Goal: Task Accomplishment & Management: Manage account settings

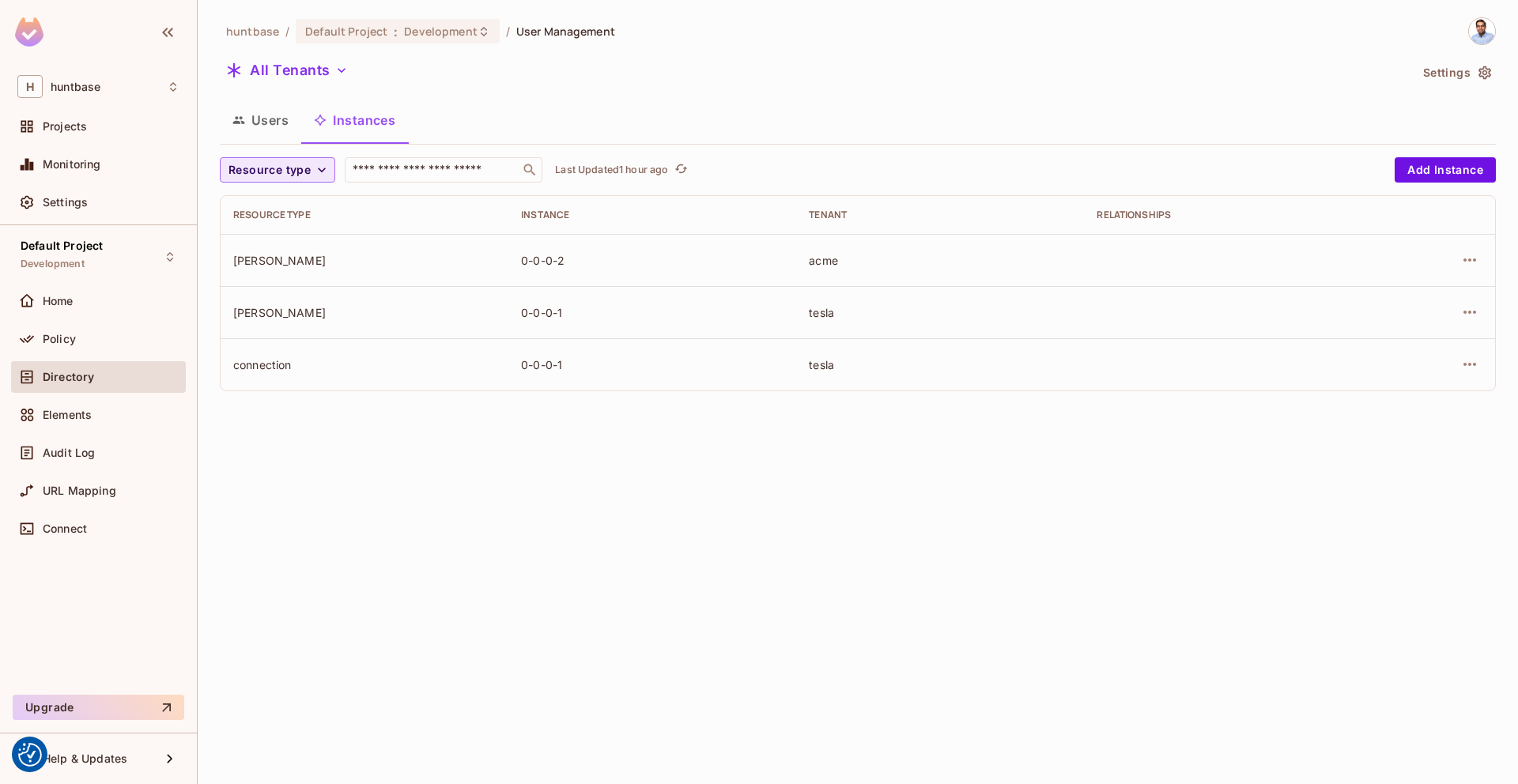
click at [318, 166] on icon "button" at bounding box center [322, 170] width 16 height 16
click at [318, 166] on div at bounding box center [759, 392] width 1518 height 784
click at [83, 325] on div "Policy" at bounding box center [98, 339] width 175 height 32
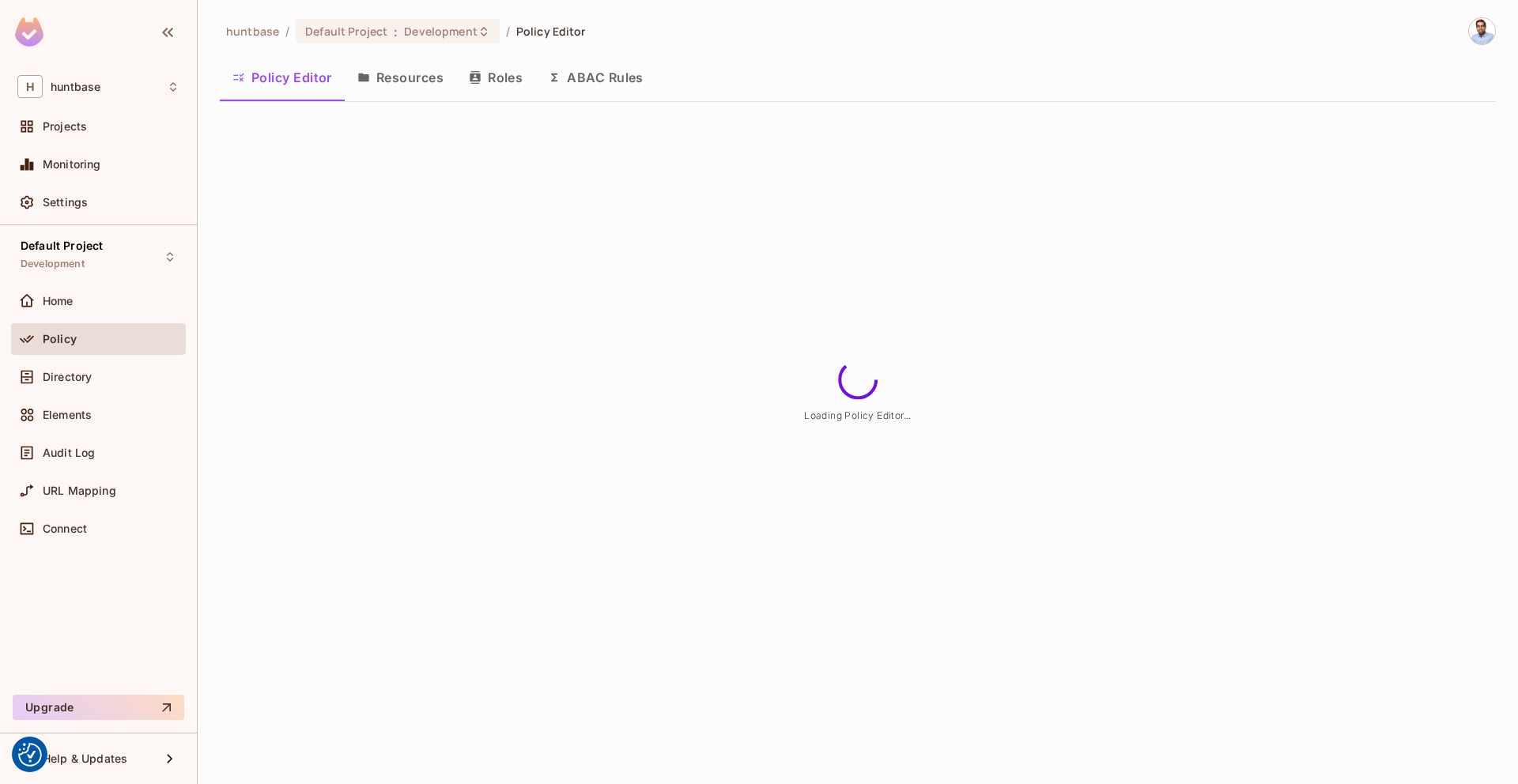
click at [383, 86] on button "Resources" at bounding box center [400, 78] width 112 height 40
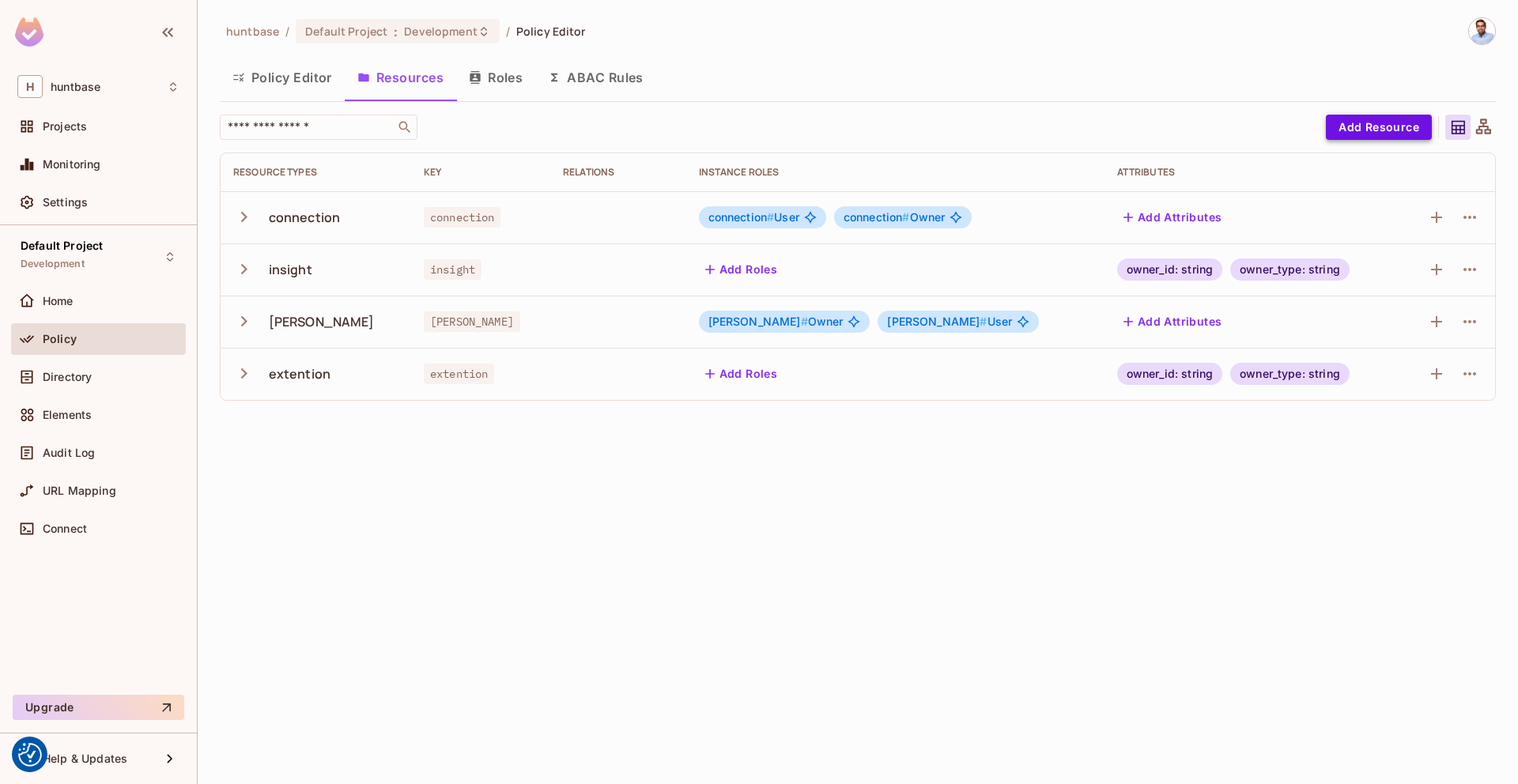
click at [1379, 127] on button "Add Resource" at bounding box center [1379, 127] width 106 height 25
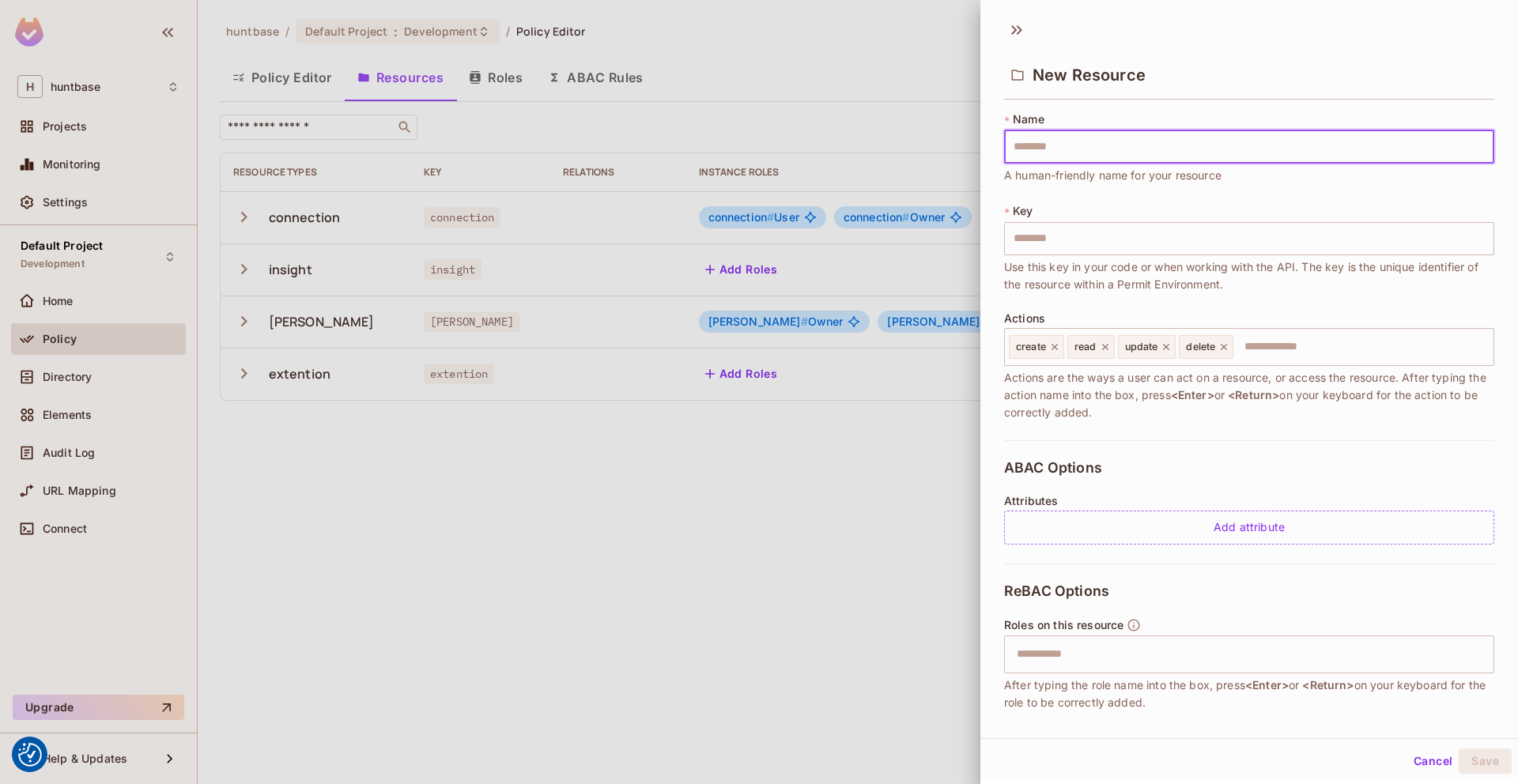
type input "*"
type input "**"
type input "***"
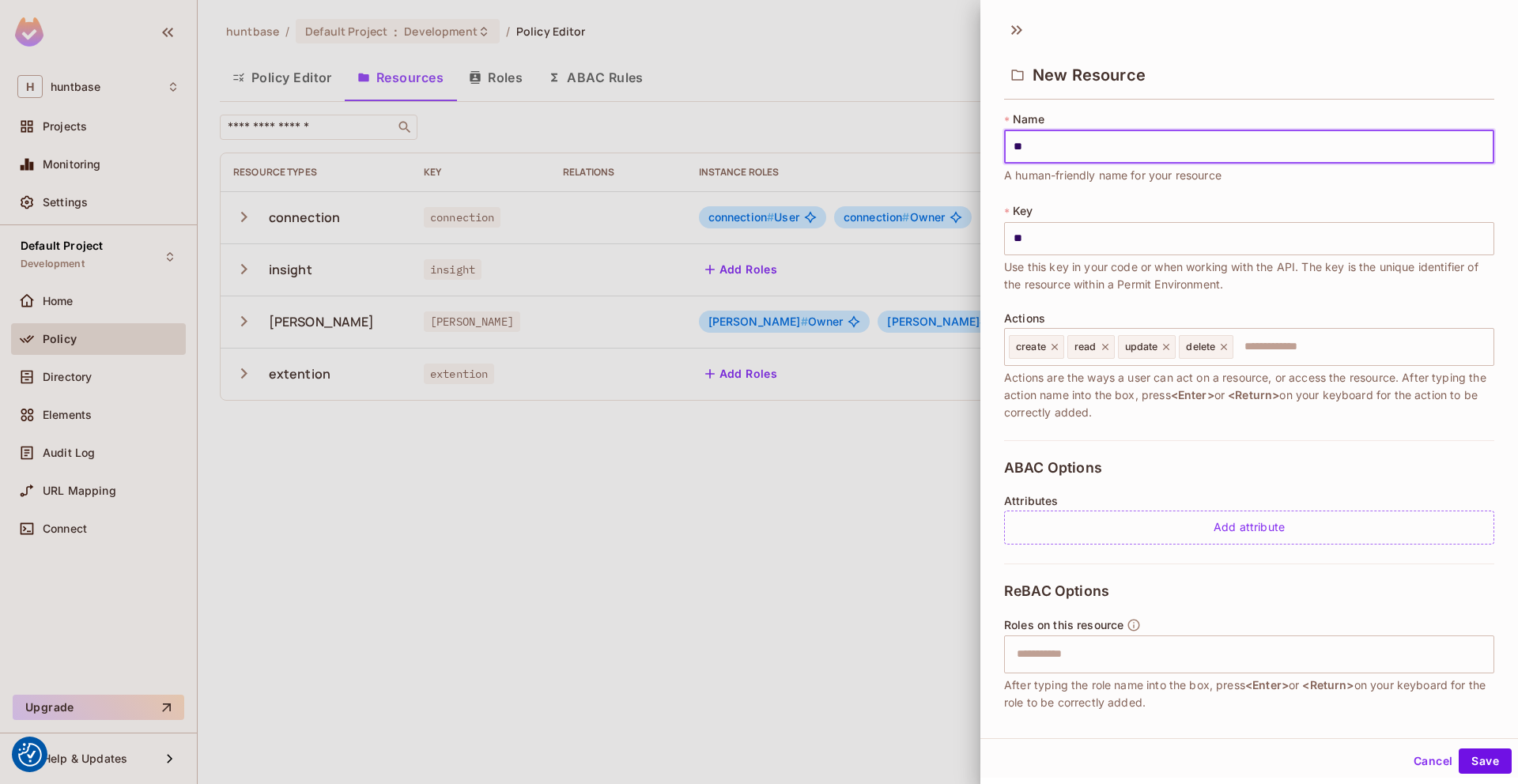
type input "***"
type input "****"
type input "*****"
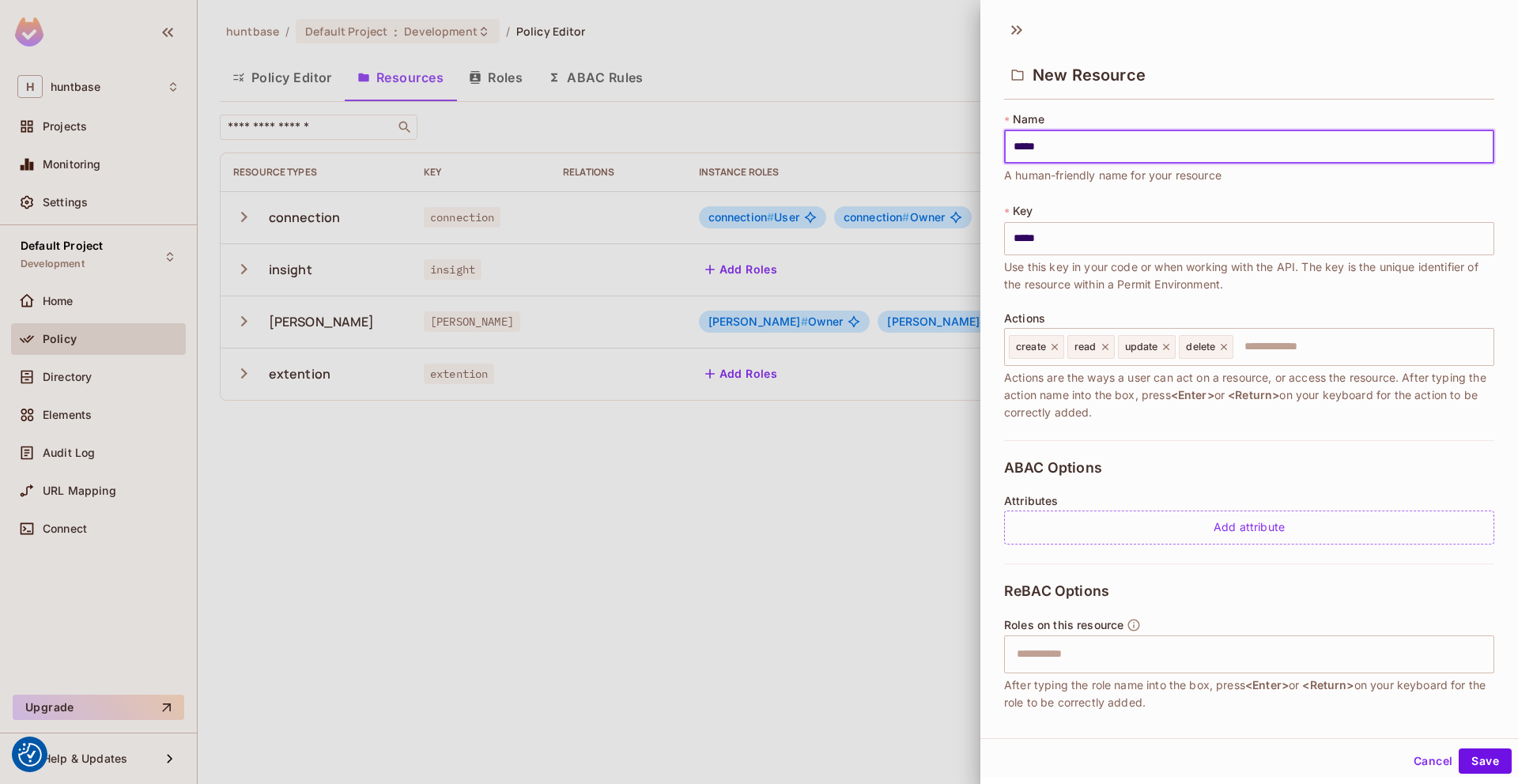
type input "******"
type input "*******"
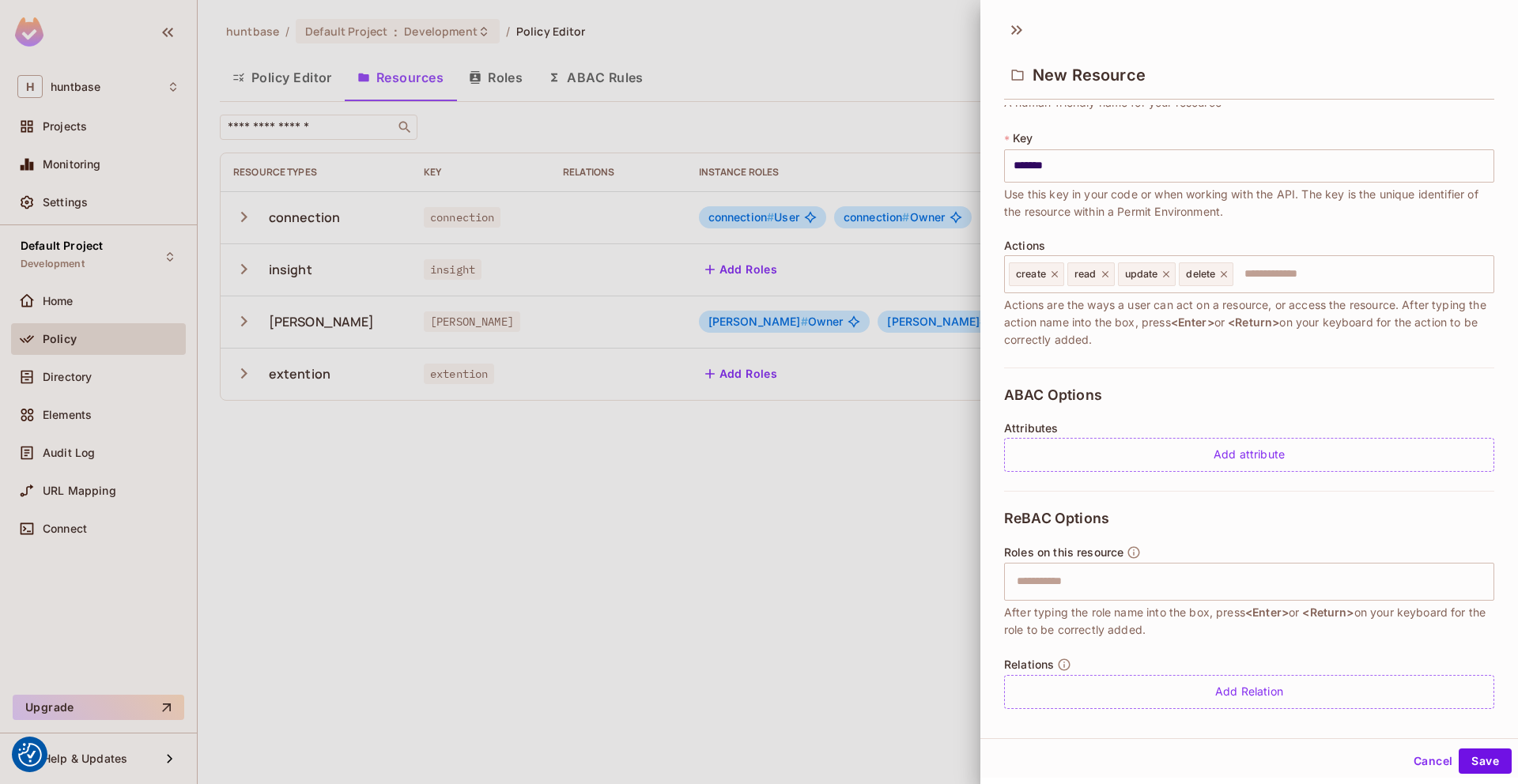
scroll to position [76, 0]
click at [1169, 269] on icon at bounding box center [1166, 271] width 11 height 11
click at [1168, 269] on icon at bounding box center [1162, 271] width 11 height 11
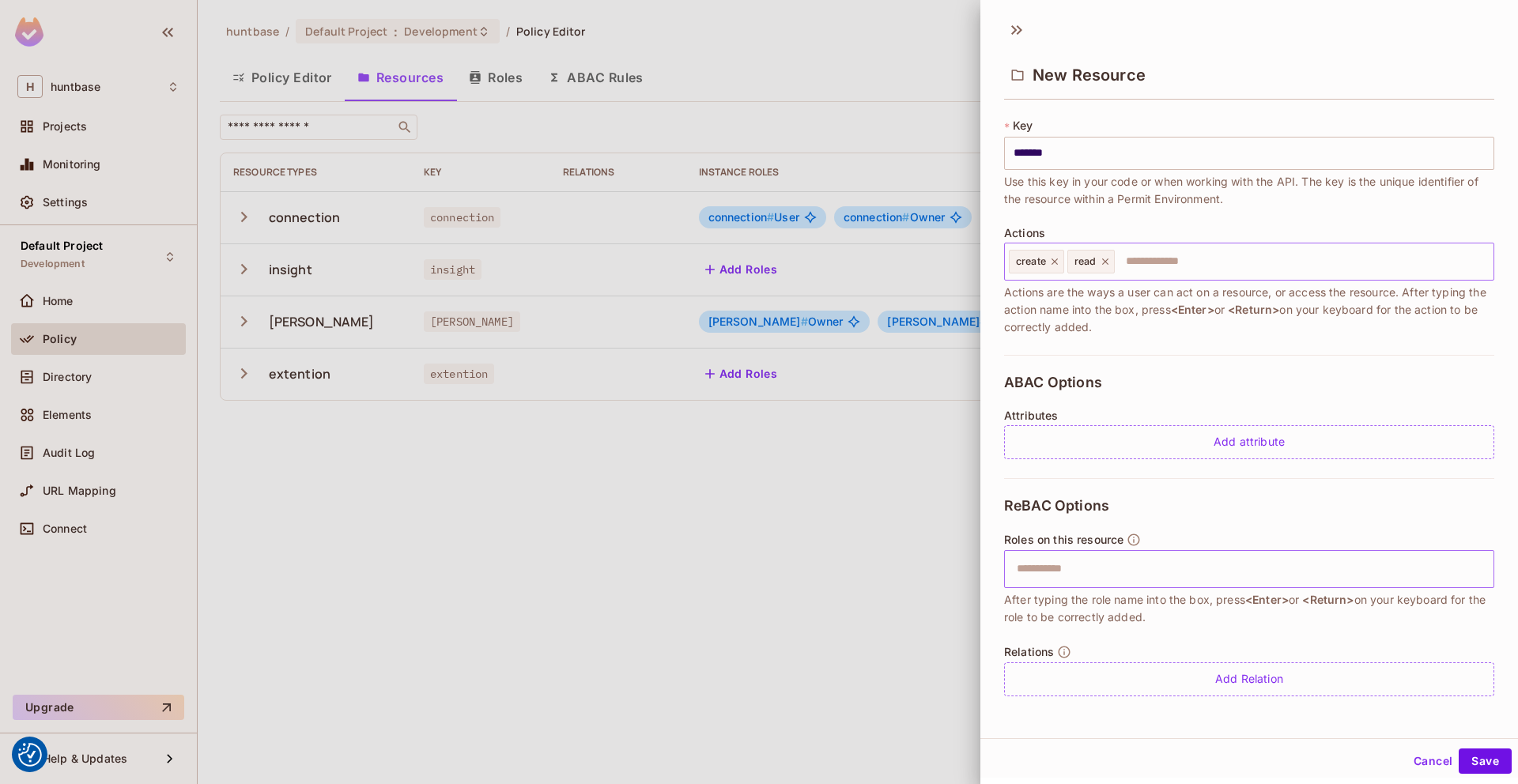
type input "*******"
click at [1060, 560] on input "text" at bounding box center [1247, 569] width 480 height 32
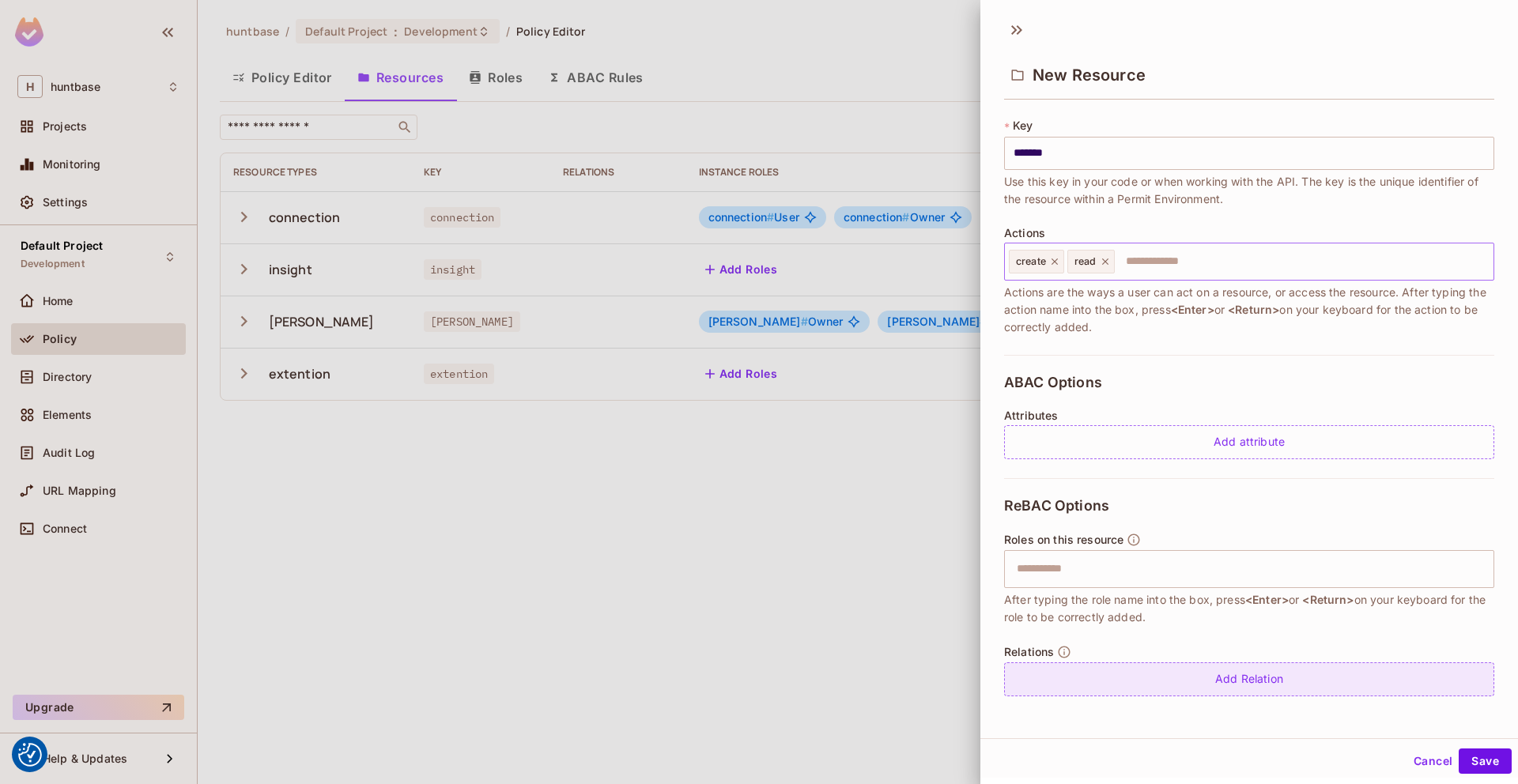
click at [1054, 679] on div "Add Relation" at bounding box center [1249, 679] width 490 height 34
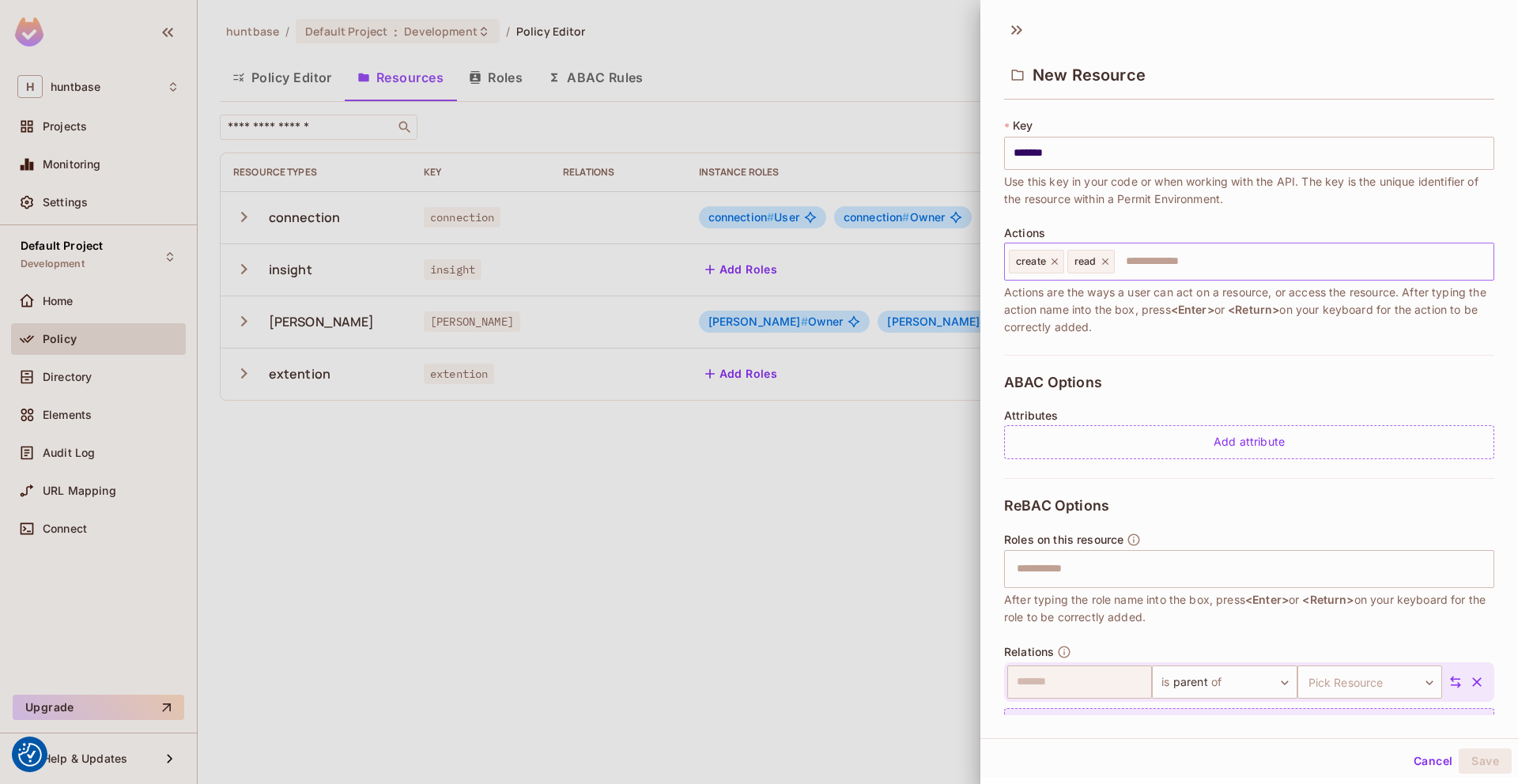
scroll to position [131, 0]
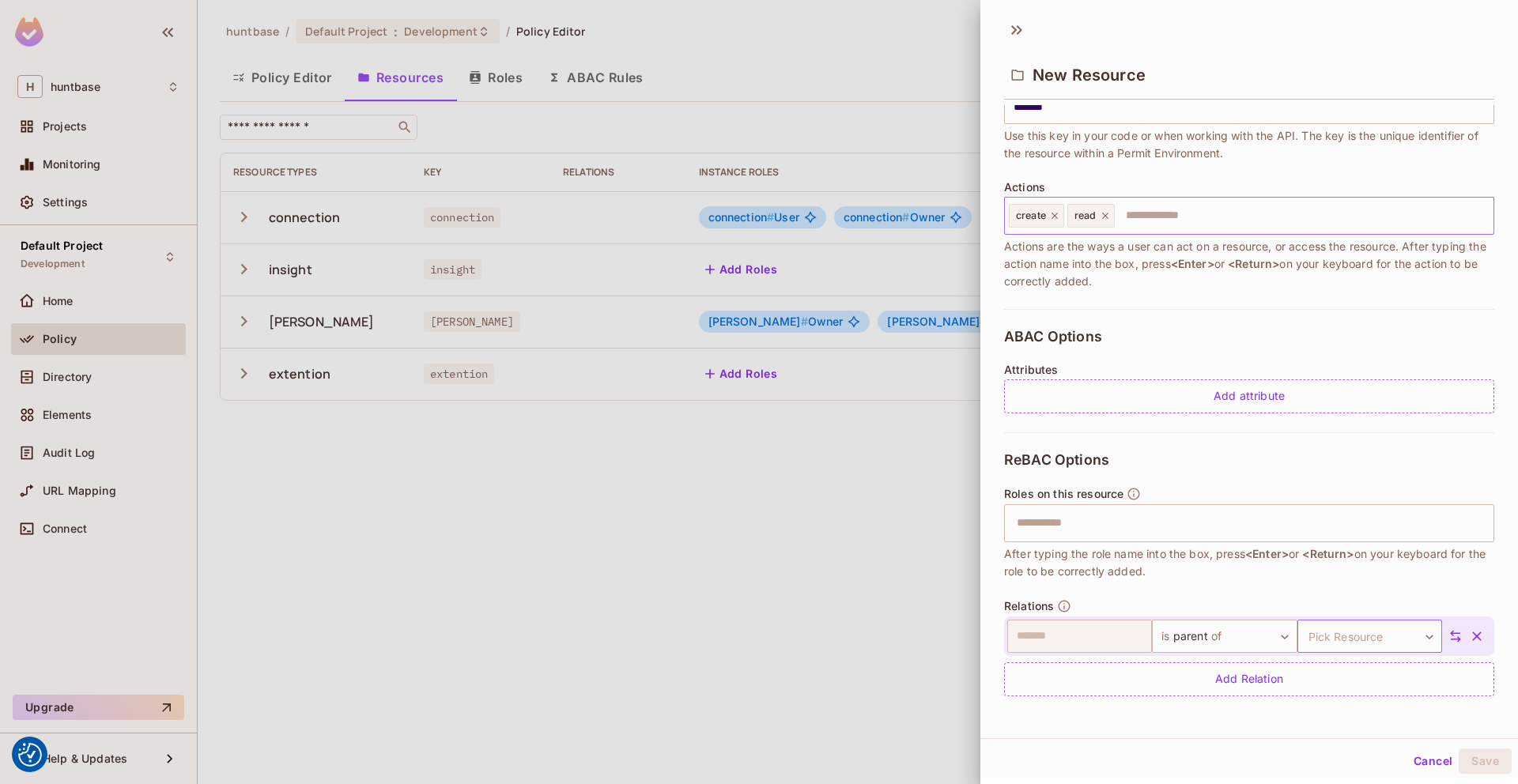
click at [1347, 637] on body "We use cookies to enhance your browsing experience, serve personalized ads or c…" at bounding box center [759, 392] width 1518 height 784
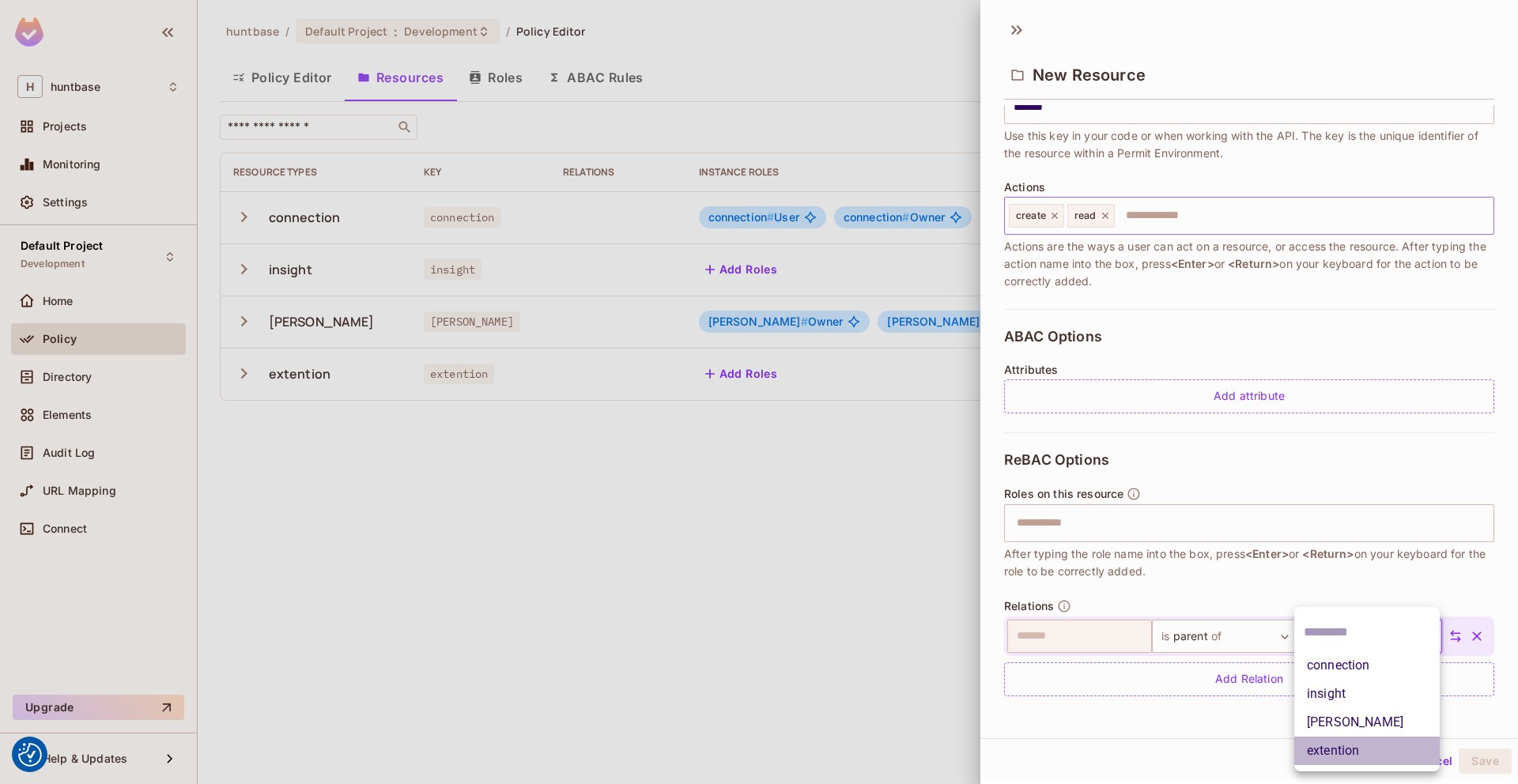
click at [1332, 751] on li "extention" at bounding box center [1367, 751] width 146 height 29
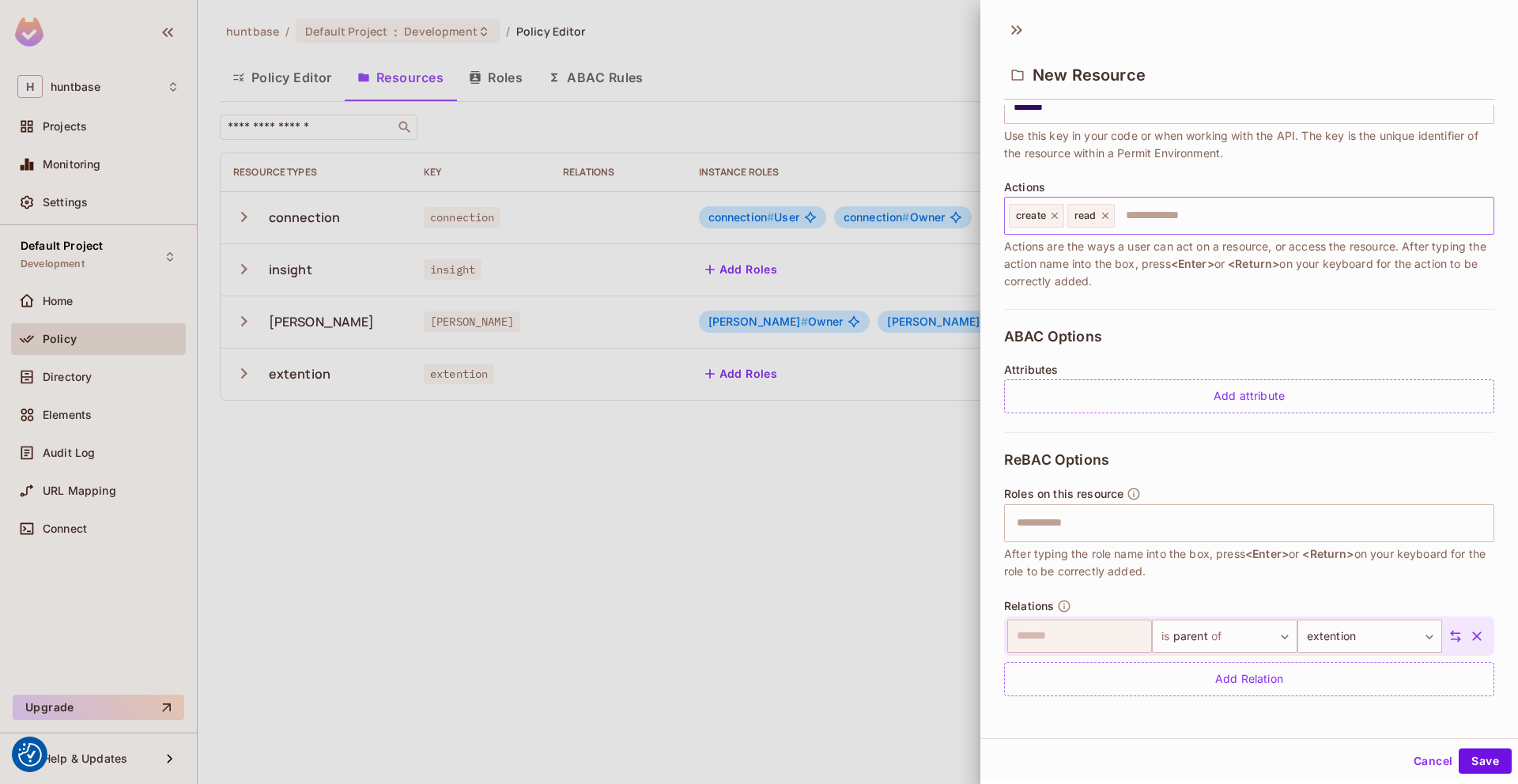
scroll to position [2, 0]
click at [1252, 525] on input "text" at bounding box center [1247, 521] width 480 height 32
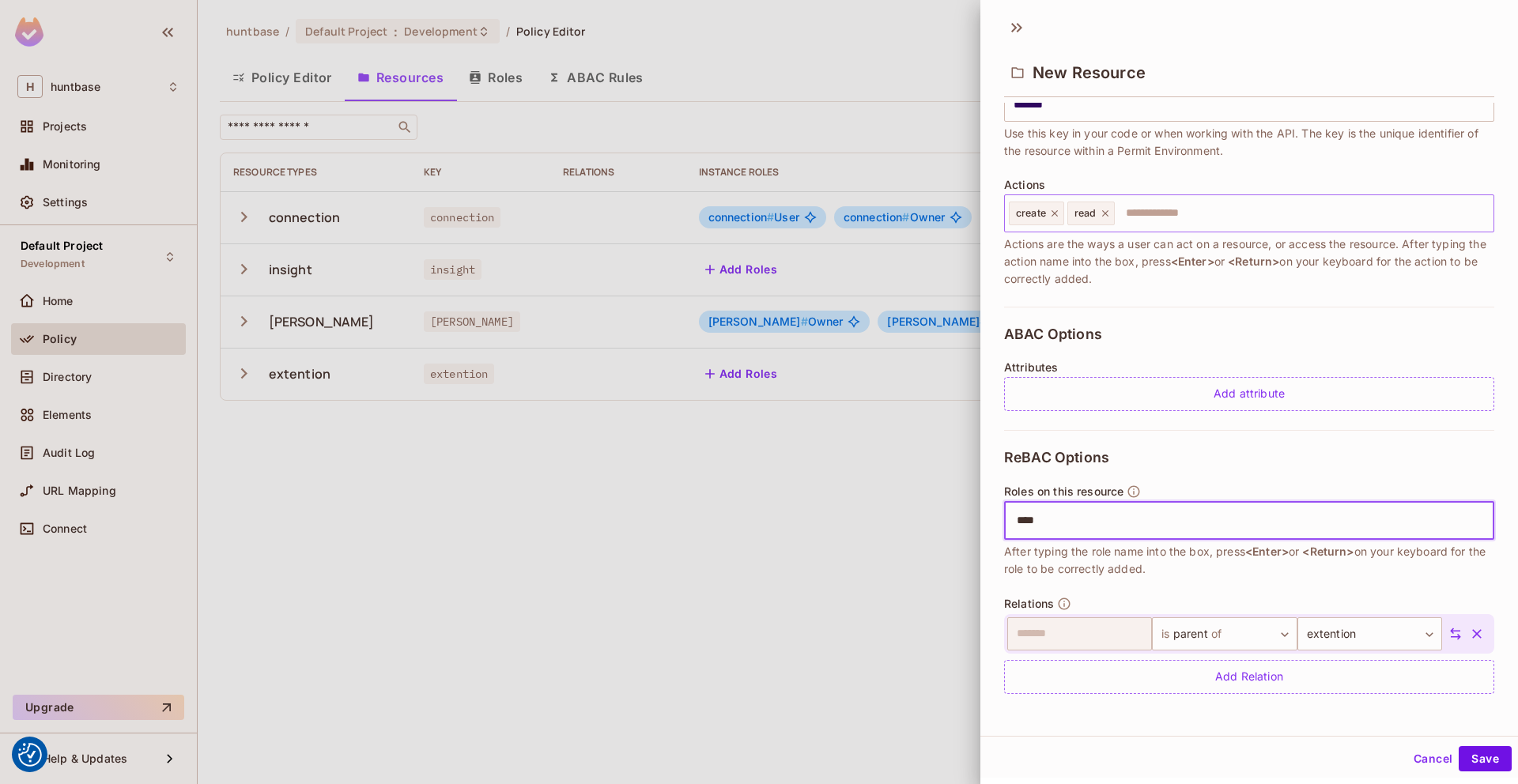
type input "*****"
type input "*"
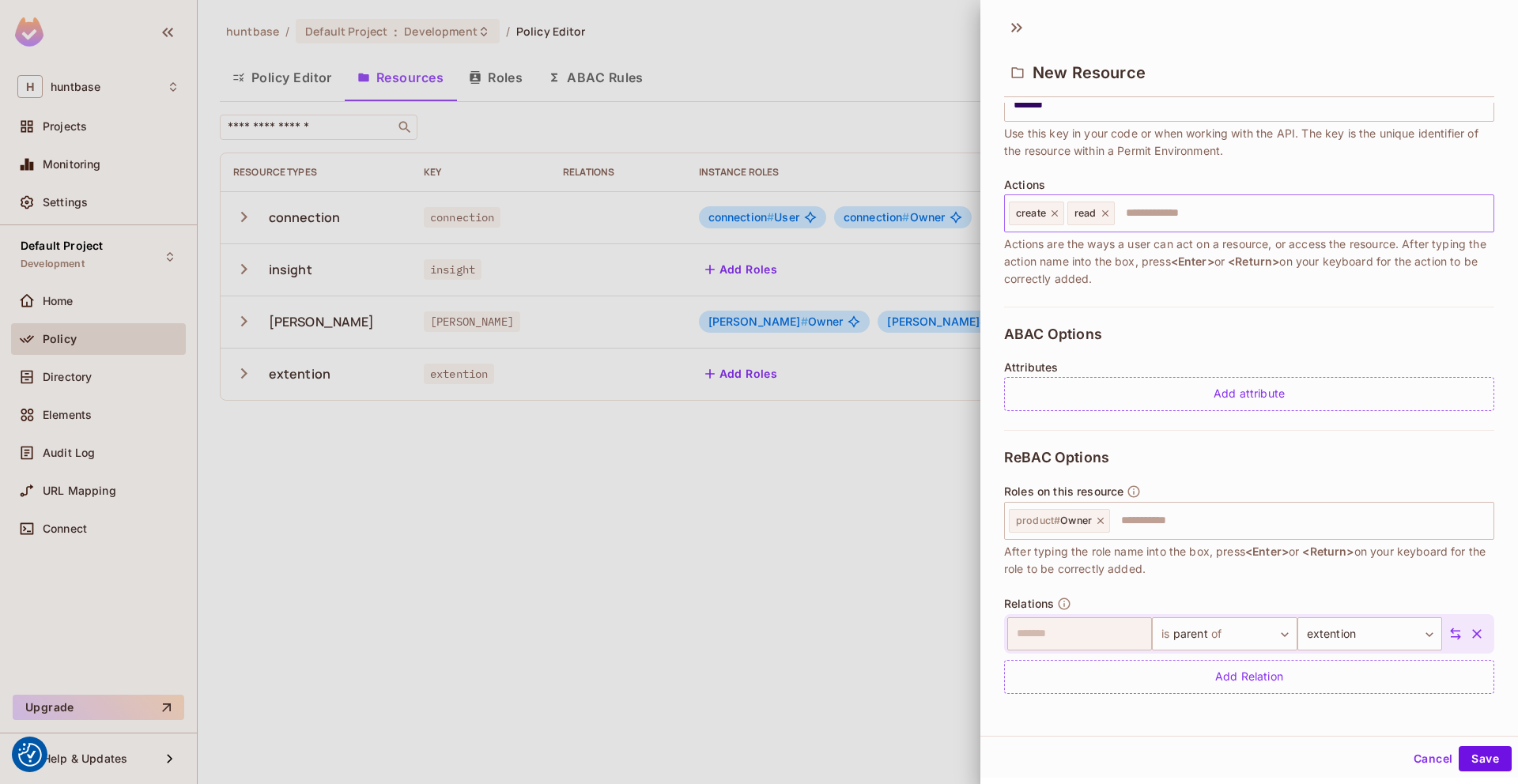
drag, startPoint x: 1364, startPoint y: 383, endPoint x: 1393, endPoint y: 327, distance: 63.1
click at [1394, 327] on div "ABAC Options Attributes Add attribute" at bounding box center [1249, 368] width 490 height 124
click at [1310, 398] on div "Add attribute" at bounding box center [1249, 394] width 490 height 34
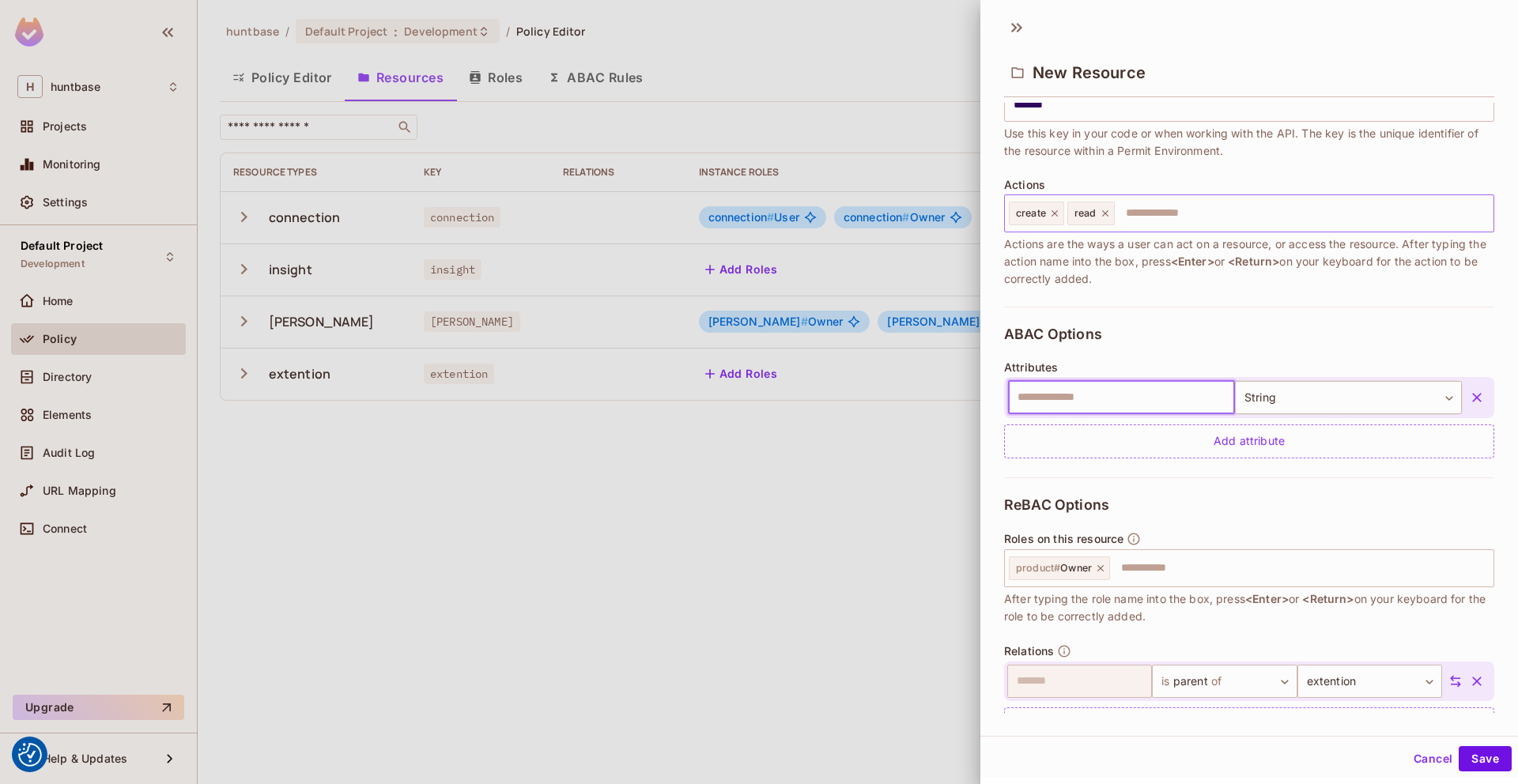
click at [1043, 405] on input "text" at bounding box center [1121, 398] width 227 height 33
type input "********"
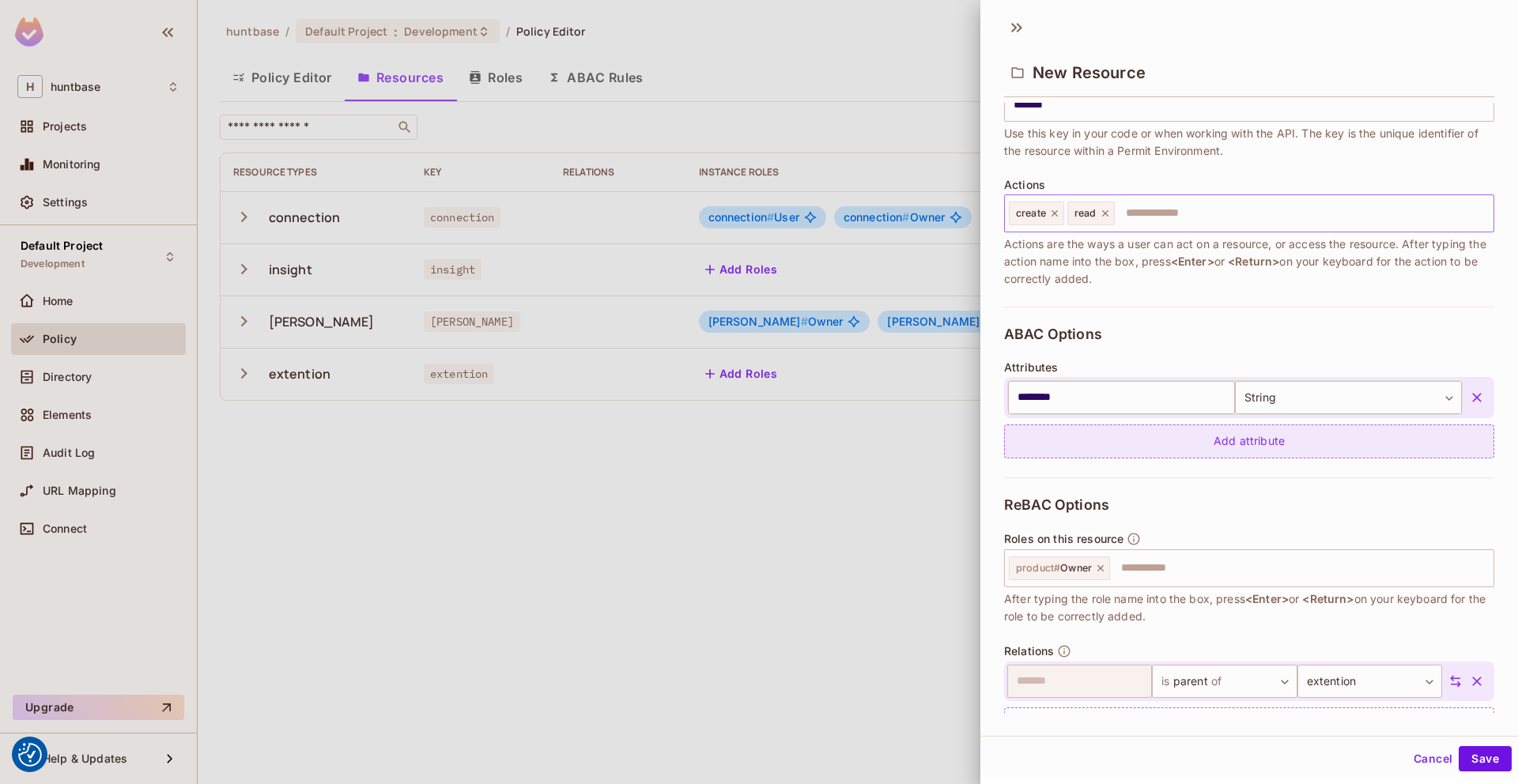
click at [1234, 441] on div "Add attribute" at bounding box center [1249, 441] width 490 height 34
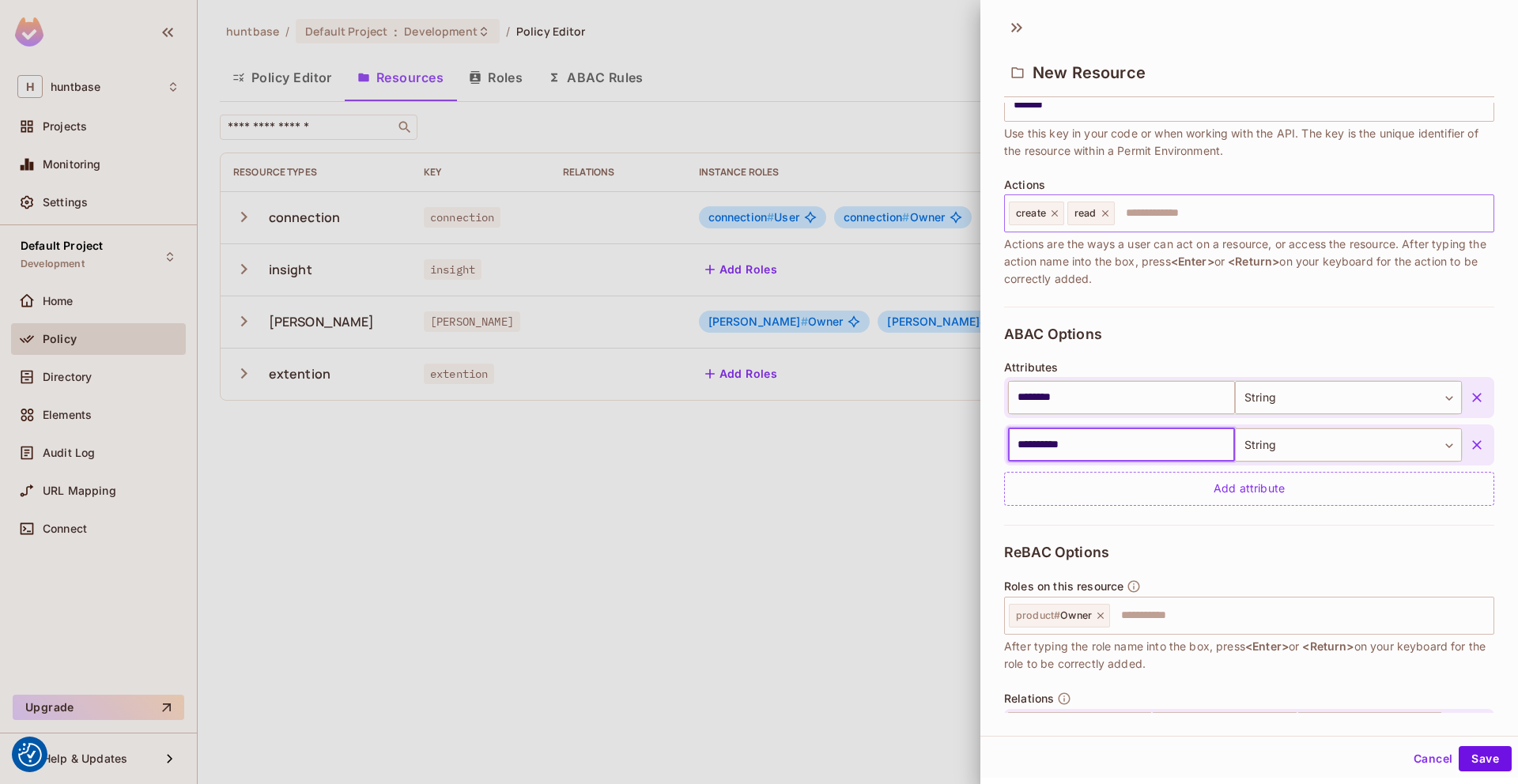
type input "**********"
click at [1417, 562] on div "ReBAC Options Roles on this resource product # Owner ​ After typing the role na…" at bounding box center [1249, 666] width 490 height 283
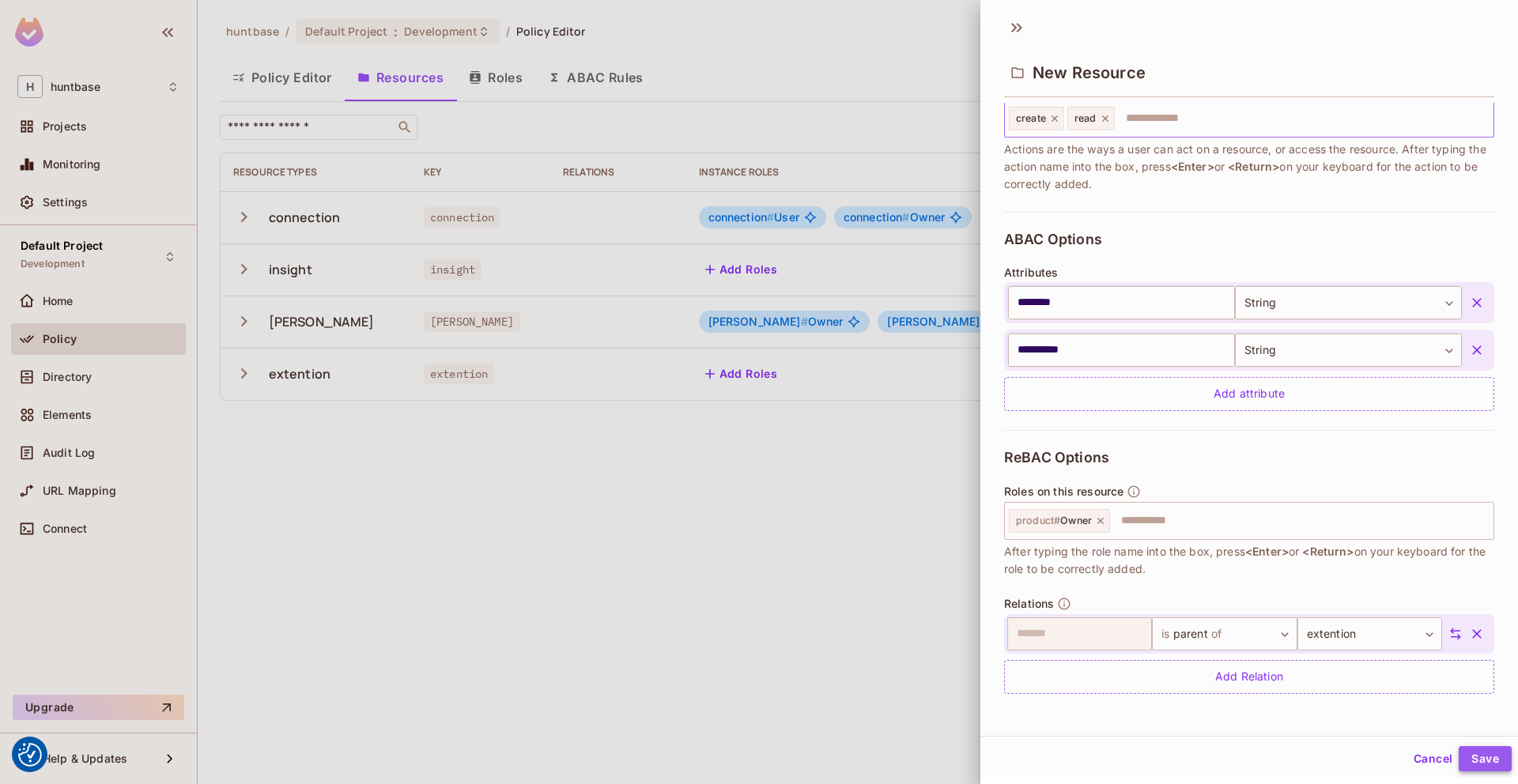
click at [1492, 757] on button "Save" at bounding box center [1485, 759] width 53 height 25
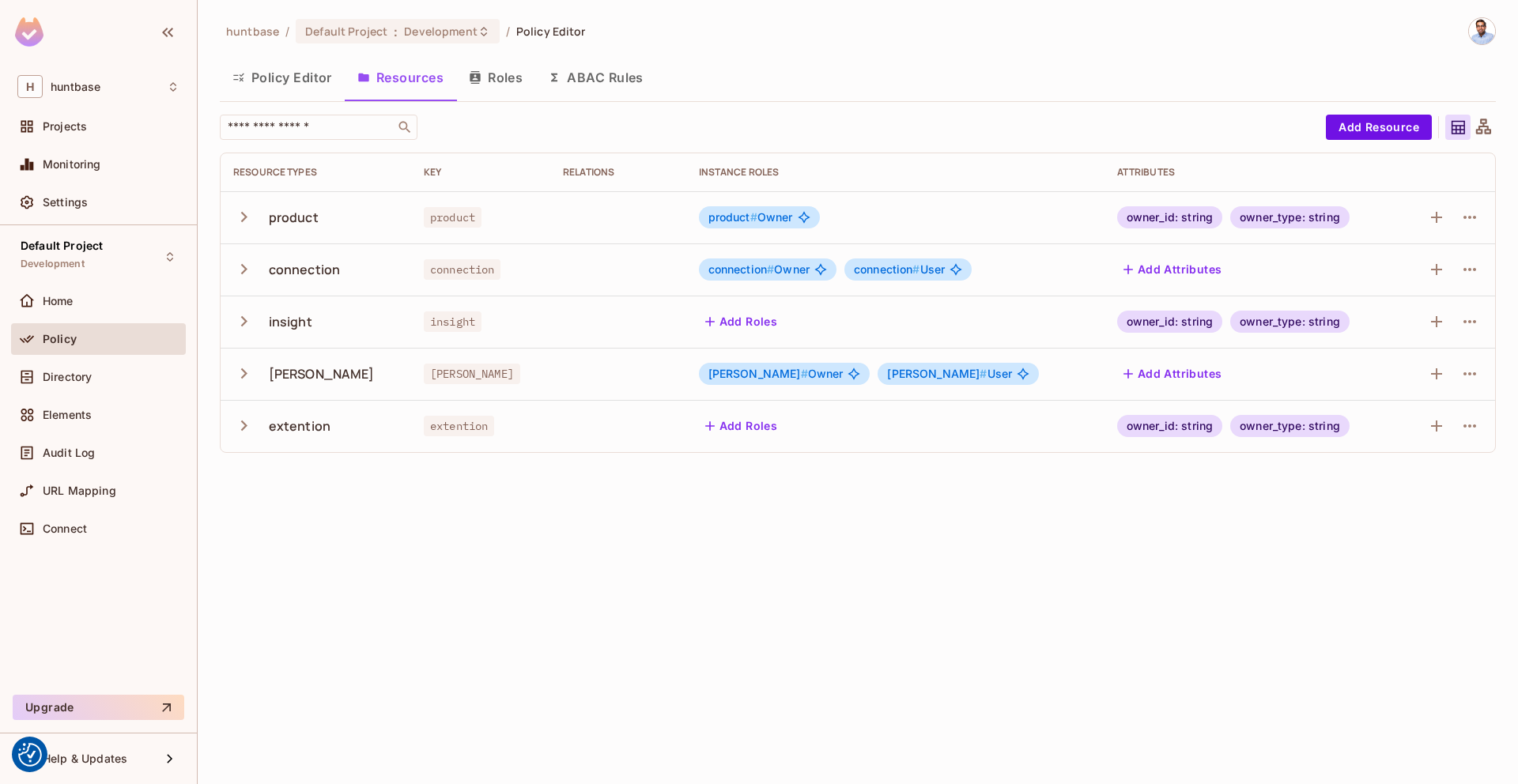
click at [1489, 128] on icon at bounding box center [1483, 127] width 20 height 20
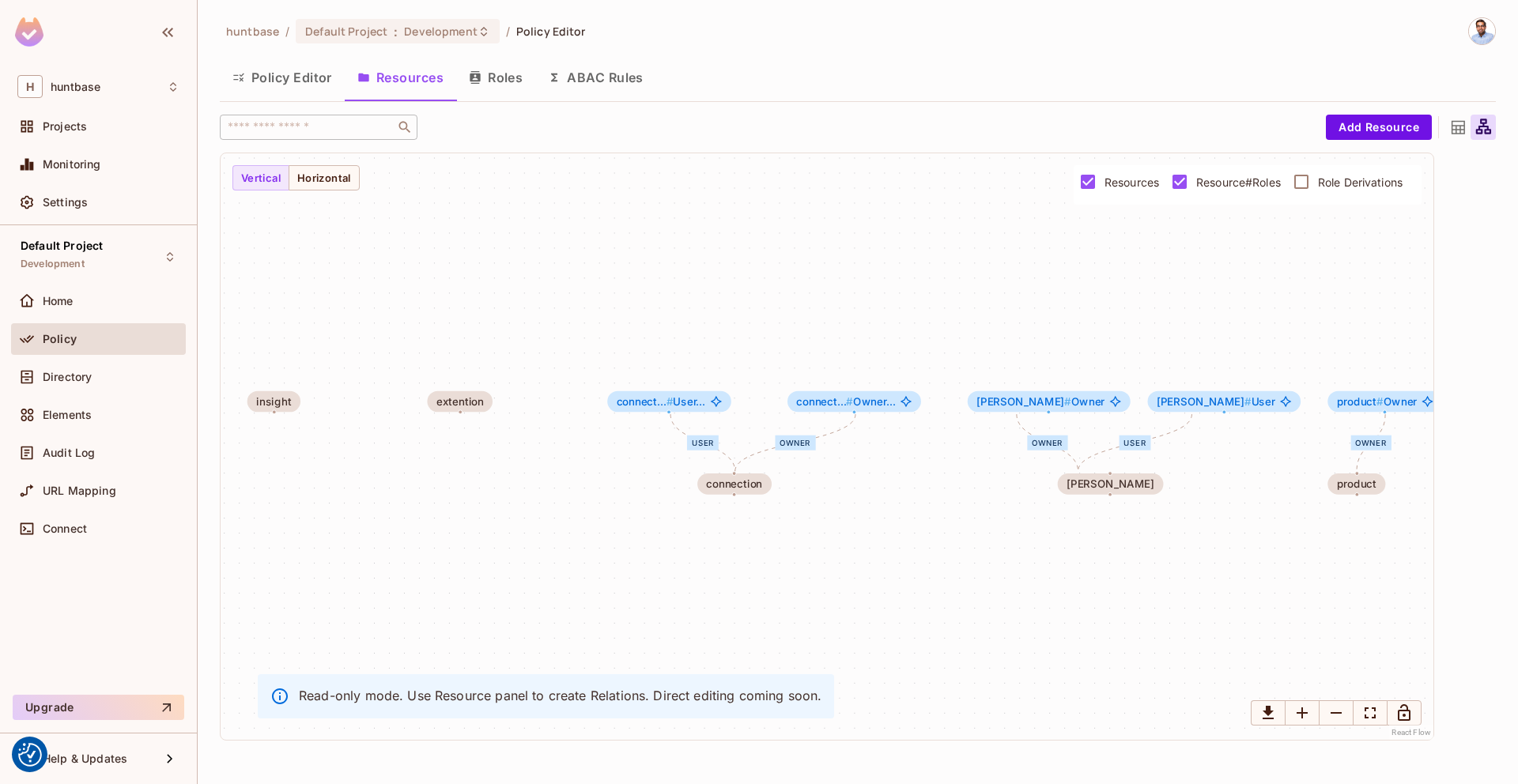
click at [1461, 123] on icon at bounding box center [1458, 127] width 20 height 20
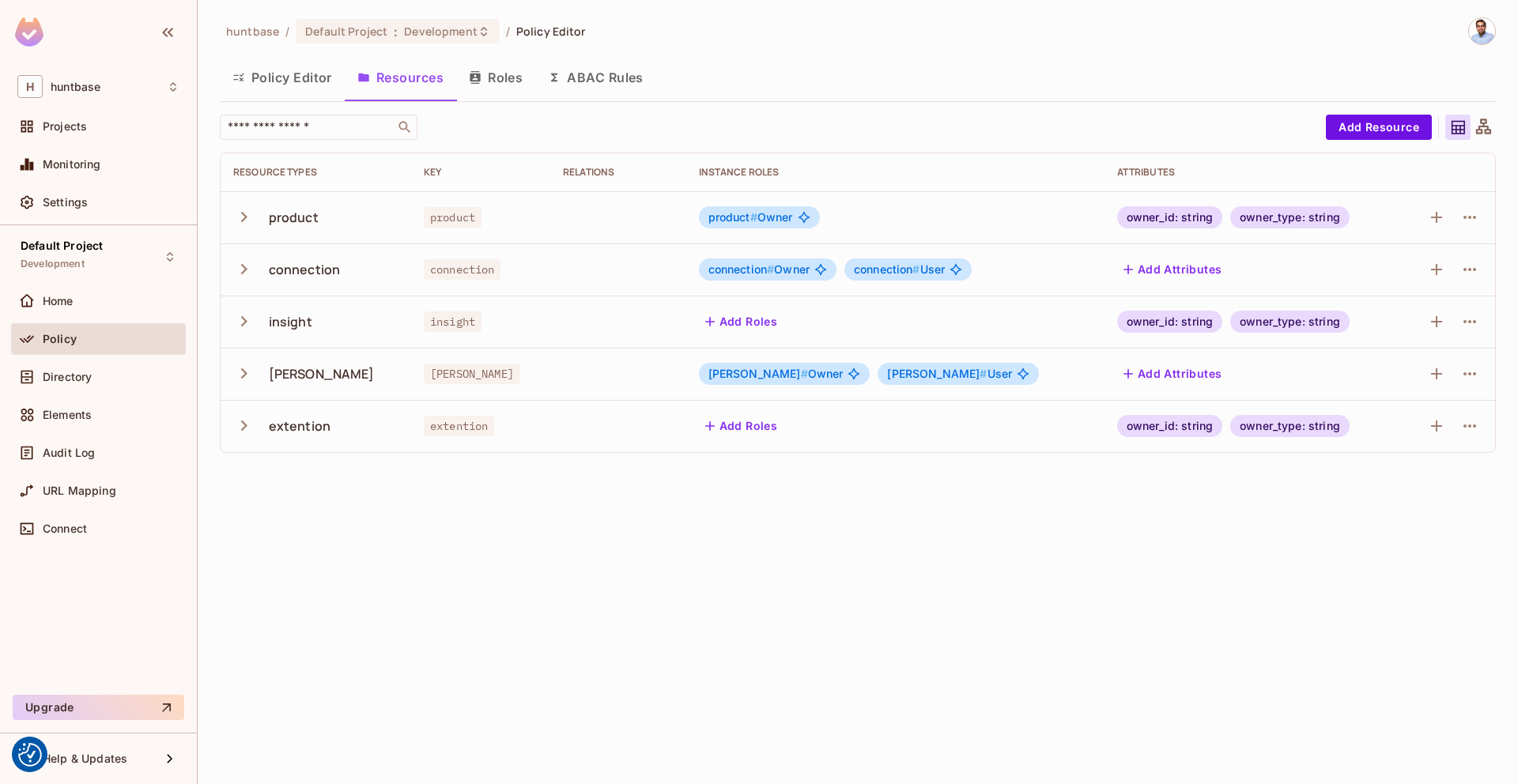
click at [296, 85] on button "Policy Editor" at bounding box center [282, 78] width 125 height 40
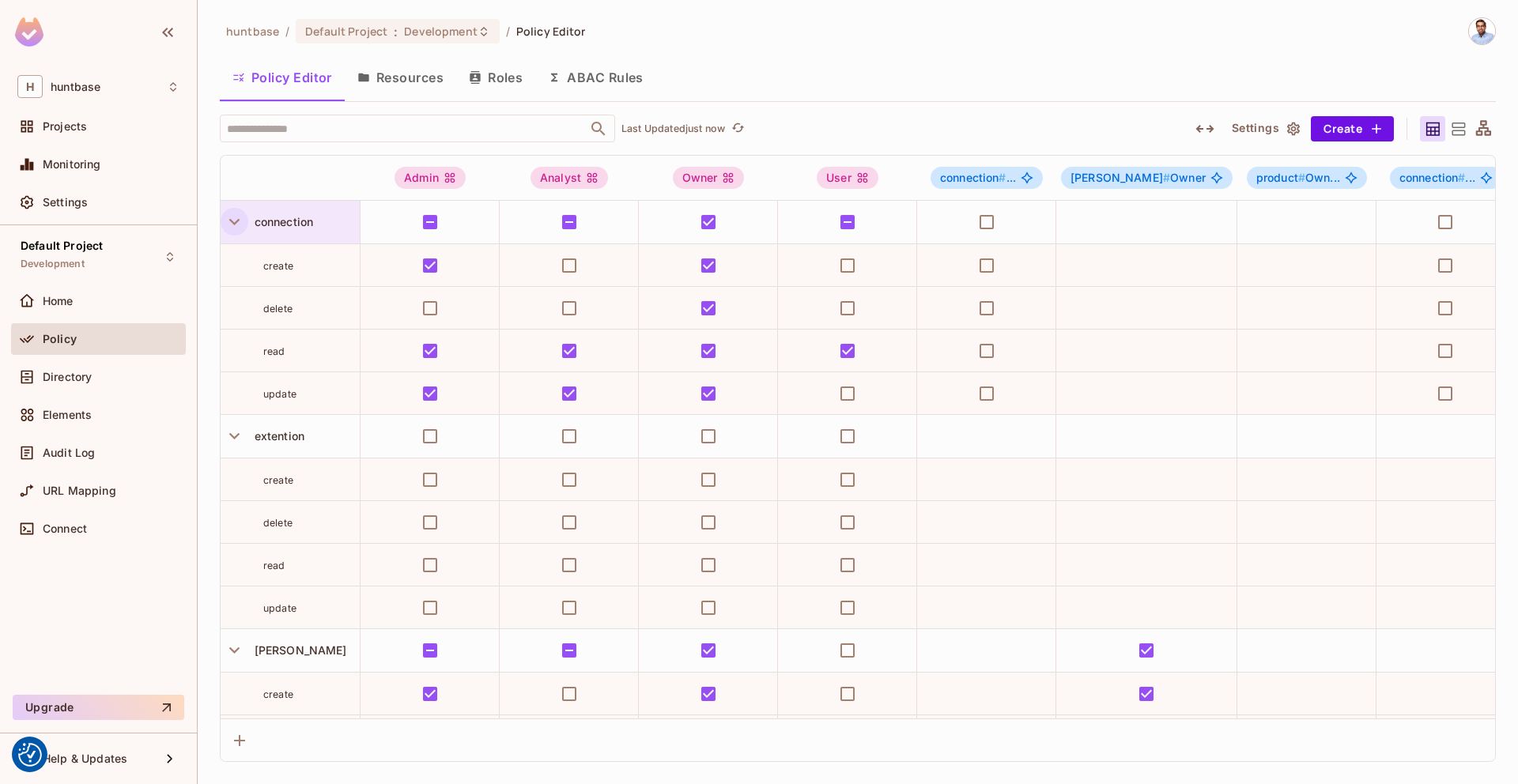
click at [235, 215] on icon "button" at bounding box center [234, 221] width 21 height 21
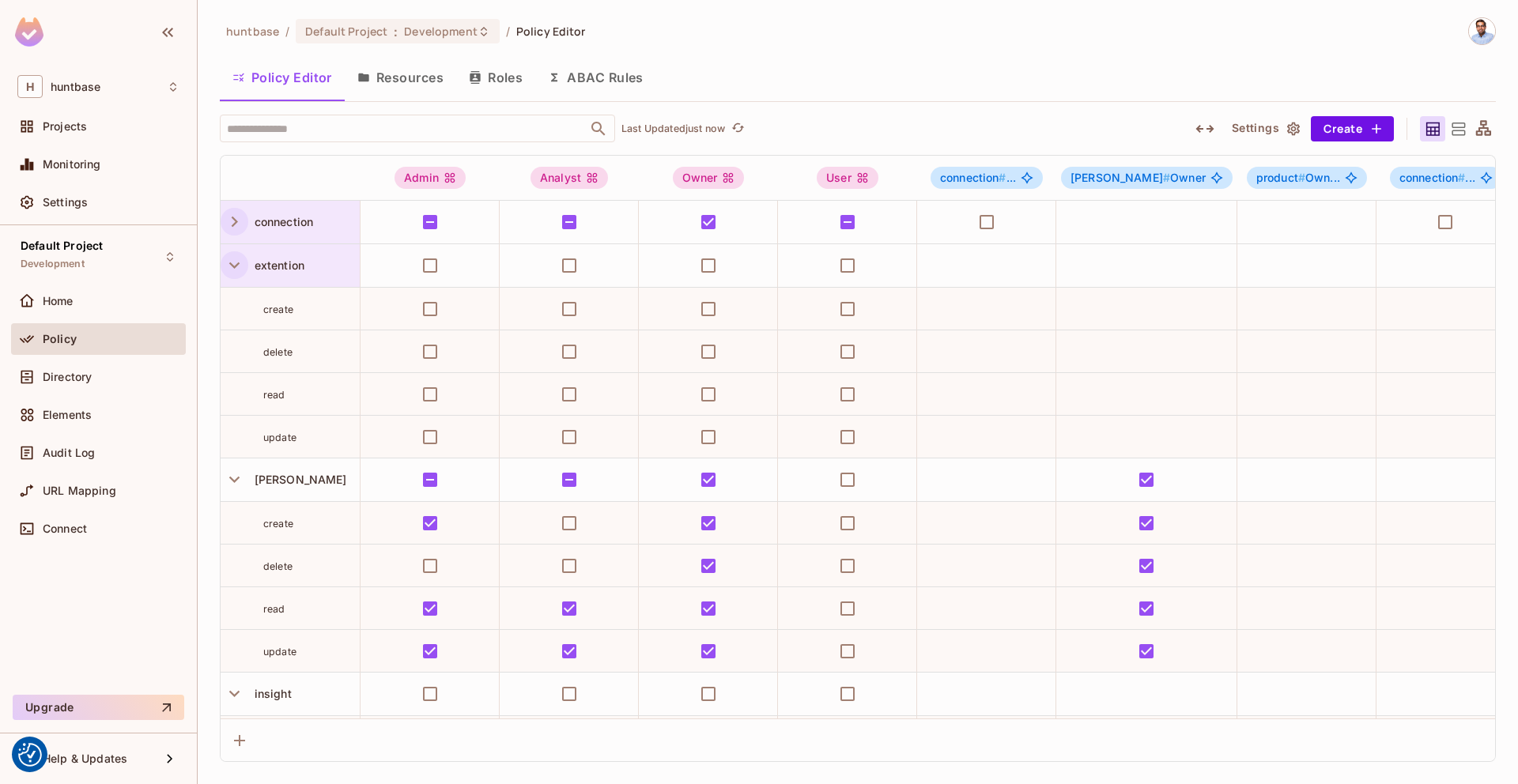
click at [233, 265] on icon "button" at bounding box center [234, 265] width 10 height 6
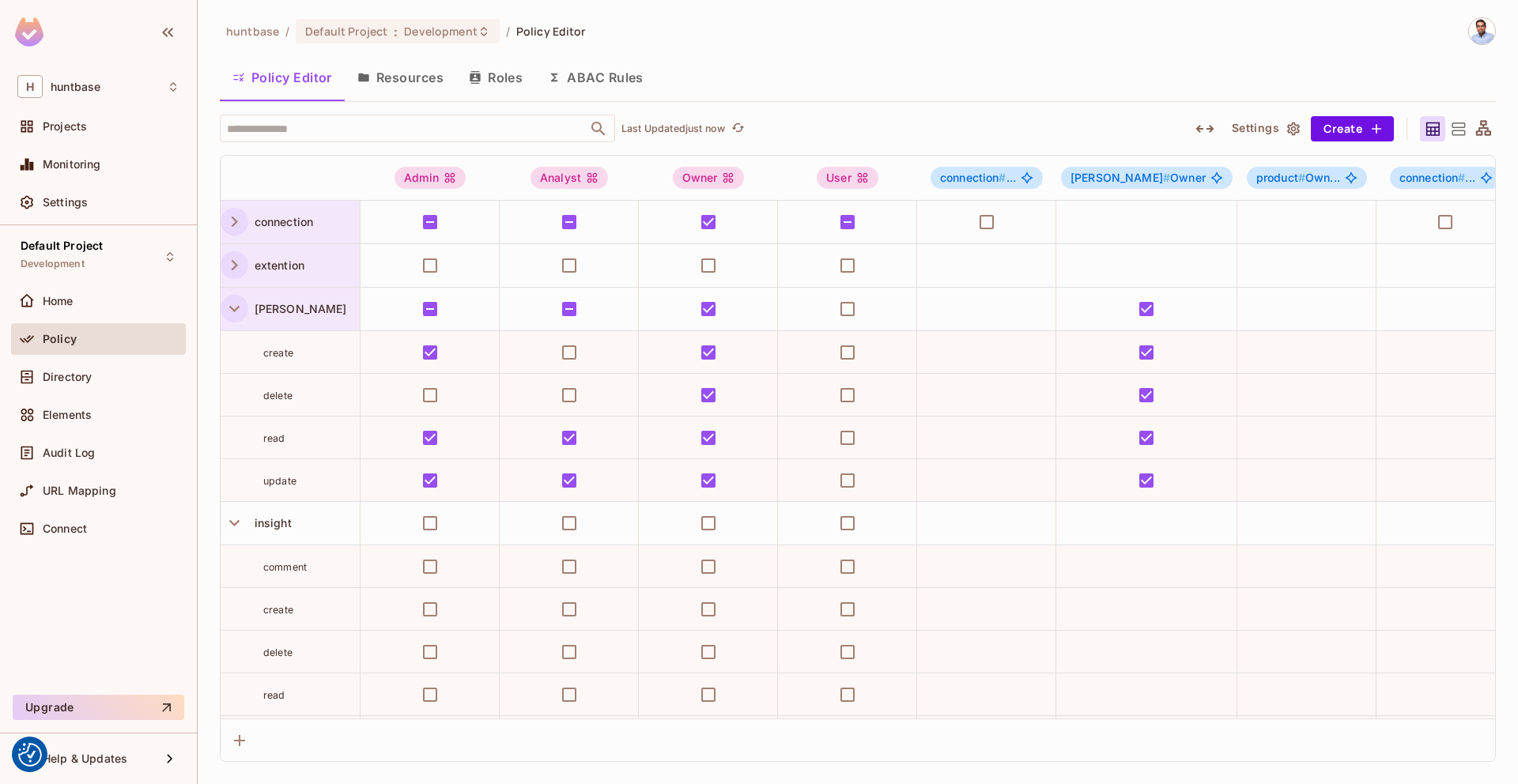
click at [231, 309] on icon "button" at bounding box center [234, 308] width 21 height 21
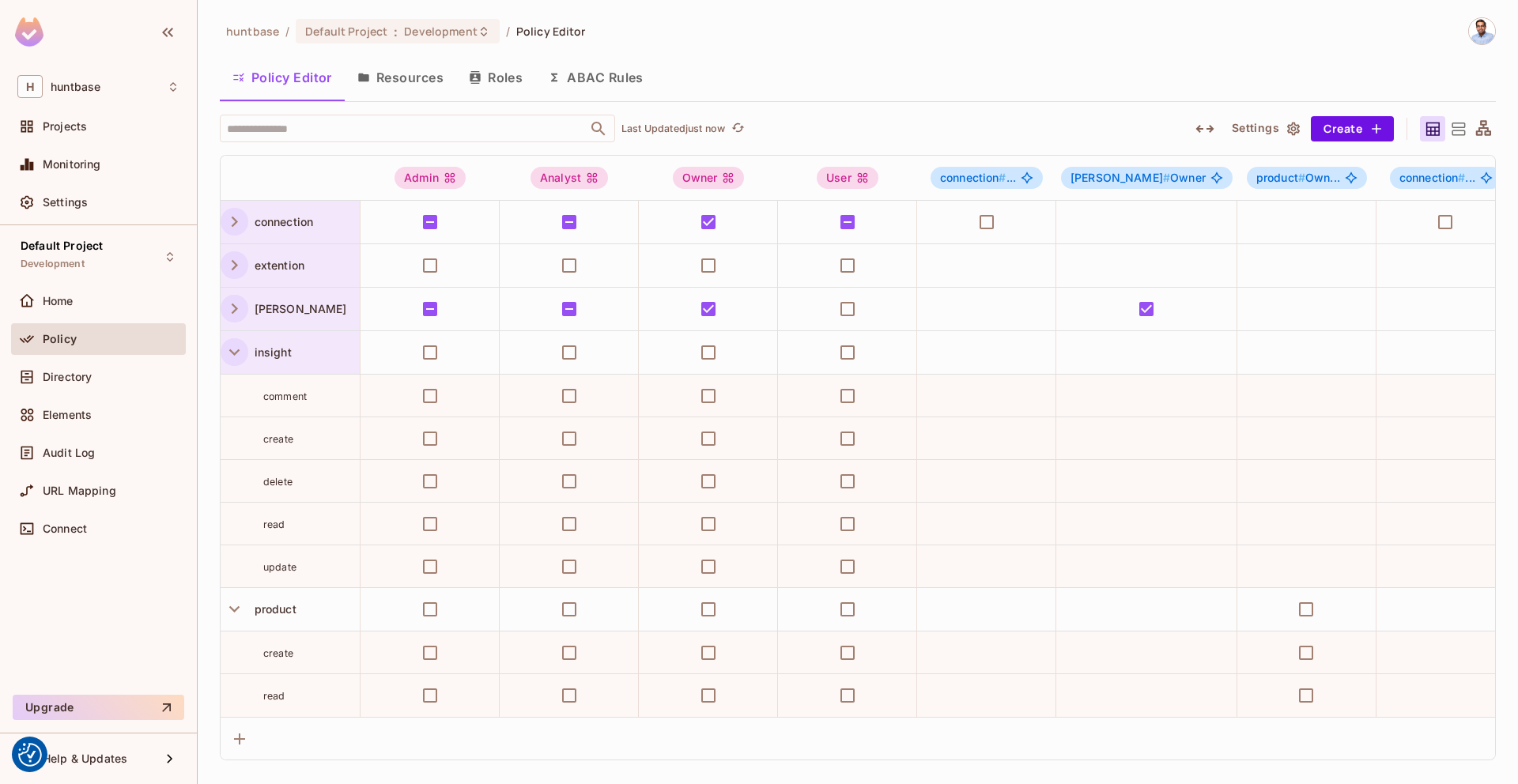
click at [231, 353] on icon "button" at bounding box center [234, 352] width 21 height 21
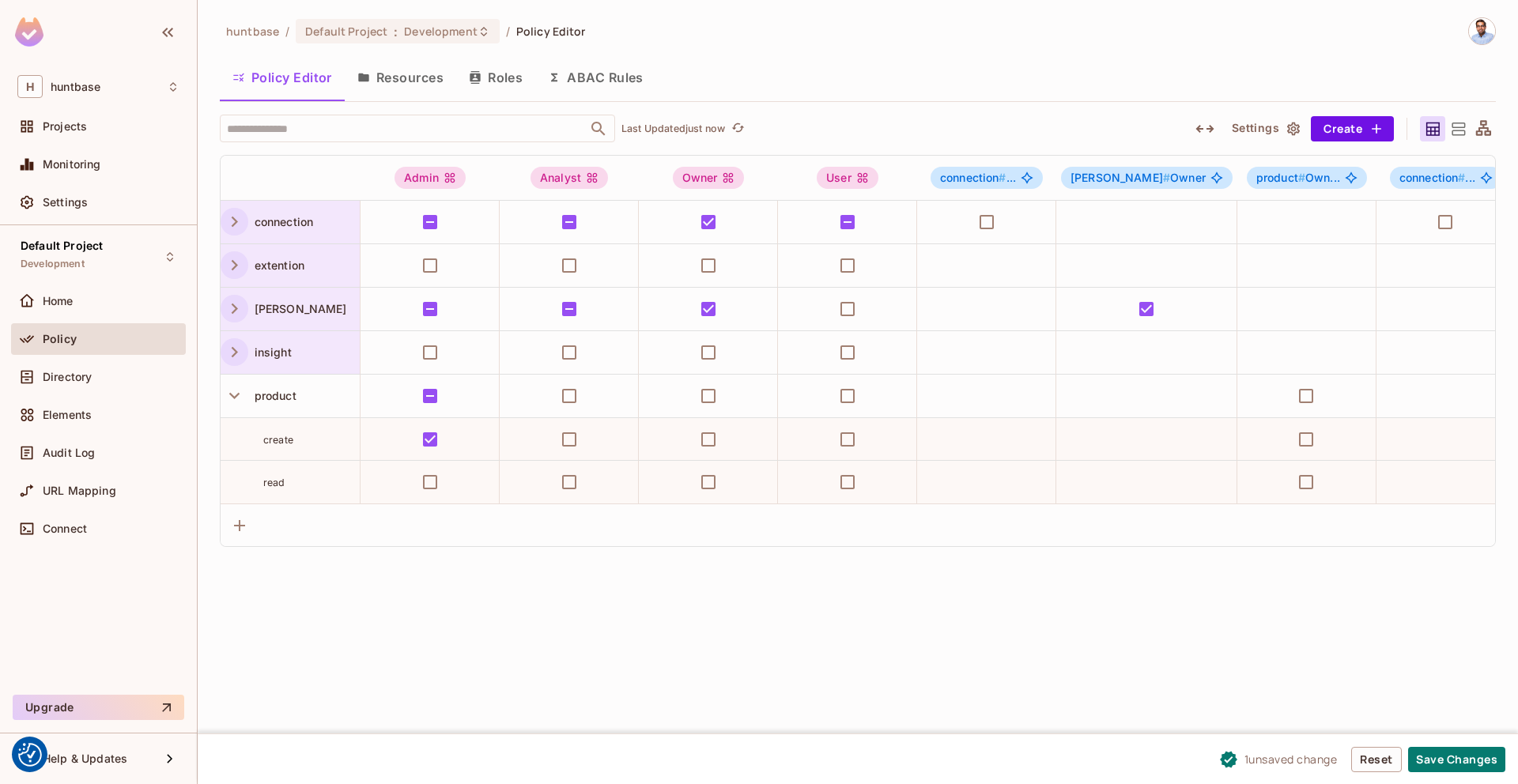
click at [236, 261] on icon "button" at bounding box center [234, 265] width 21 height 21
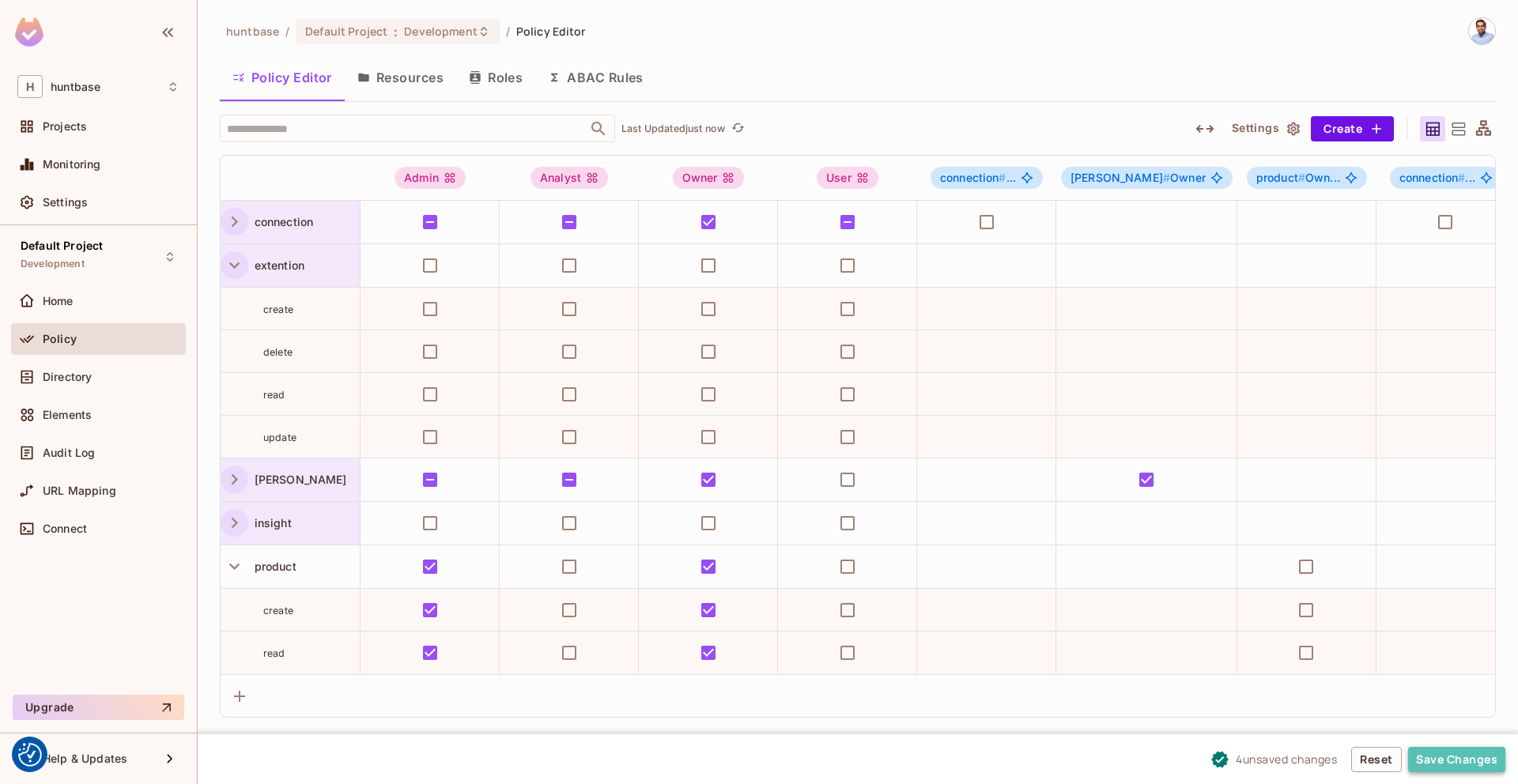
click at [1466, 763] on button "Save Changes" at bounding box center [1456, 759] width 97 height 25
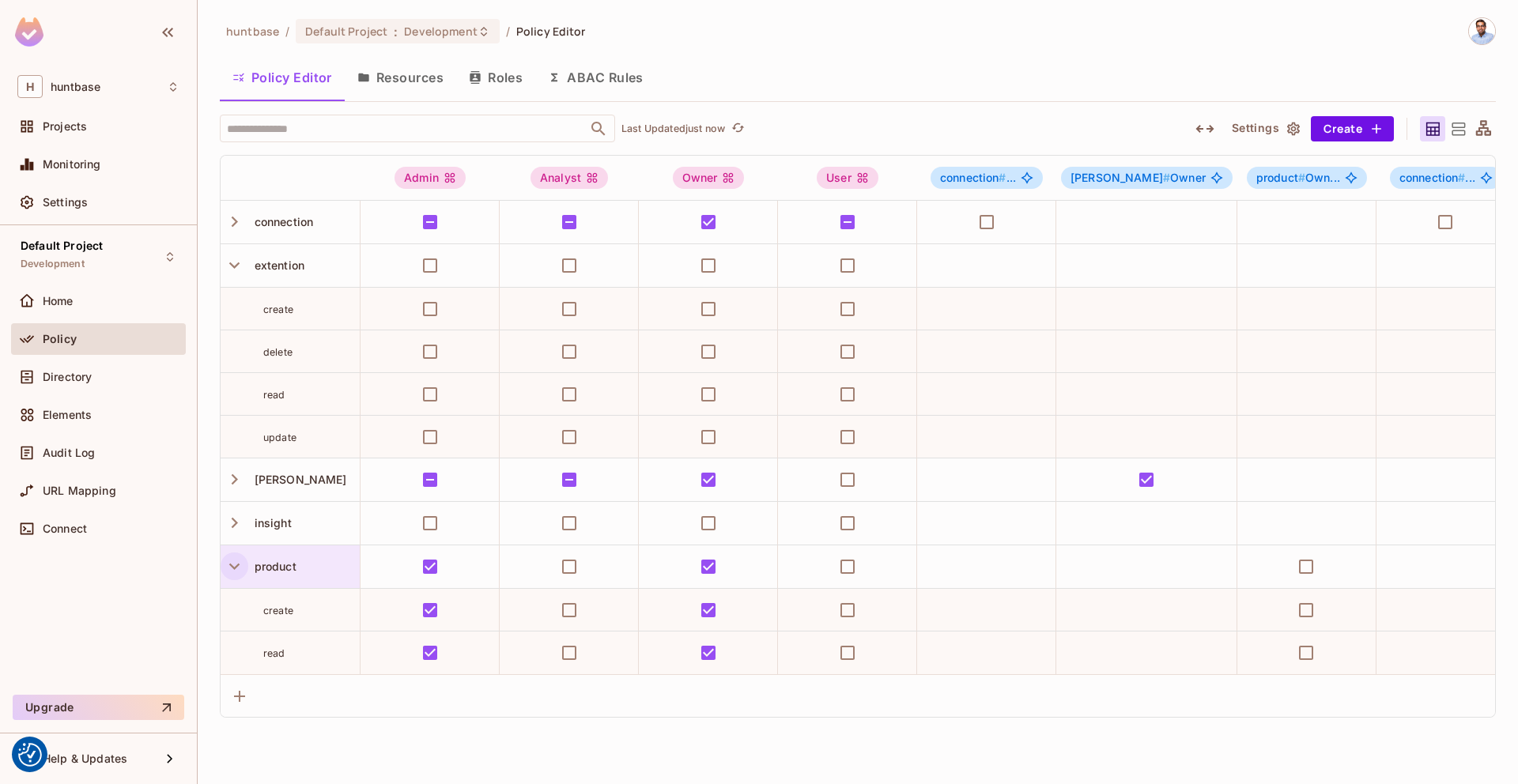
click at [230, 557] on icon "button" at bounding box center [234, 565] width 21 height 21
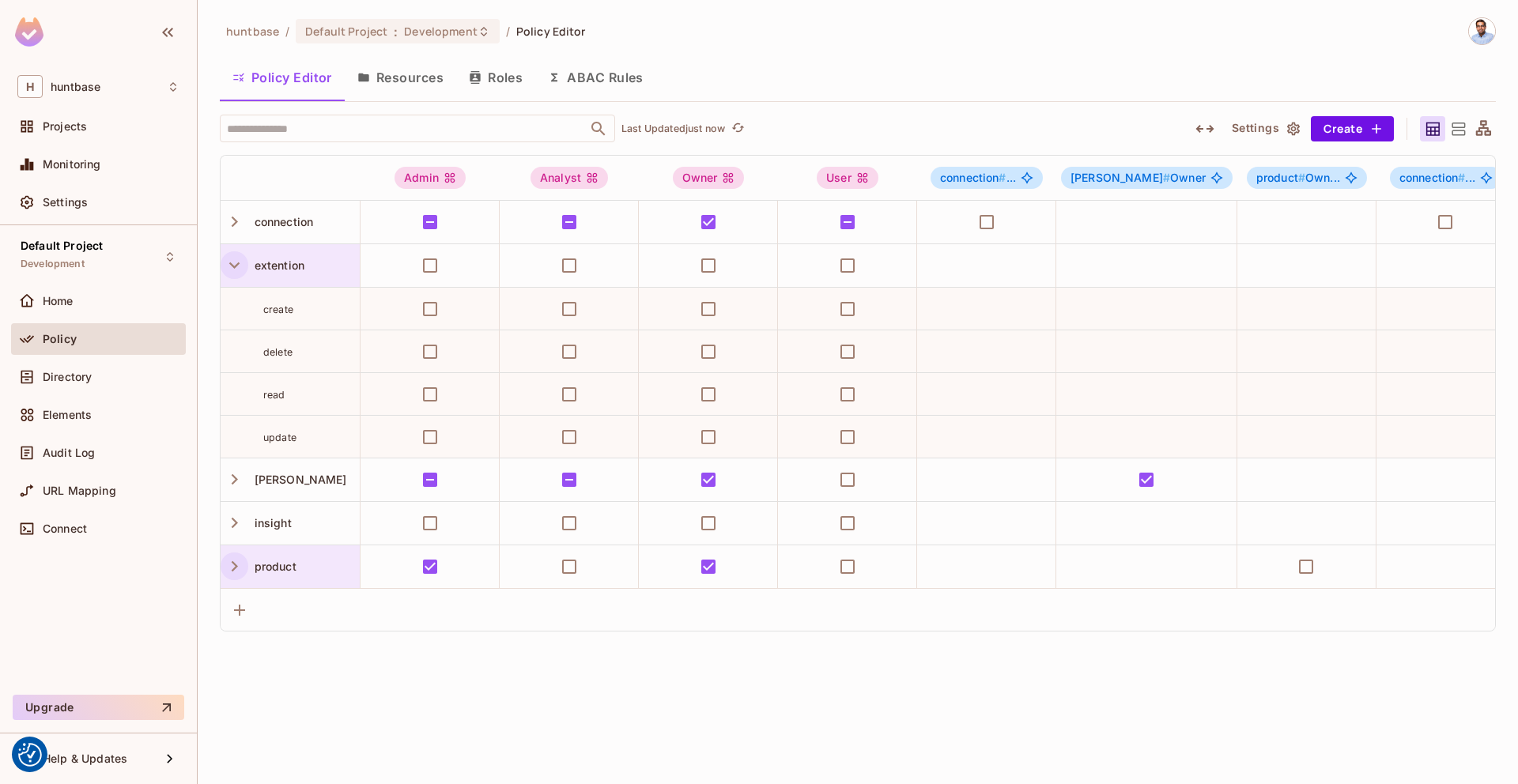
click at [233, 268] on icon "button" at bounding box center [234, 265] width 21 height 21
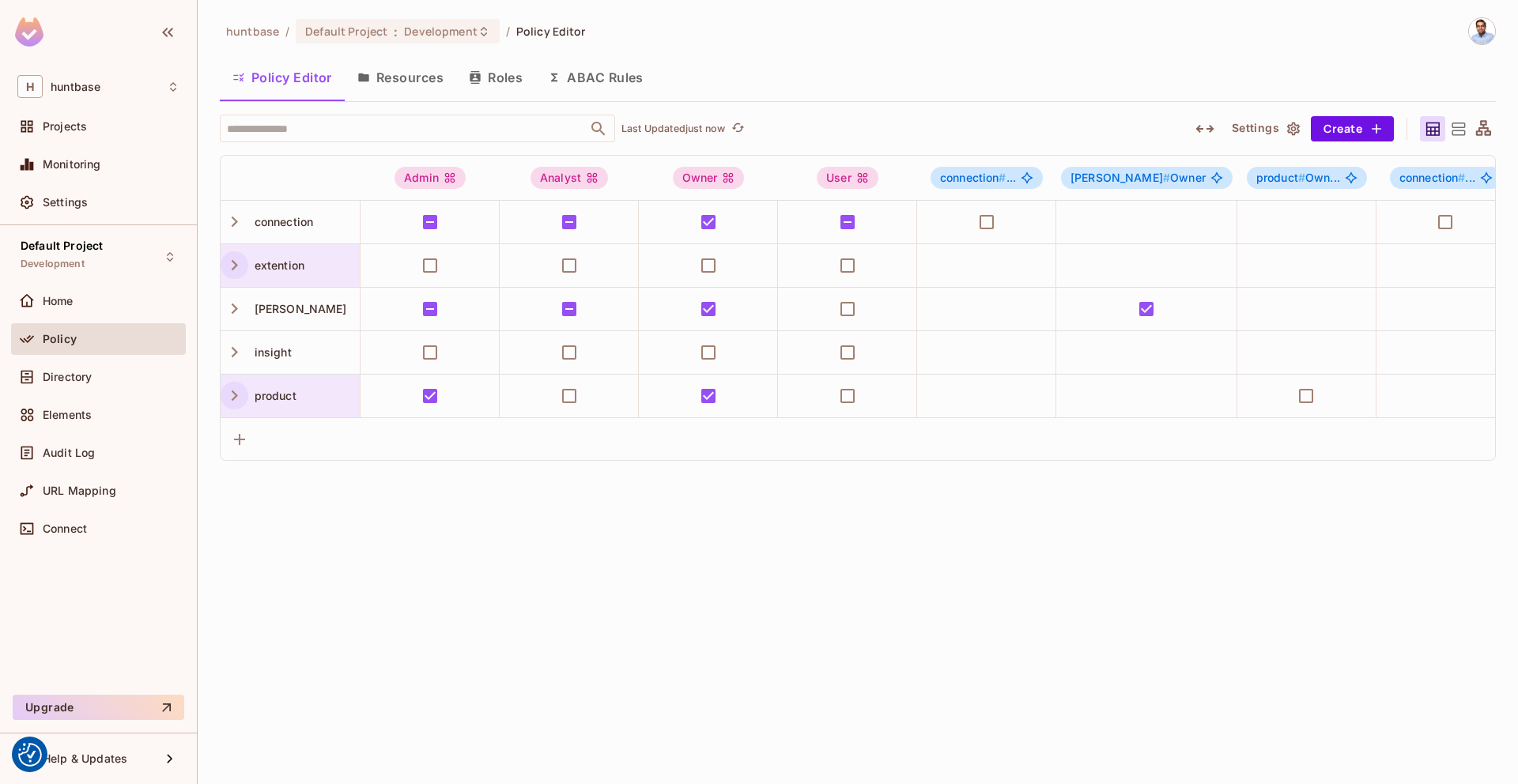
click at [505, 84] on button "Roles" at bounding box center [496, 78] width 79 height 40
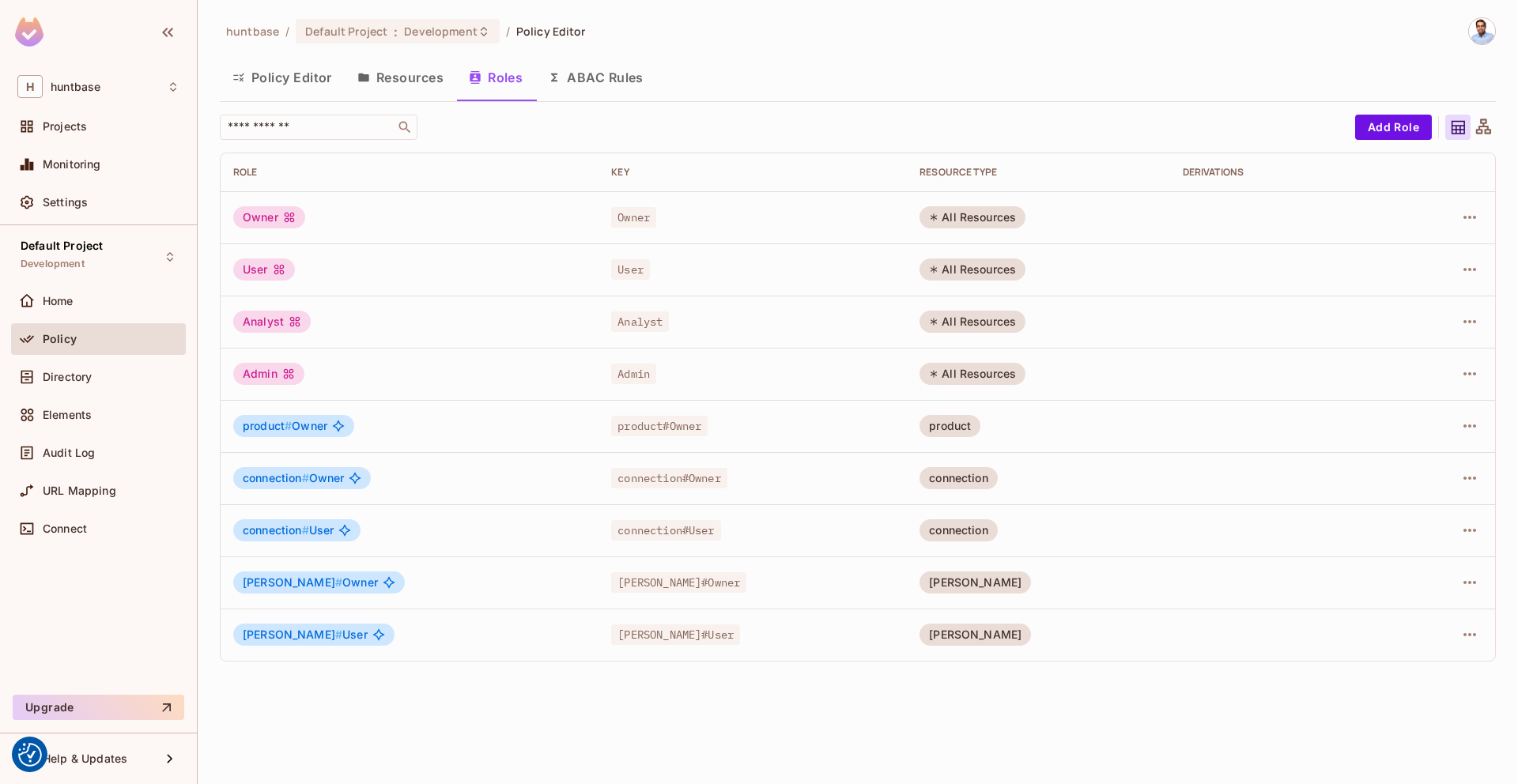
click at [593, 69] on button "ABAC Rules" at bounding box center [595, 78] width 121 height 40
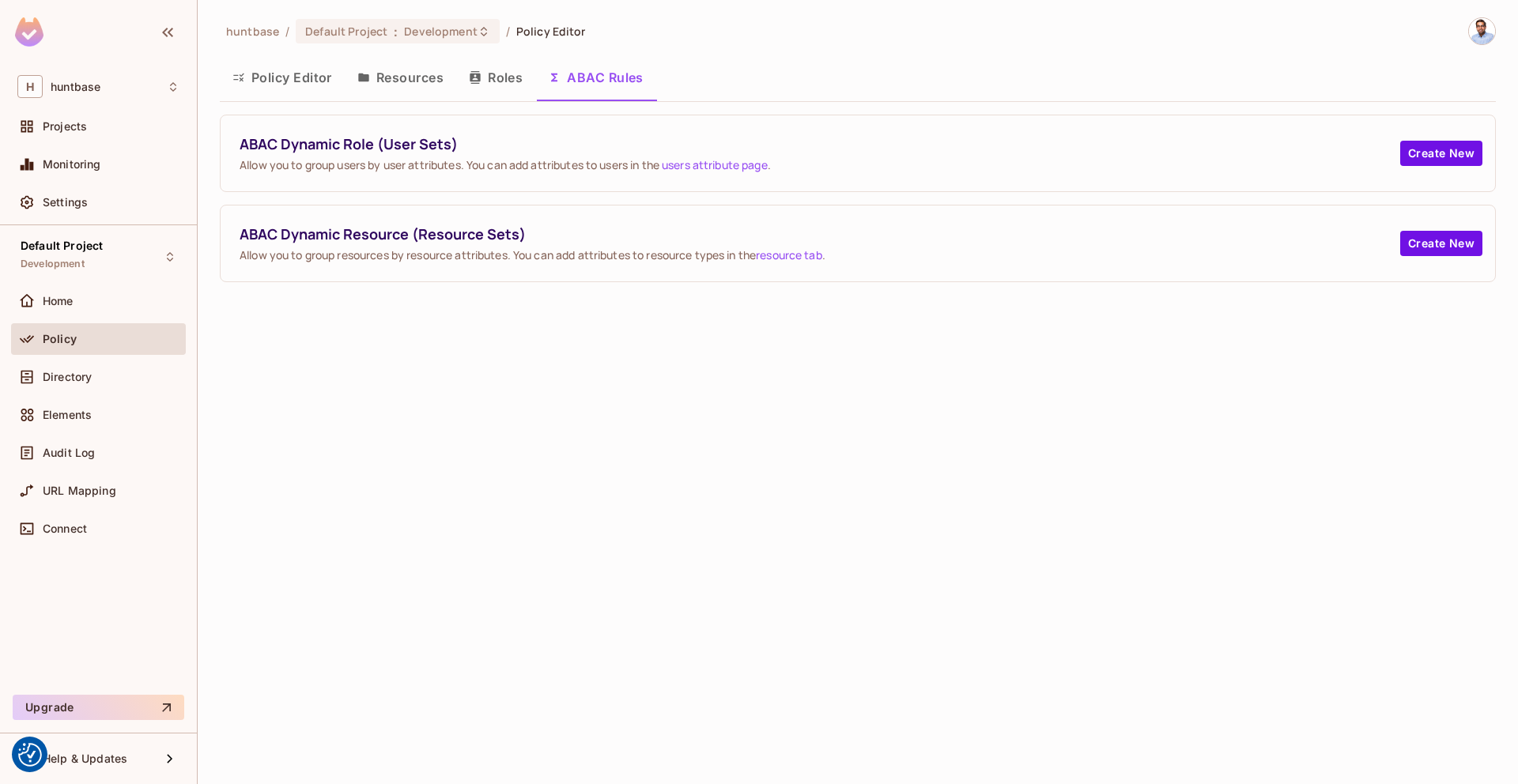
click at [381, 80] on button "Resources" at bounding box center [400, 78] width 112 height 40
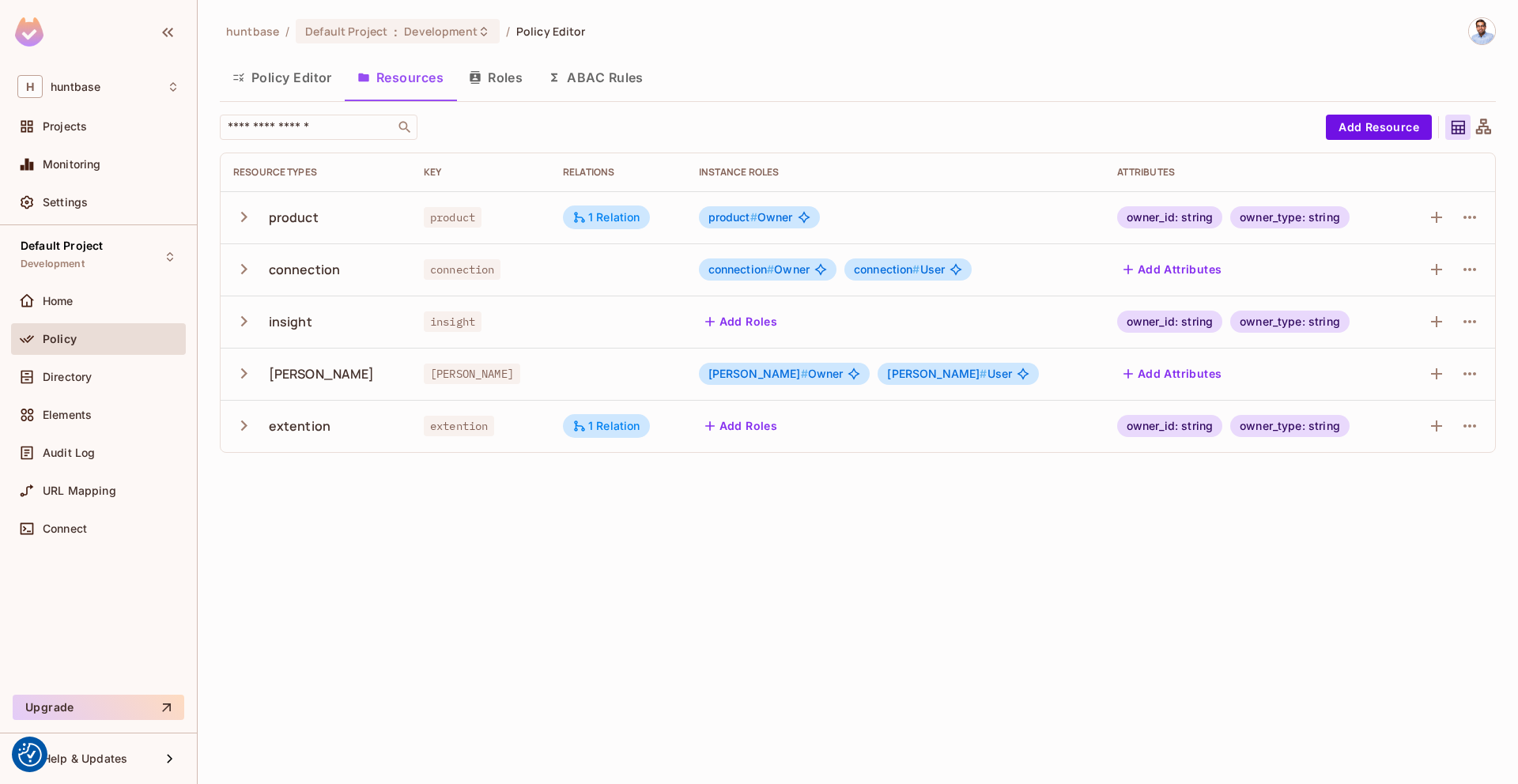
click at [489, 77] on button "Roles" at bounding box center [496, 78] width 79 height 40
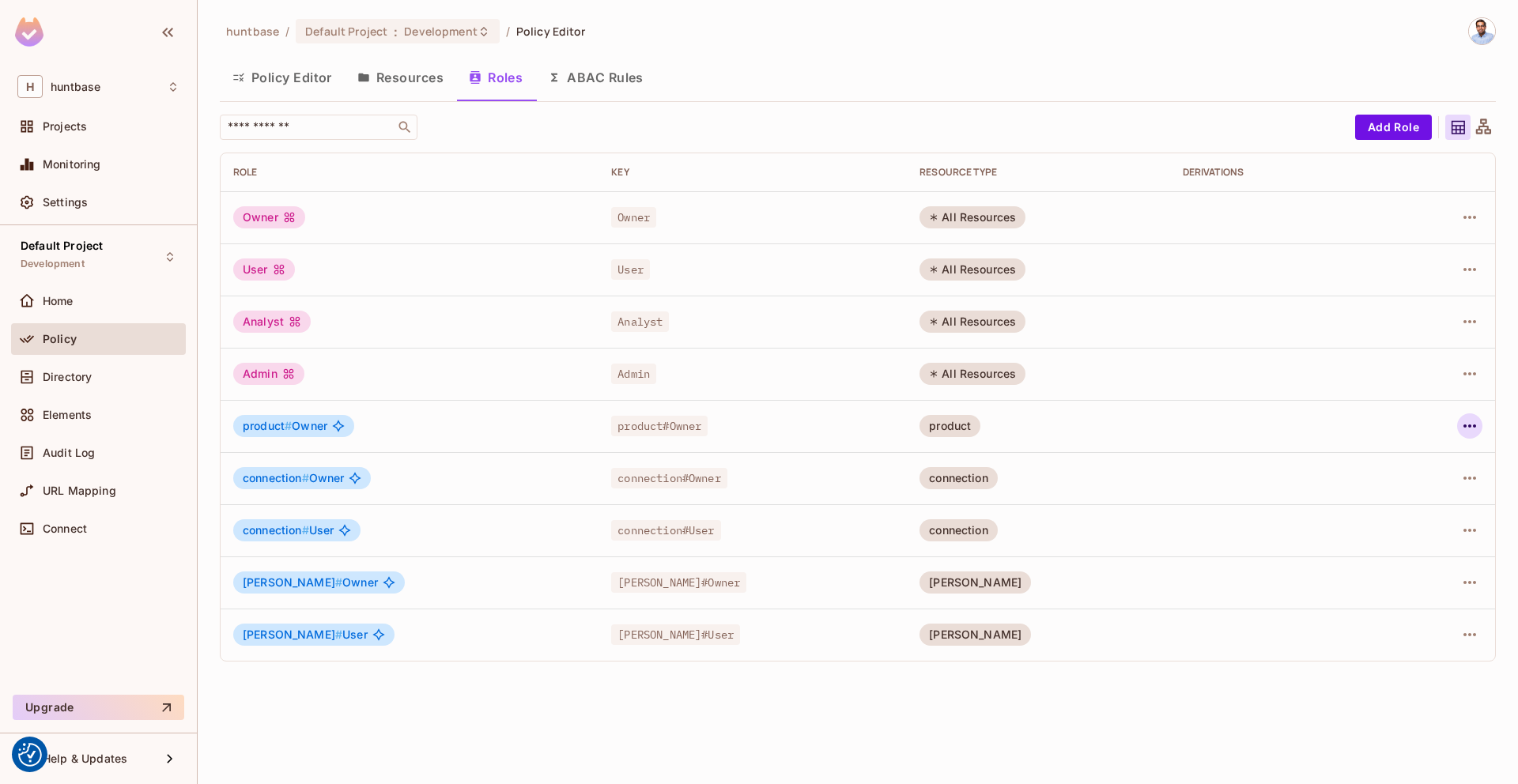
click at [1474, 428] on icon "button" at bounding box center [1470, 426] width 19 height 19
click at [1409, 466] on div "Edit Role" at bounding box center [1399, 462] width 48 height 16
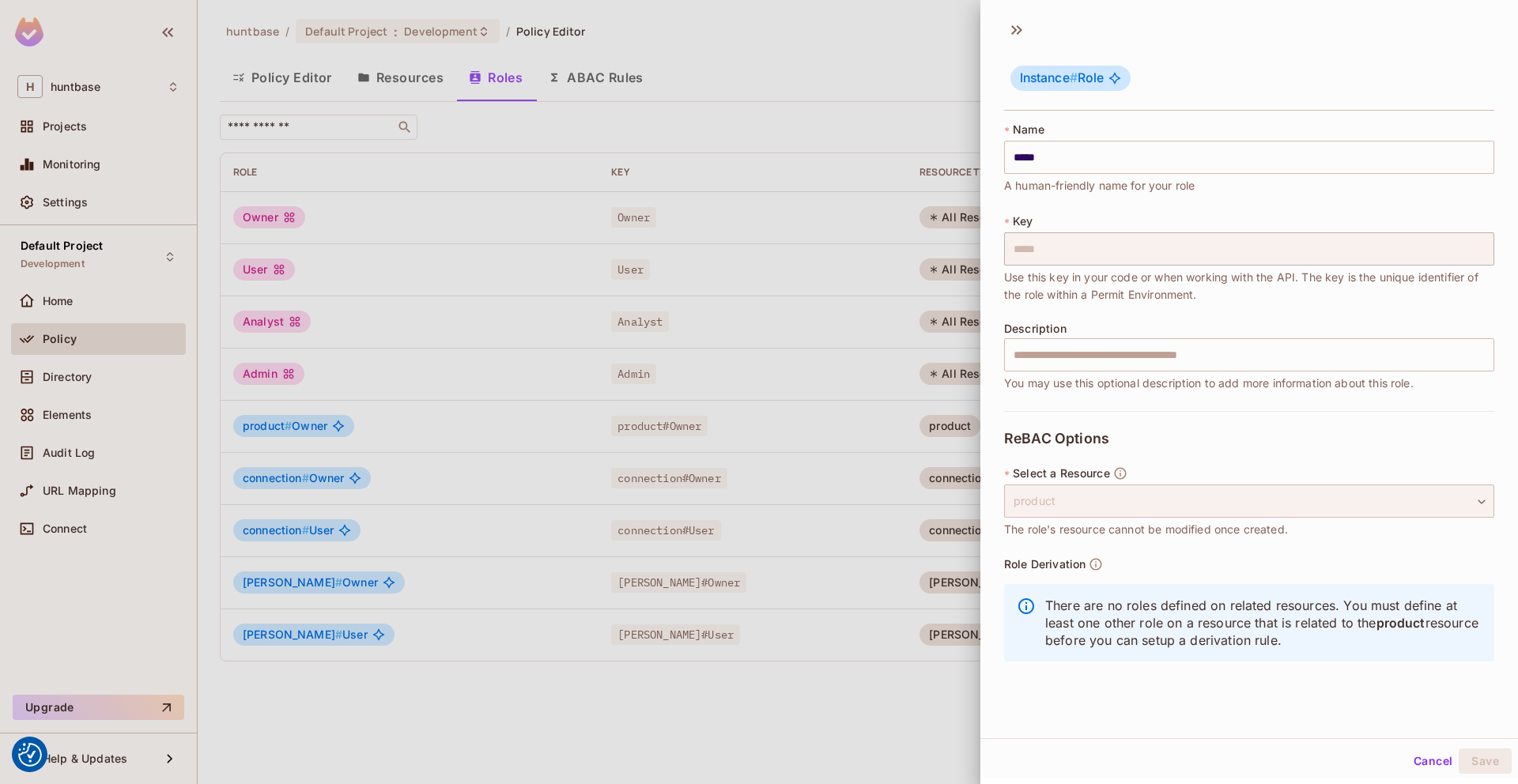
scroll to position [2, 0]
click at [1276, 488] on div "product" at bounding box center [1249, 499] width 490 height 33
click at [1158, 613] on p "There are no roles defined on related resources. You must define at least one o…" at bounding box center [1263, 620] width 437 height 52
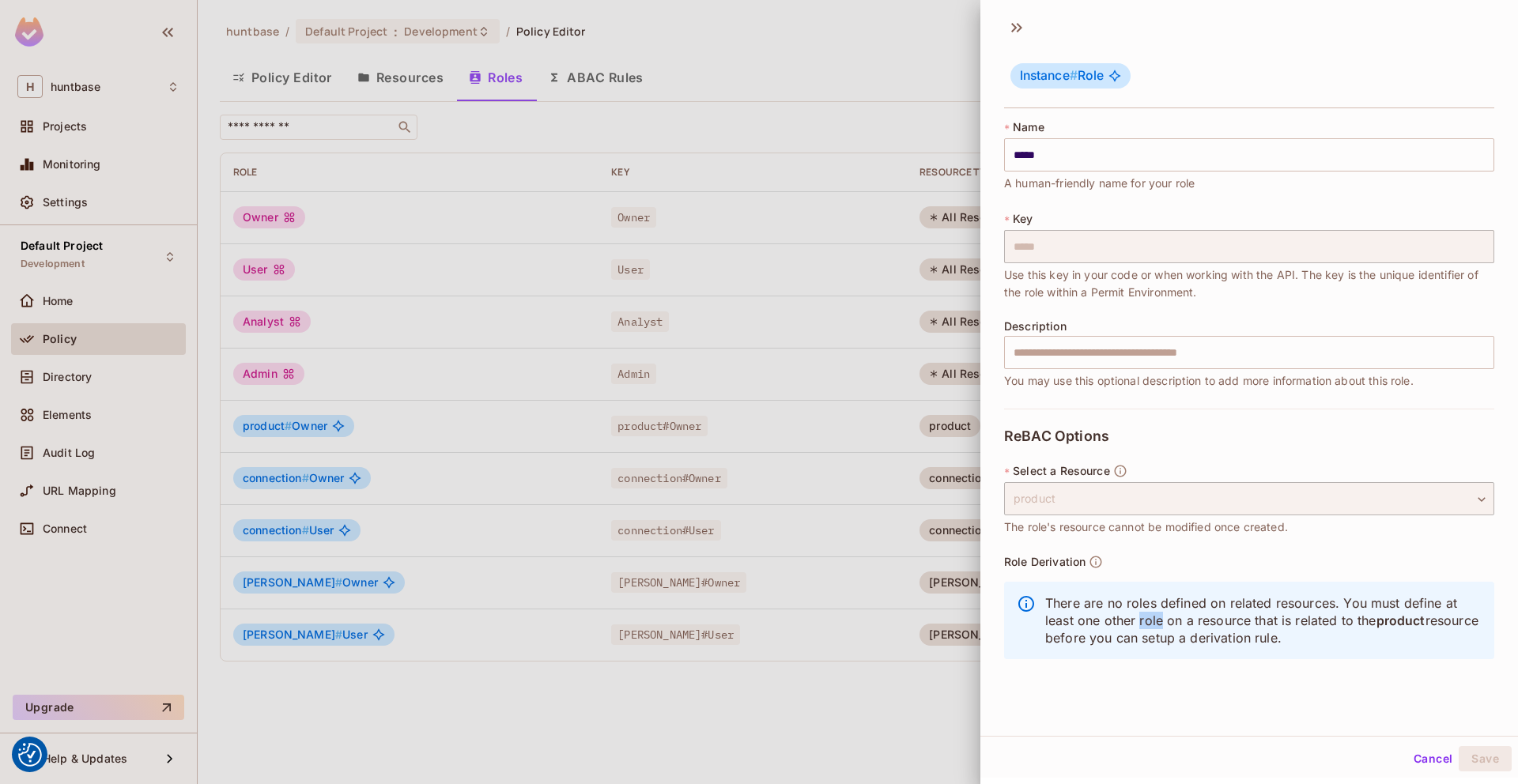
copy p "There are no roles defined on related resources. You must define at least one o…"
click at [292, 95] on div at bounding box center [759, 392] width 1518 height 784
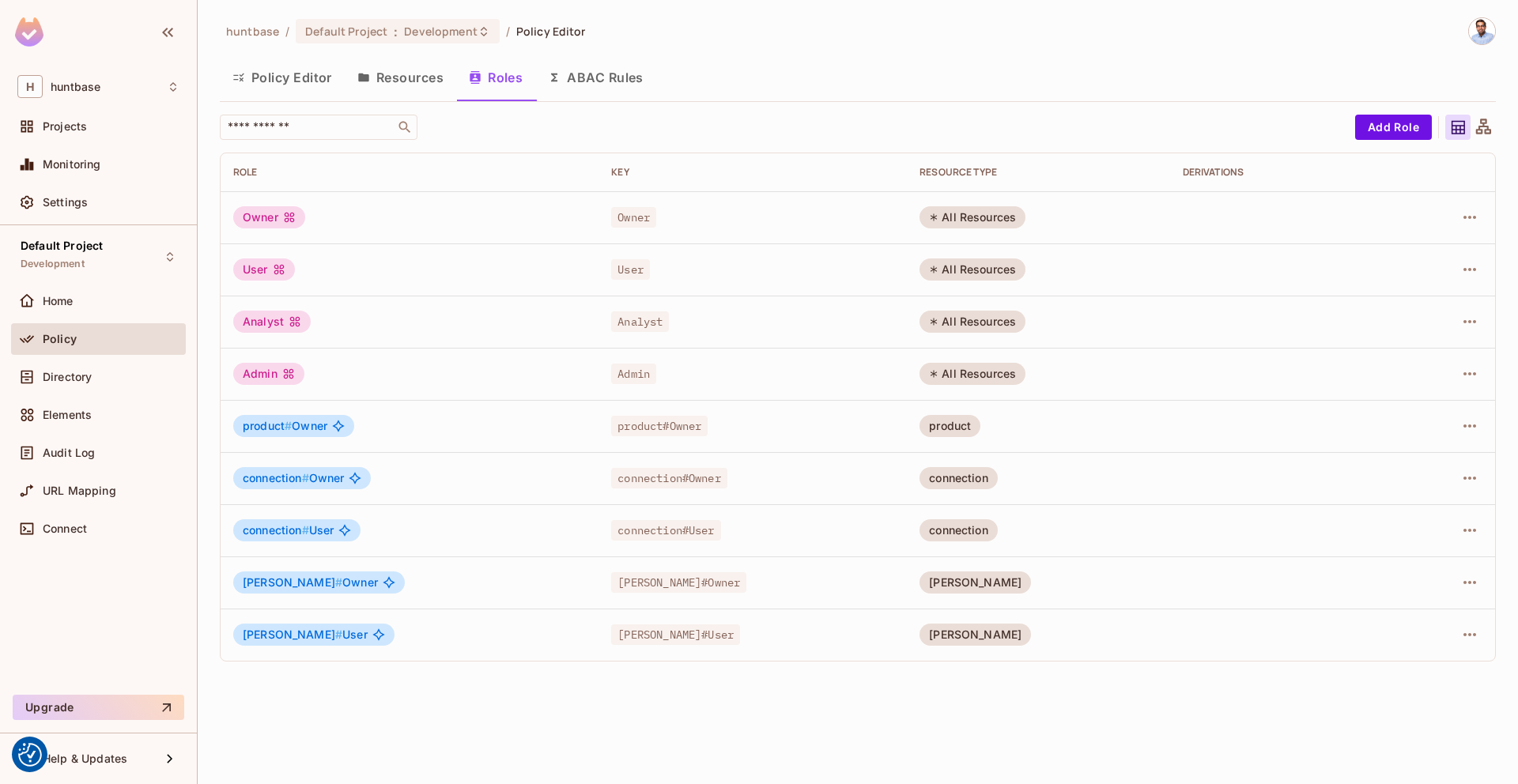
click at [396, 78] on button "Resources" at bounding box center [400, 78] width 112 height 40
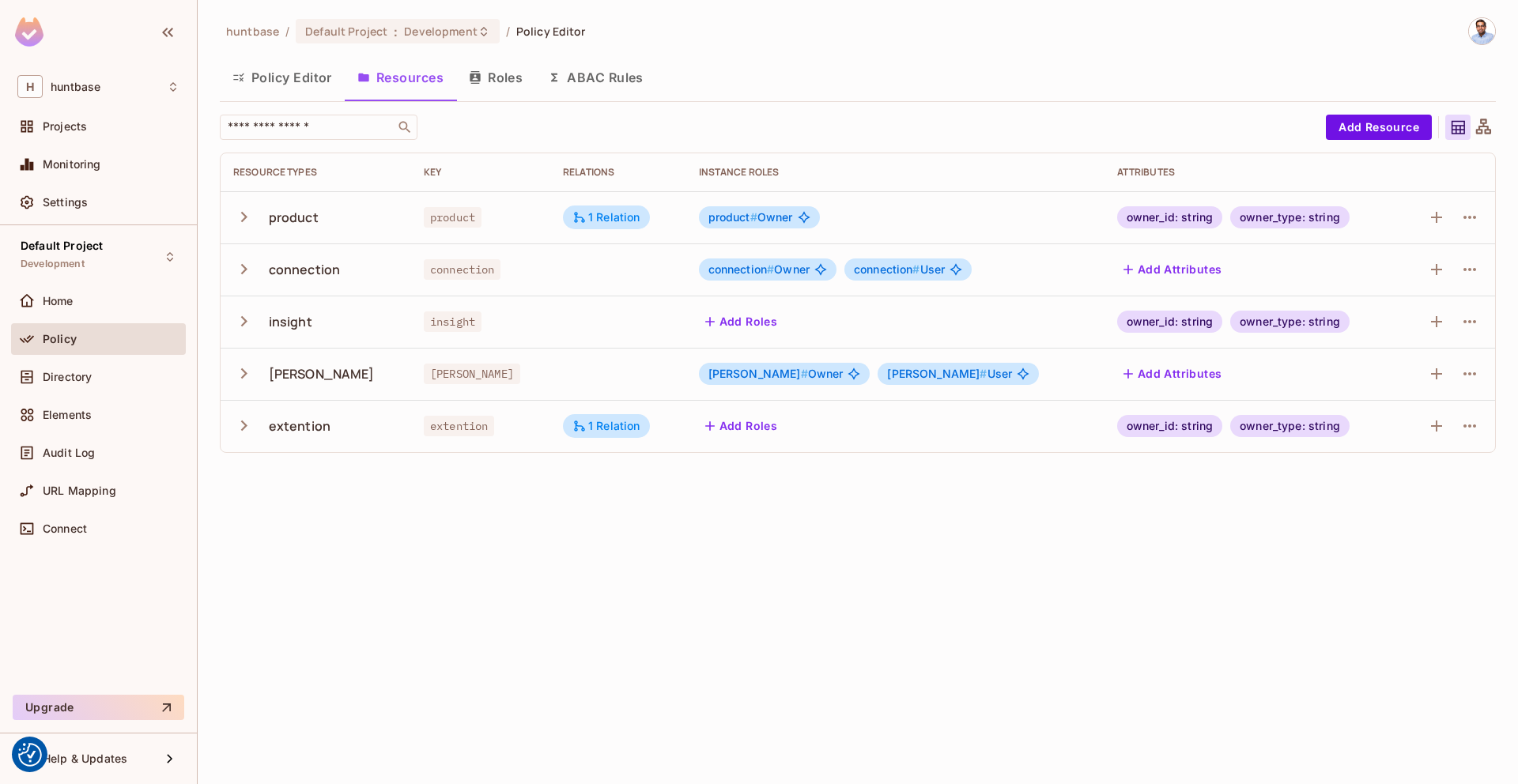
click at [242, 221] on icon "button" at bounding box center [243, 216] width 21 height 21
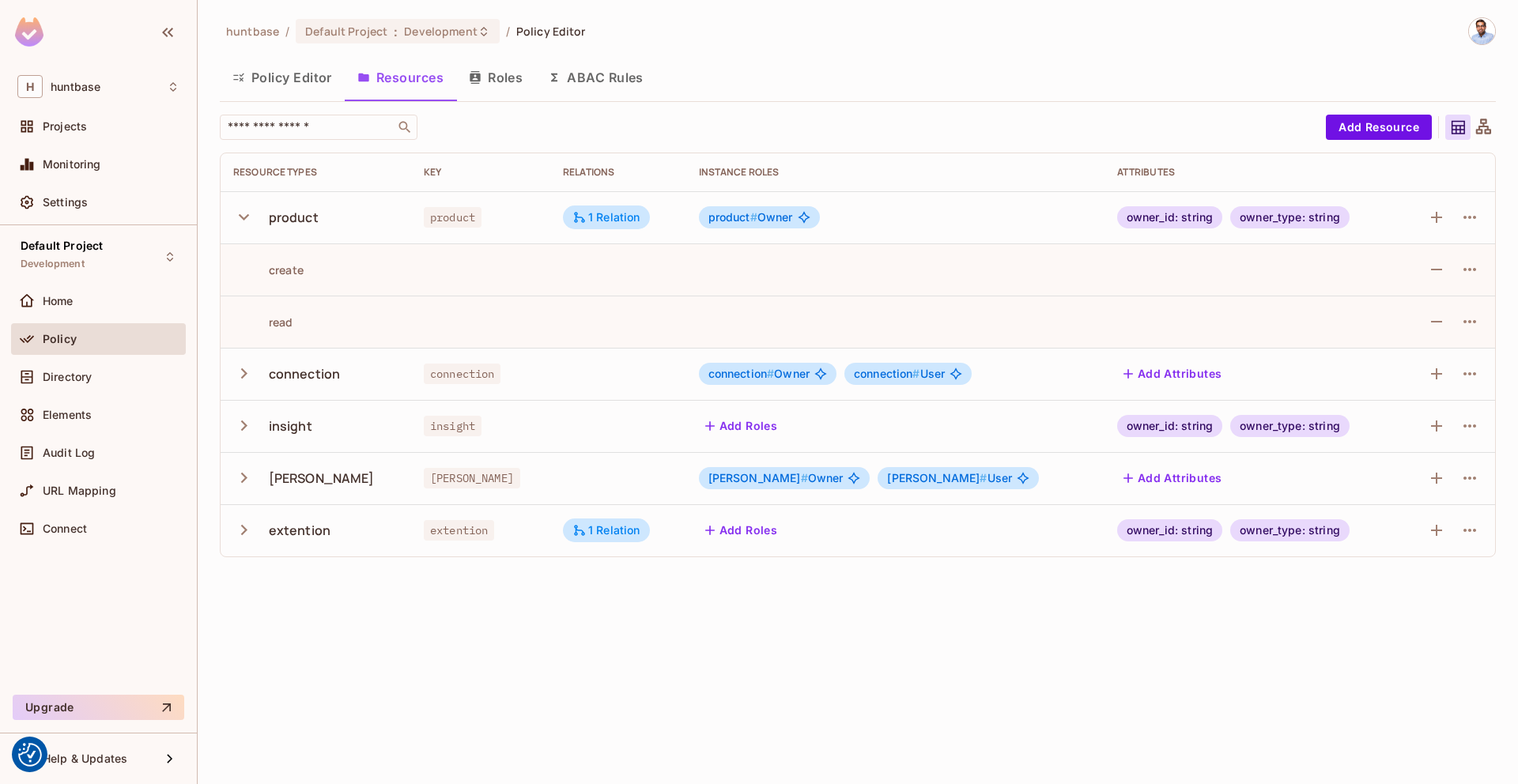
click at [242, 221] on icon "button" at bounding box center [243, 216] width 21 height 21
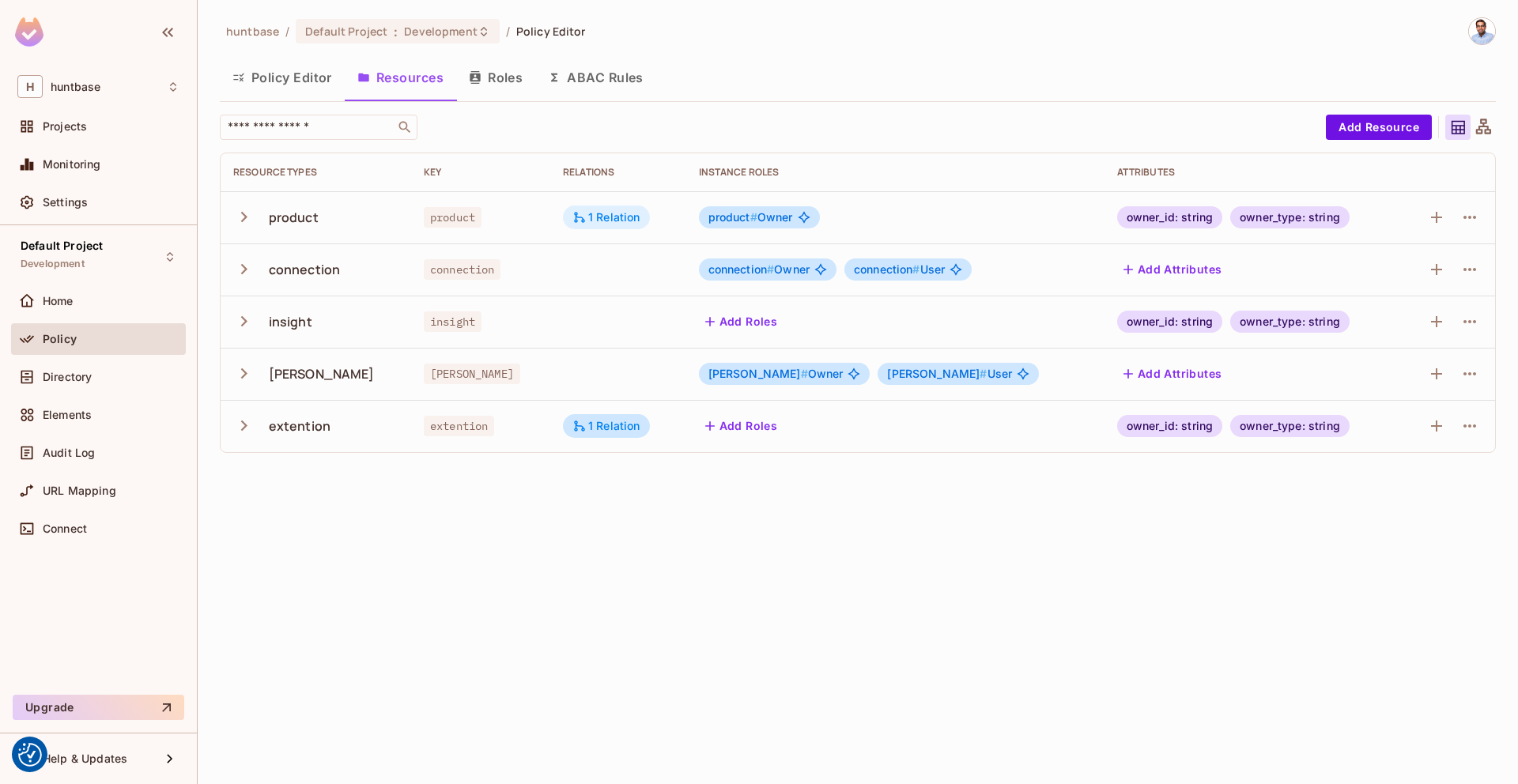
click at [593, 220] on div "1 Relation" at bounding box center [606, 217] width 68 height 14
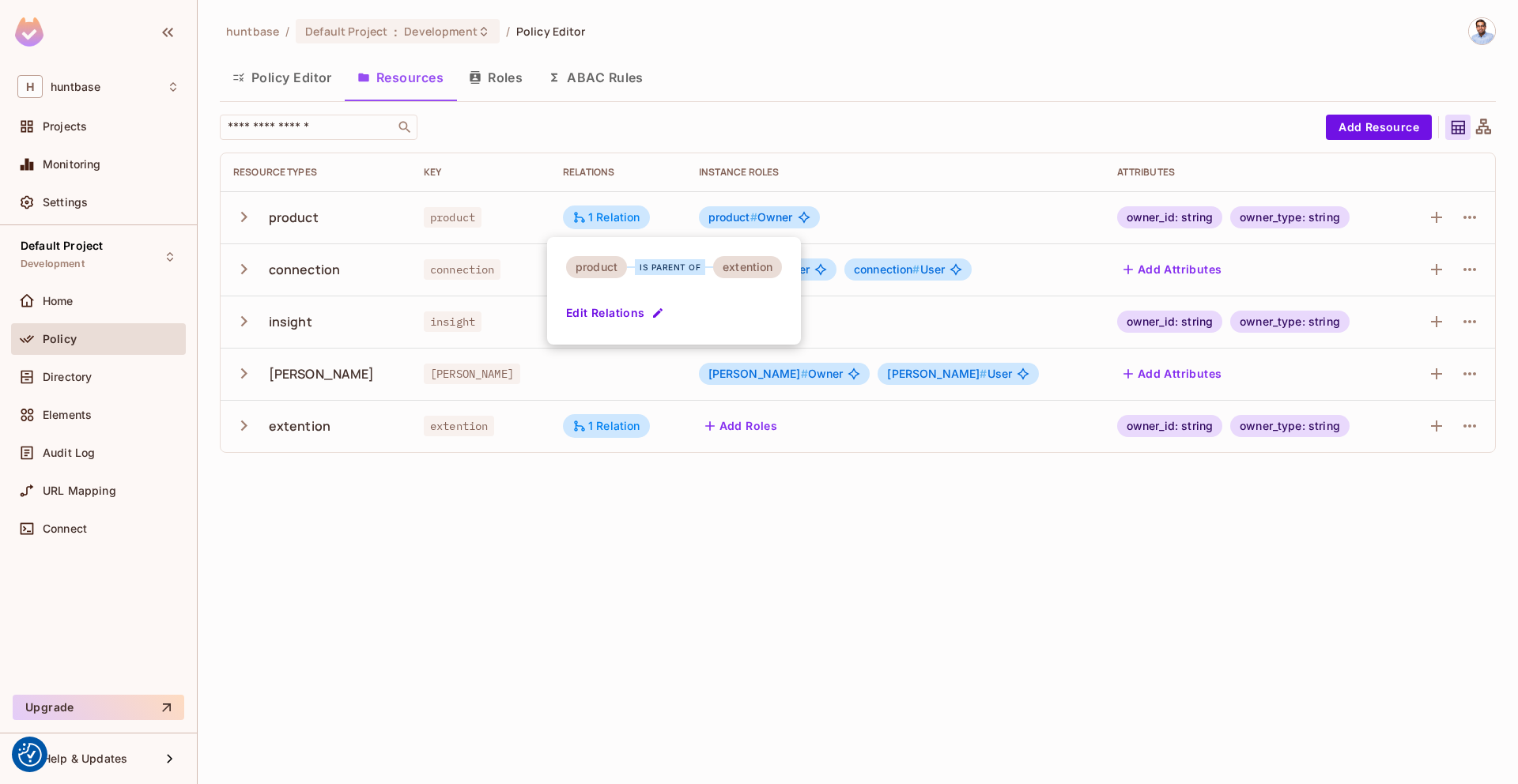
click at [648, 592] on div at bounding box center [759, 392] width 1518 height 784
click at [236, 421] on icon "button" at bounding box center [243, 425] width 21 height 21
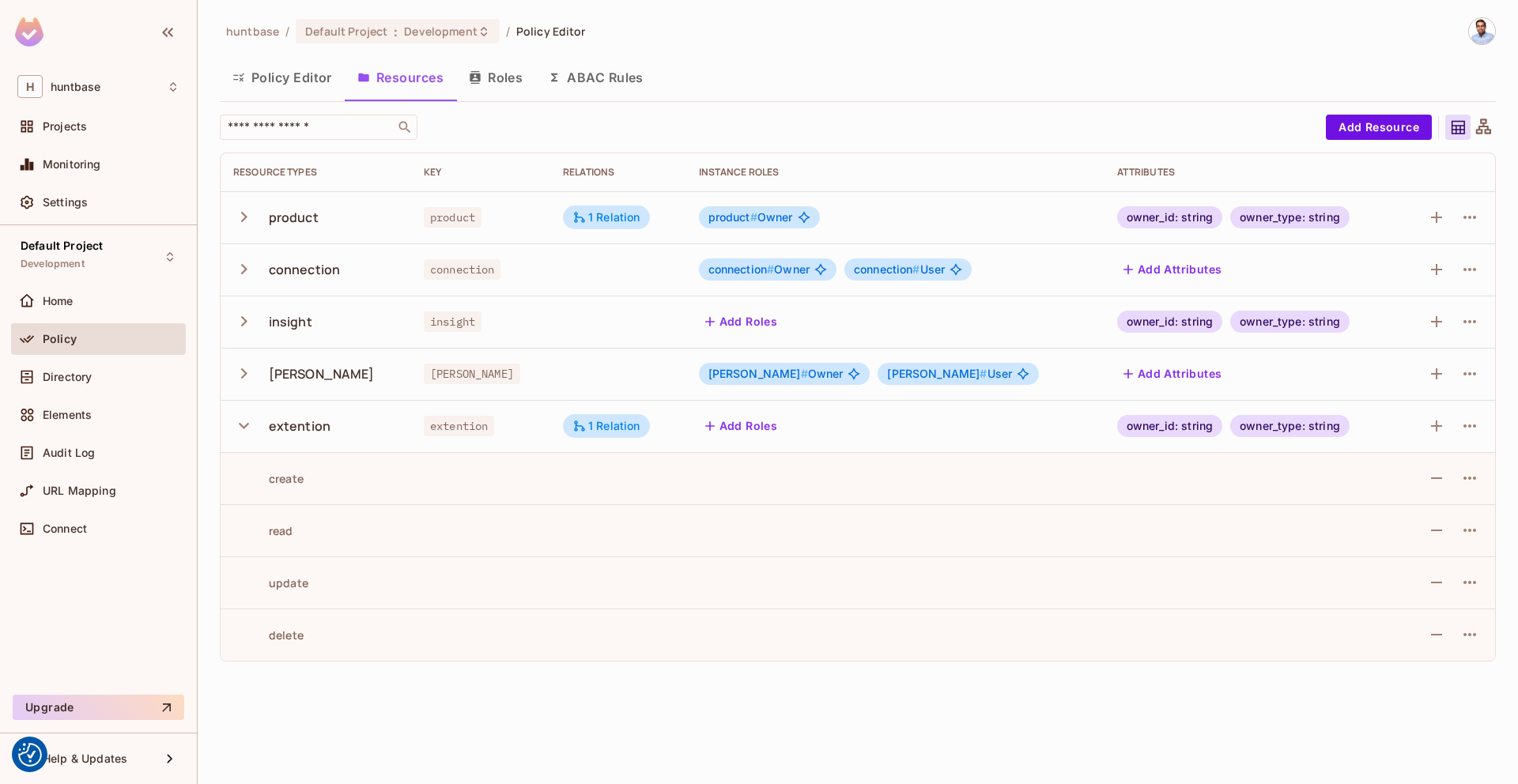
click at [236, 421] on icon "button" at bounding box center [243, 425] width 21 height 21
click at [307, 80] on button "Policy Editor" at bounding box center [282, 78] width 125 height 40
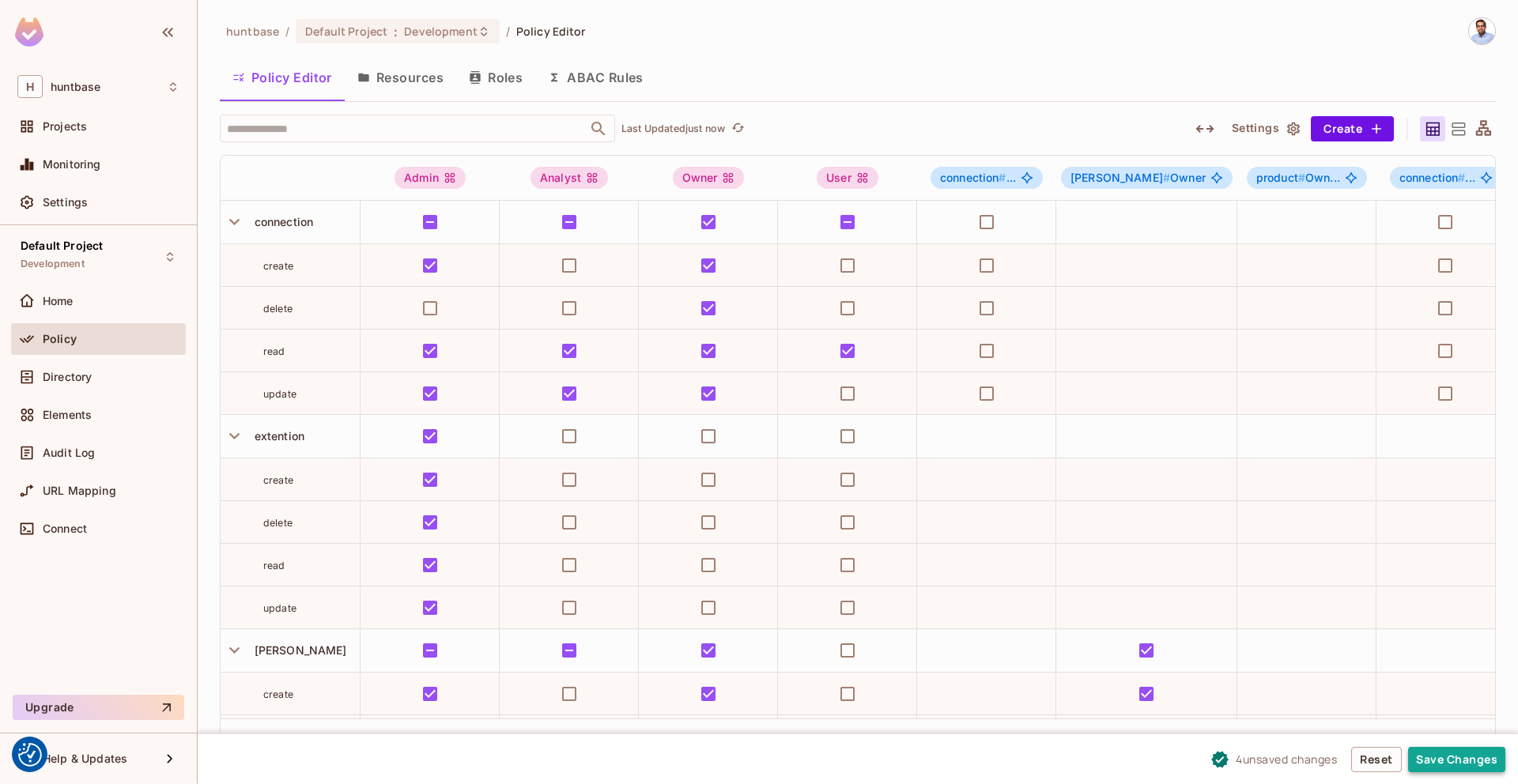
click at [1452, 757] on button "Save Changes" at bounding box center [1456, 759] width 97 height 25
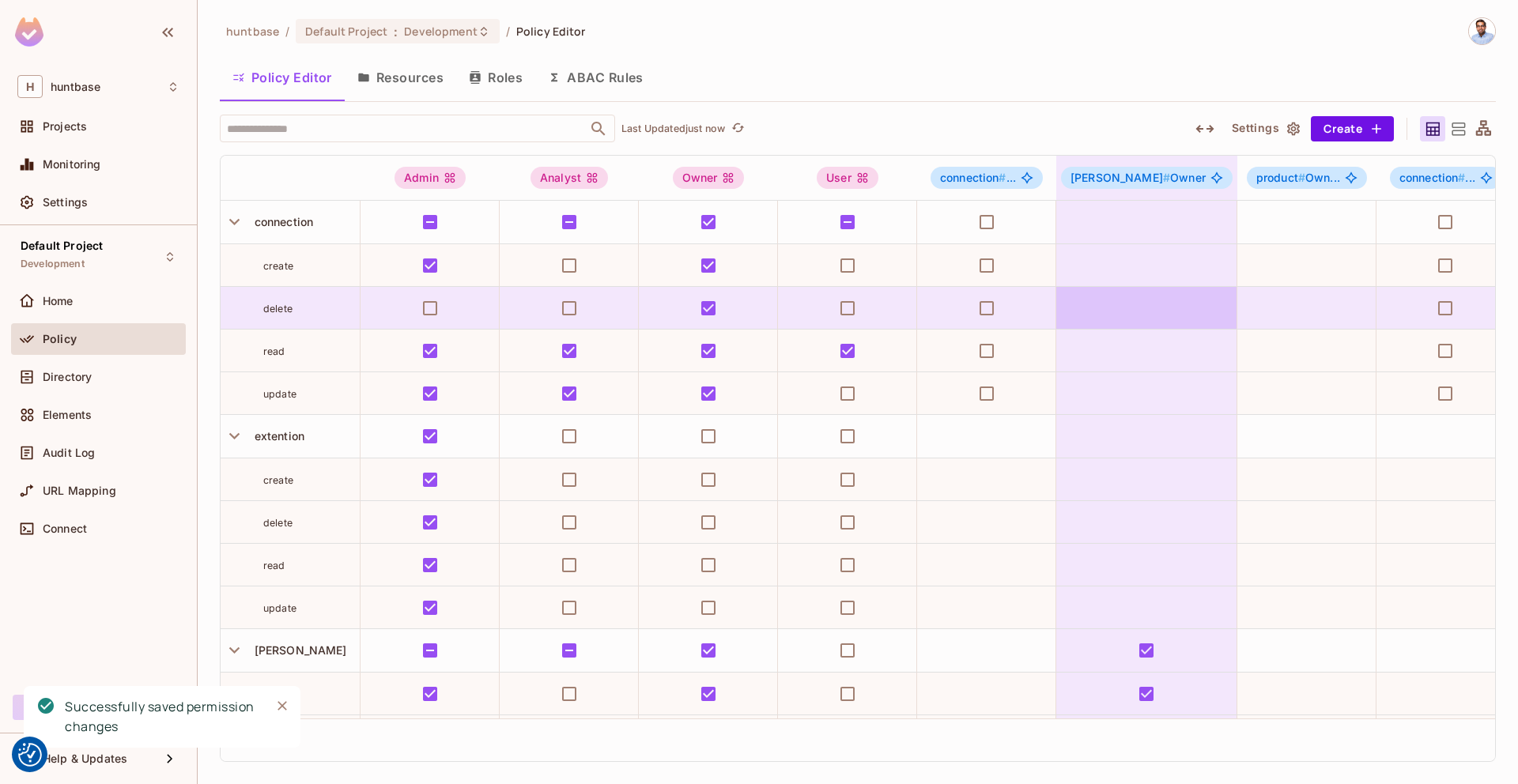
click at [487, 88] on button "Roles" at bounding box center [496, 78] width 79 height 40
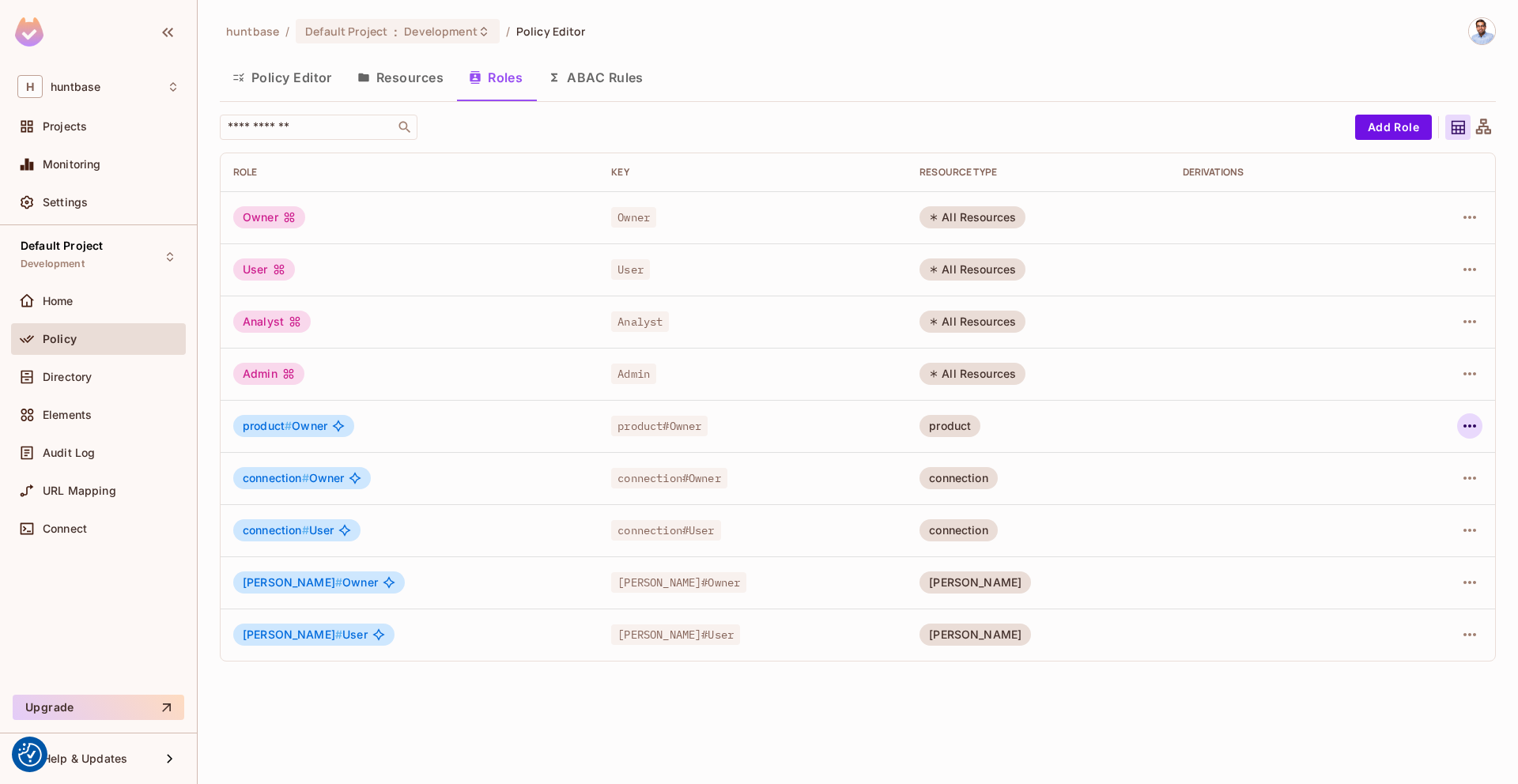
click at [1472, 427] on icon "button" at bounding box center [1470, 426] width 19 height 19
click at [1428, 467] on li "Edit Role" at bounding box center [1401, 462] width 140 height 35
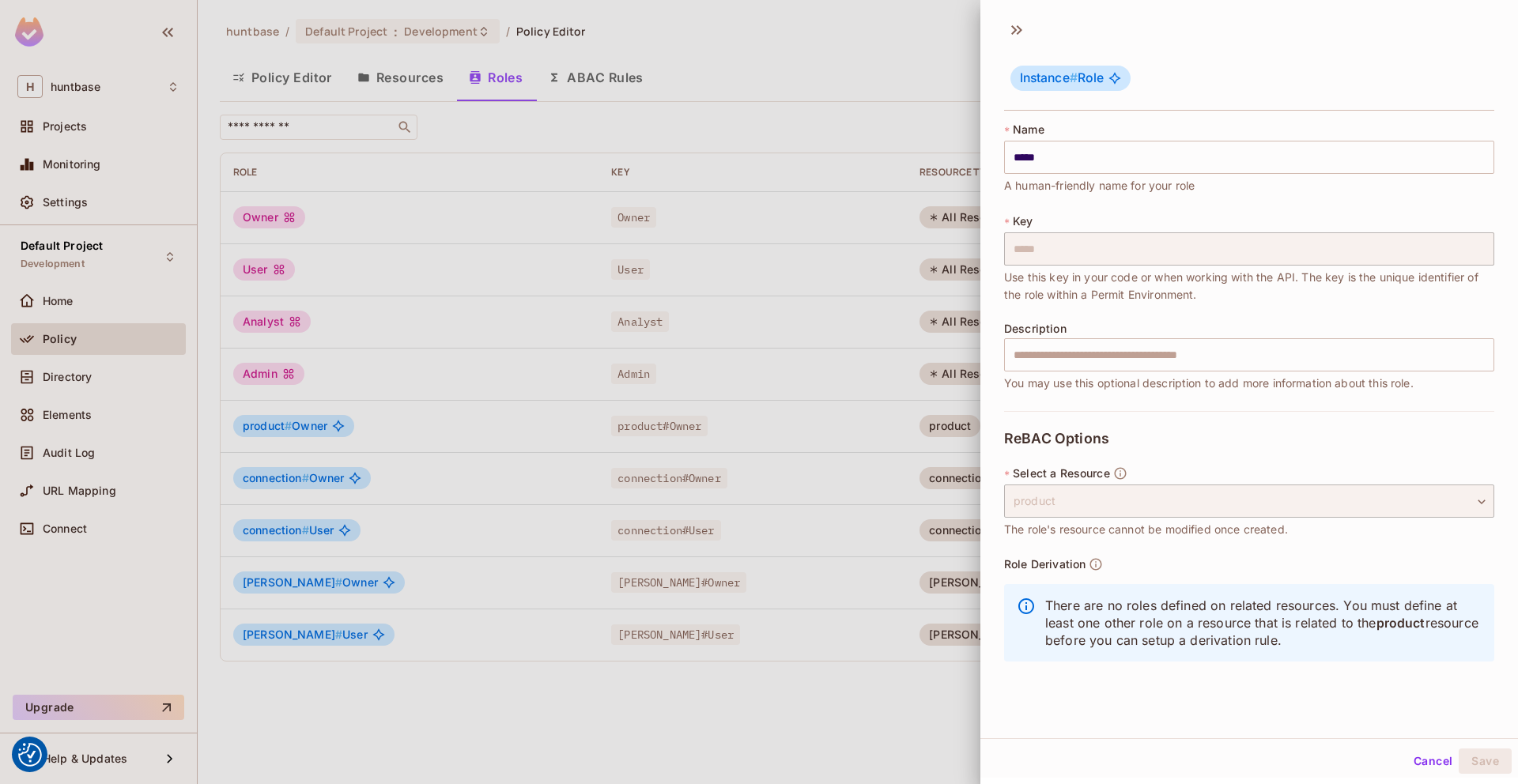
scroll to position [2, 0]
click at [1436, 759] on button "Cancel" at bounding box center [1432, 759] width 51 height 25
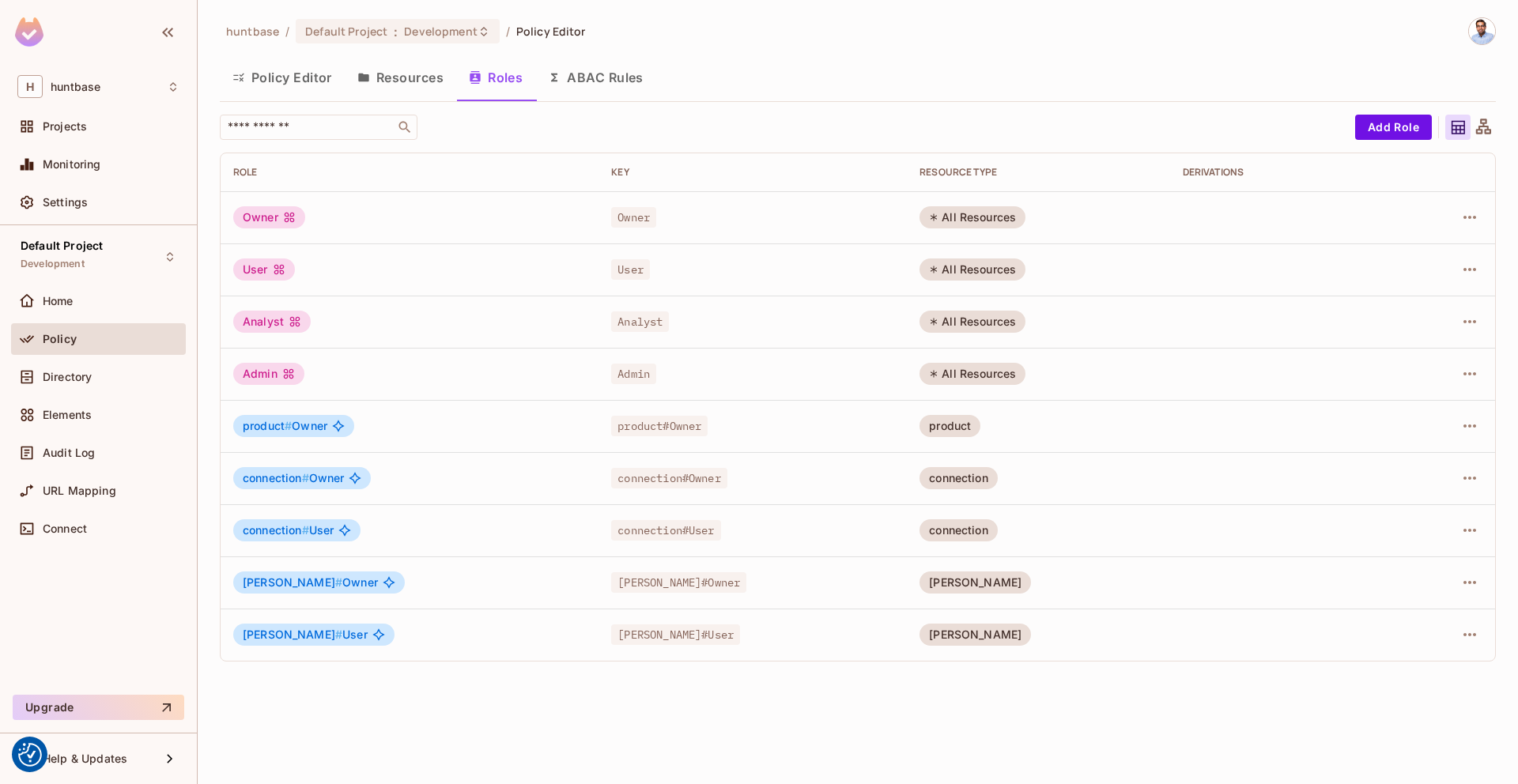
click at [302, 79] on button "Policy Editor" at bounding box center [282, 78] width 125 height 40
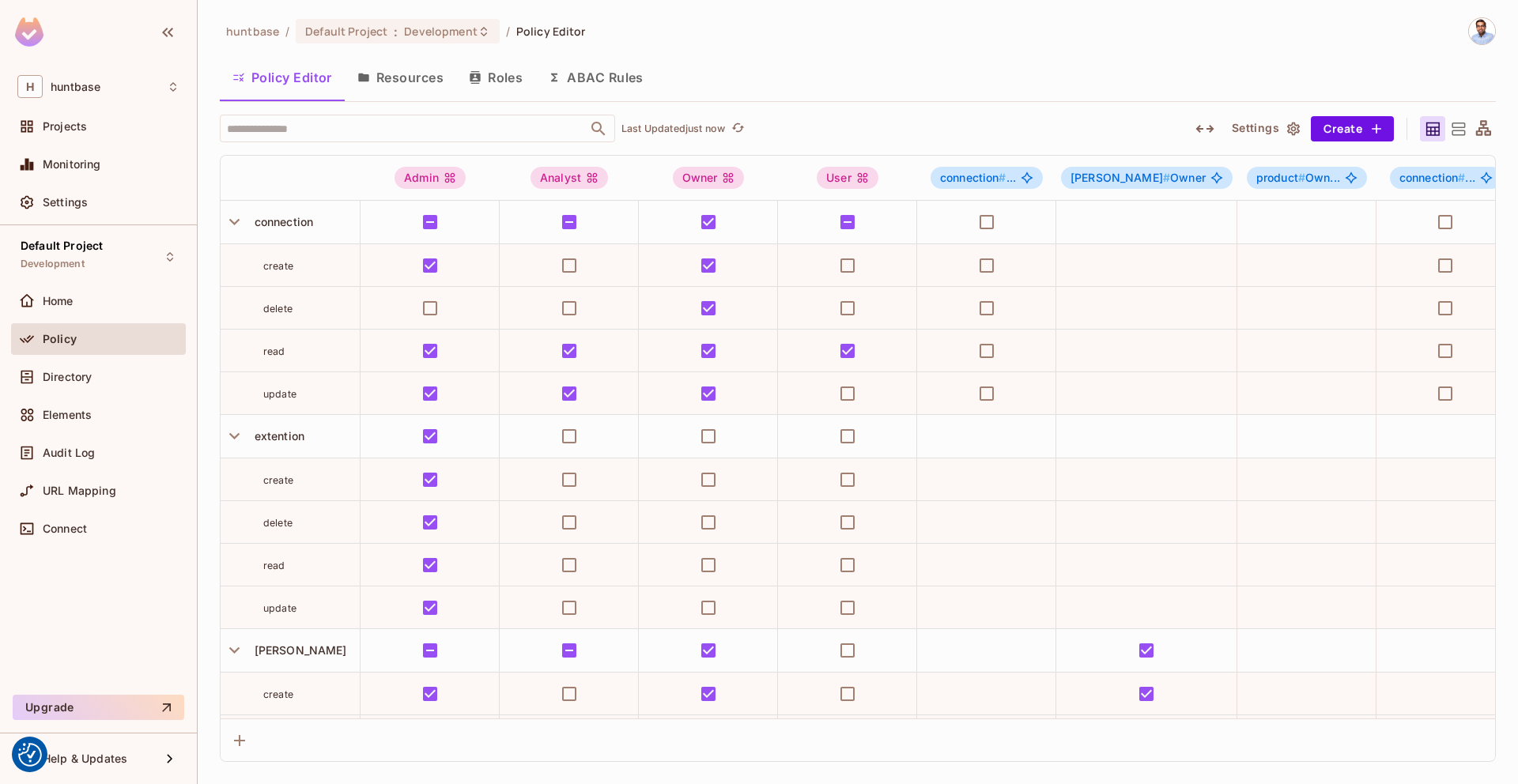
click at [502, 86] on button "Roles" at bounding box center [496, 78] width 79 height 40
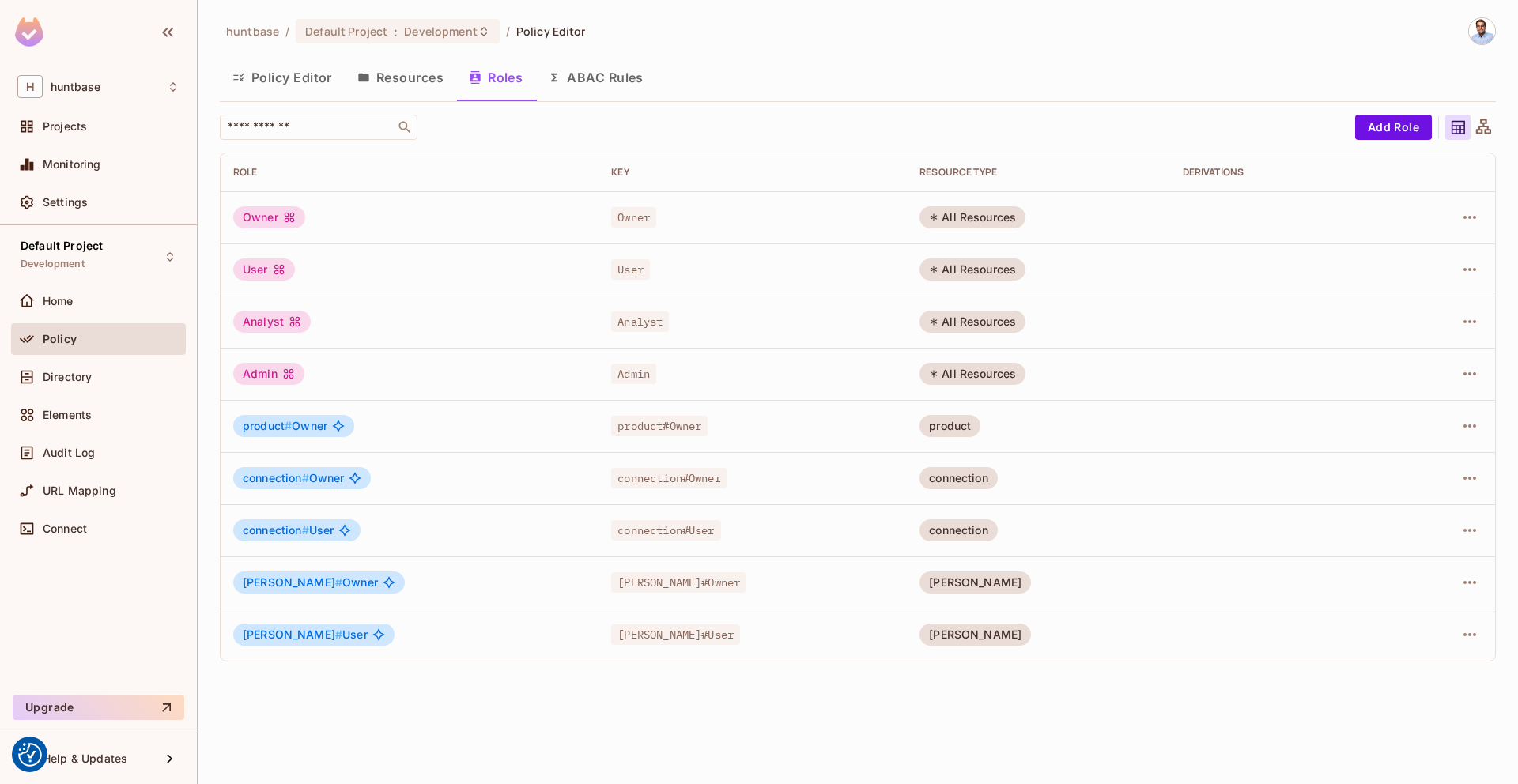
click at [392, 74] on button "Resources" at bounding box center [400, 78] width 112 height 40
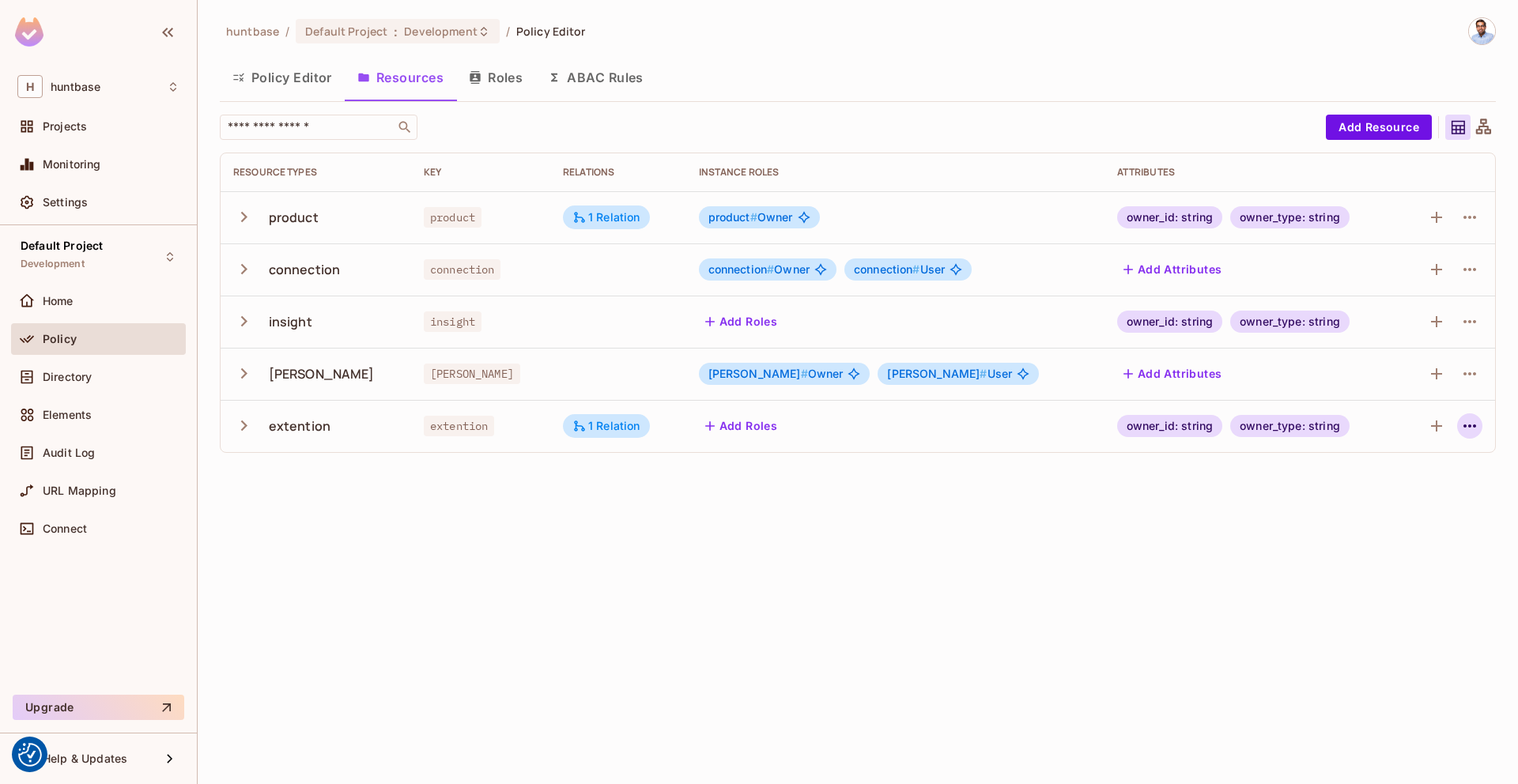
click at [1470, 422] on icon "button" at bounding box center [1470, 426] width 19 height 19
click at [930, 550] on div at bounding box center [759, 392] width 1518 height 784
click at [755, 425] on button "Add Roles" at bounding box center [742, 426] width 86 height 25
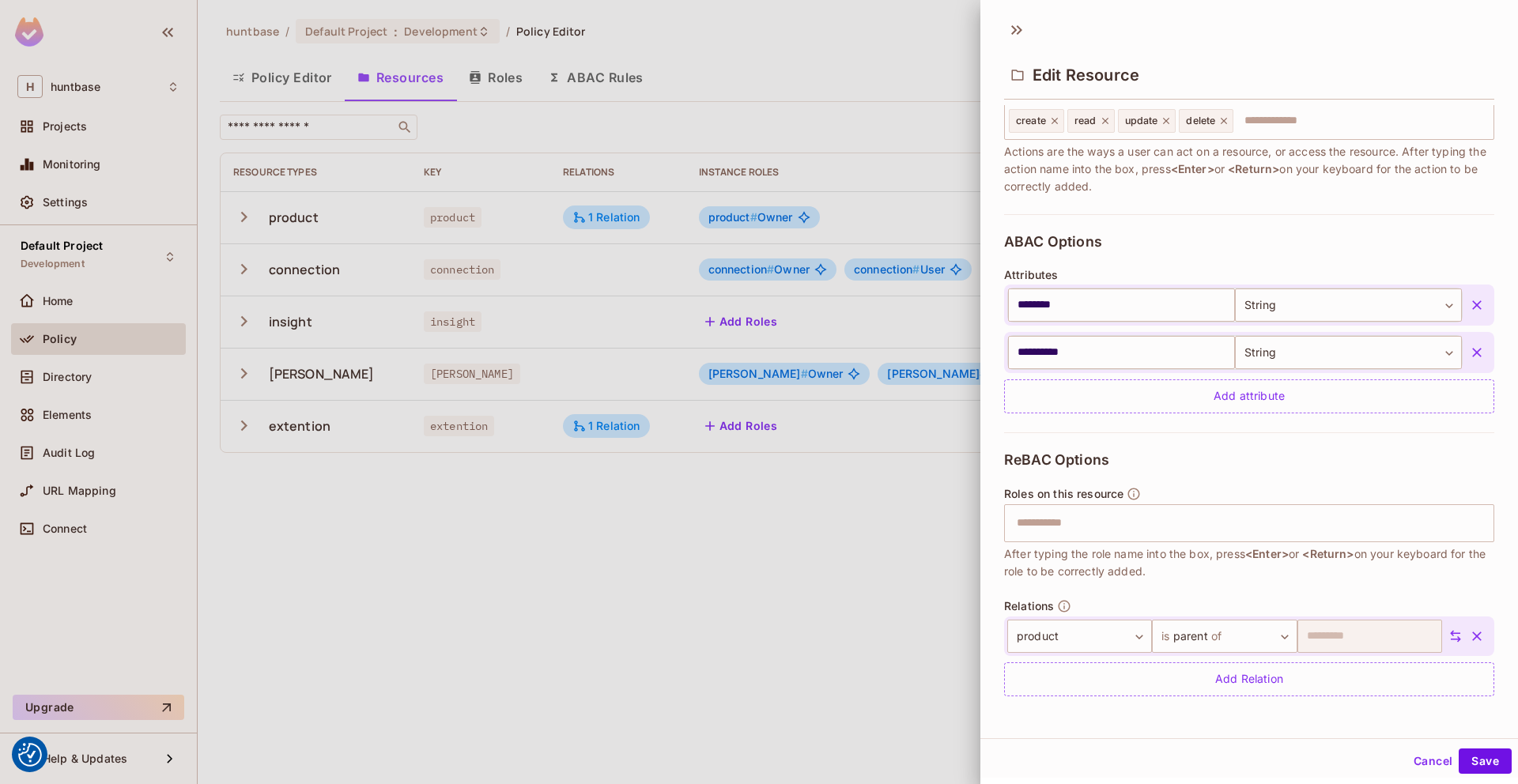
scroll to position [2, 0]
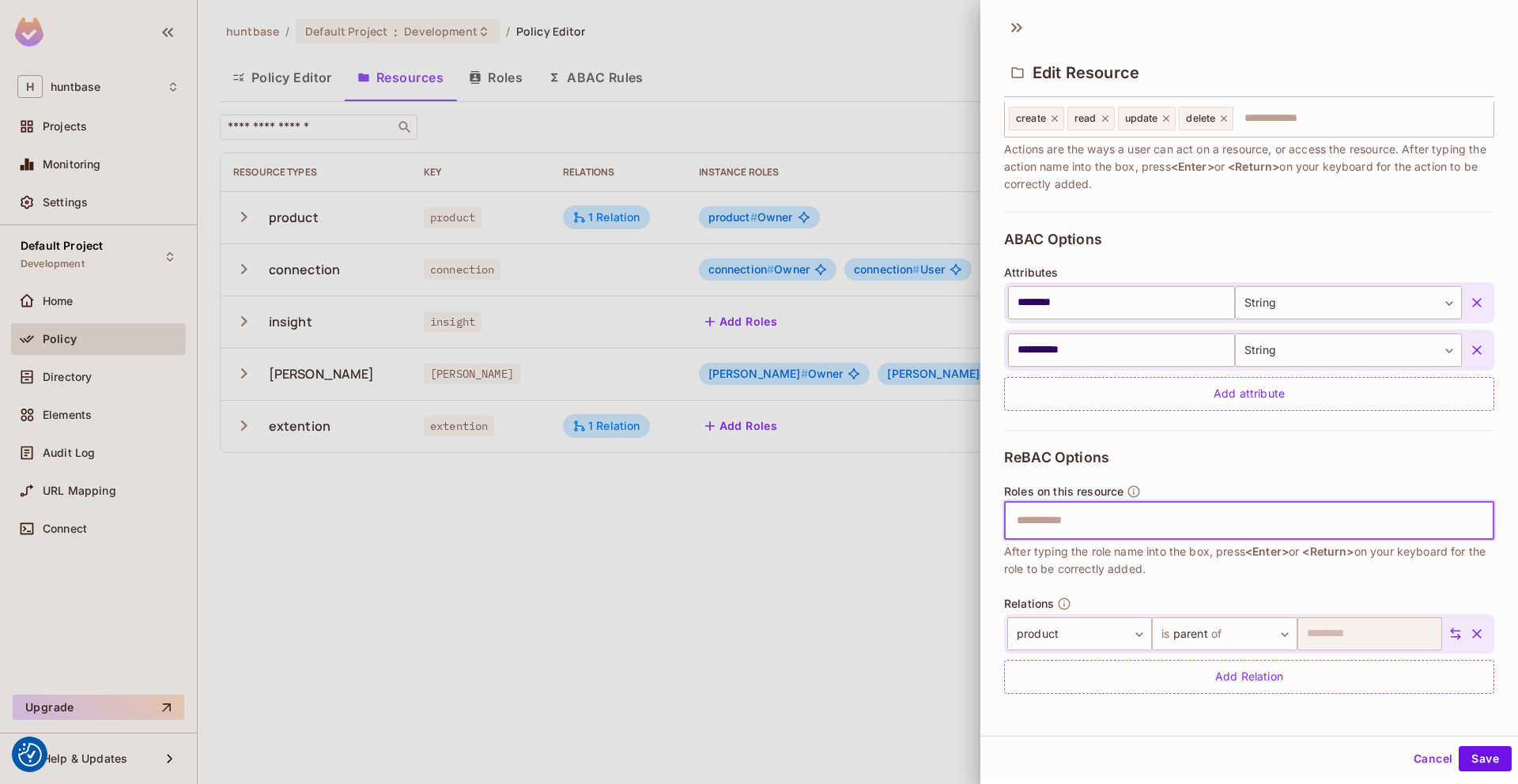
click at [1047, 523] on input "text" at bounding box center [1247, 521] width 480 height 32
type input "*****"
click at [1190, 522] on input "text" at bounding box center [1302, 521] width 370 height 32
type input "*****"
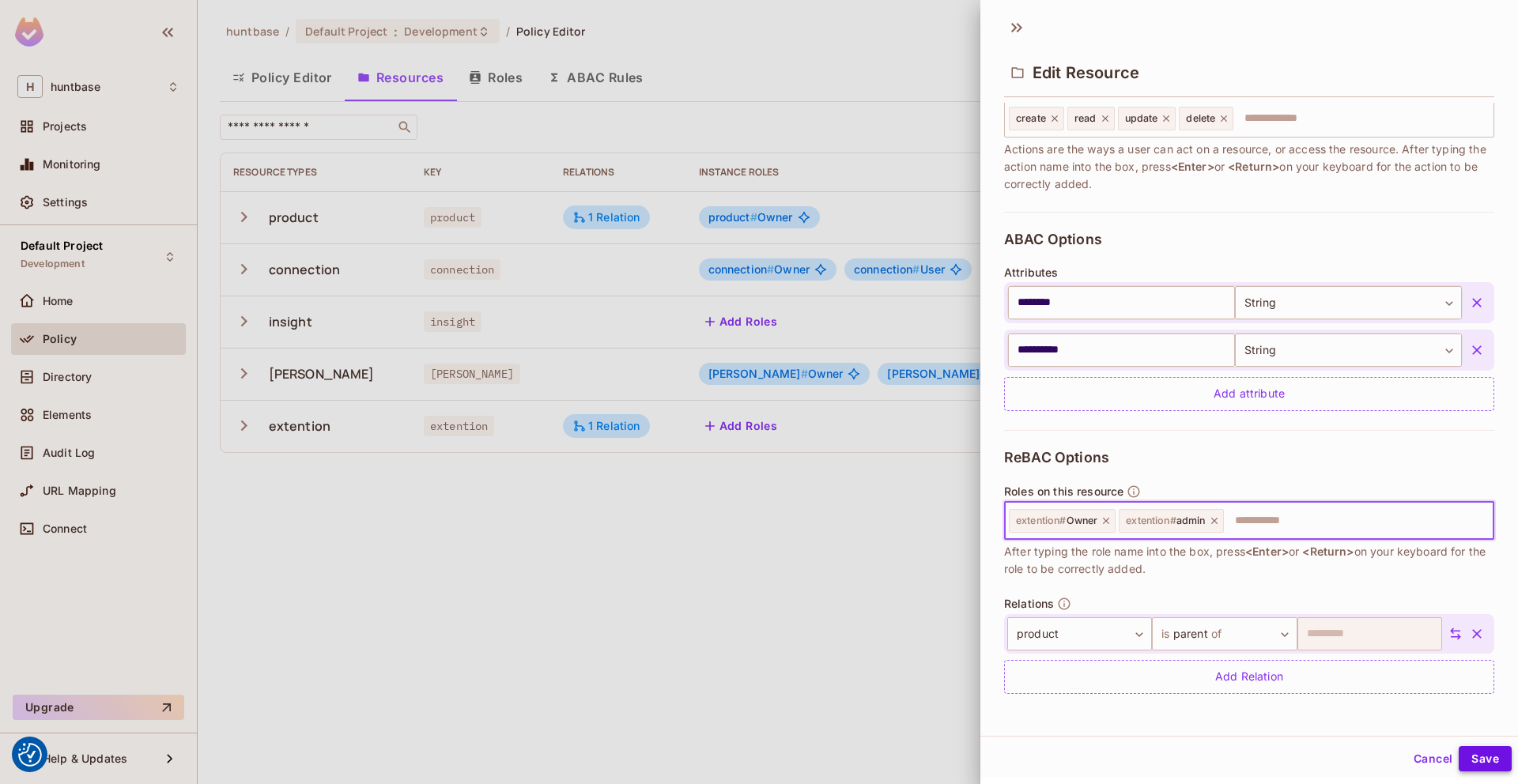
click at [1479, 755] on button "Save" at bounding box center [1485, 759] width 53 height 25
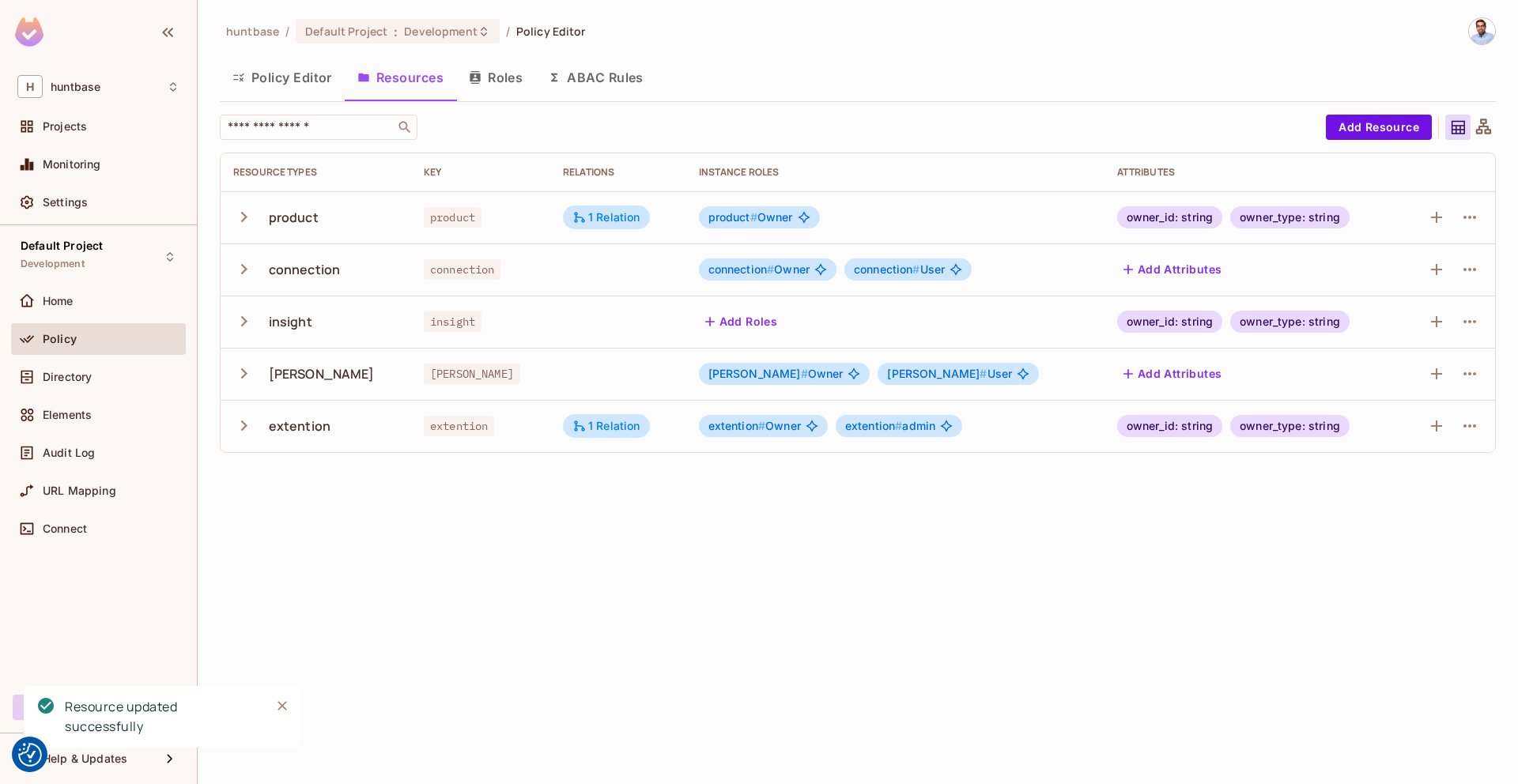
click at [329, 77] on button "Policy Editor" at bounding box center [282, 78] width 125 height 40
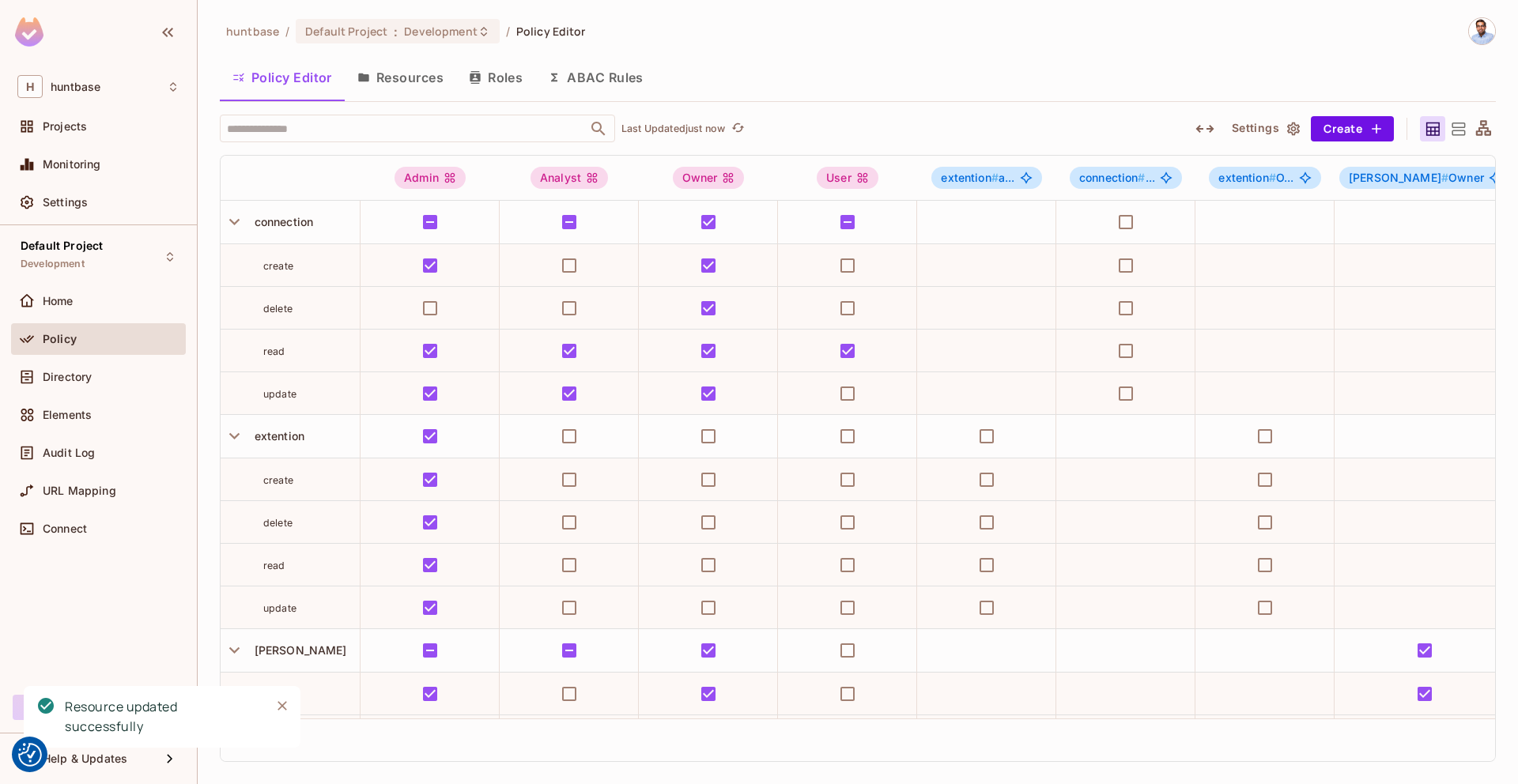
click at [494, 74] on button "Roles" at bounding box center [496, 78] width 79 height 40
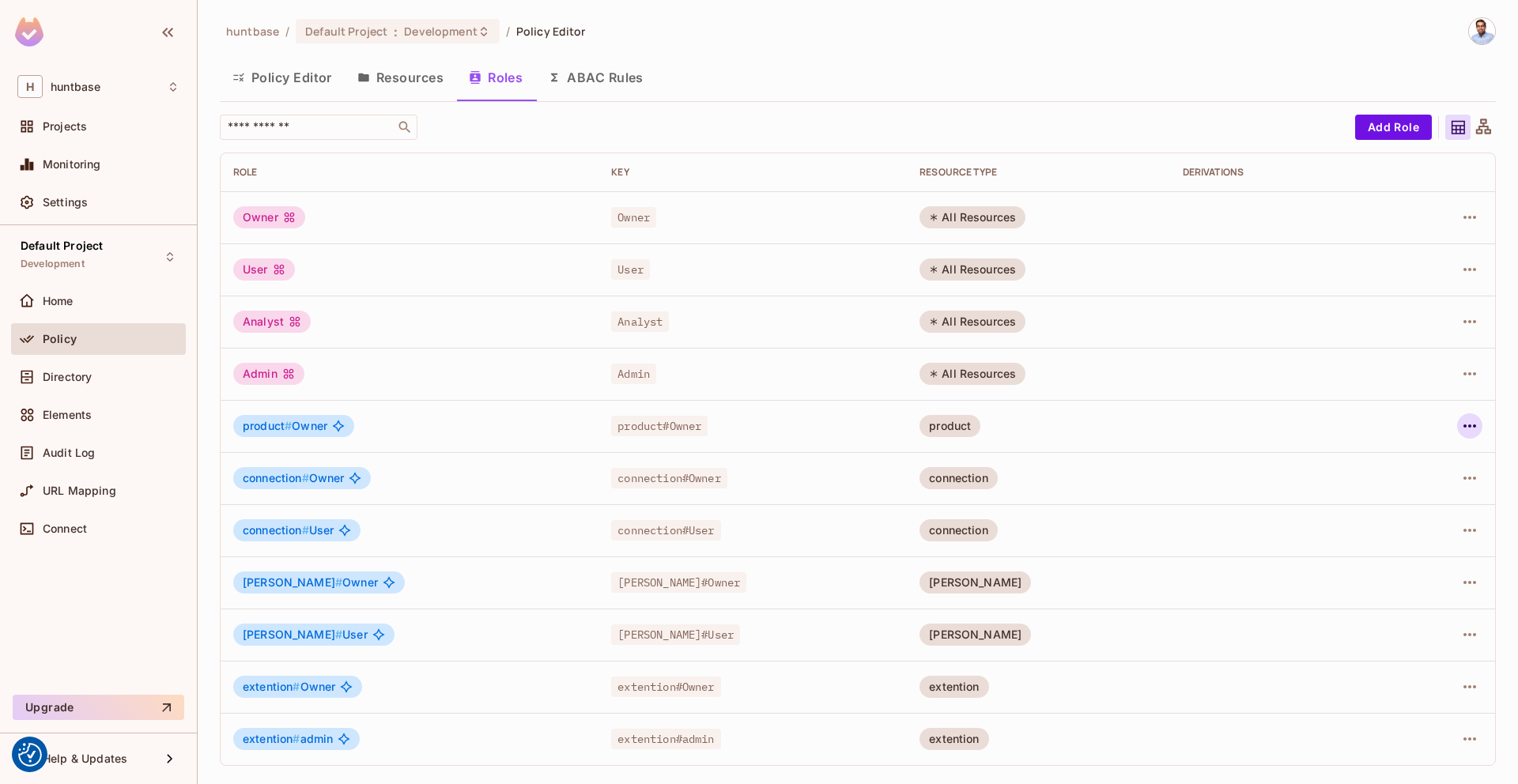
click at [1478, 430] on icon "button" at bounding box center [1470, 426] width 19 height 19
click at [1389, 468] on div "Edit Role" at bounding box center [1399, 462] width 48 height 16
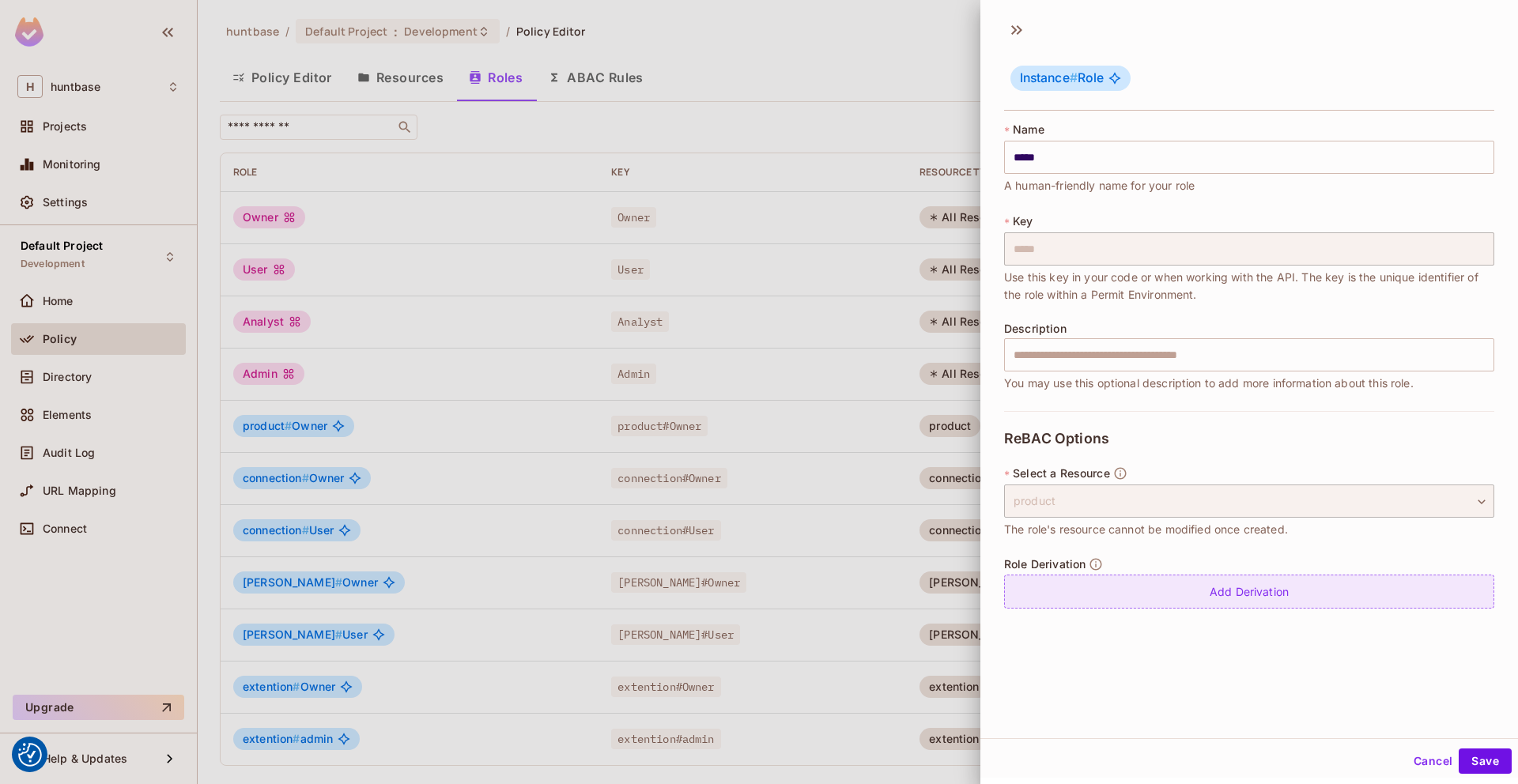
click at [1139, 586] on div "Add Derivation" at bounding box center [1249, 591] width 490 height 34
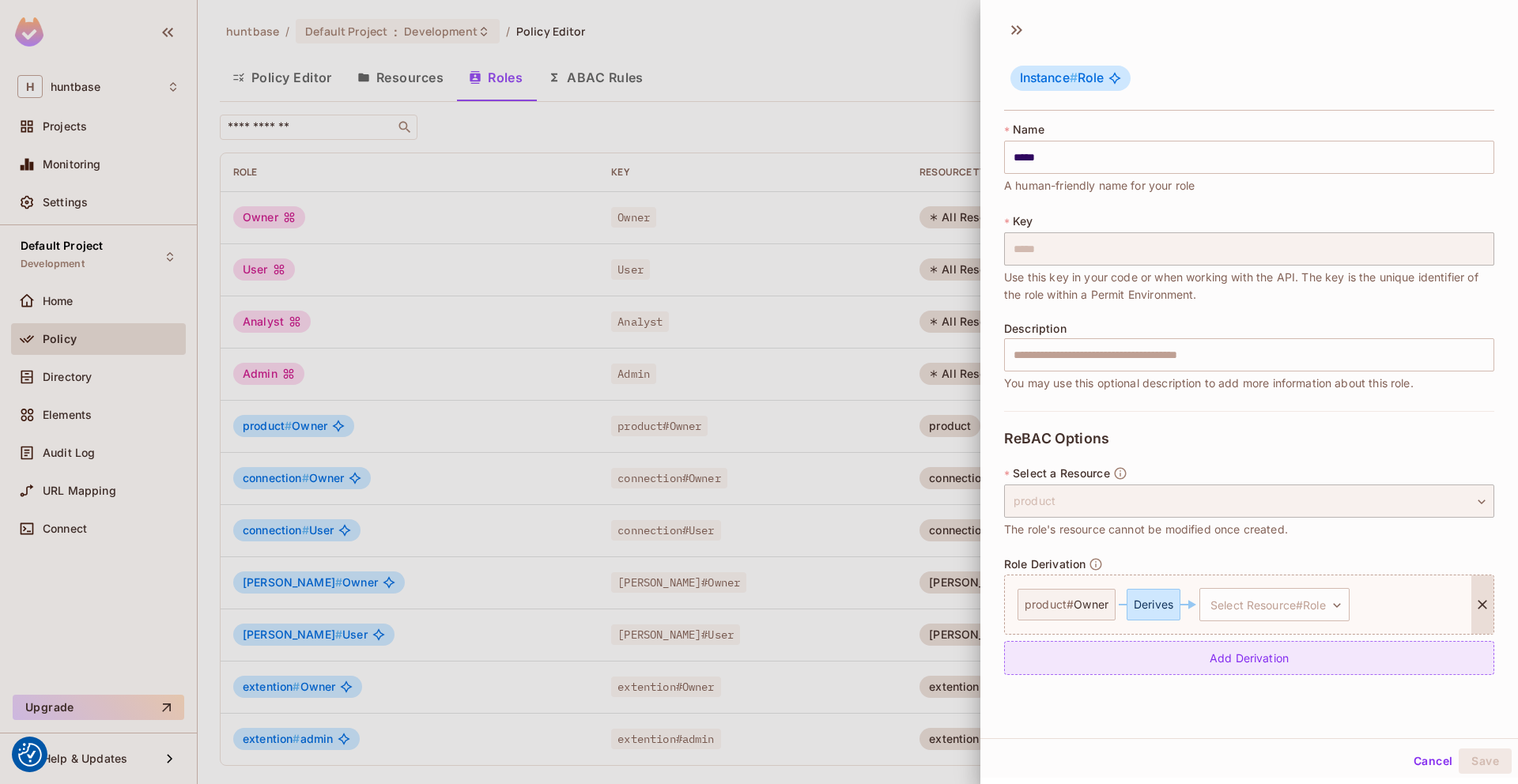
scroll to position [2, 0]
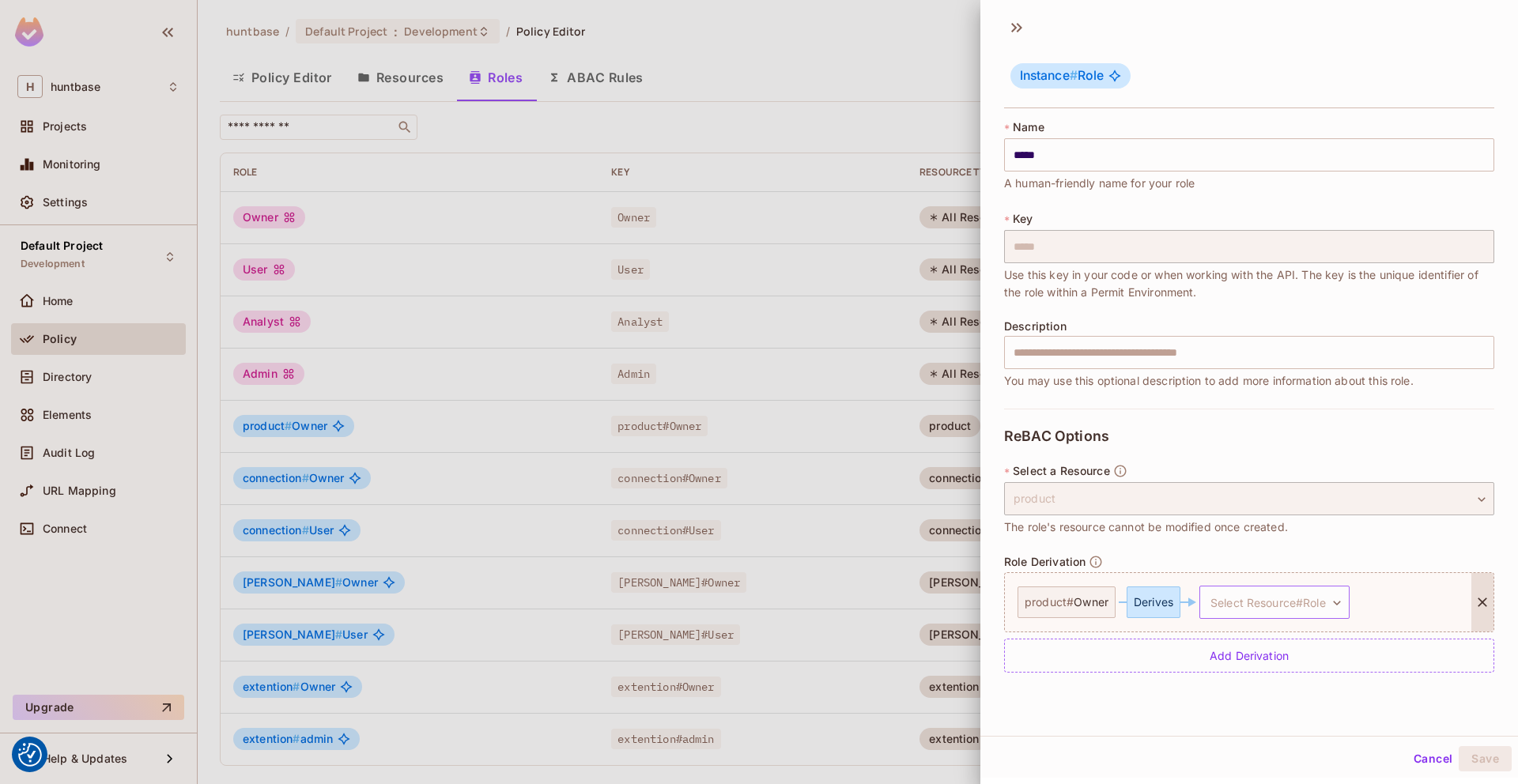
click at [1312, 606] on body "We use cookies to enhance your browsing experience, serve personalized ads or c…" at bounding box center [759, 392] width 1518 height 784
click at [1284, 713] on span "extention # admin" at bounding box center [1261, 706] width 97 height 19
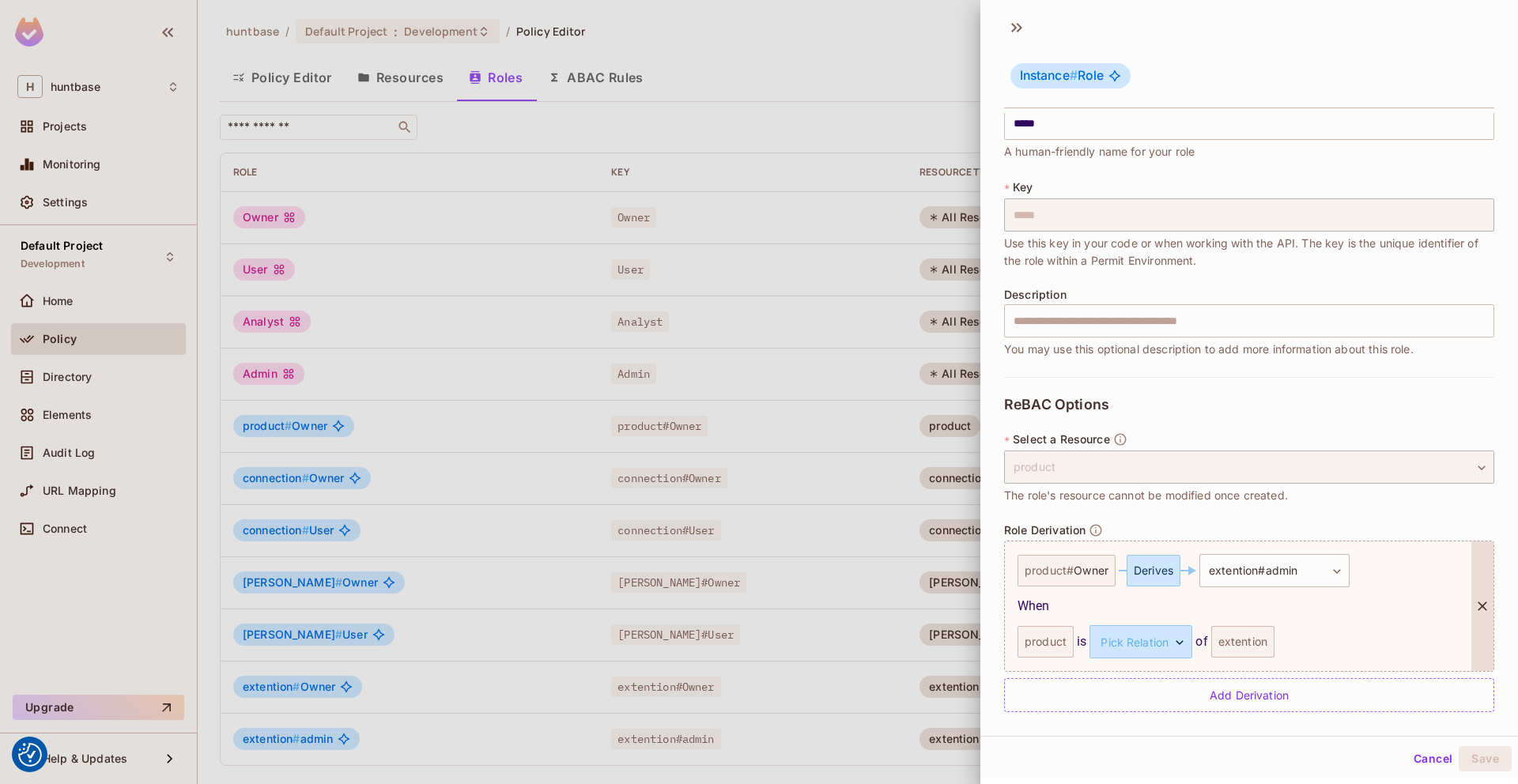
scroll to position [40, 0]
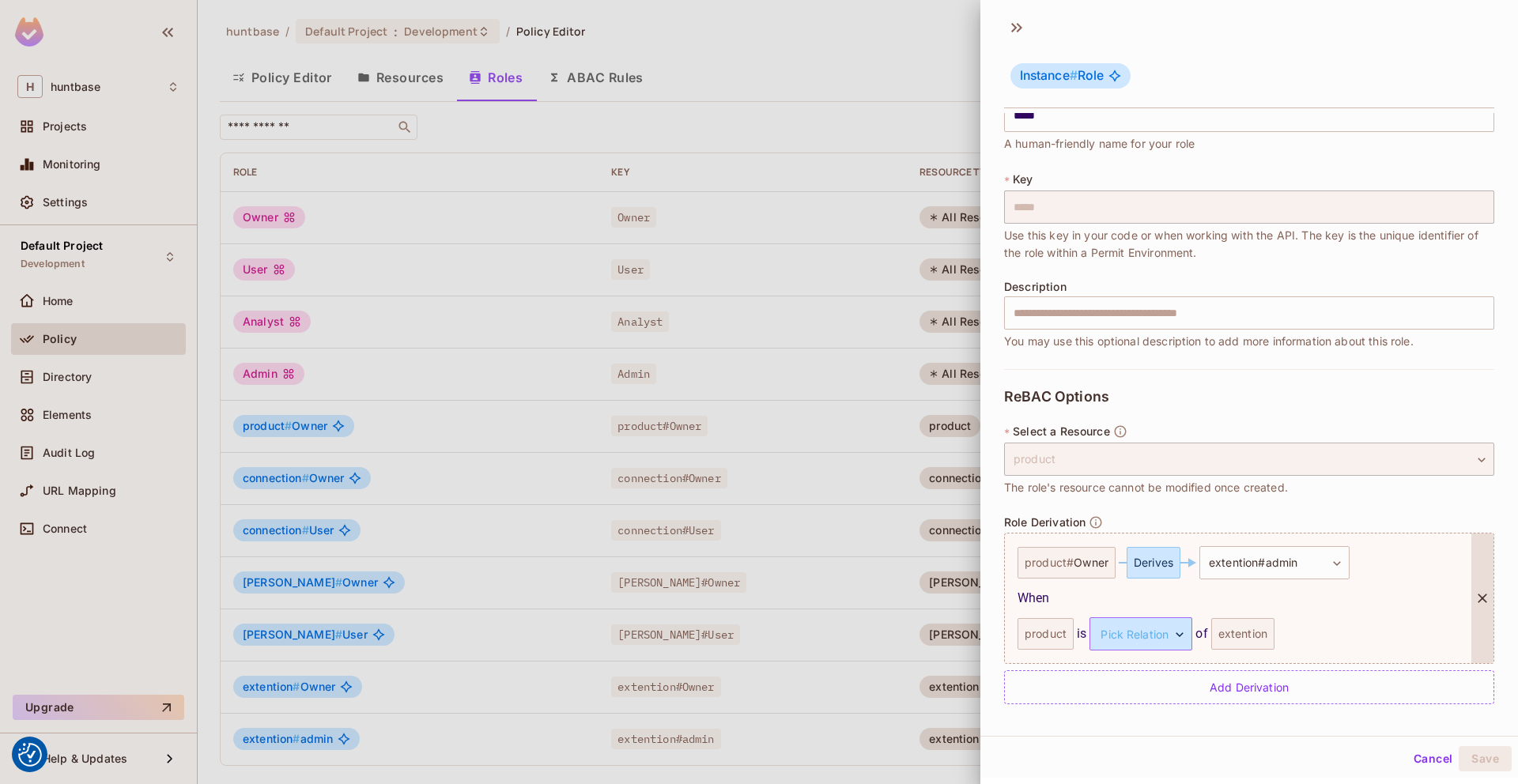
click at [1150, 637] on body "We use cookies to enhance your browsing experience, serve personalized ads or c…" at bounding box center [759, 392] width 1518 height 784
click at [1110, 711] on li "parent" at bounding box center [1138, 709] width 146 height 29
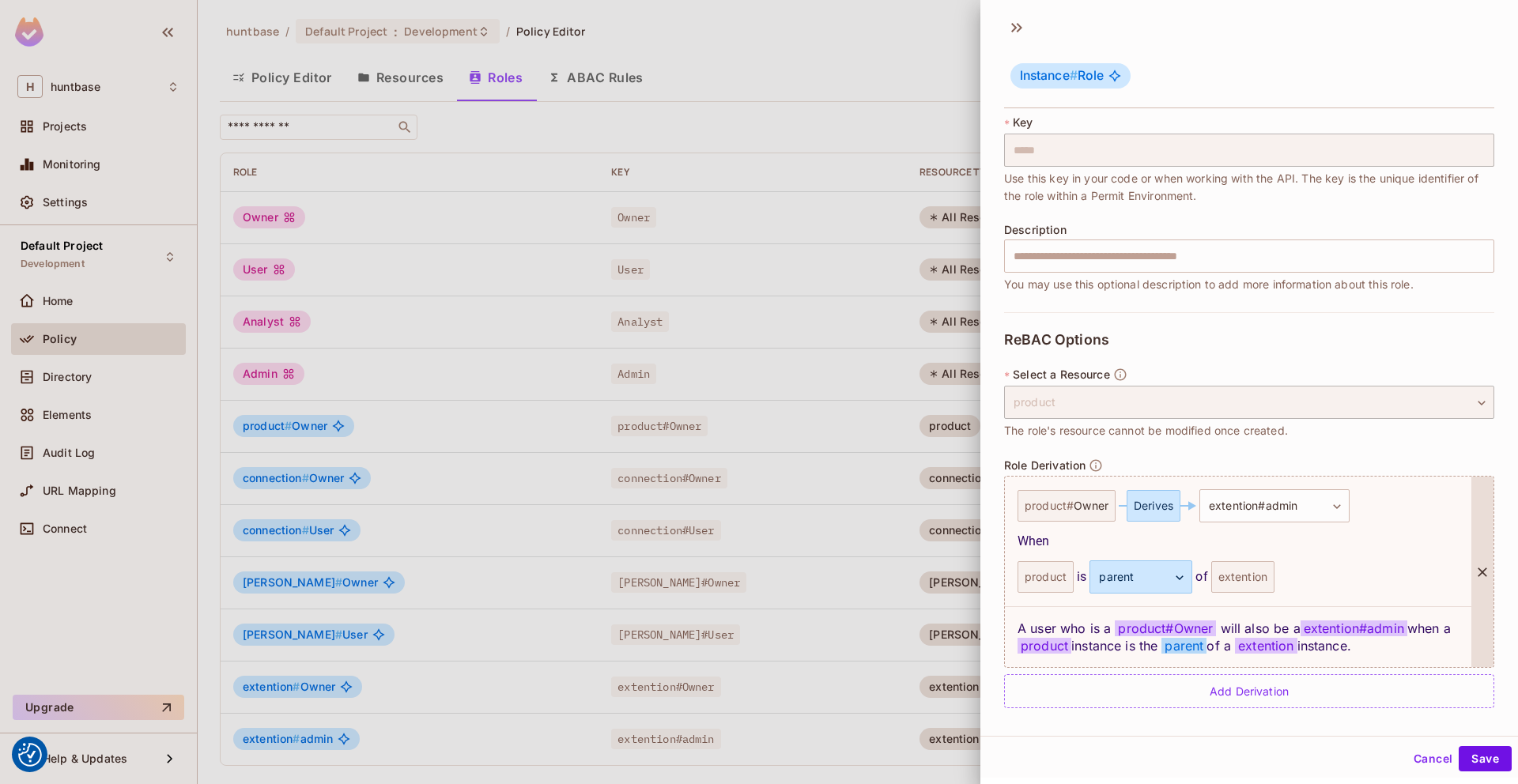
scroll to position [101, 0]
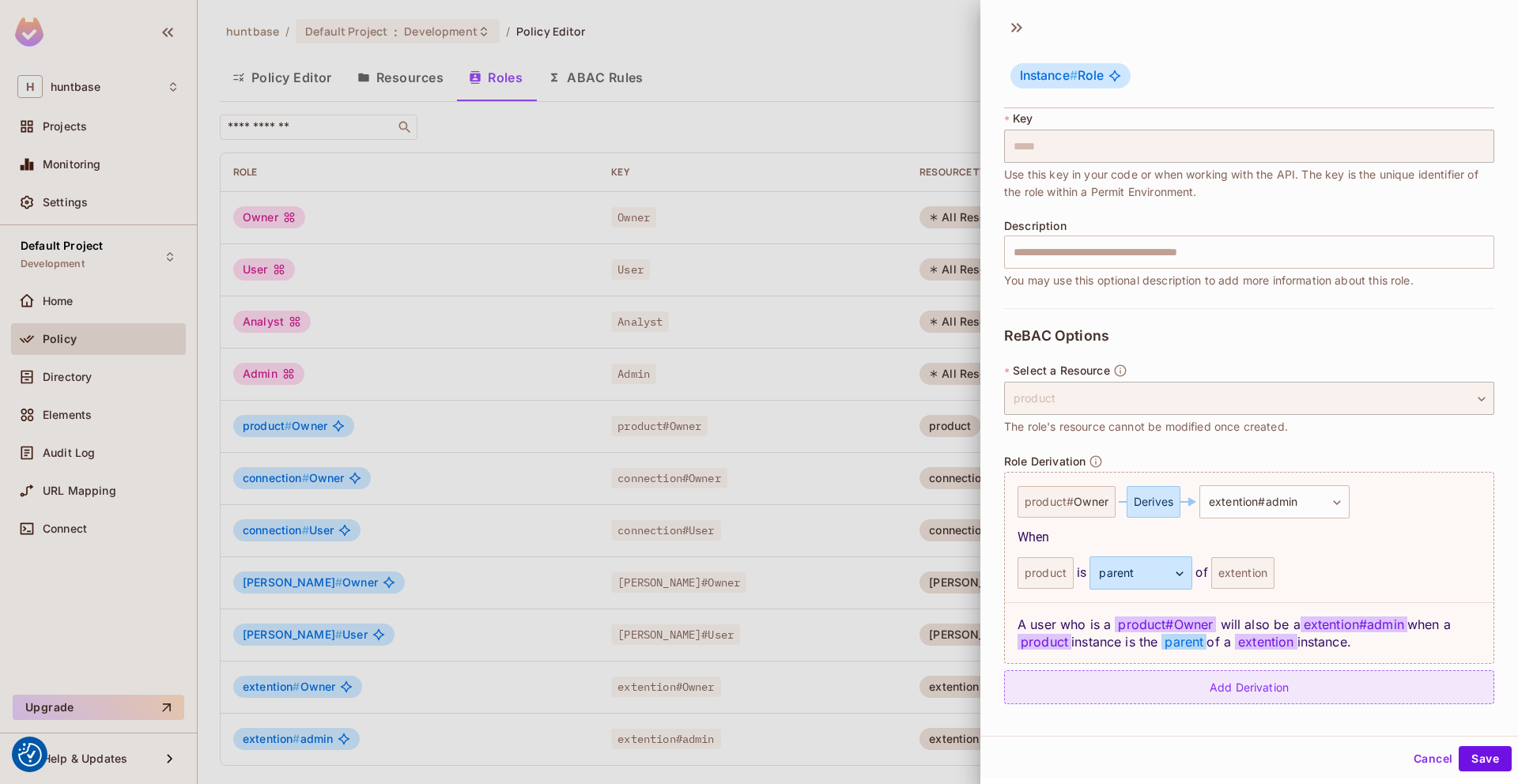
click at [1374, 687] on div "Add Derivation" at bounding box center [1249, 687] width 490 height 34
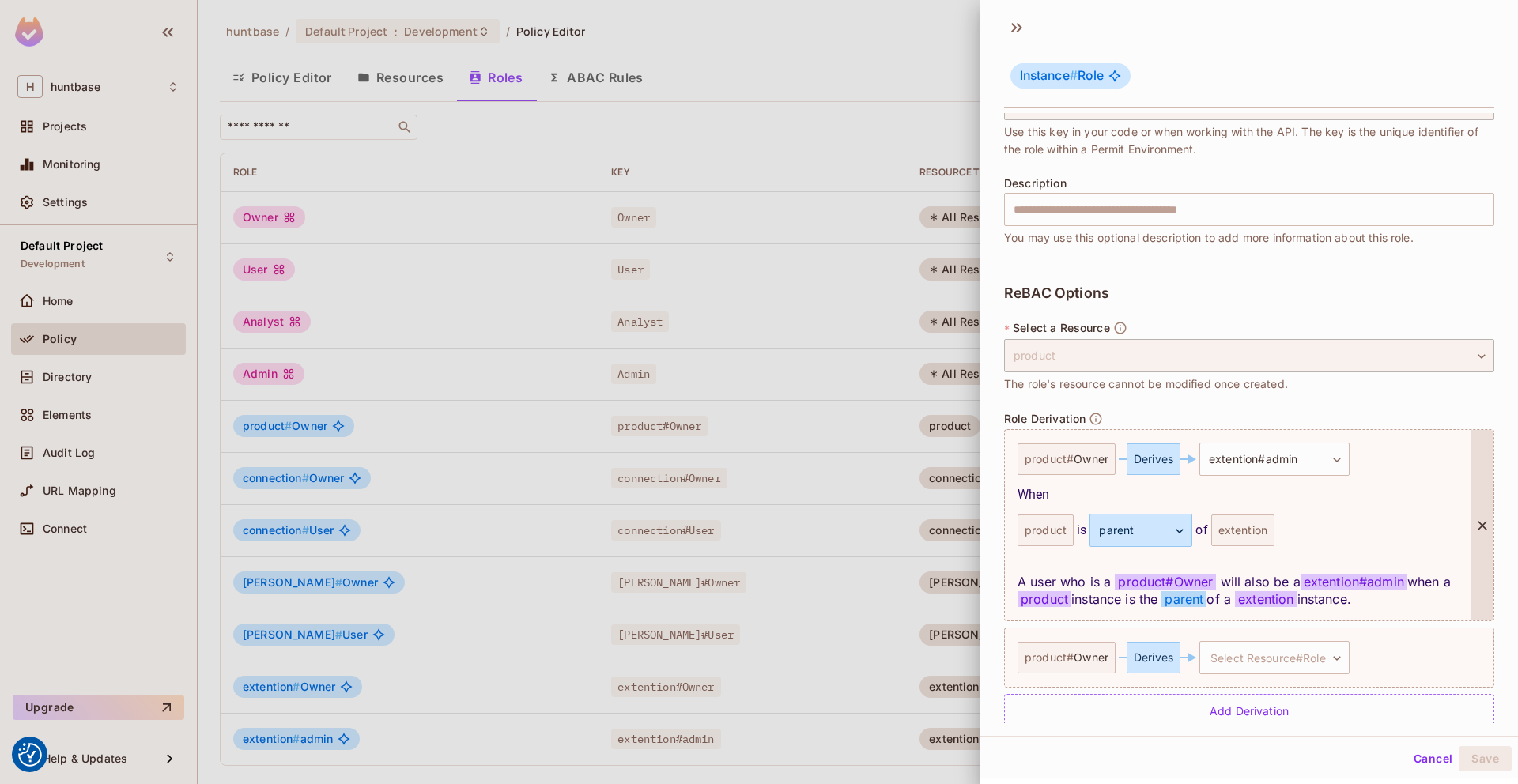
scroll to position [167, 0]
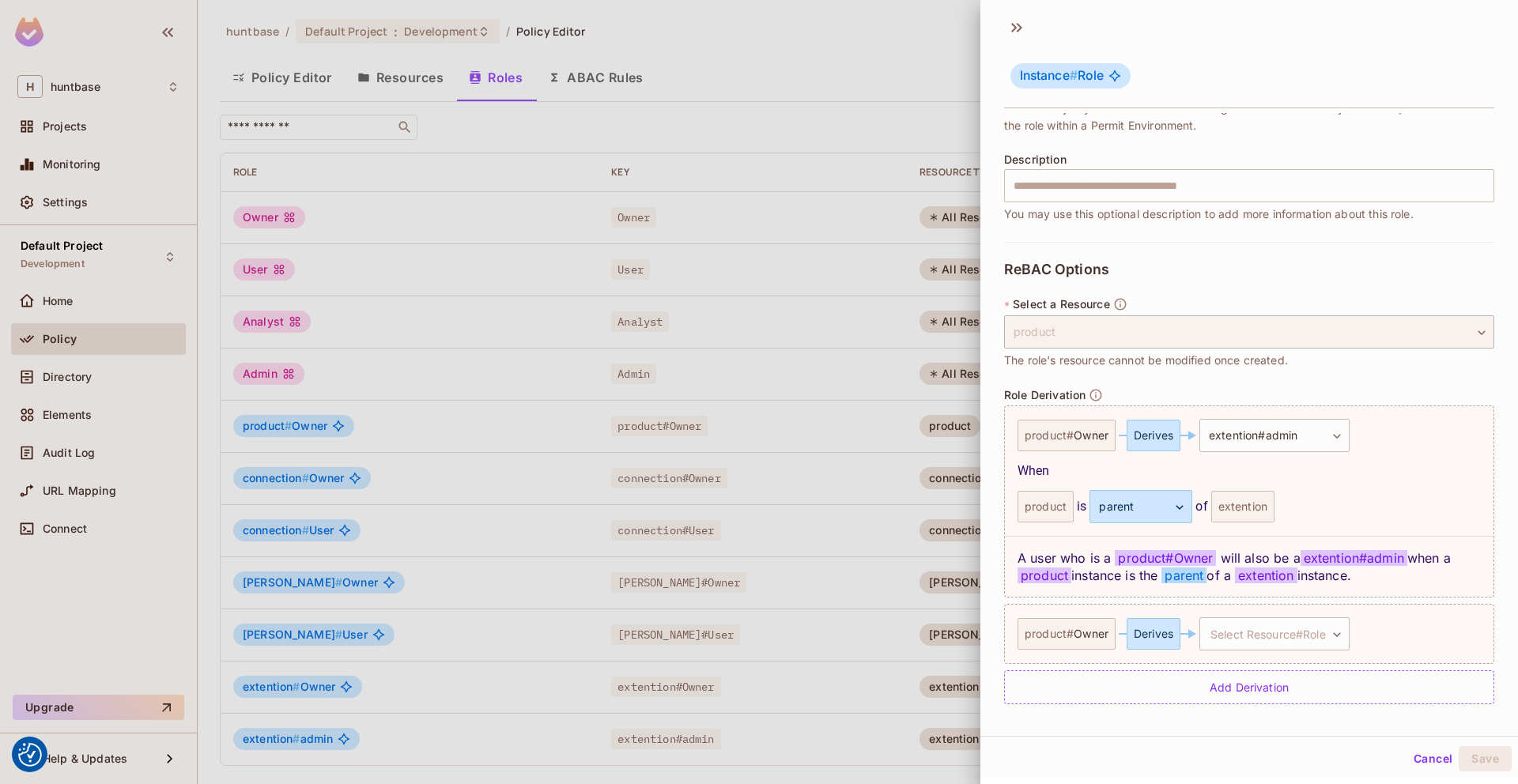
click at [1398, 267] on div "**********" at bounding box center [1249, 482] width 490 height 481
click at [1381, 722] on div "**********" at bounding box center [1249, 482] width 490 height 481
click at [1368, 268] on div "**********" at bounding box center [1249, 482] width 490 height 481
click at [1485, 632] on icon at bounding box center [1482, 634] width 16 height 16
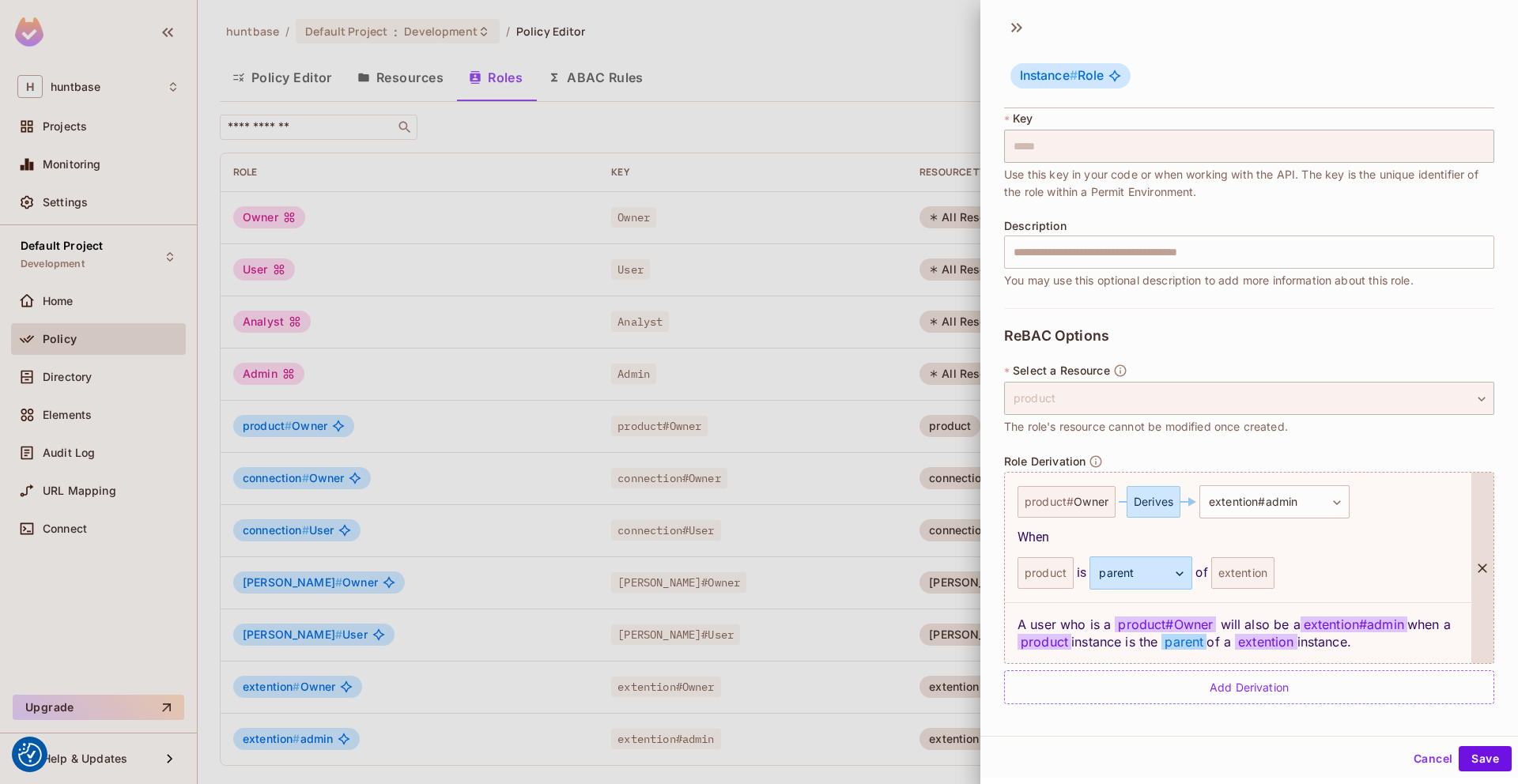
scroll to position [101, 0]
click at [1486, 760] on button "Save" at bounding box center [1485, 759] width 53 height 25
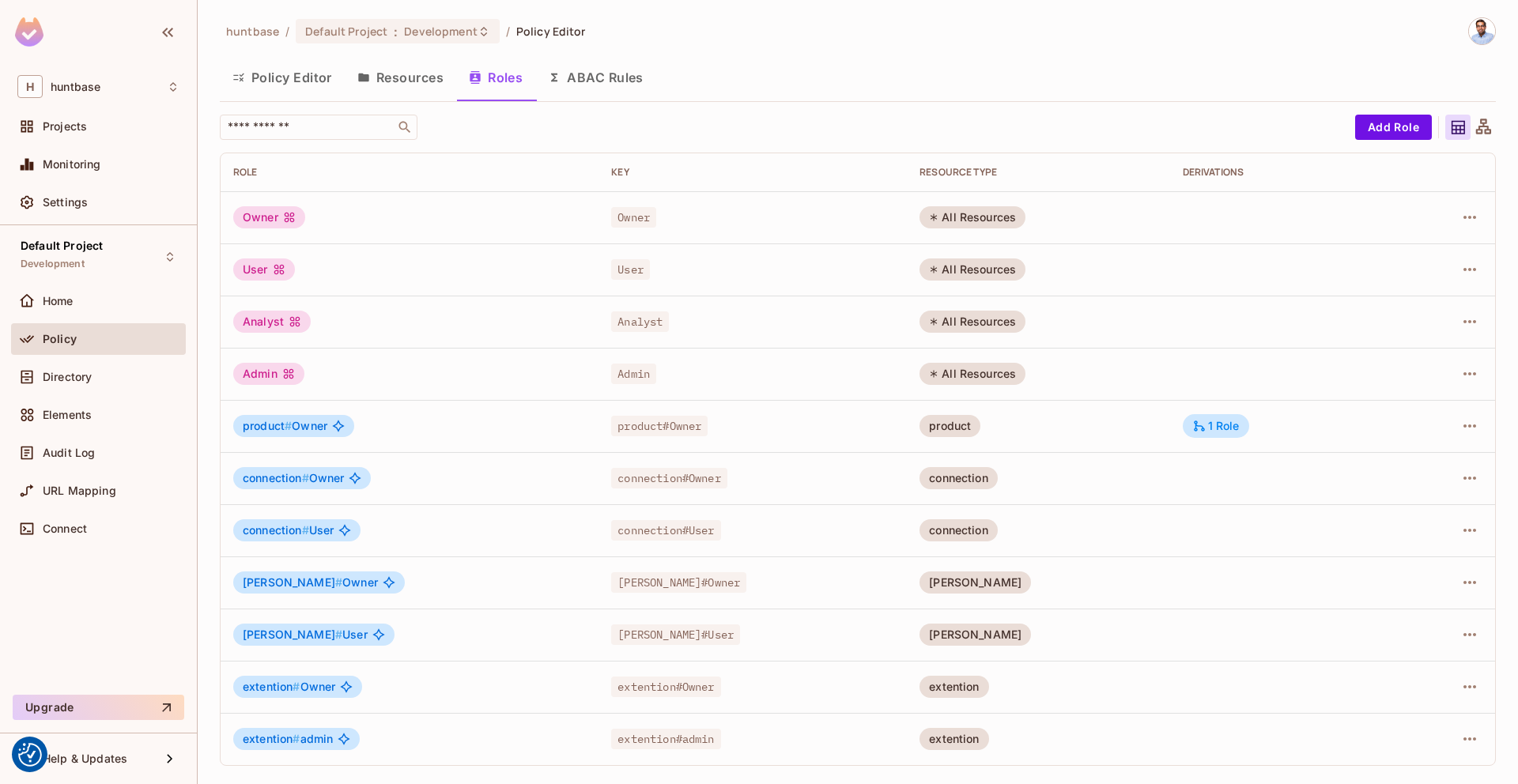
click at [1489, 128] on icon at bounding box center [1483, 127] width 20 height 20
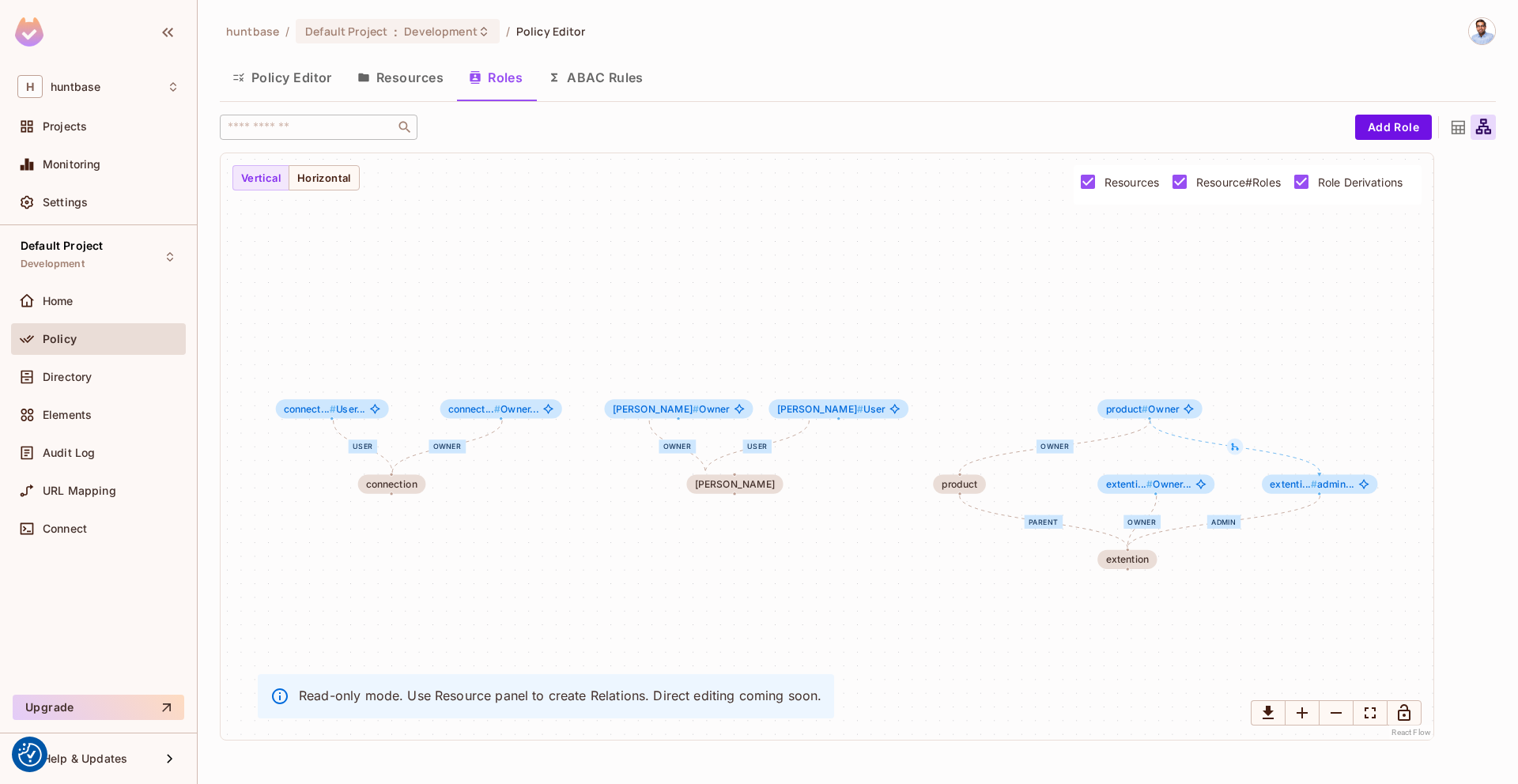
click at [397, 86] on button "Resources" at bounding box center [400, 78] width 112 height 40
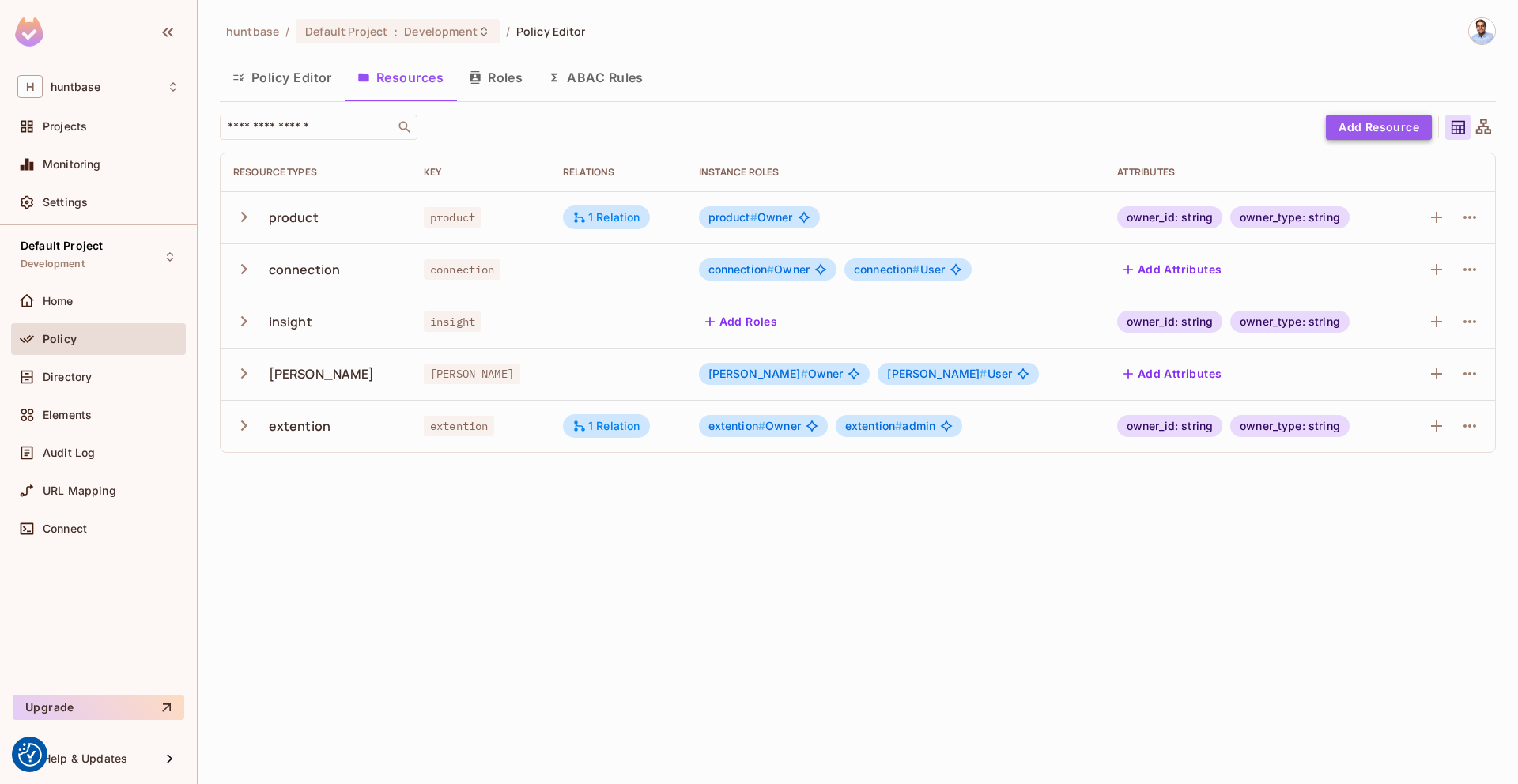
click at [1388, 125] on button "Add Resource" at bounding box center [1379, 127] width 106 height 25
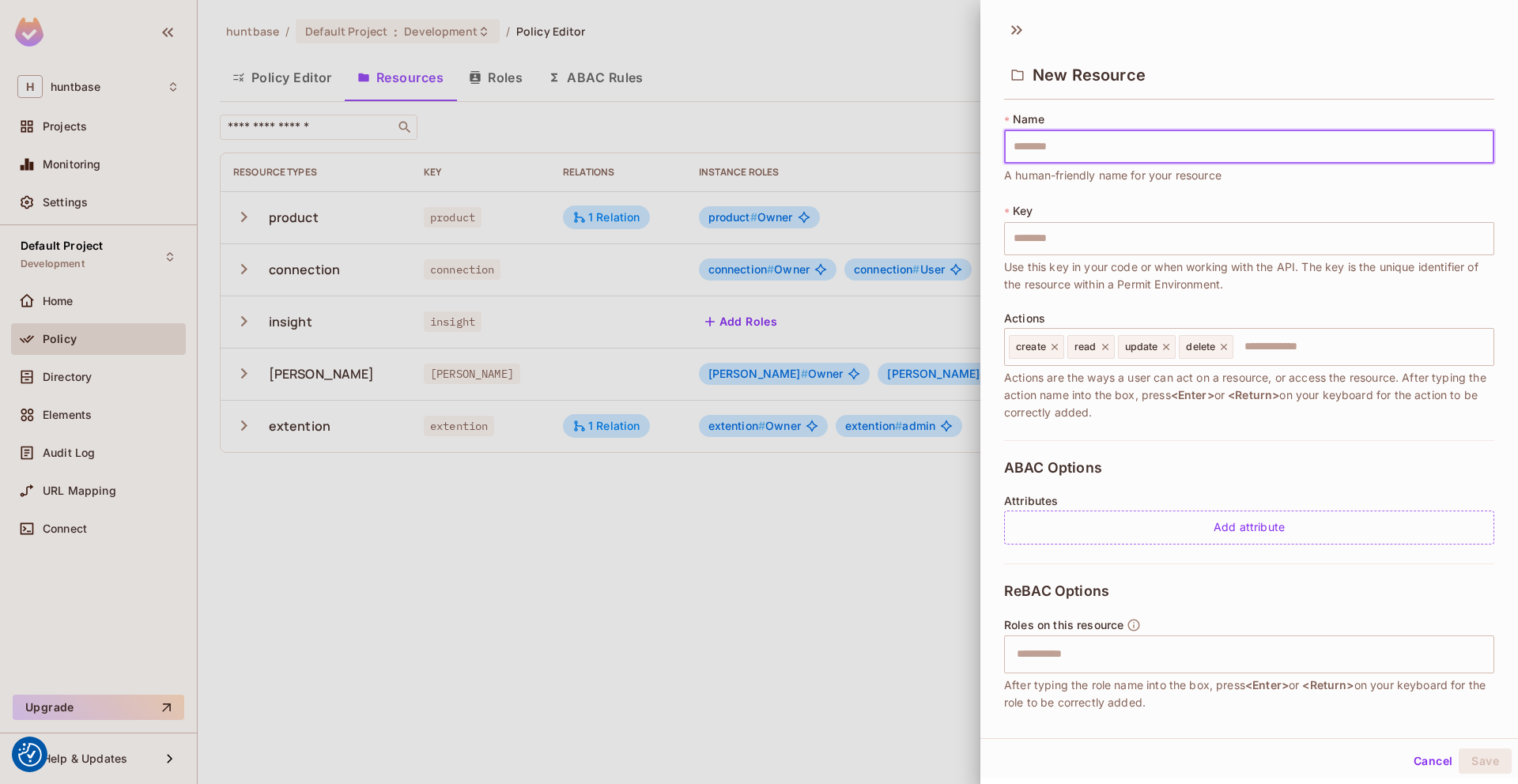
click at [1128, 161] on input "text" at bounding box center [1249, 147] width 490 height 33
type input "*"
type input "**"
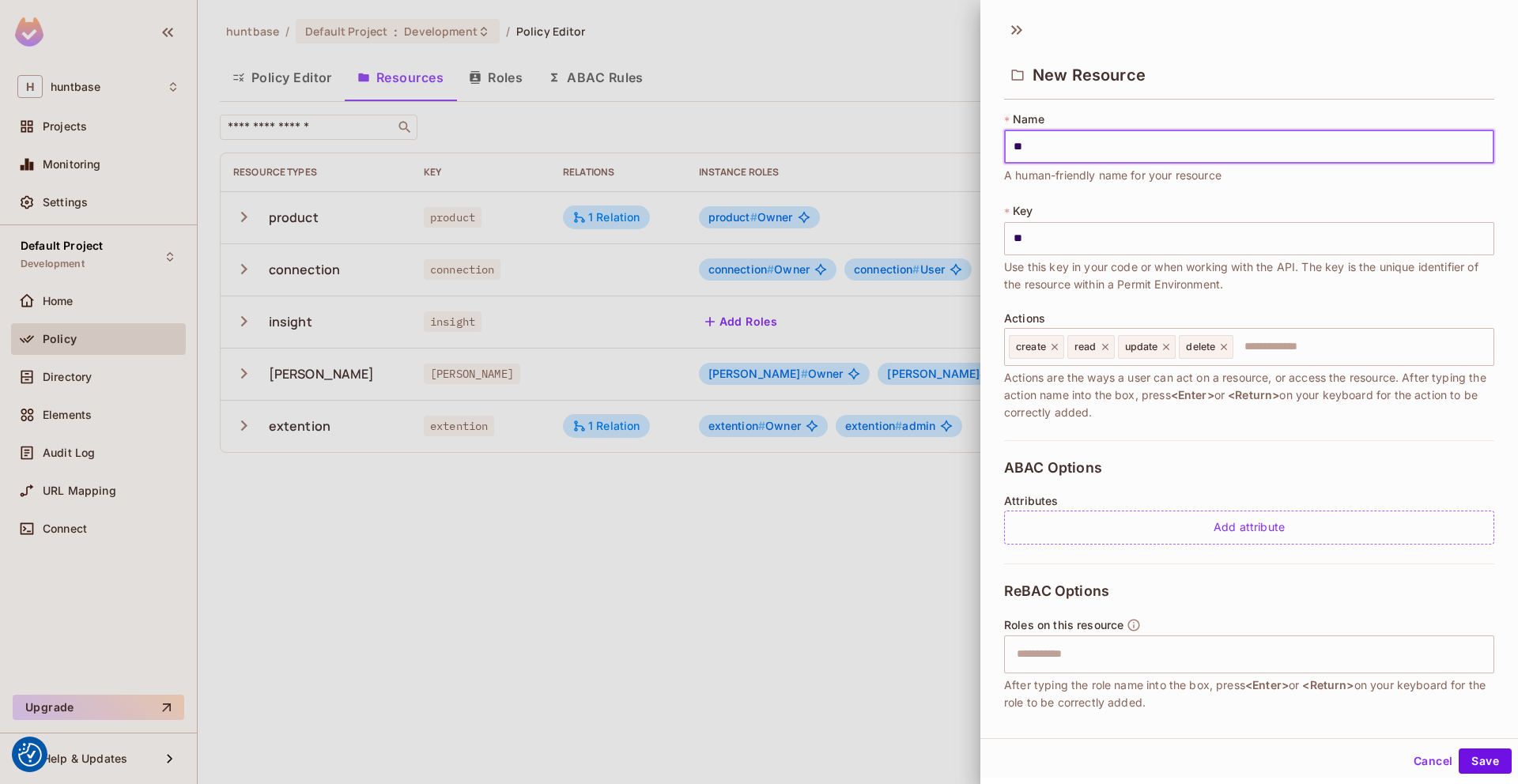
type input "***"
type input "*****"
type input "******"
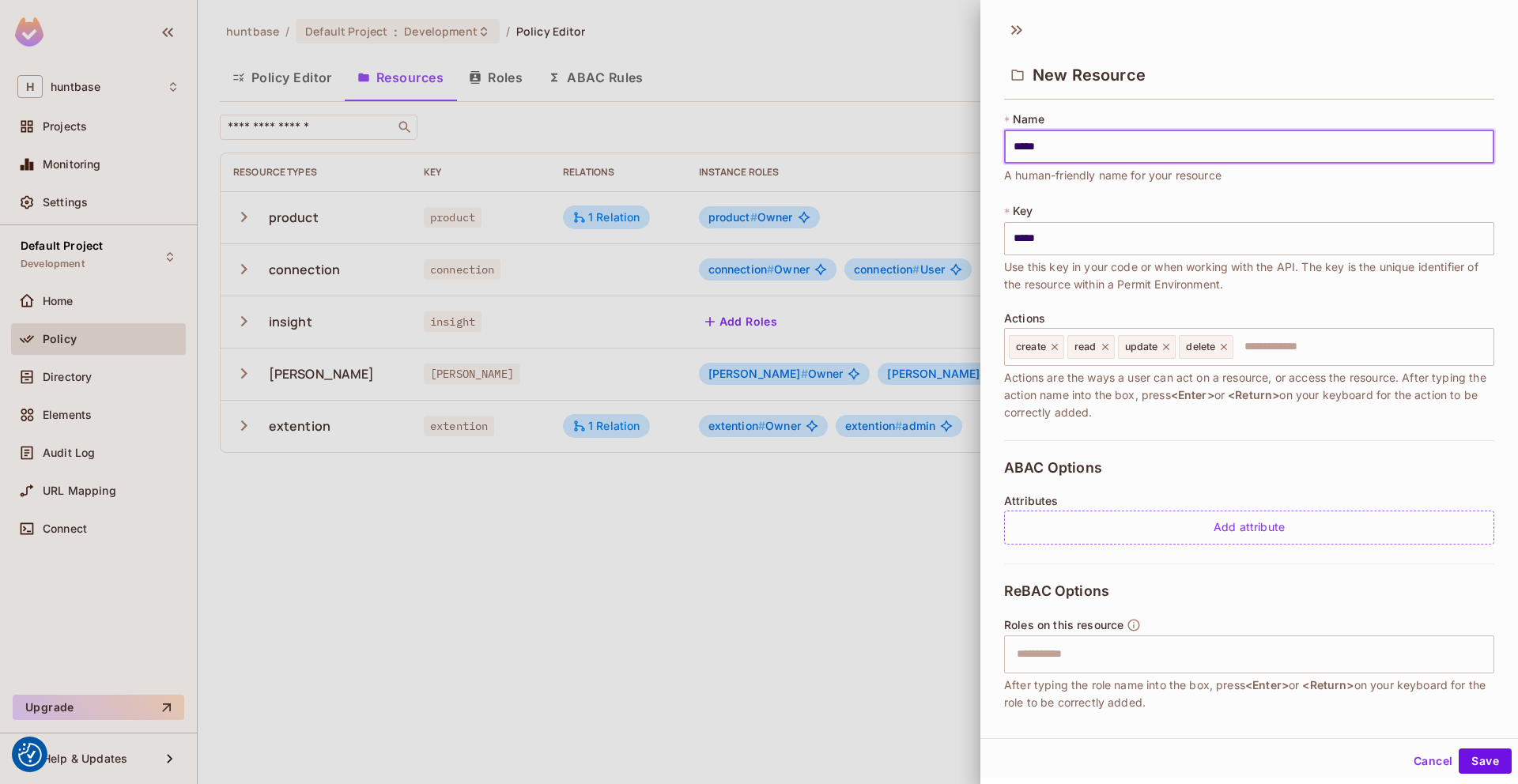
type input "******"
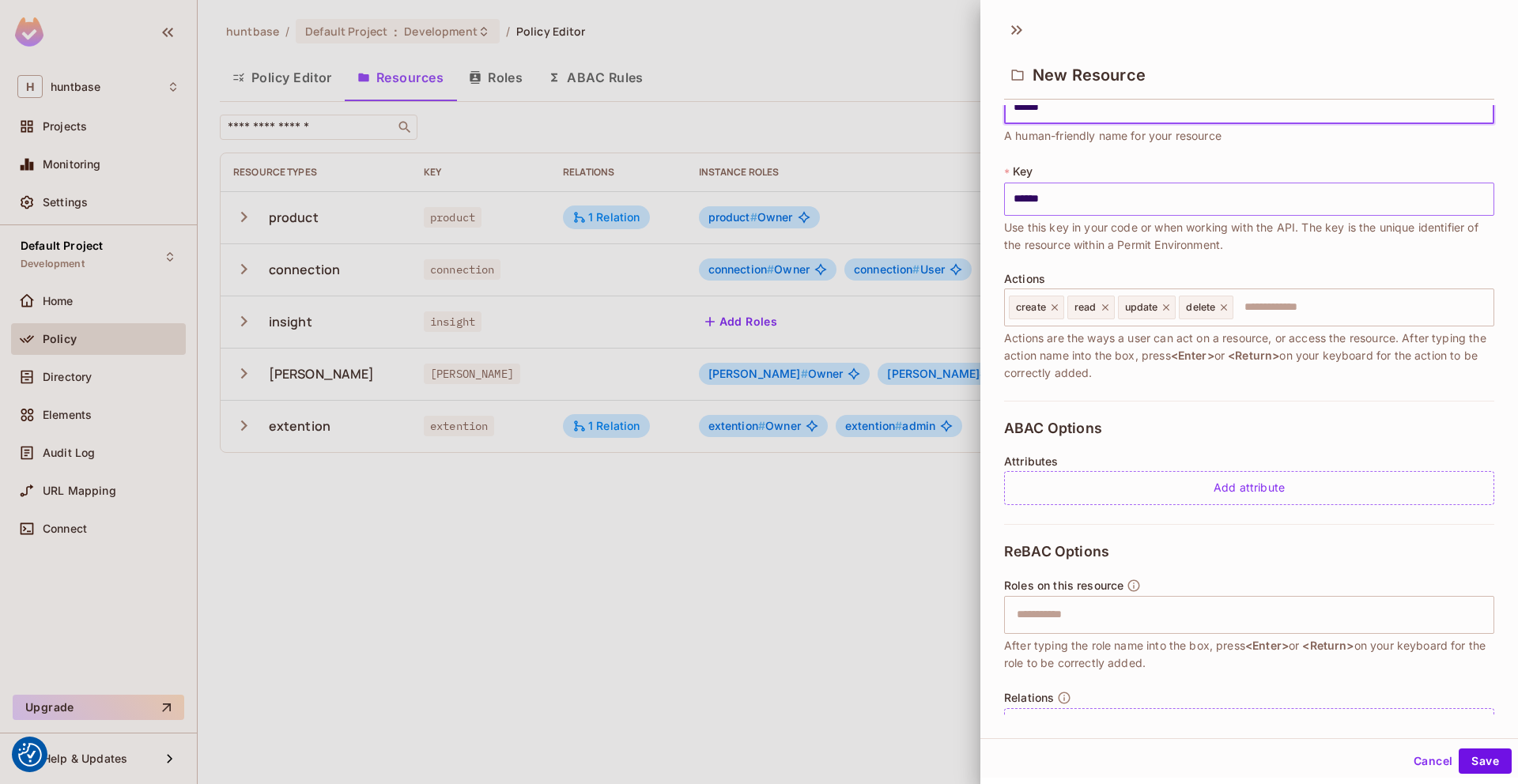
scroll to position [43, 0]
type input "******"
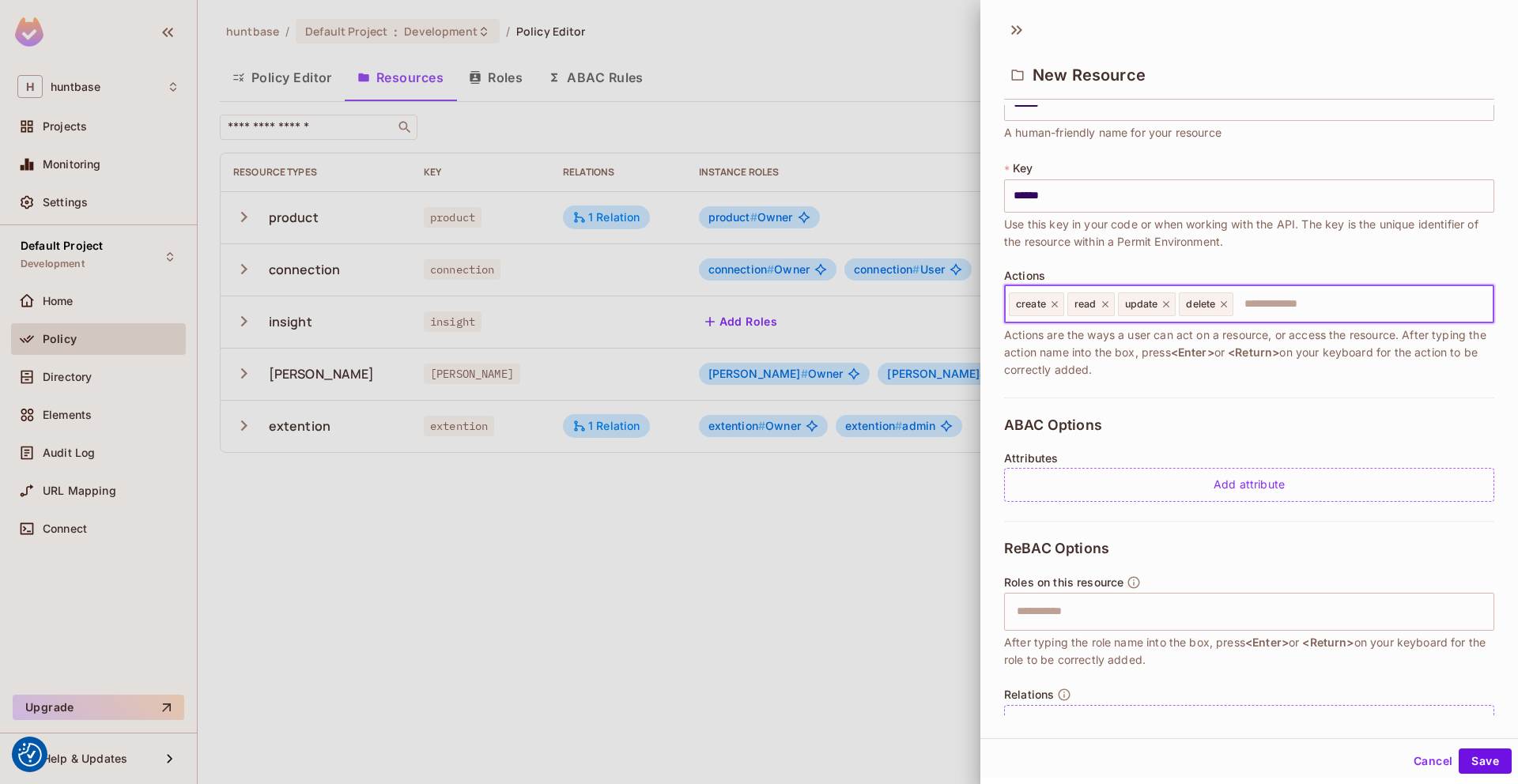
click at [1287, 297] on input "text" at bounding box center [1360, 304] width 252 height 32
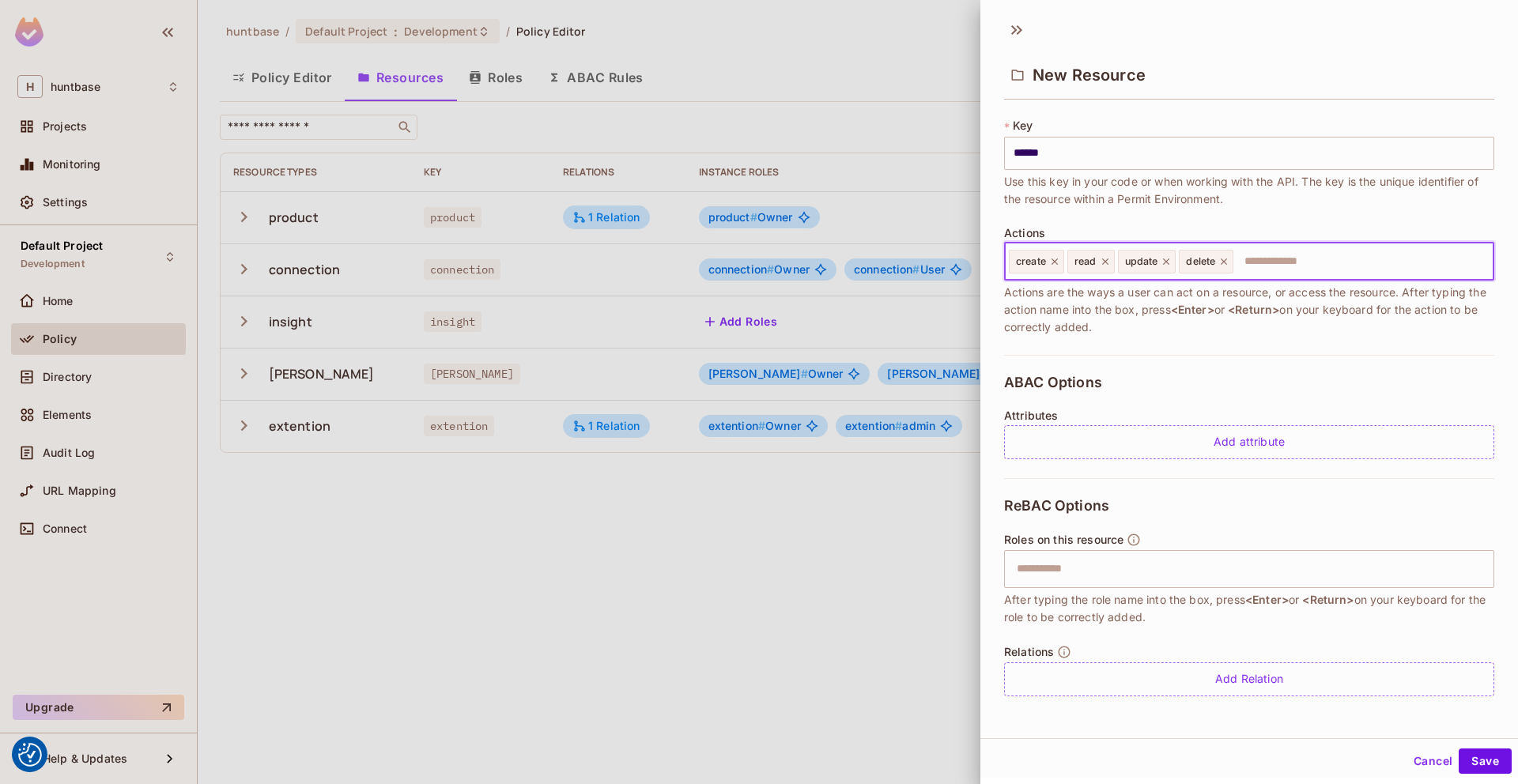
scroll to position [2, 0]
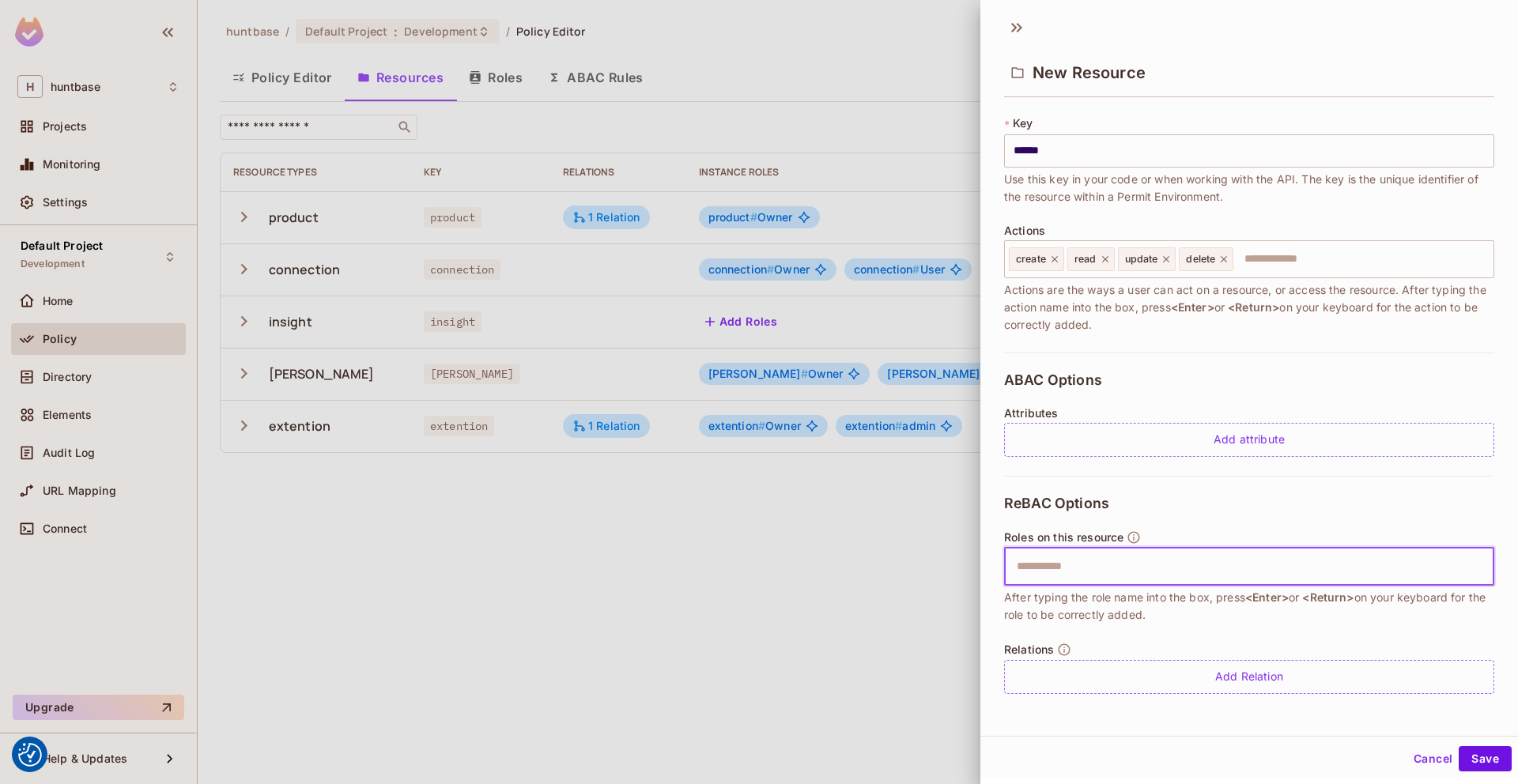
click at [1055, 560] on input "text" at bounding box center [1247, 566] width 480 height 32
type input "*****"
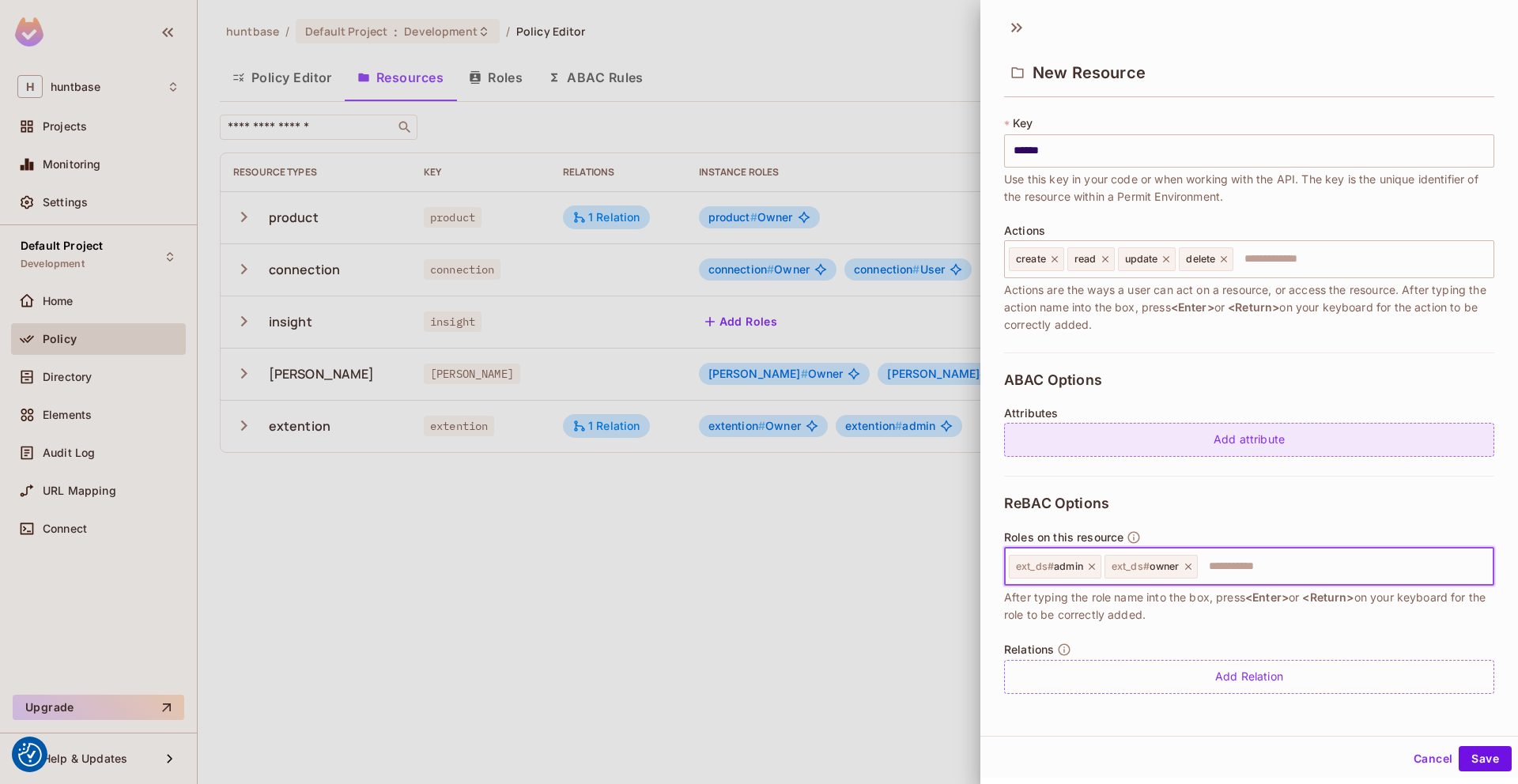
click at [1229, 437] on div "Add attribute" at bounding box center [1249, 440] width 490 height 34
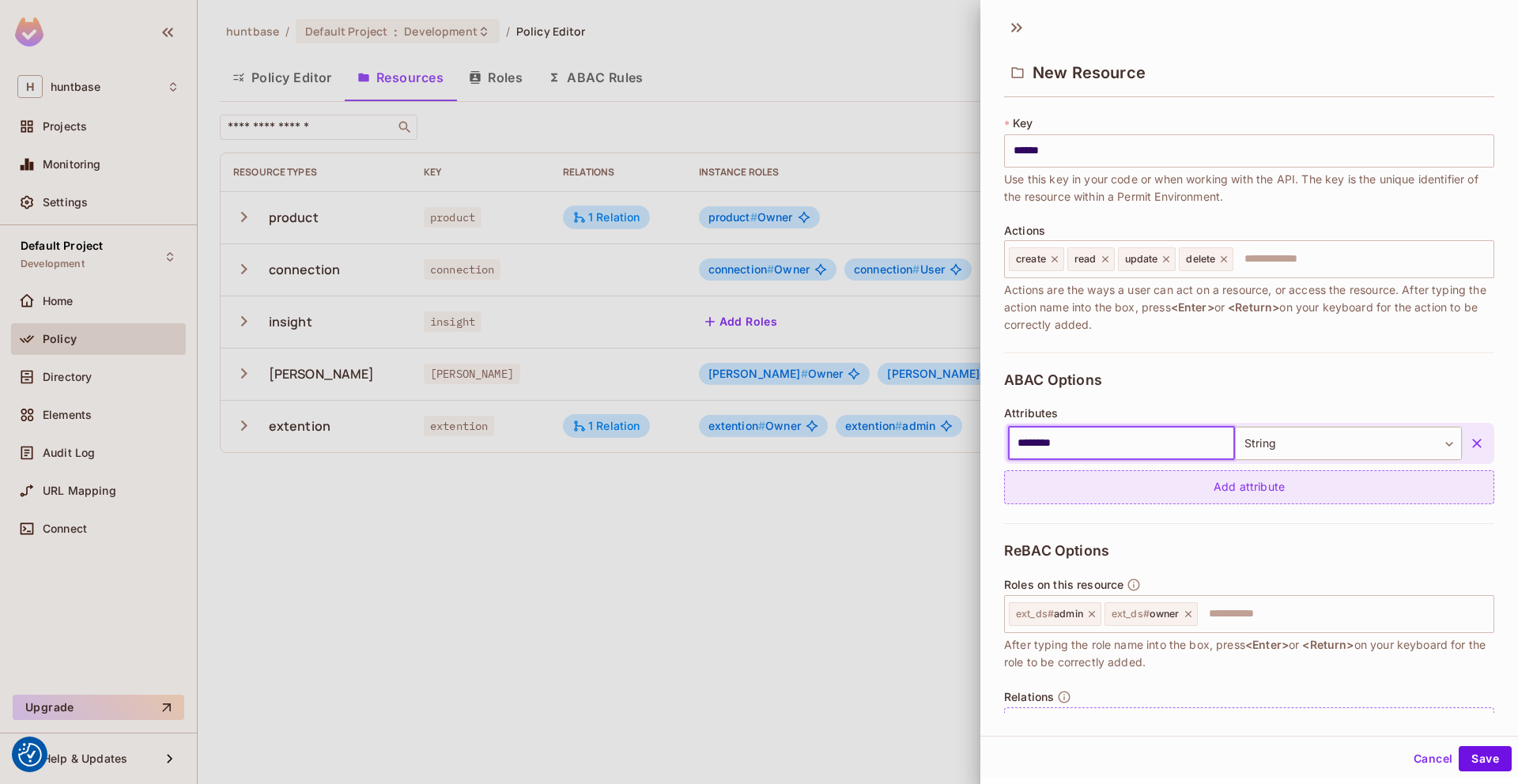
type input "********"
click at [1126, 486] on div "Add attribute" at bounding box center [1249, 487] width 490 height 34
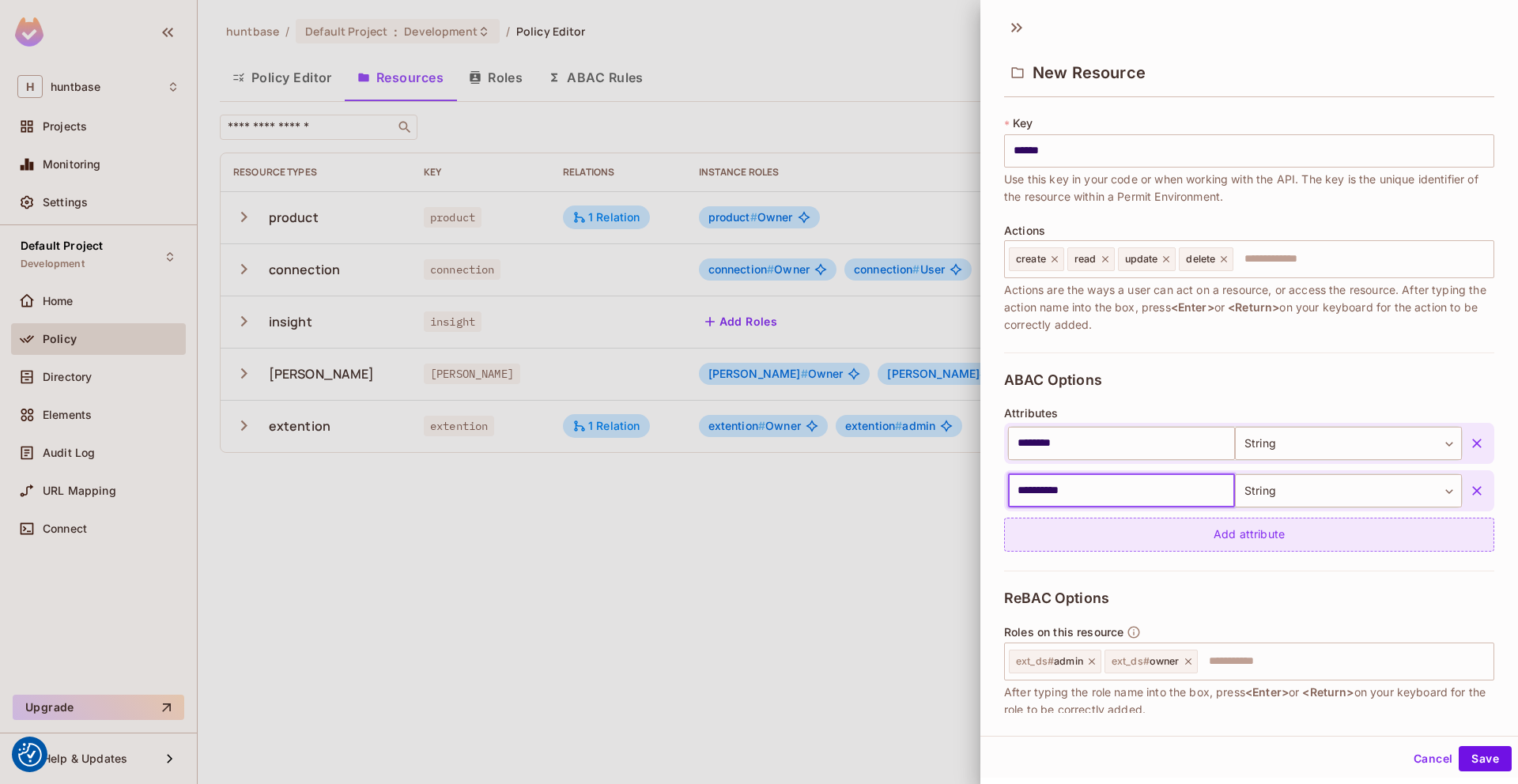
type input "**********"
click at [1459, 746] on button "Save" at bounding box center [1485, 759] width 53 height 25
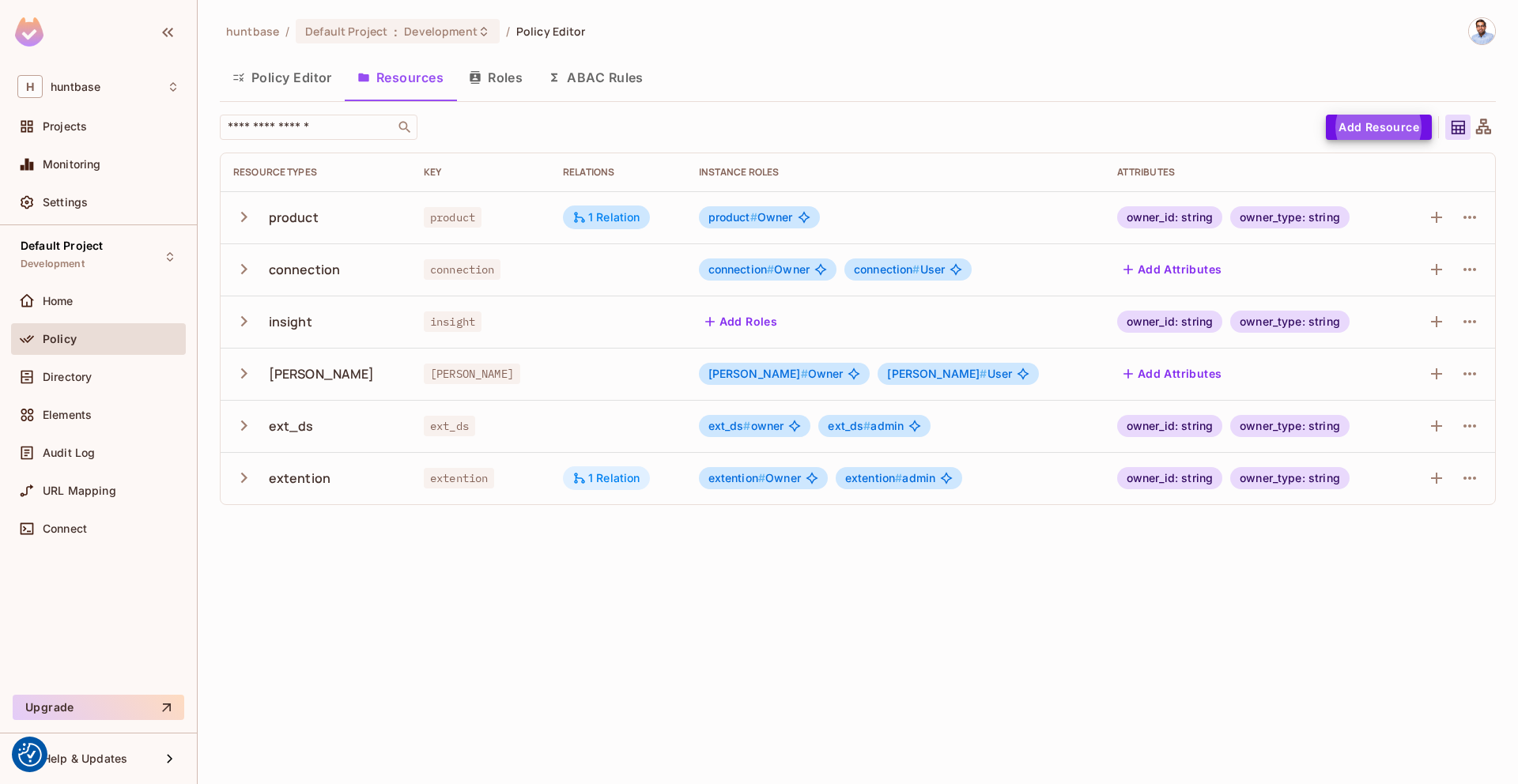
click at [585, 476] on div "1 Relation" at bounding box center [606, 478] width 68 height 14
click at [242, 477] on div at bounding box center [759, 392] width 1518 height 784
click at [241, 473] on icon "button" at bounding box center [243, 478] width 21 height 21
click at [248, 478] on icon "button" at bounding box center [243, 478] width 21 height 21
click at [253, 424] on icon "button" at bounding box center [243, 425] width 21 height 21
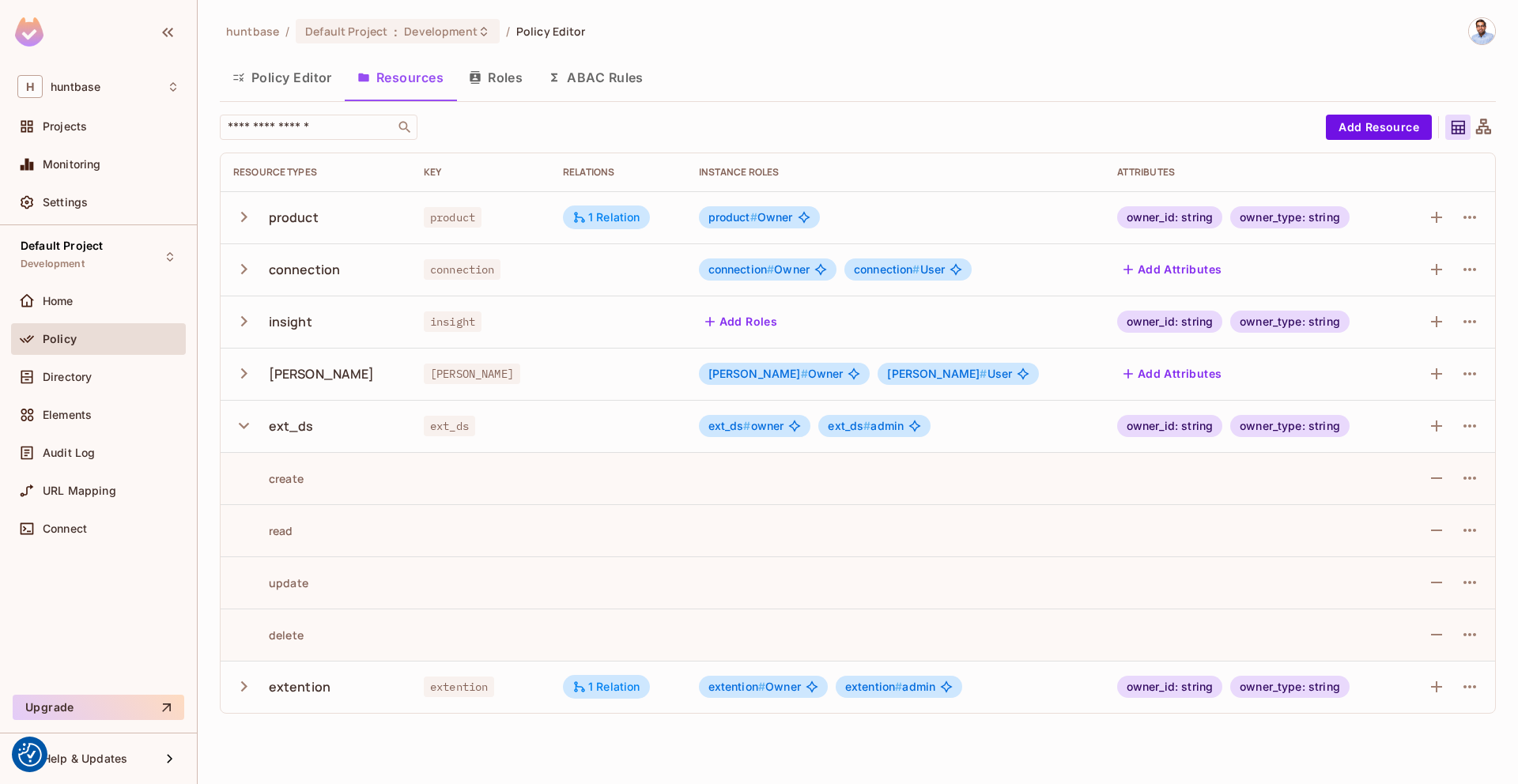
click at [253, 424] on icon "button" at bounding box center [243, 425] width 21 height 21
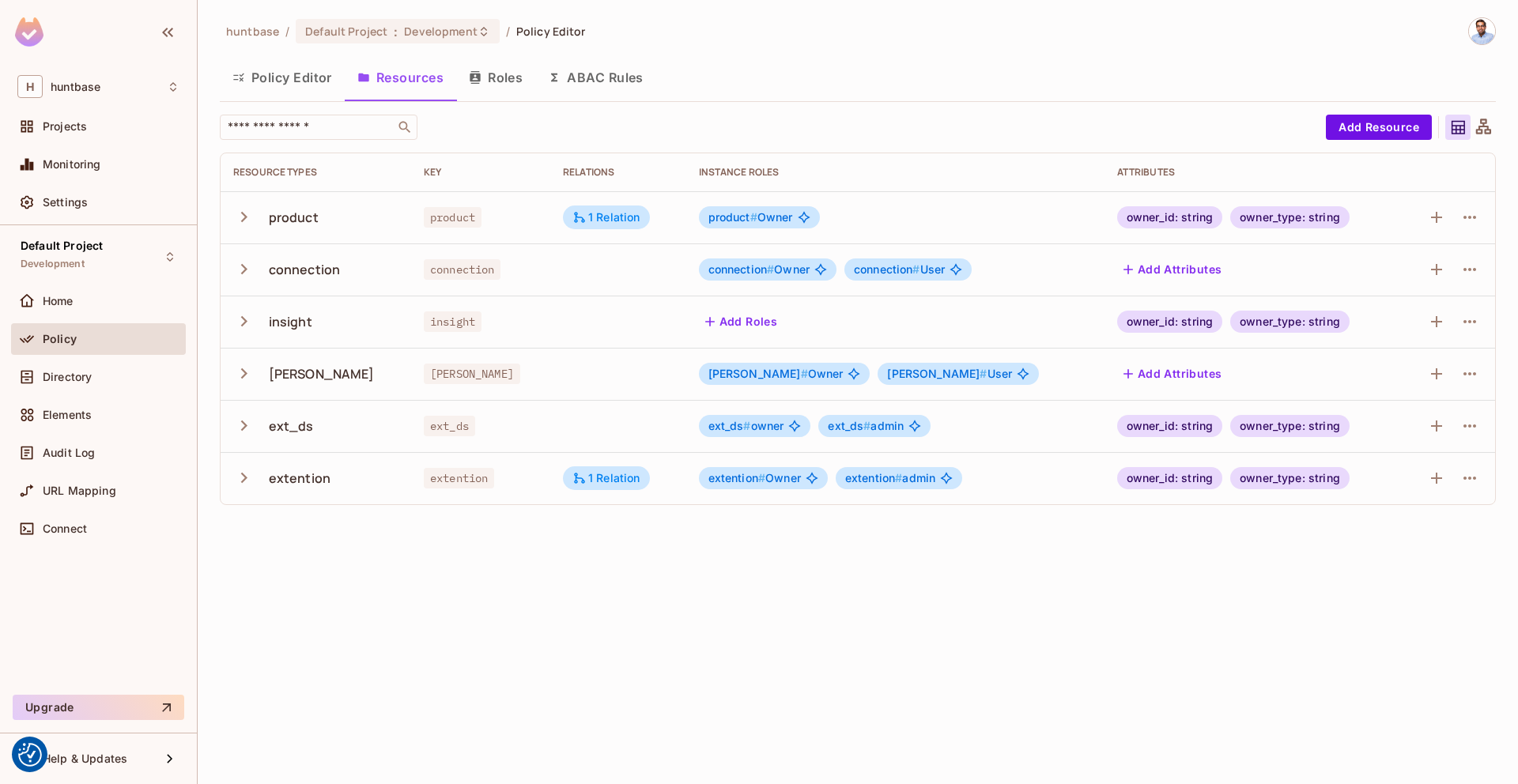
click at [580, 428] on td at bounding box center [618, 426] width 136 height 52
click at [1470, 421] on icon "button" at bounding box center [1470, 426] width 19 height 19
click at [1397, 488] on div "Edit Resource" at bounding box center [1401, 489] width 74 height 16
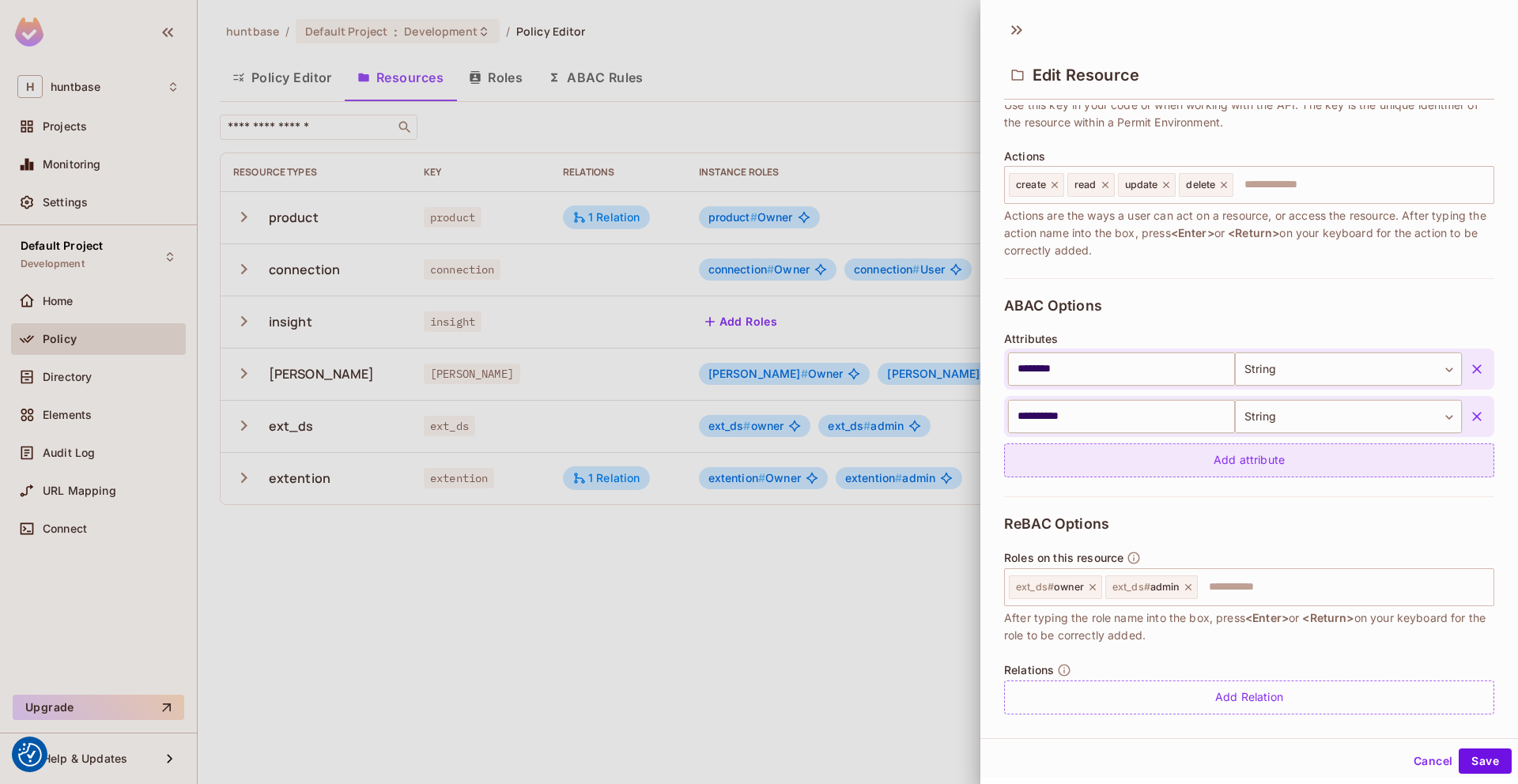
scroll to position [180, 0]
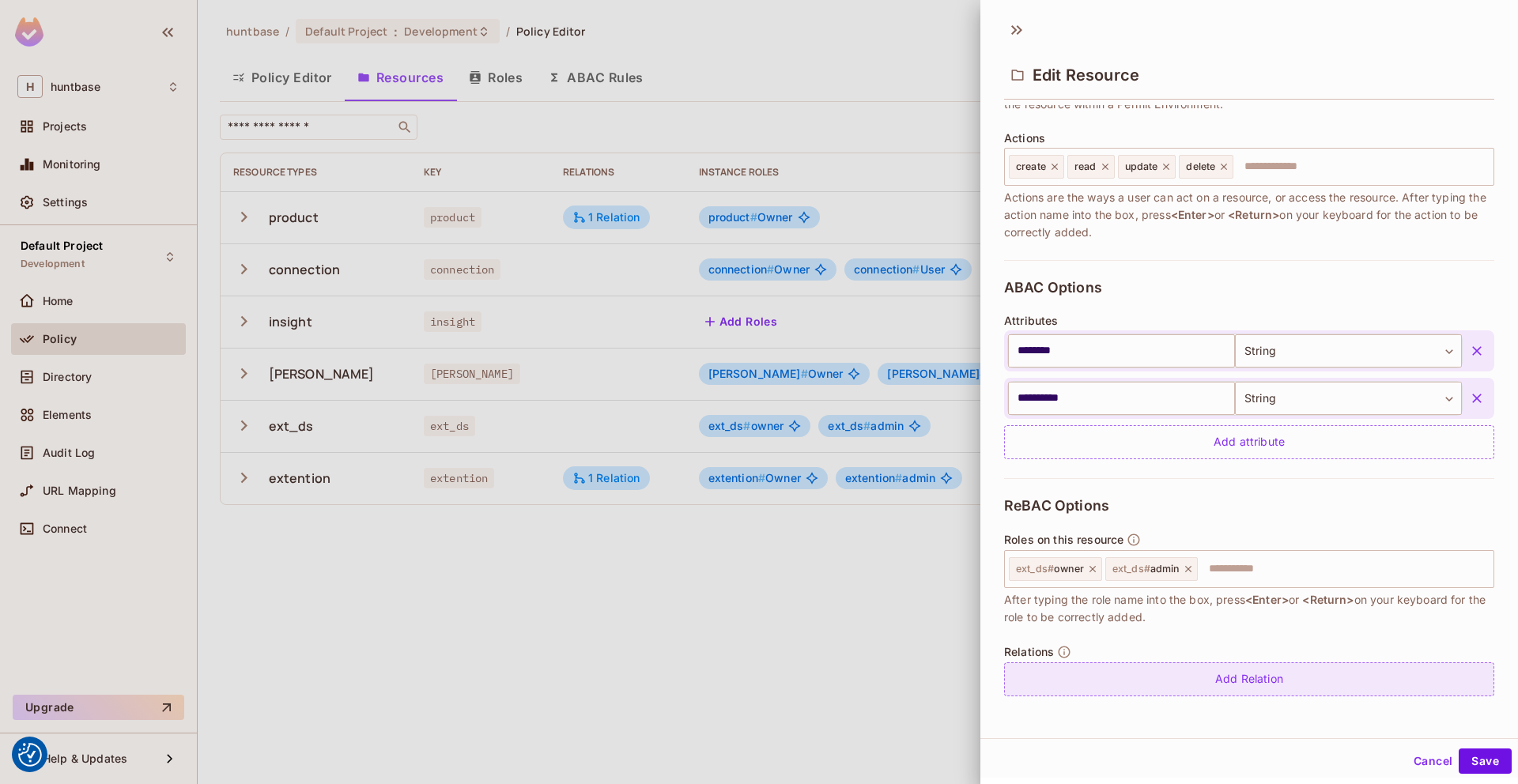
click at [1074, 677] on div "Add Relation" at bounding box center [1249, 679] width 490 height 34
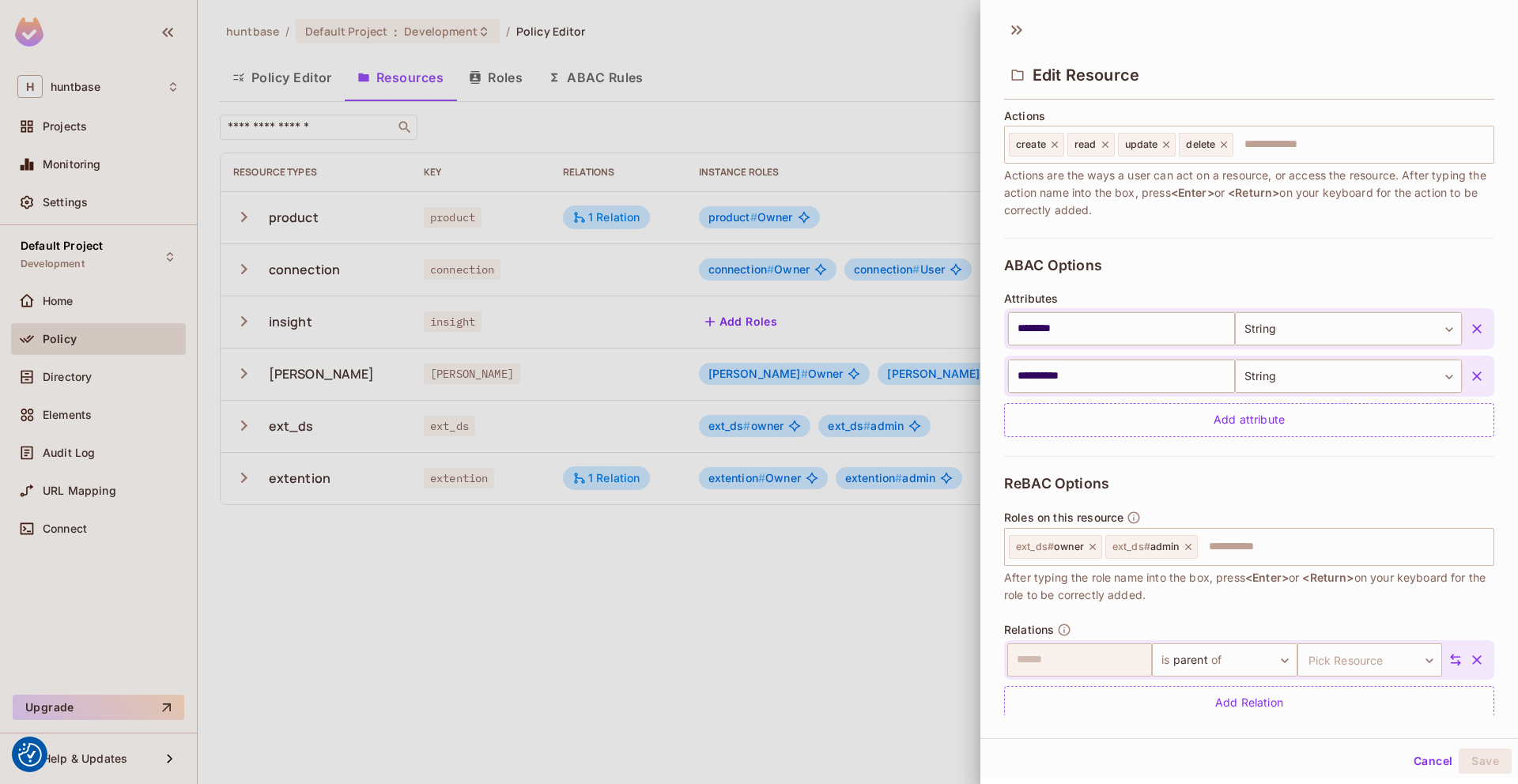
scroll to position [226, 0]
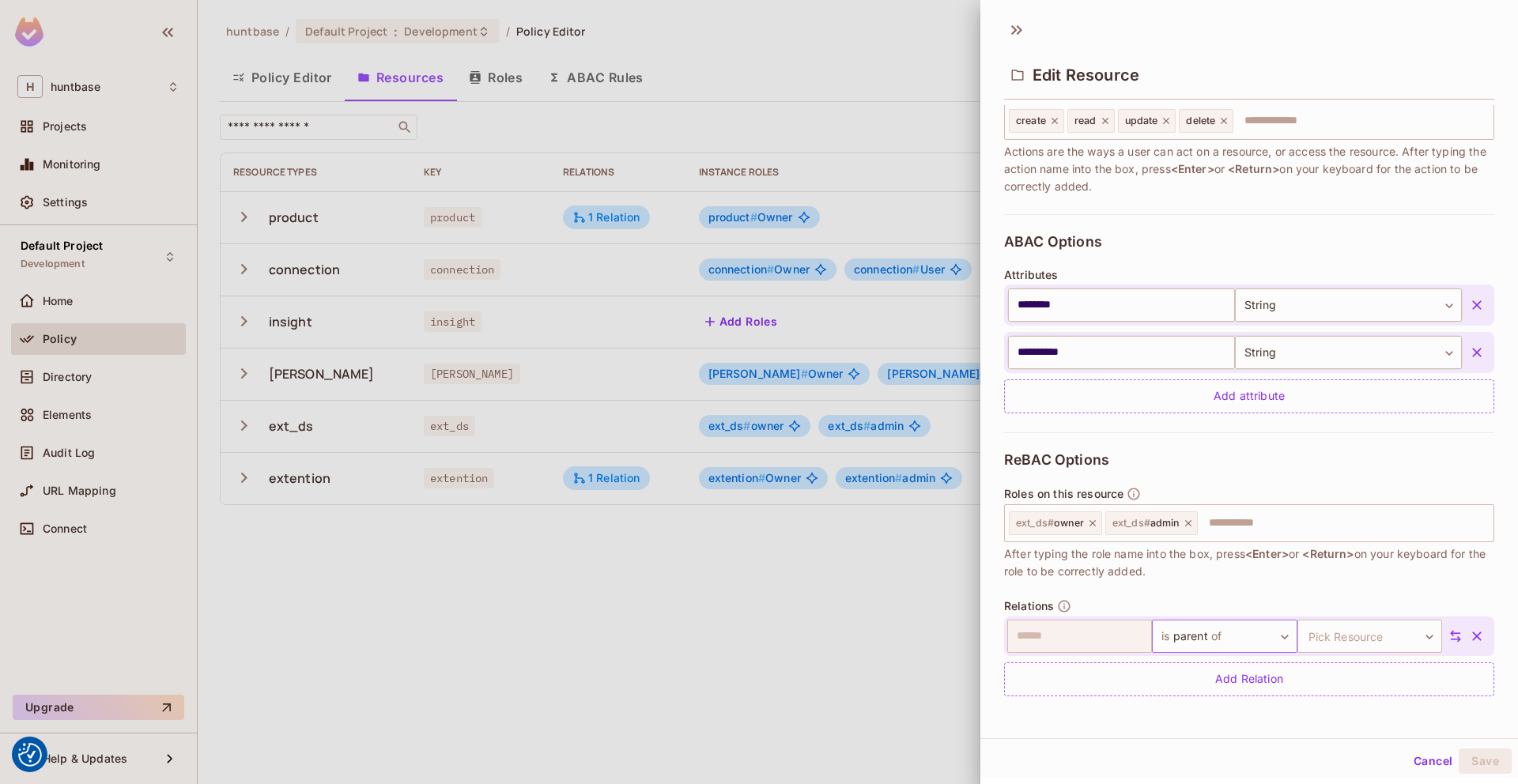
click at [1203, 638] on body "We use cookies to enhance your browsing experience, serve personalized ads or c…" at bounding box center [759, 392] width 1518 height 784
click at [1441, 764] on div at bounding box center [759, 392] width 1518 height 784
click at [1436, 766] on button "Cancel" at bounding box center [1432, 761] width 51 height 25
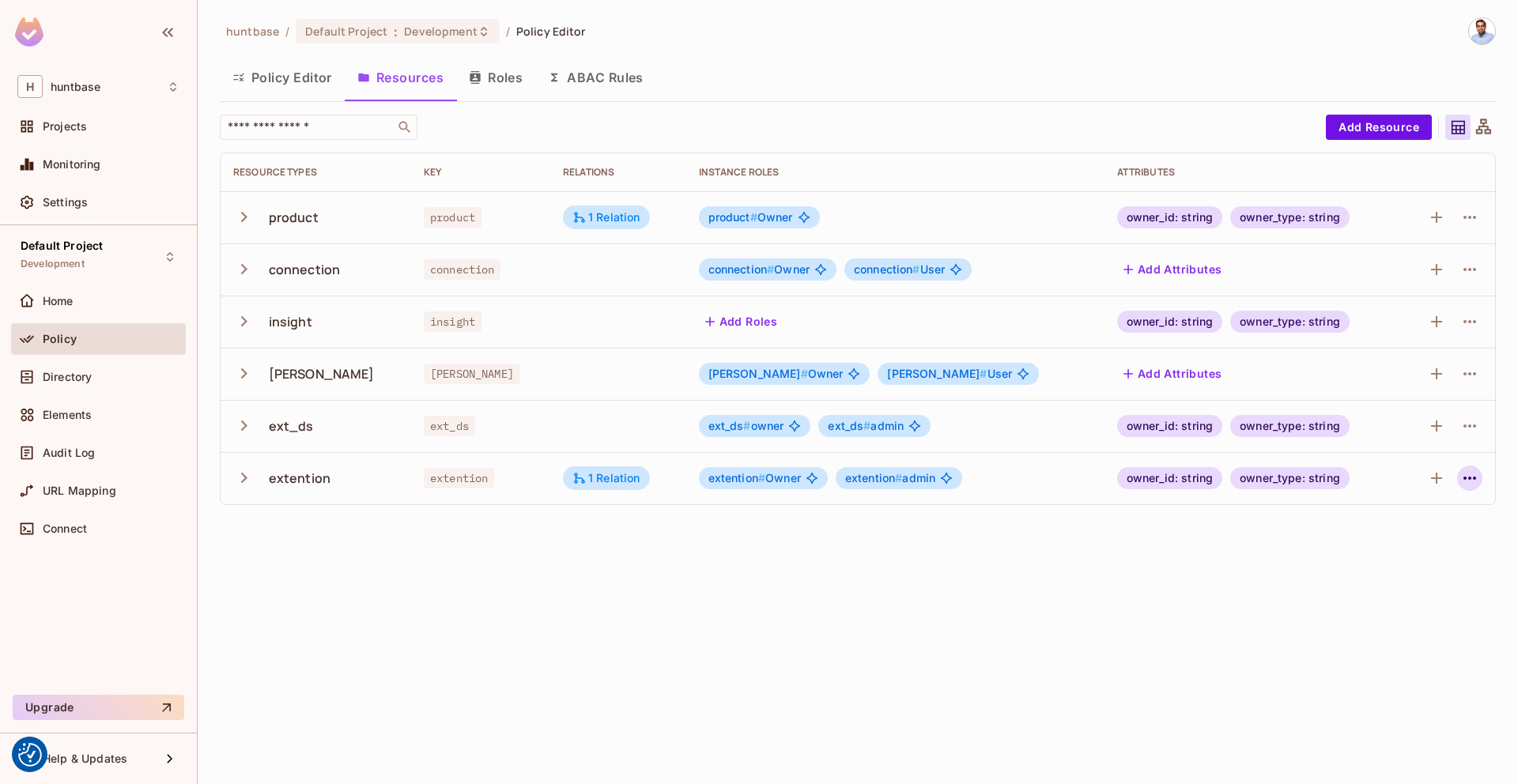
click at [1466, 476] on icon "button" at bounding box center [1470, 478] width 19 height 19
click at [1393, 542] on div "Edit Resource" at bounding box center [1401, 540] width 74 height 16
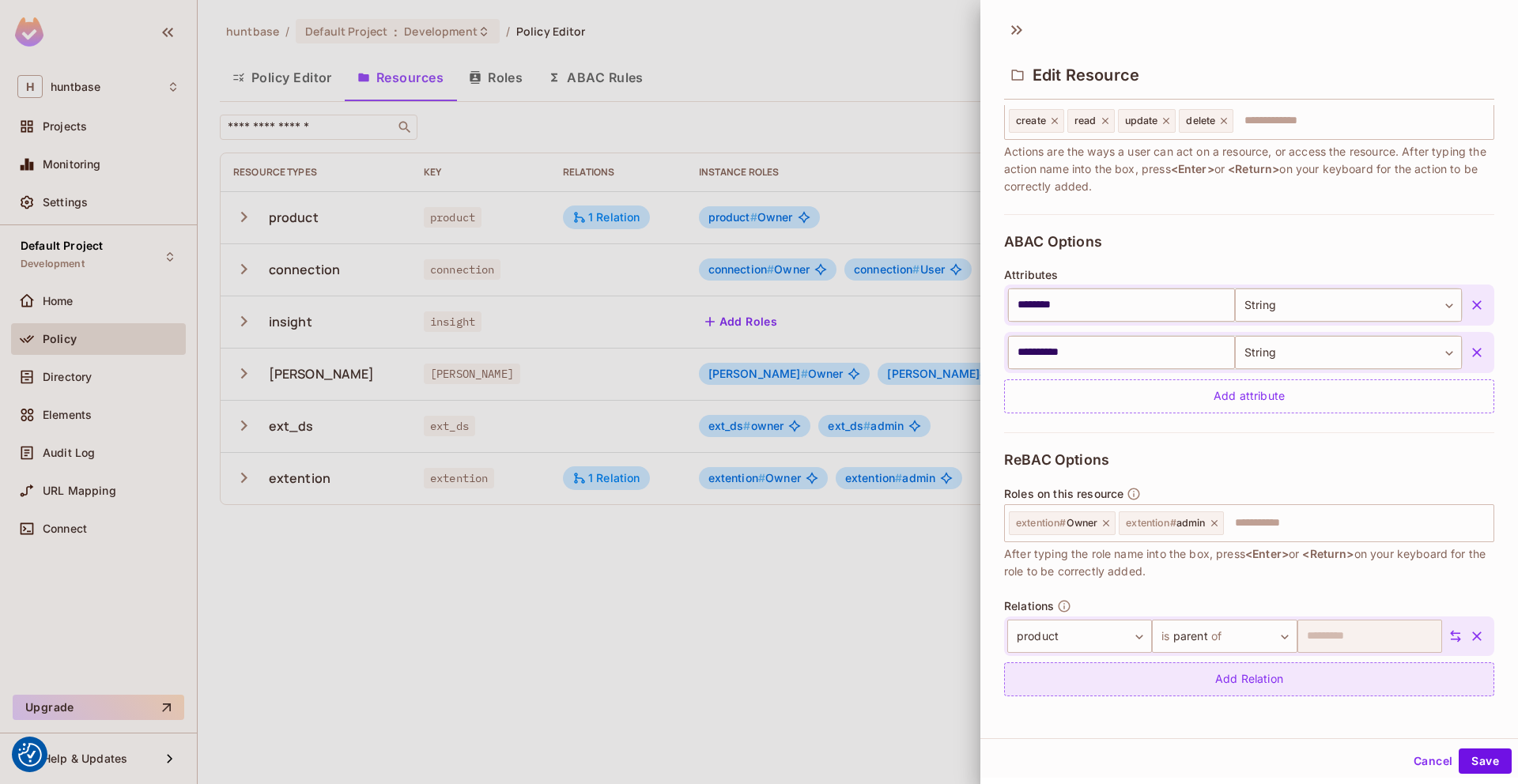
click at [1206, 683] on div "Add Relation" at bounding box center [1249, 679] width 490 height 34
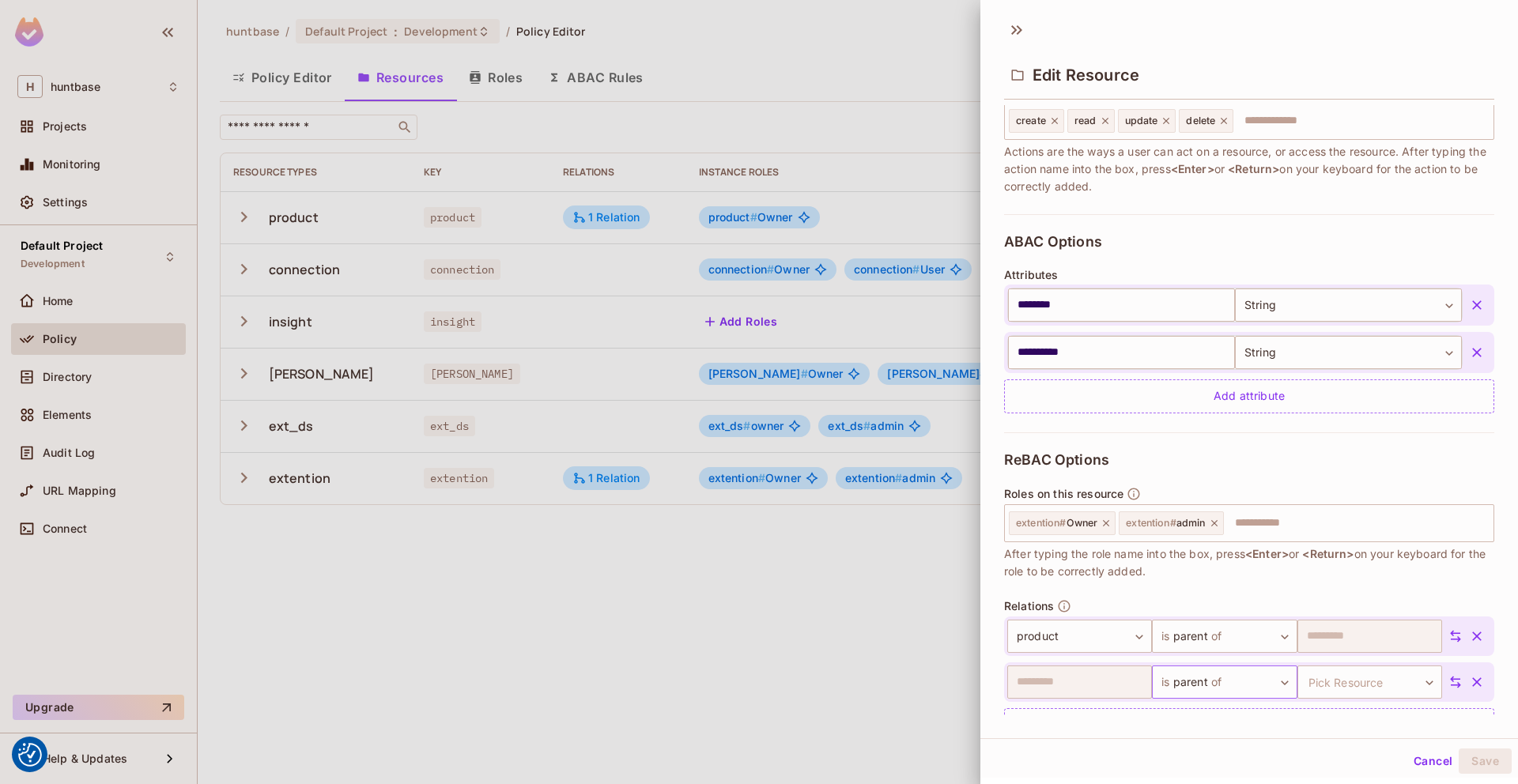
click at [1201, 685] on body "We use cookies to enhance your browsing experience, serve personalized ads or c…" at bounding box center [759, 392] width 1518 height 784
click at [1209, 710] on span "of" at bounding box center [1216, 709] width 15 height 19
click at [1362, 673] on body "We use cookies to enhance your browsing experience, serve personalized ads or c…" at bounding box center [759, 392] width 1518 height 784
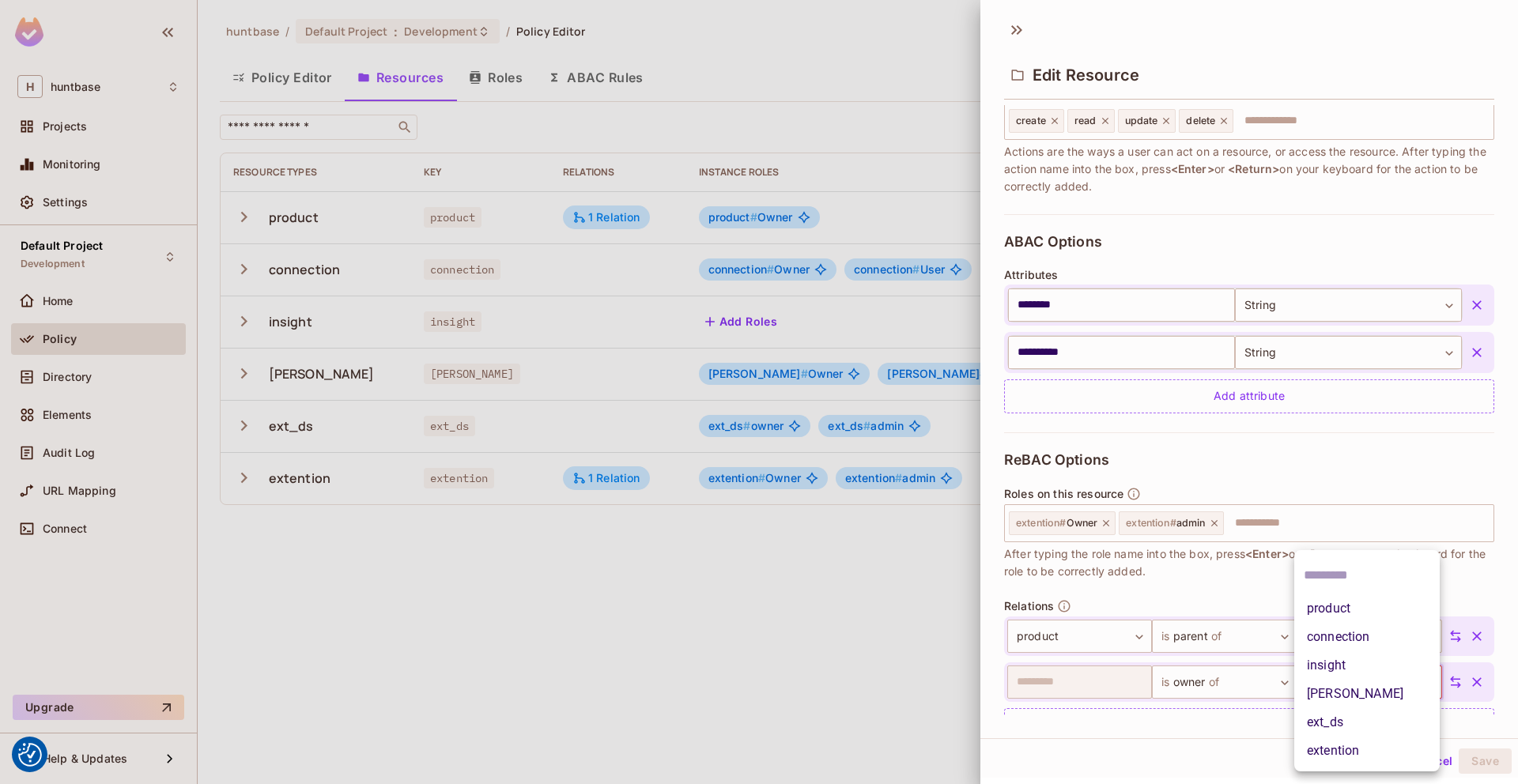
click at [1367, 718] on li "ext_ds" at bounding box center [1367, 722] width 146 height 29
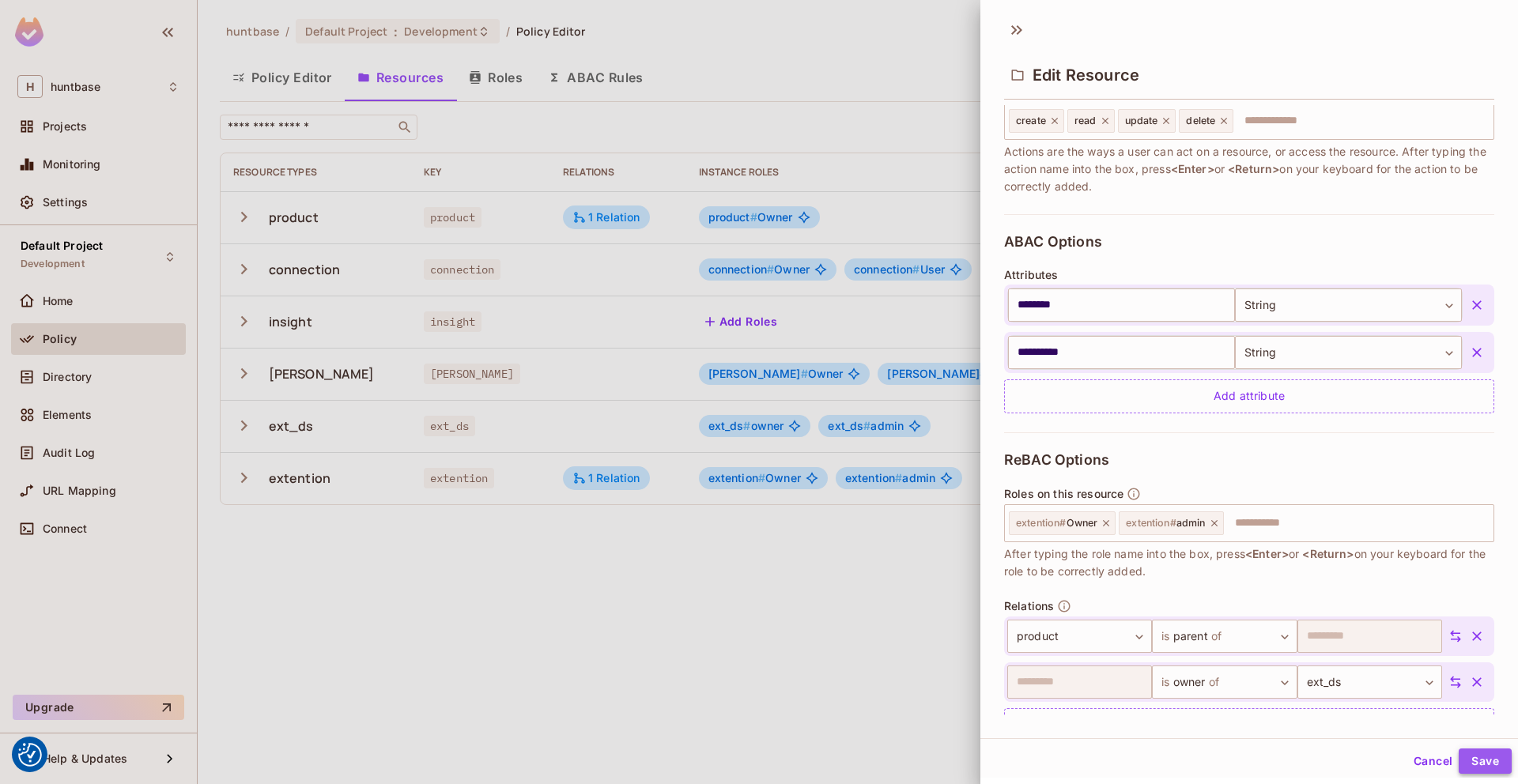
click at [1486, 757] on button "Save" at bounding box center [1485, 761] width 53 height 25
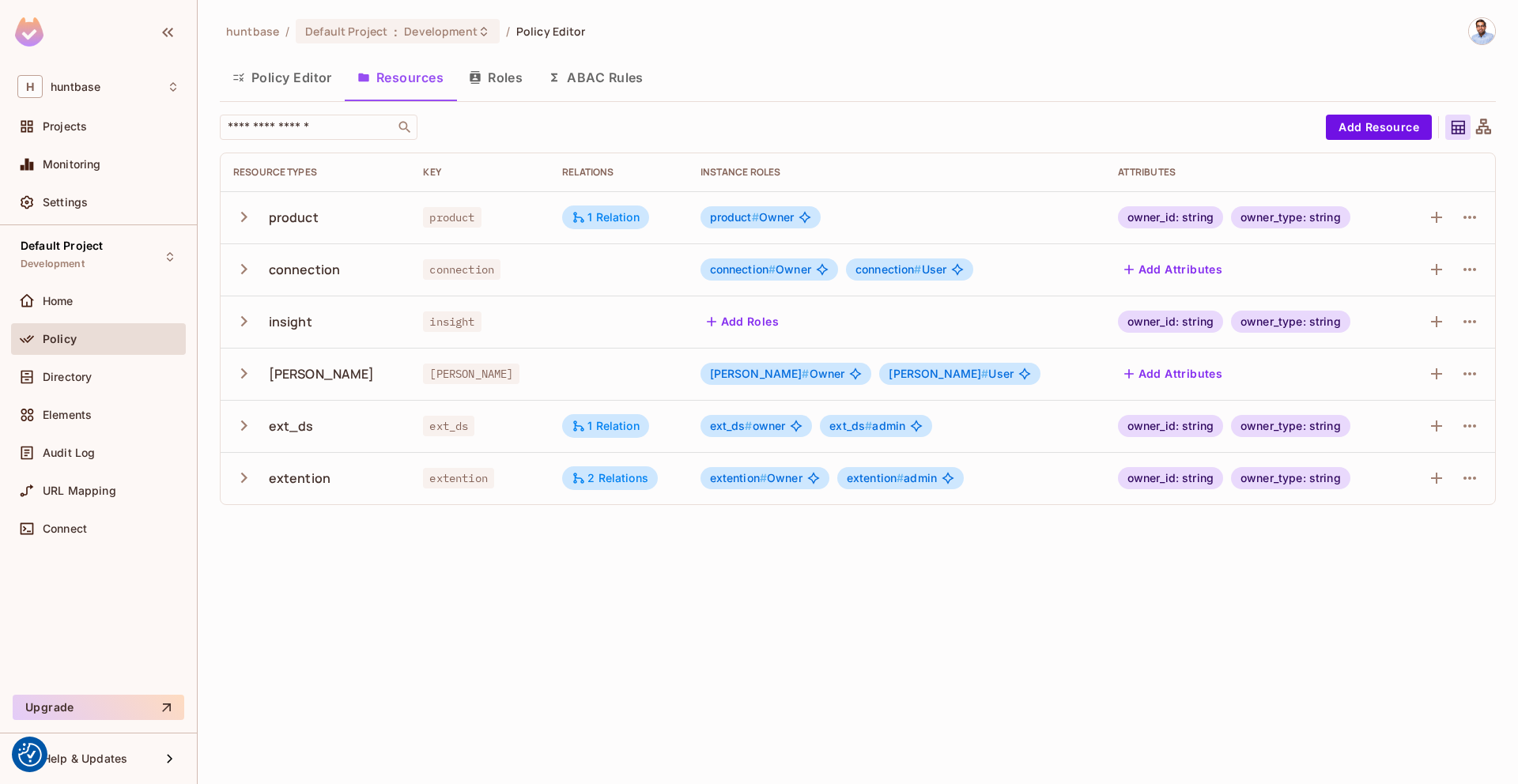
click at [490, 78] on button "Roles" at bounding box center [496, 78] width 79 height 40
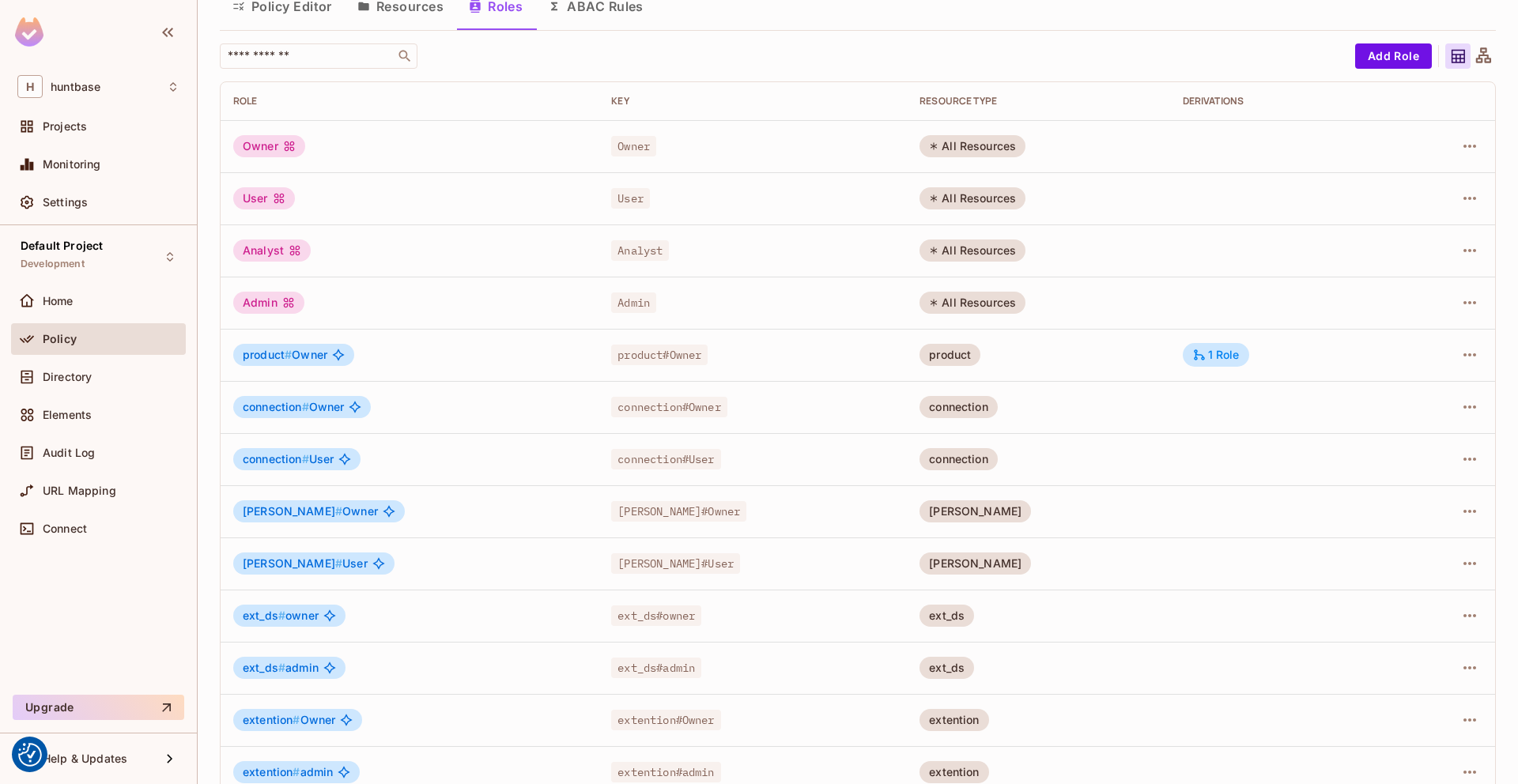
scroll to position [99, 0]
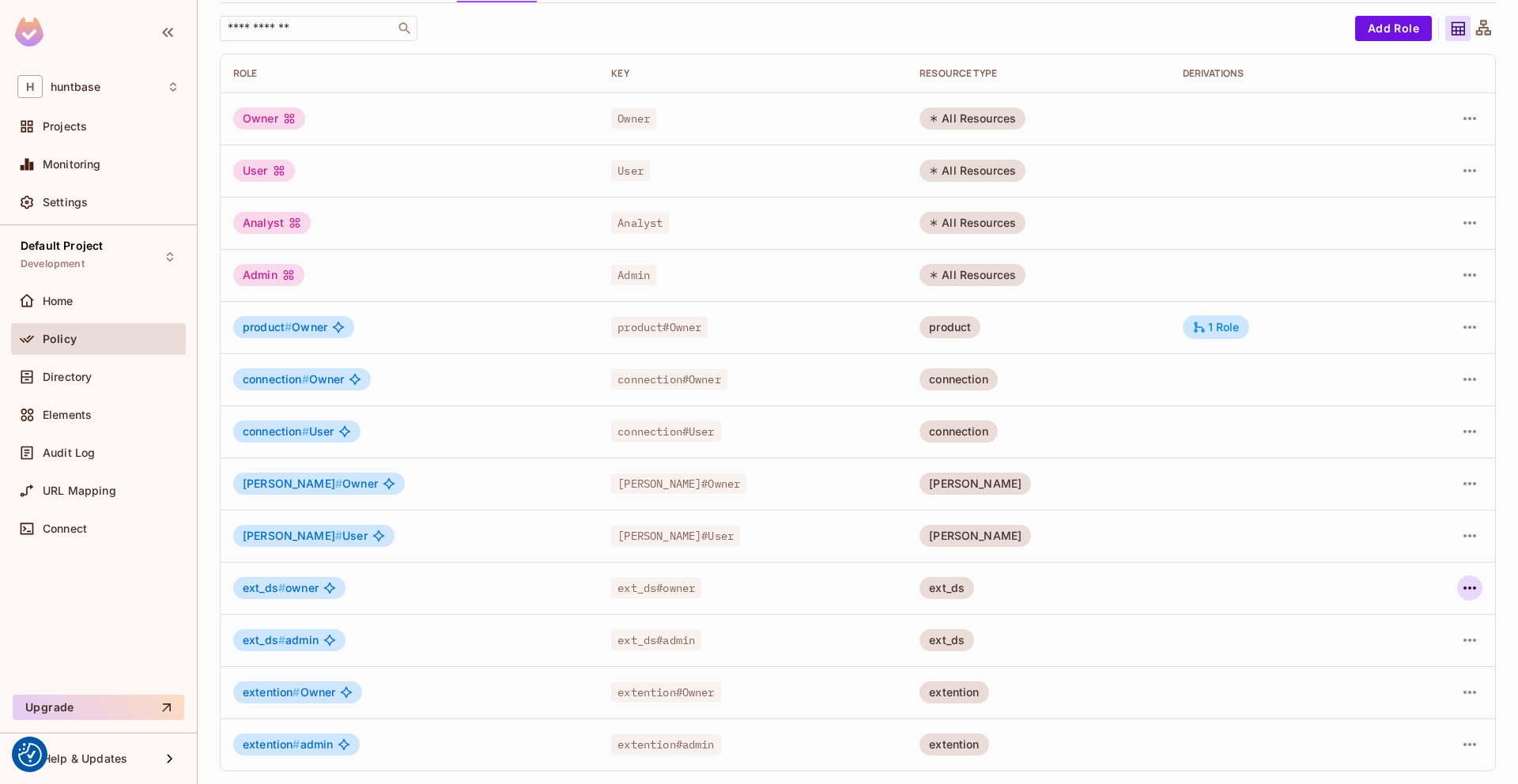
click at [1471, 582] on icon "button" at bounding box center [1470, 588] width 19 height 19
click at [1390, 637] on li "Edit Role" at bounding box center [1401, 624] width 140 height 35
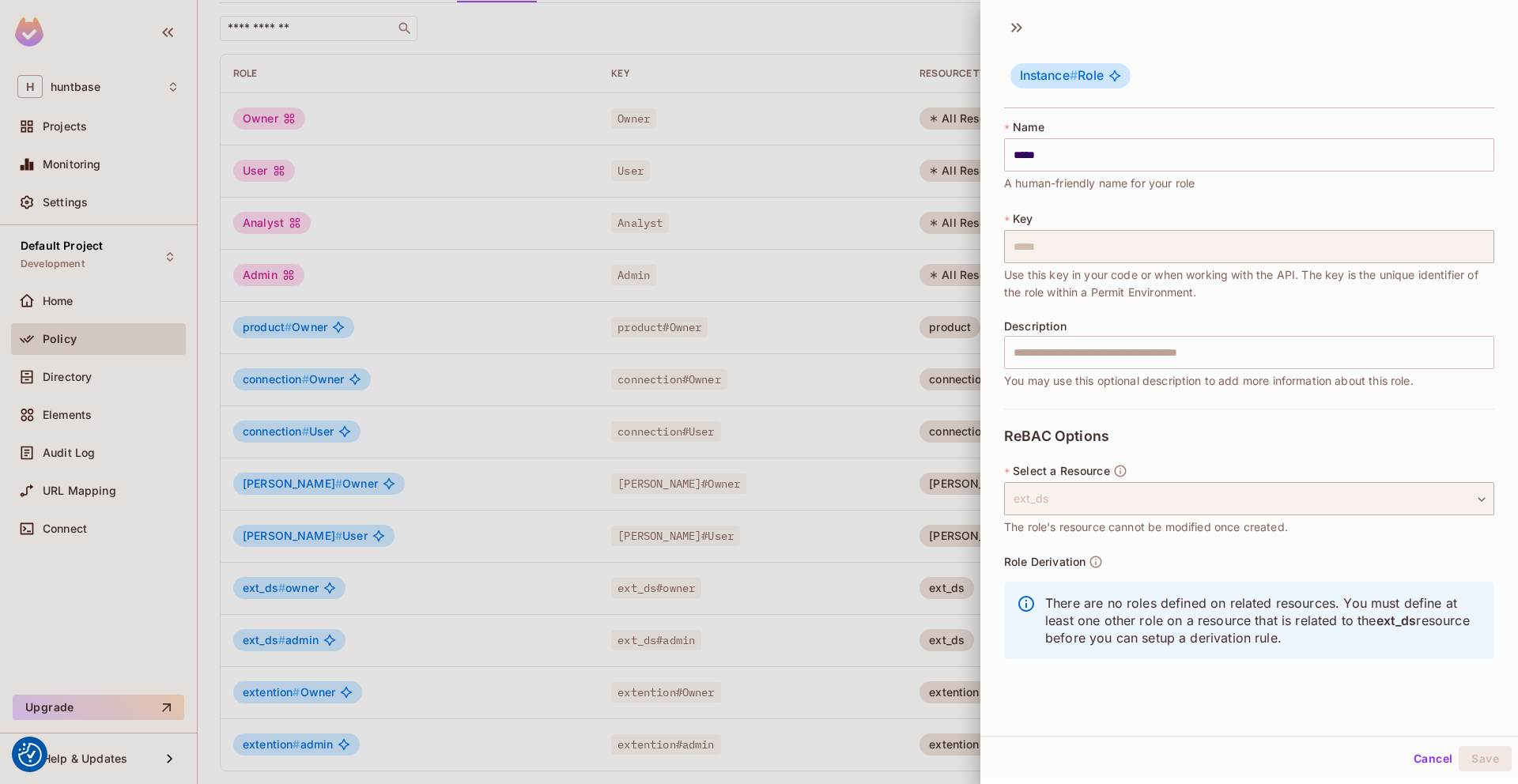
scroll to position [1, 0]
click at [1440, 756] on button "Cancel" at bounding box center [1432, 760] width 51 height 25
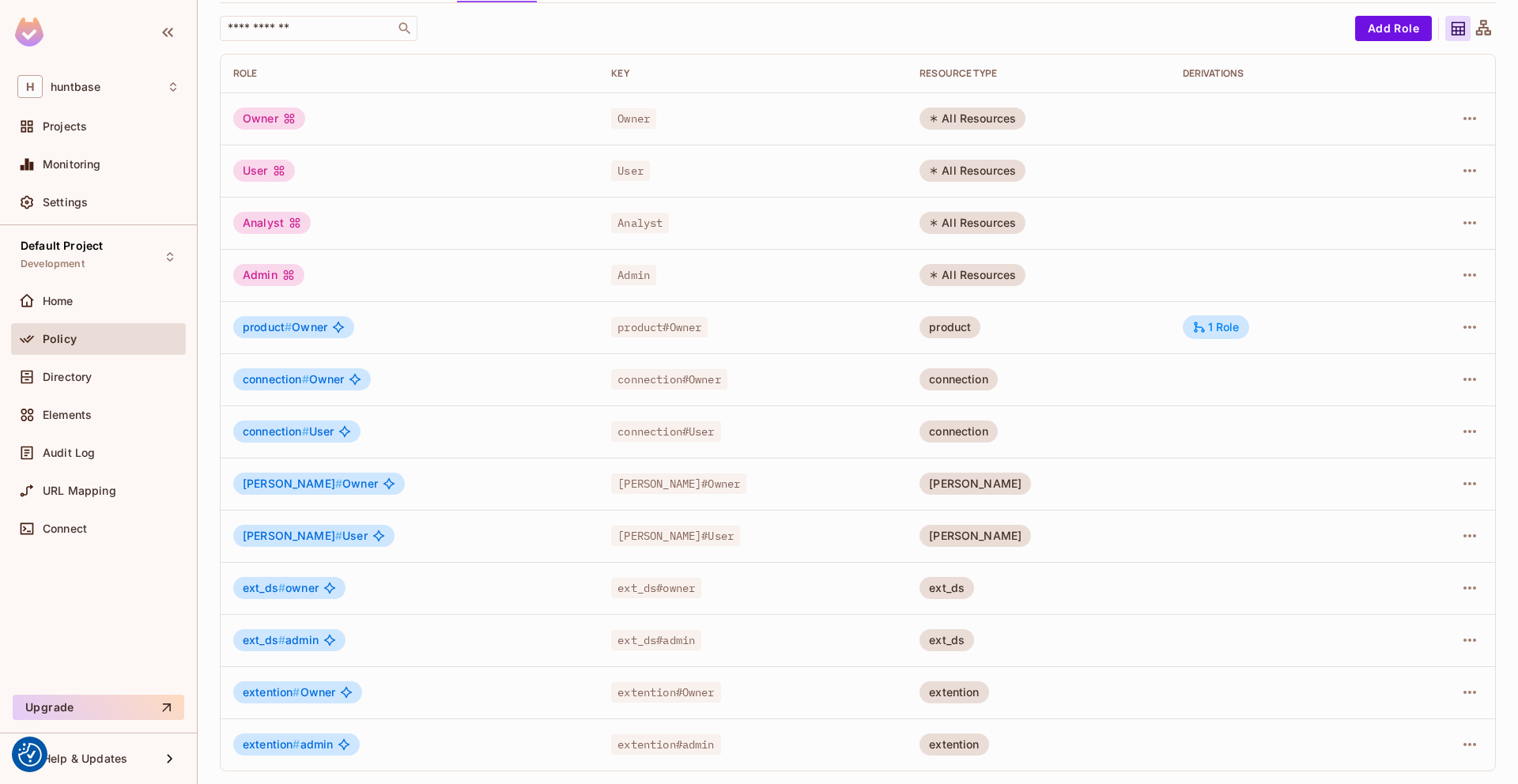
scroll to position [0, 0]
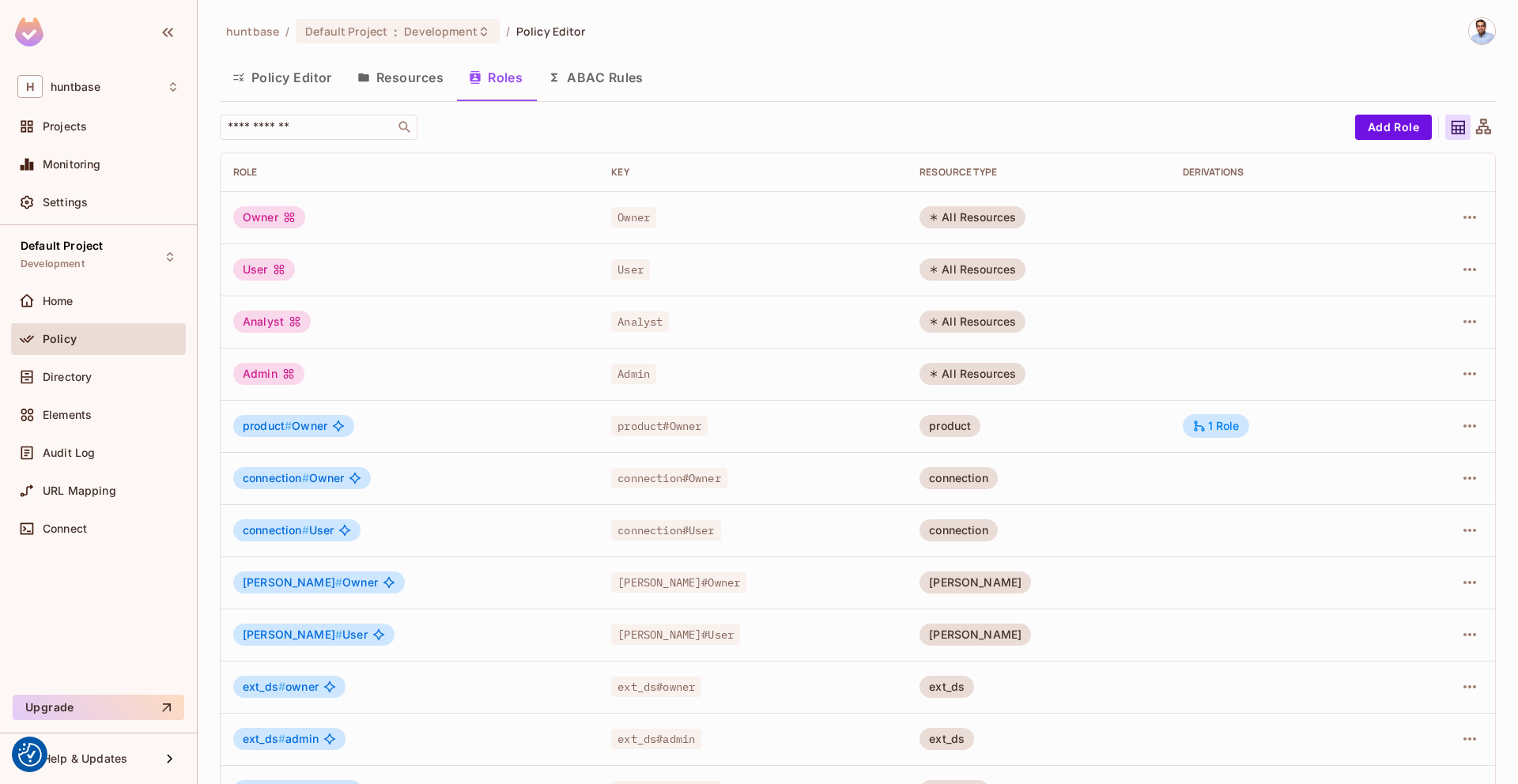
click at [284, 74] on button "Policy Editor" at bounding box center [282, 78] width 125 height 40
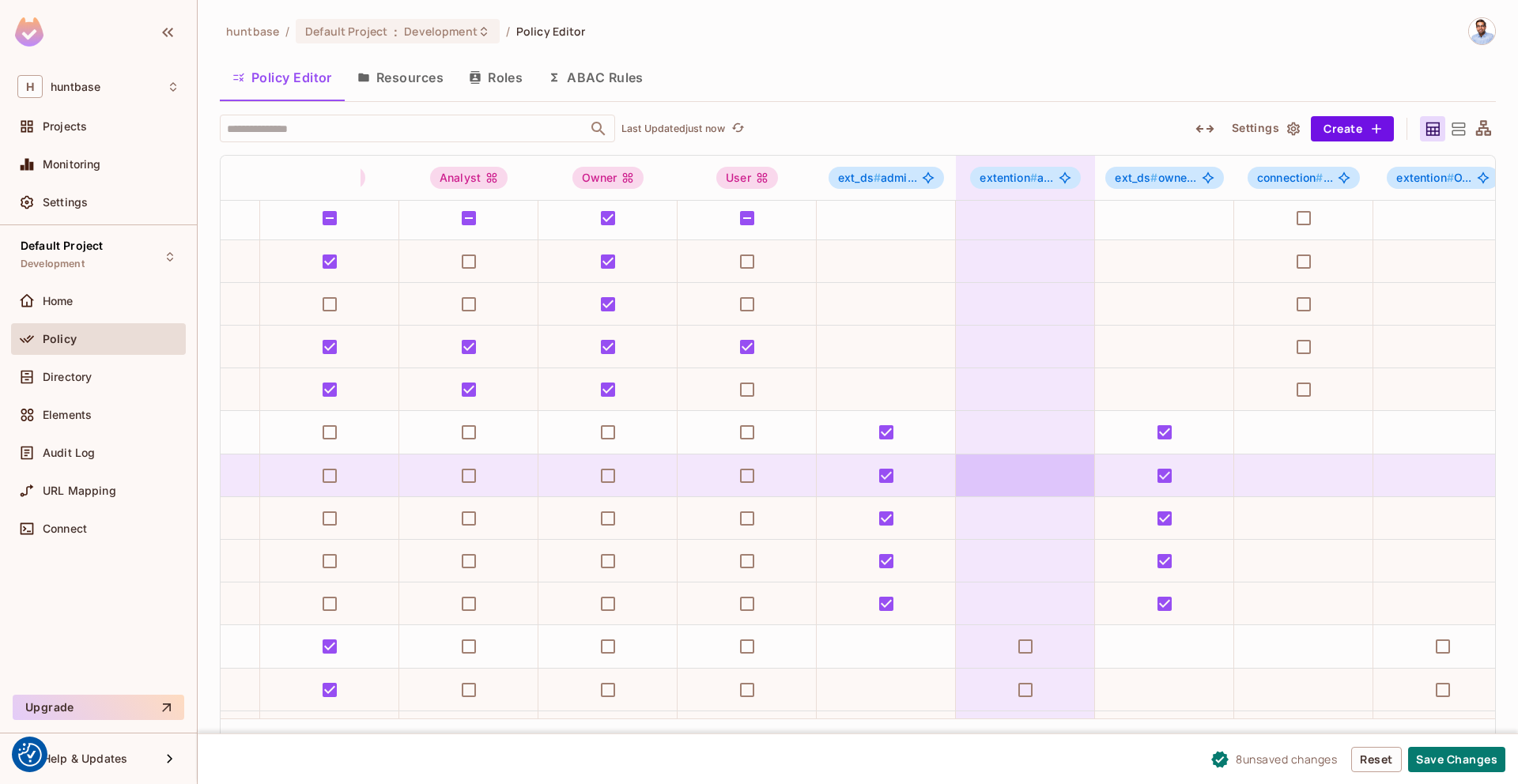
scroll to position [0, 101]
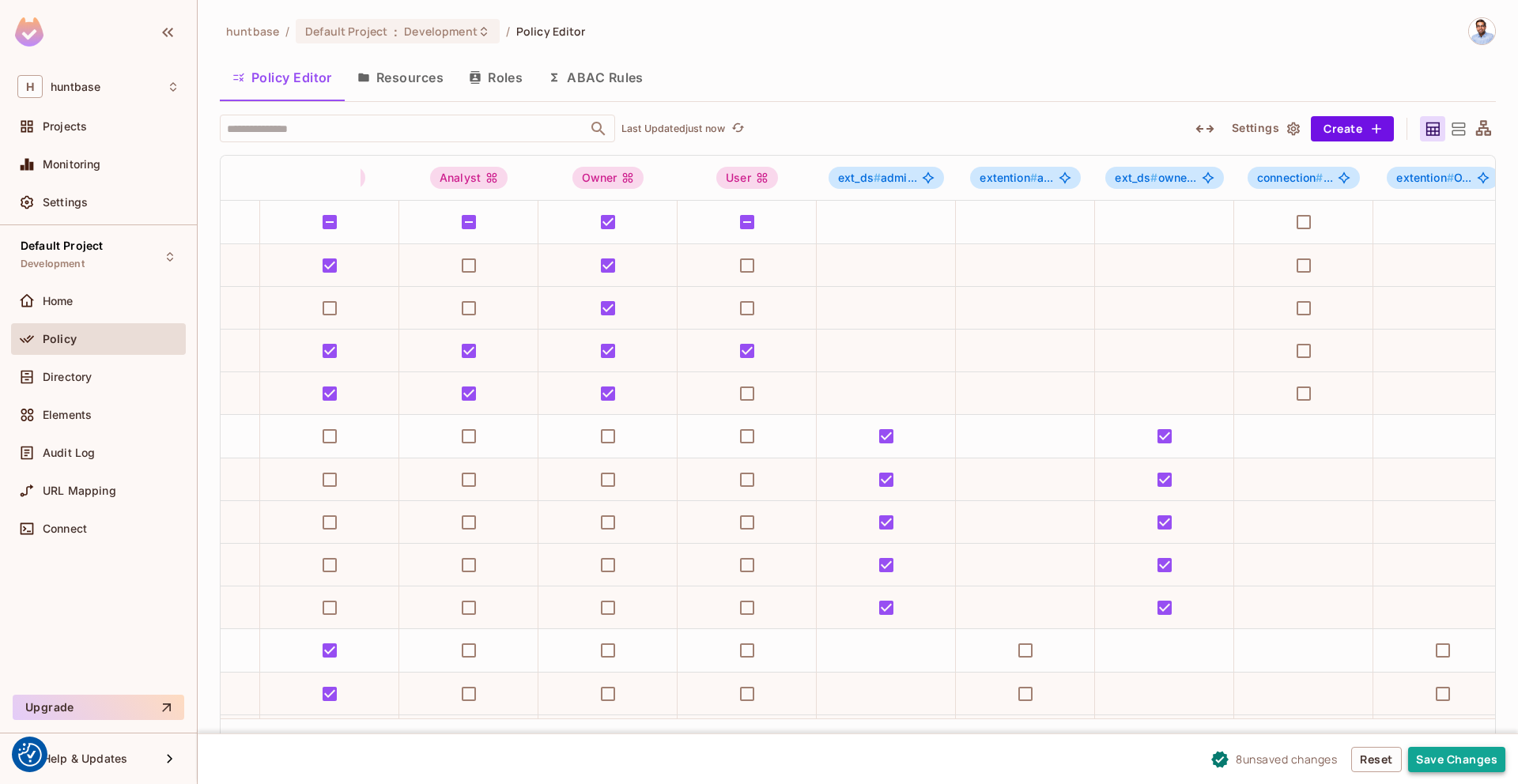
click at [1435, 754] on button "Save Changes" at bounding box center [1456, 759] width 97 height 25
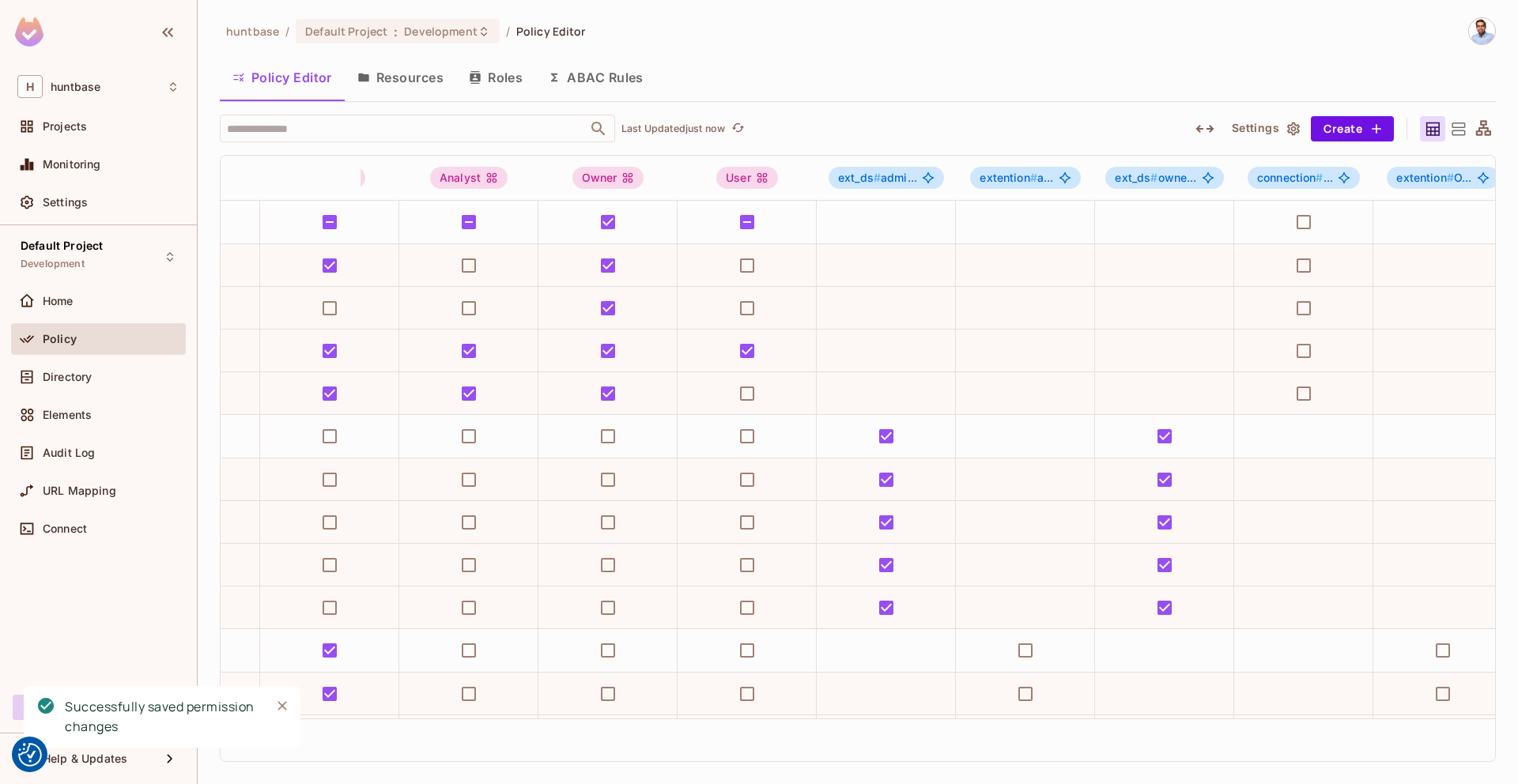
click at [498, 72] on button "Roles" at bounding box center [496, 78] width 79 height 40
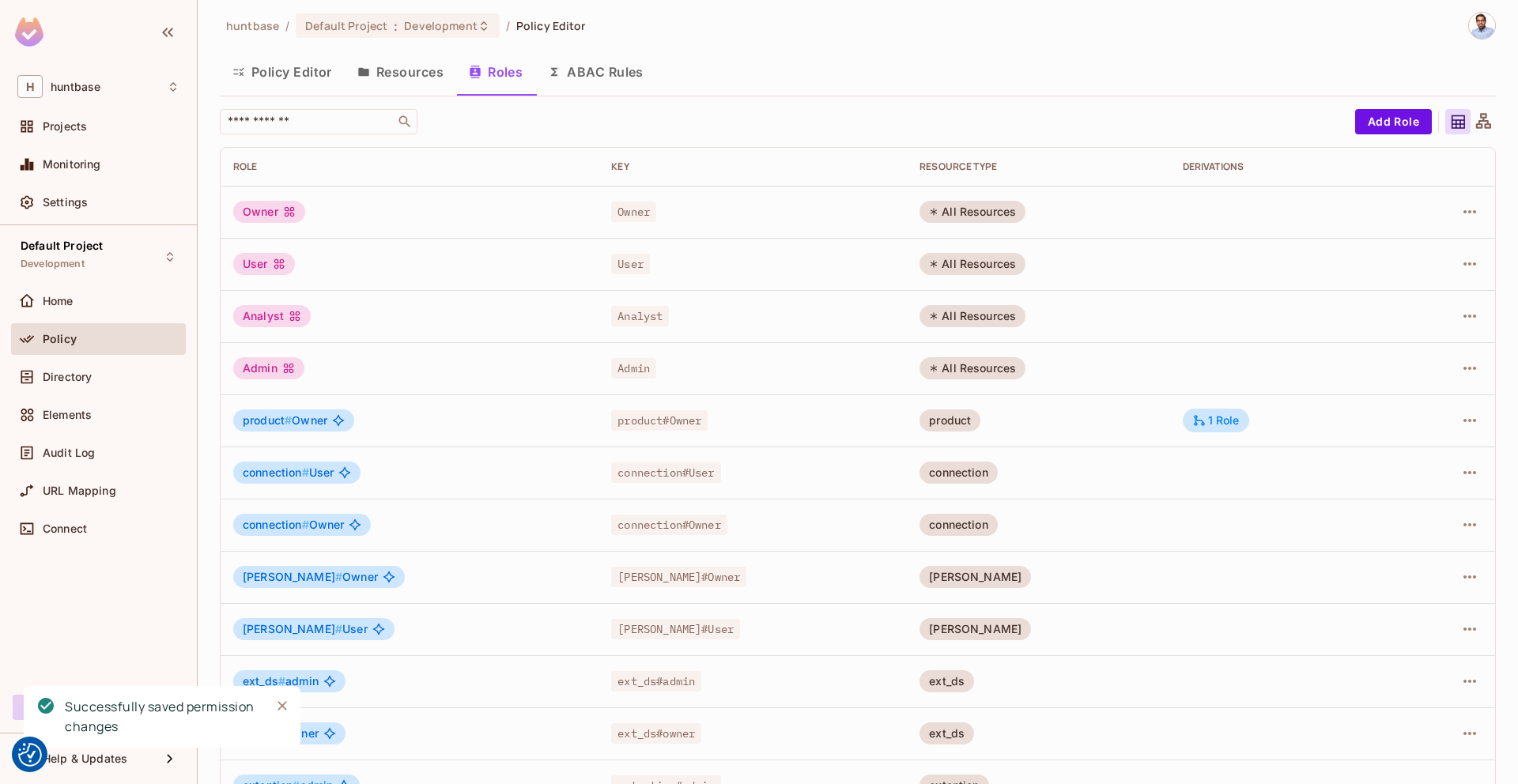
scroll to position [99, 0]
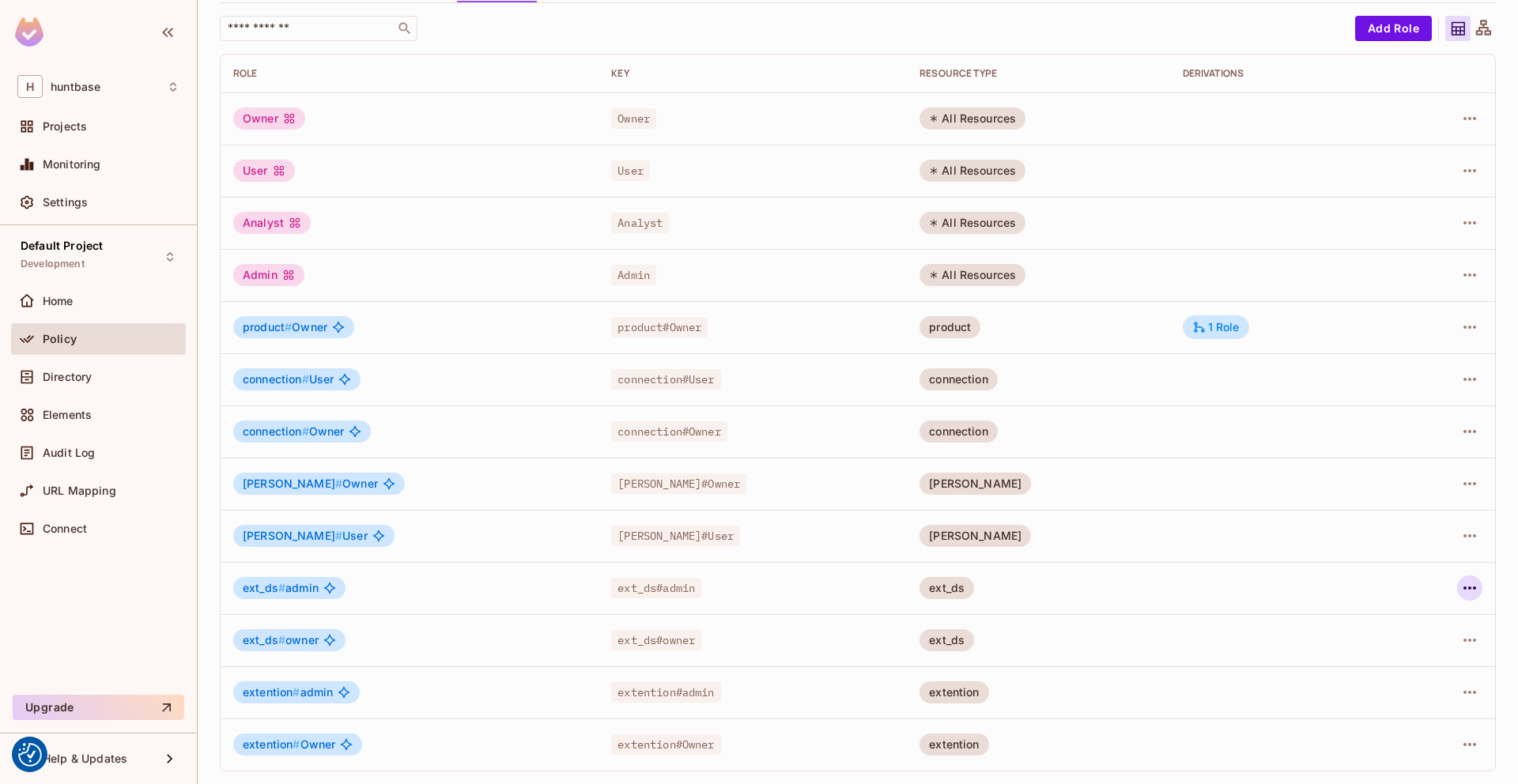
click at [1476, 589] on icon "button" at bounding box center [1470, 588] width 19 height 19
click at [1405, 614] on span "Edit Role" at bounding box center [1399, 624] width 57 height 25
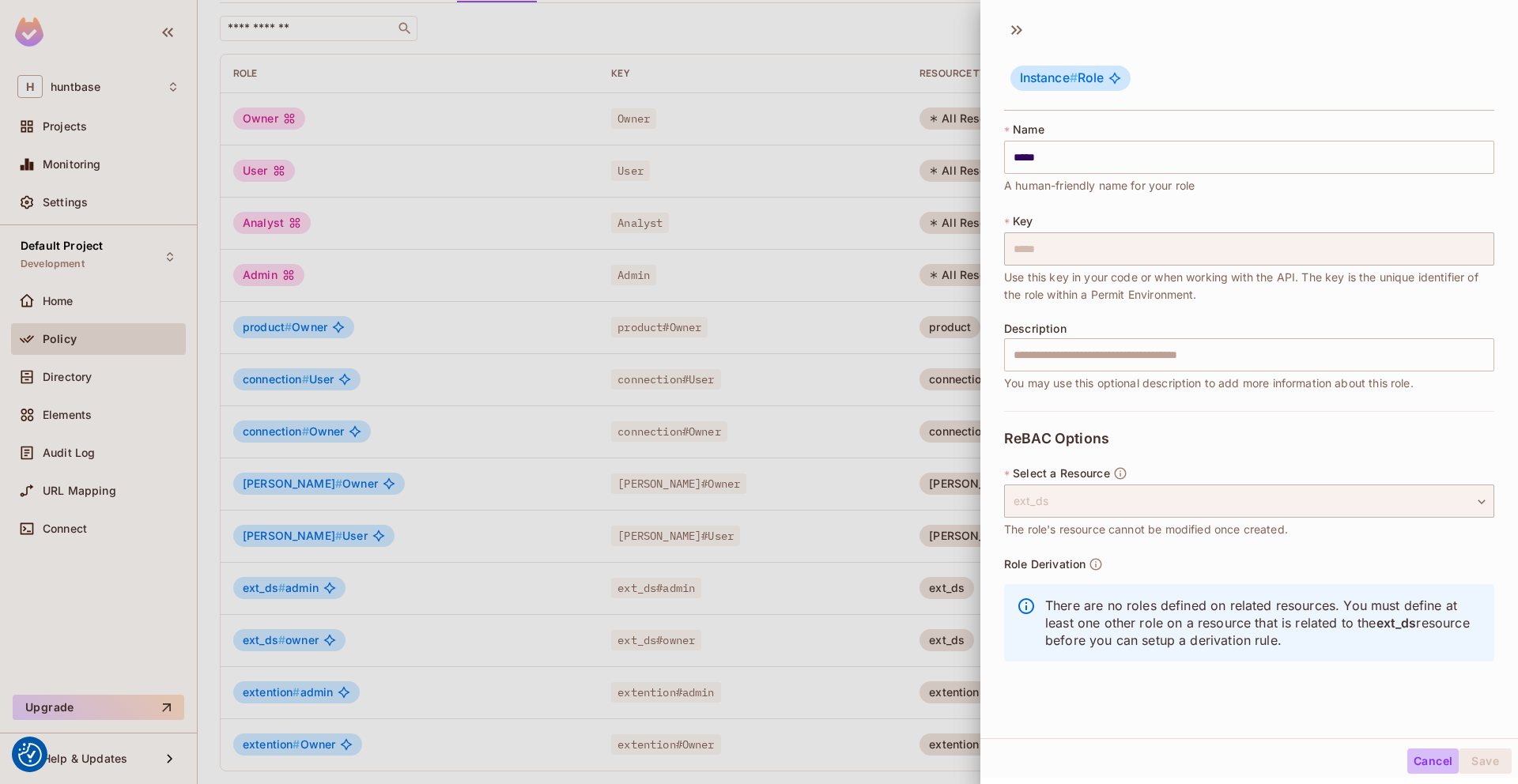
click at [1445, 759] on button "Cancel" at bounding box center [1432, 761] width 51 height 25
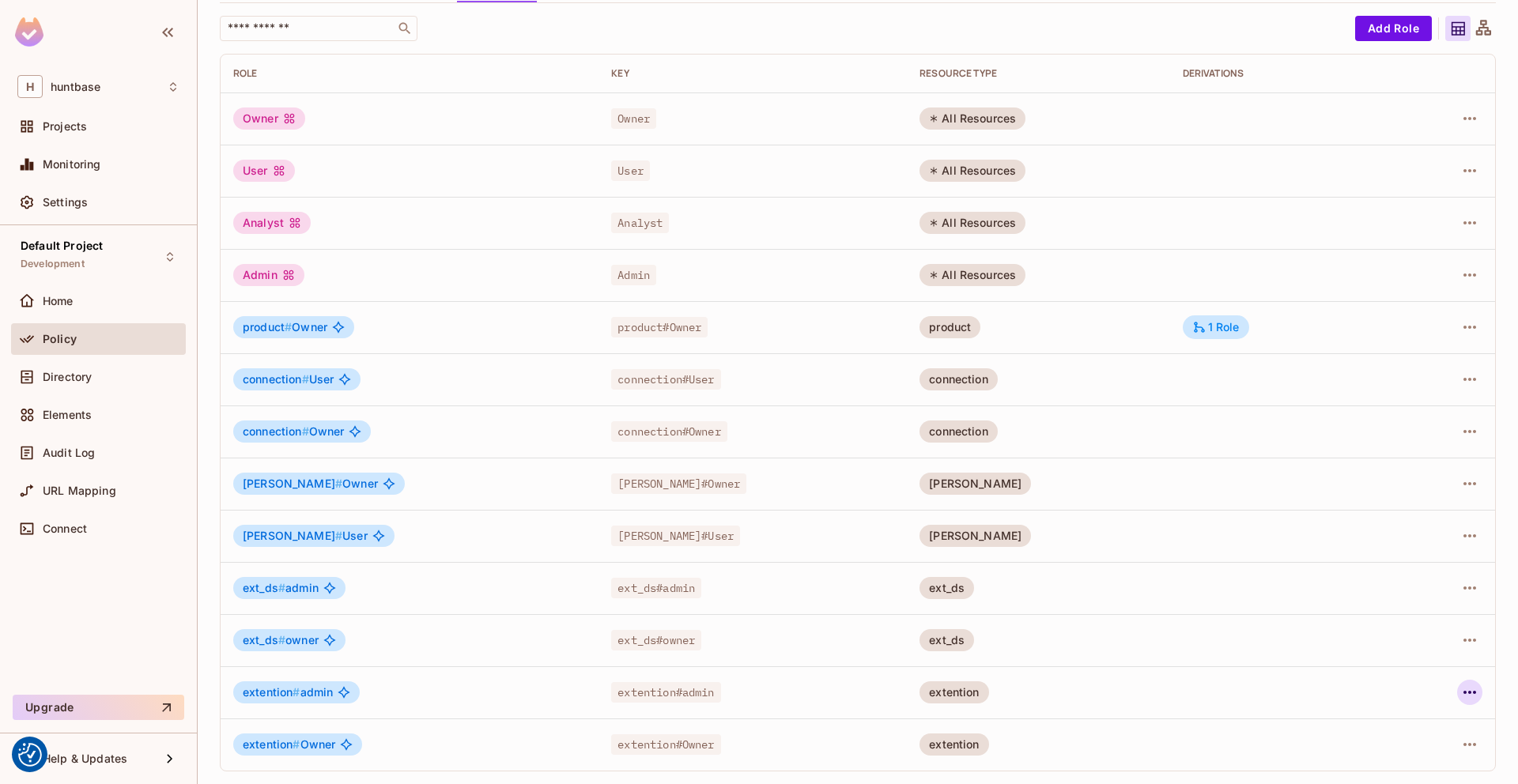
click at [1467, 695] on icon "button" at bounding box center [1470, 692] width 19 height 19
click at [1392, 686] on span "Edit Role" at bounding box center [1399, 678] width 57 height 25
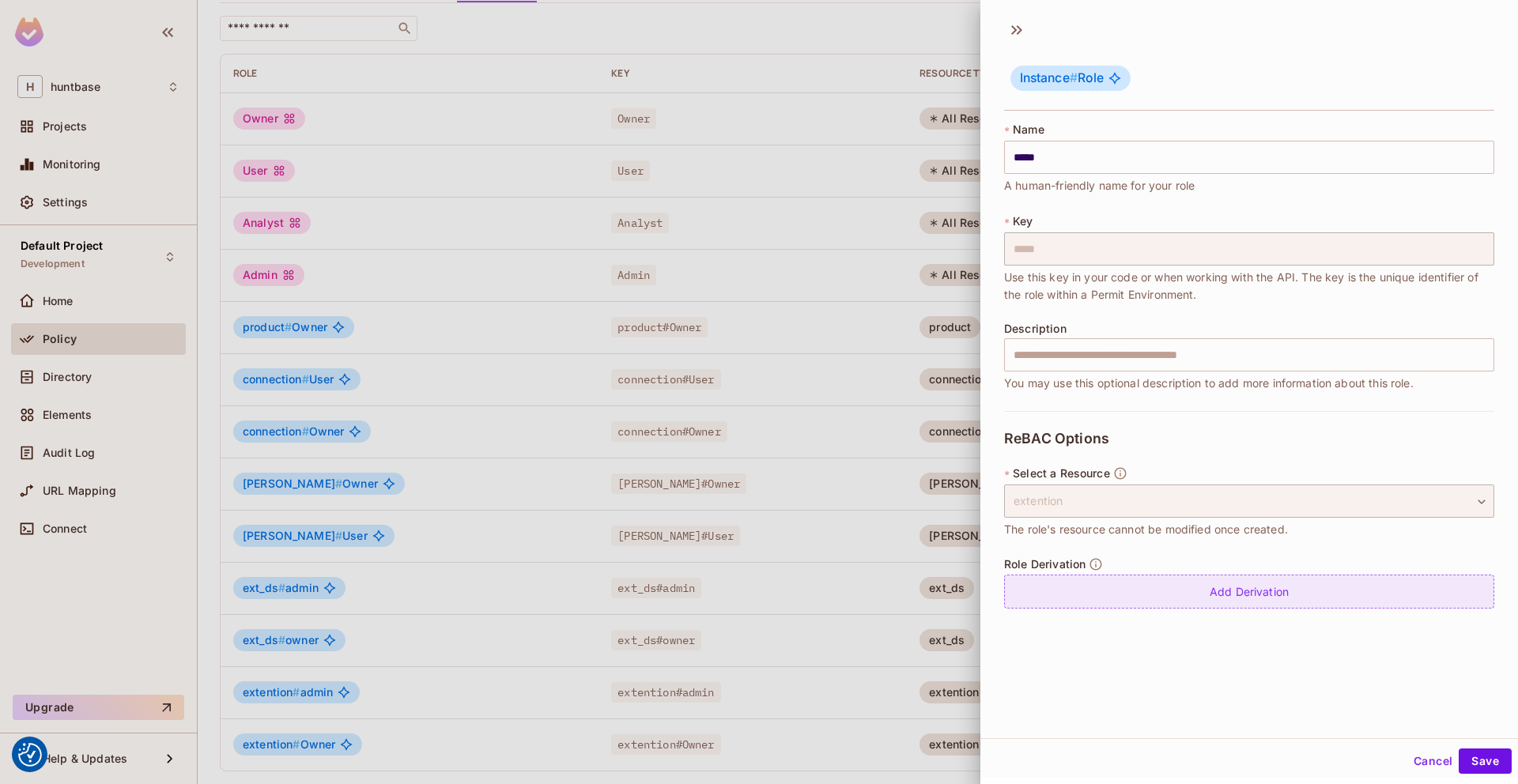
click at [1298, 594] on div "Add Derivation" at bounding box center [1249, 591] width 490 height 34
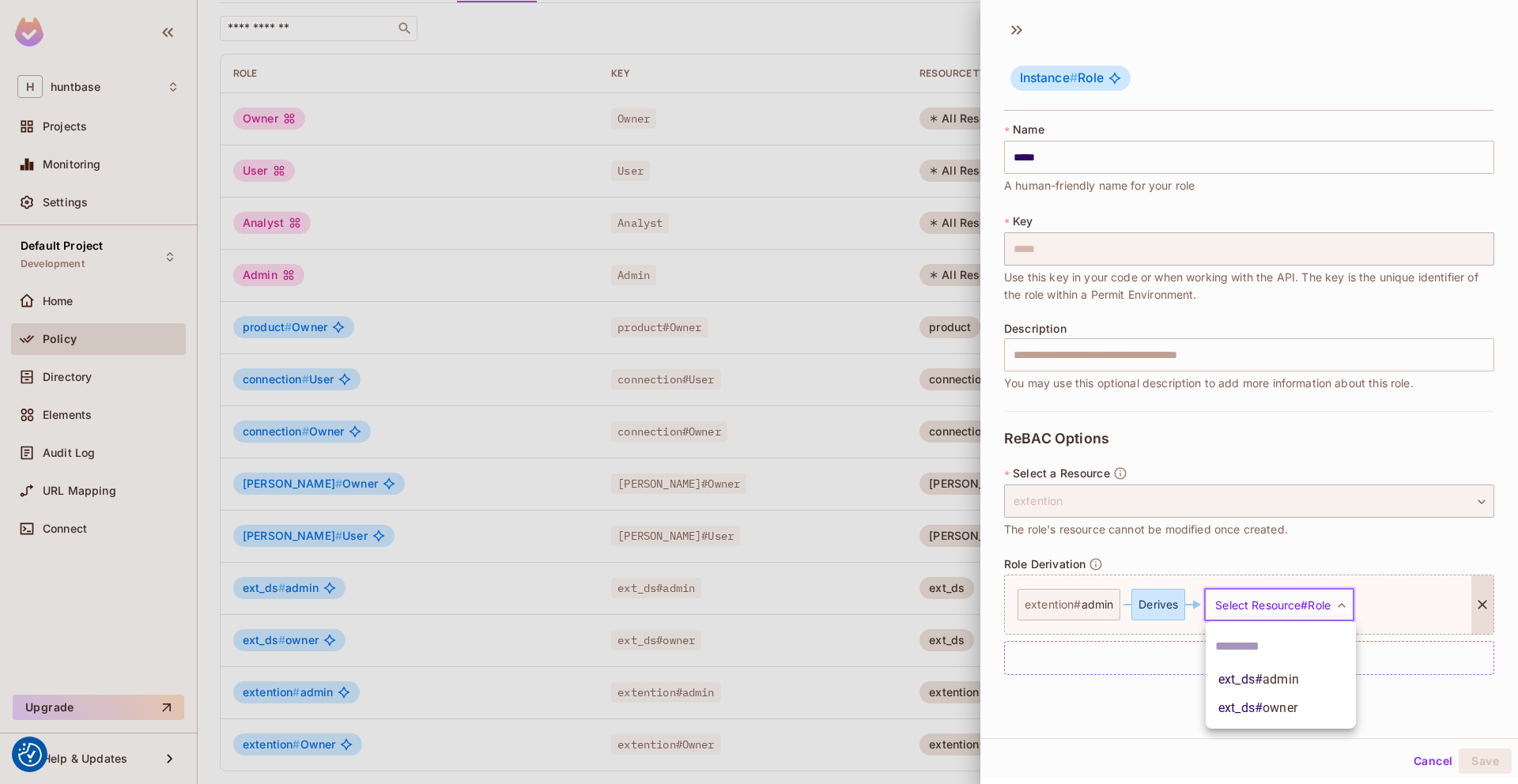
click at [1276, 595] on body "We use cookies to enhance your browsing experience, serve personalized ads or c…" at bounding box center [759, 392] width 1518 height 784
click at [1283, 706] on span "owner" at bounding box center [1280, 707] width 35 height 15
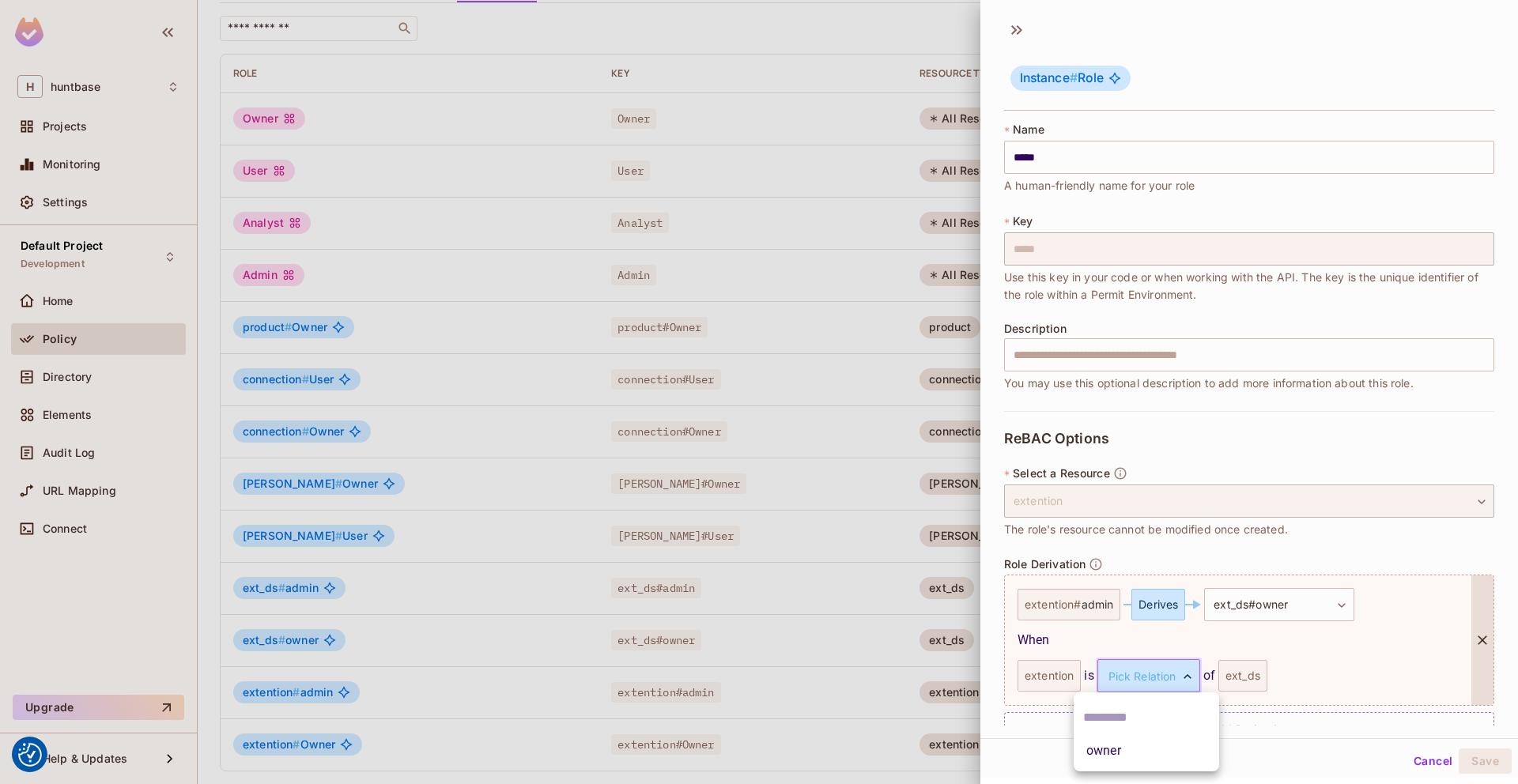
click at [1142, 685] on body "We use cookies to enhance your browsing experience, serve personalized ads or c…" at bounding box center [759, 392] width 1518 height 784
click at [1114, 753] on li "owner" at bounding box center [1146, 751] width 146 height 29
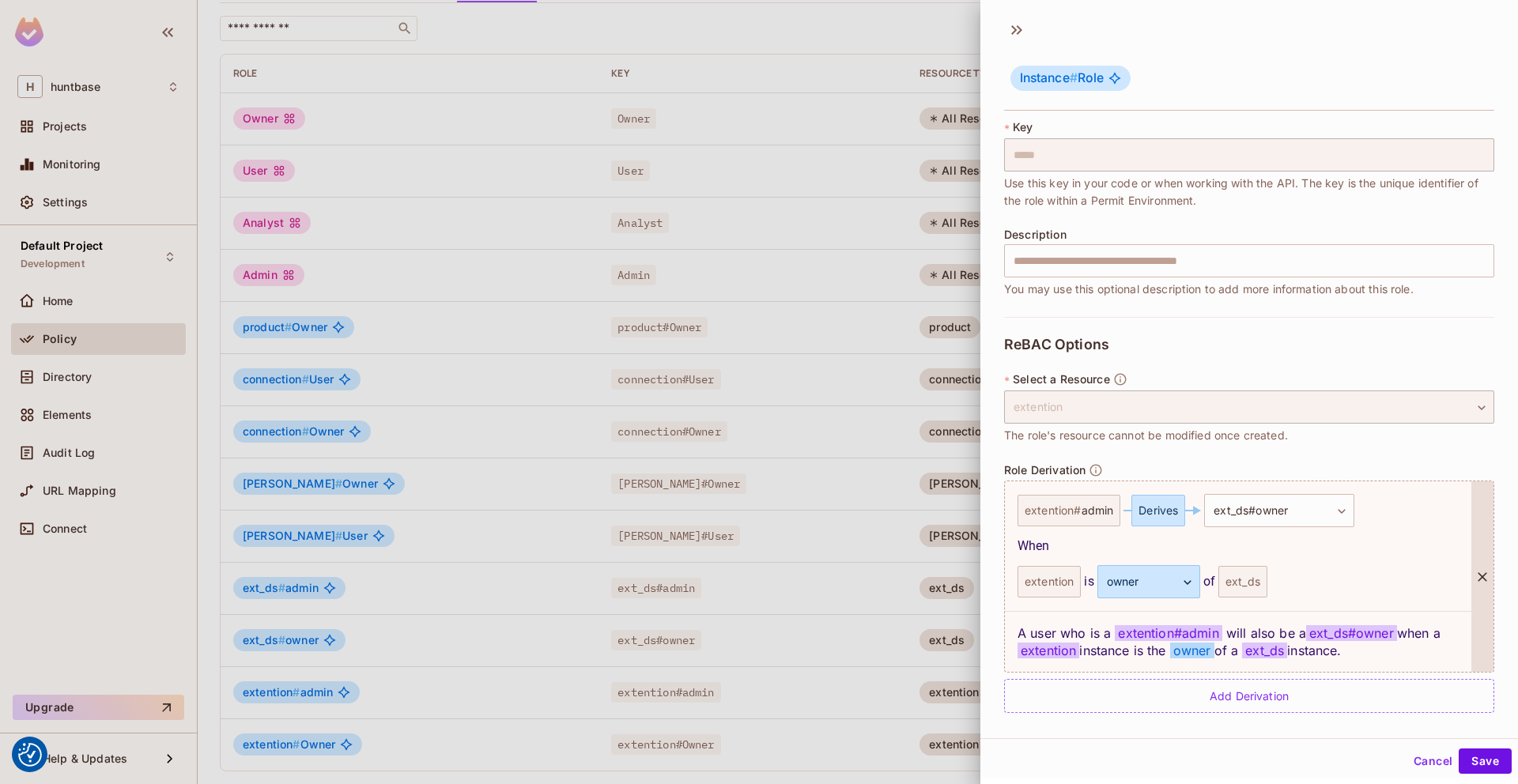
scroll to position [101, 0]
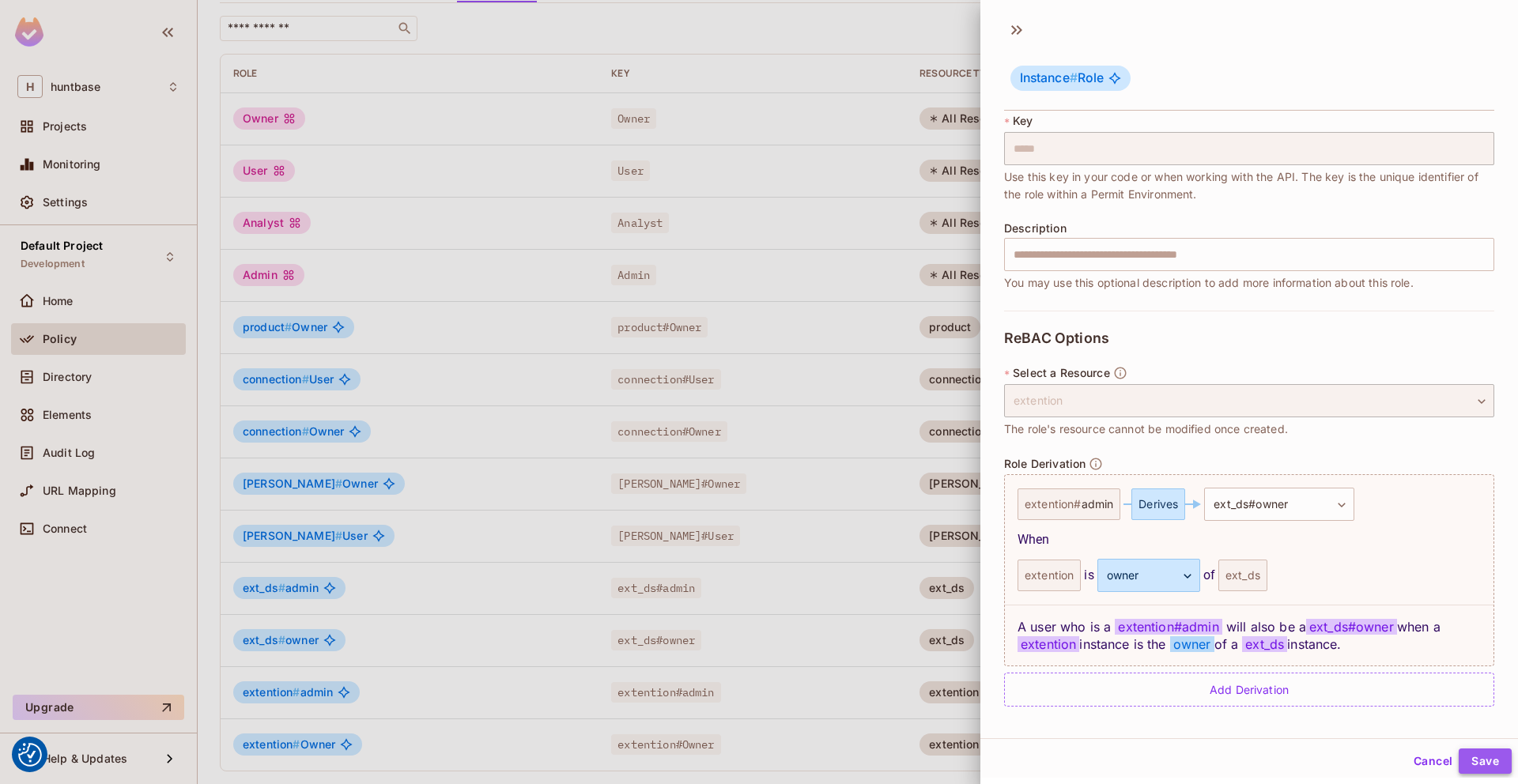
click at [1488, 761] on button "Save" at bounding box center [1485, 761] width 53 height 25
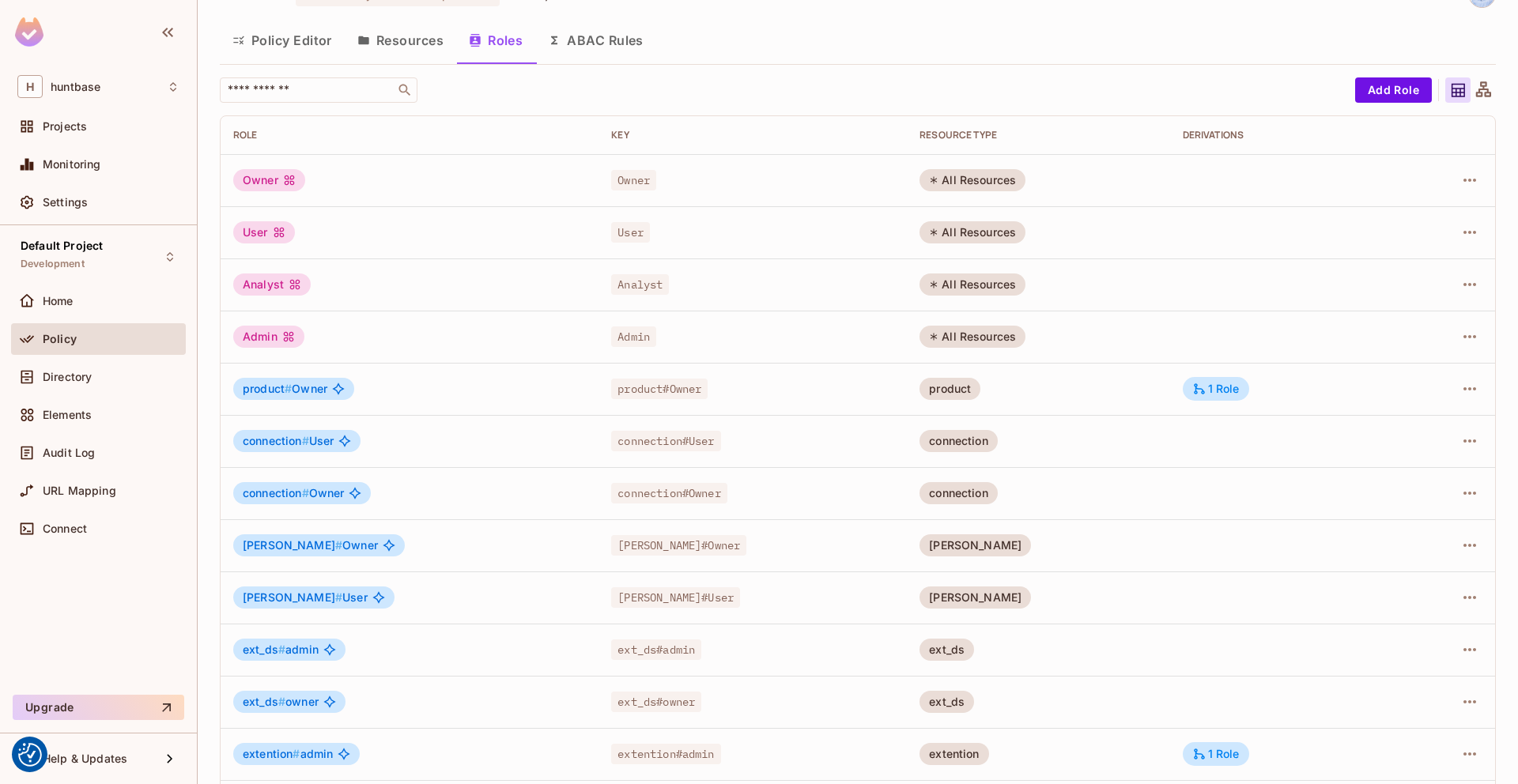
scroll to position [0, 0]
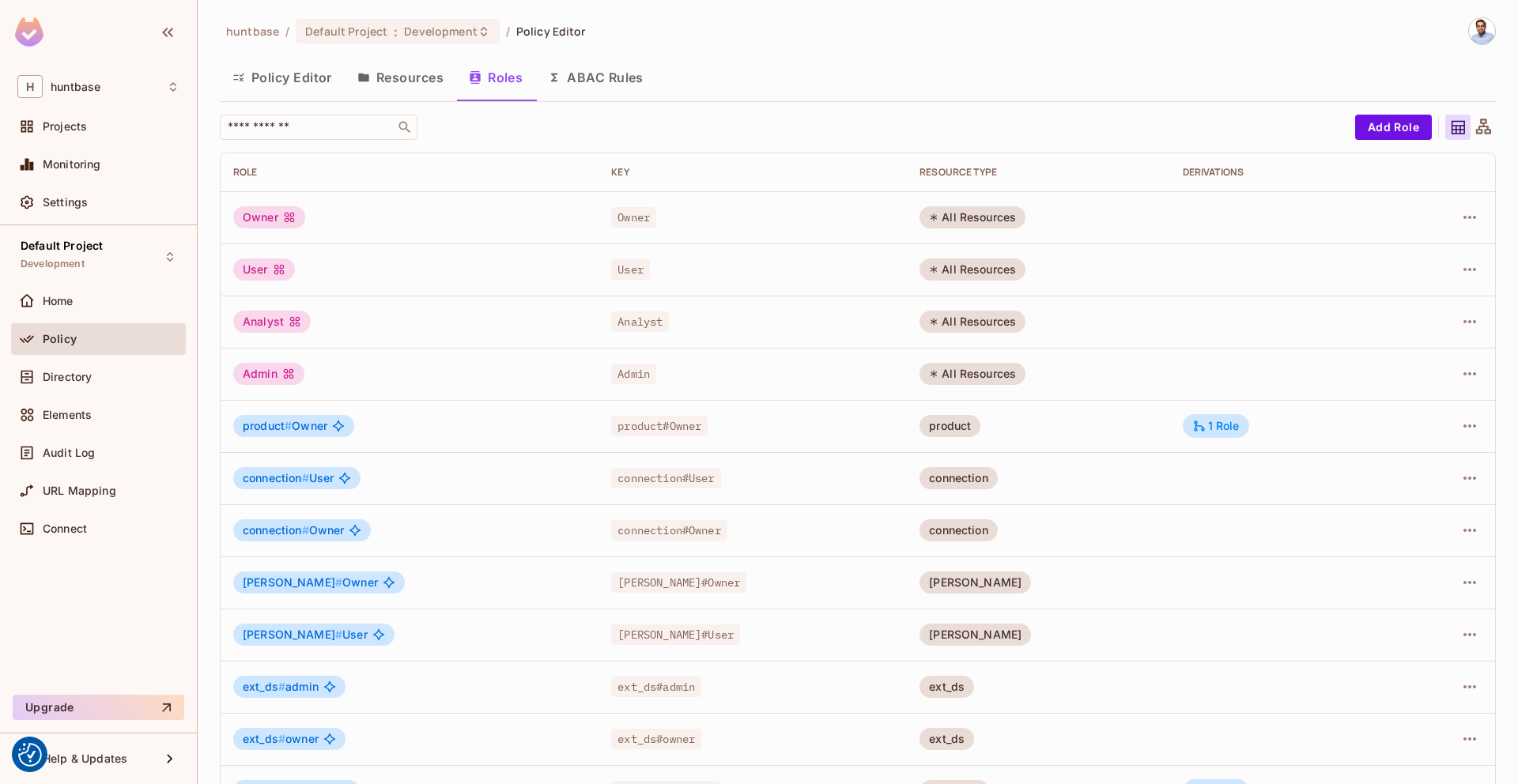
click at [1486, 130] on icon at bounding box center [1483, 126] width 15 height 15
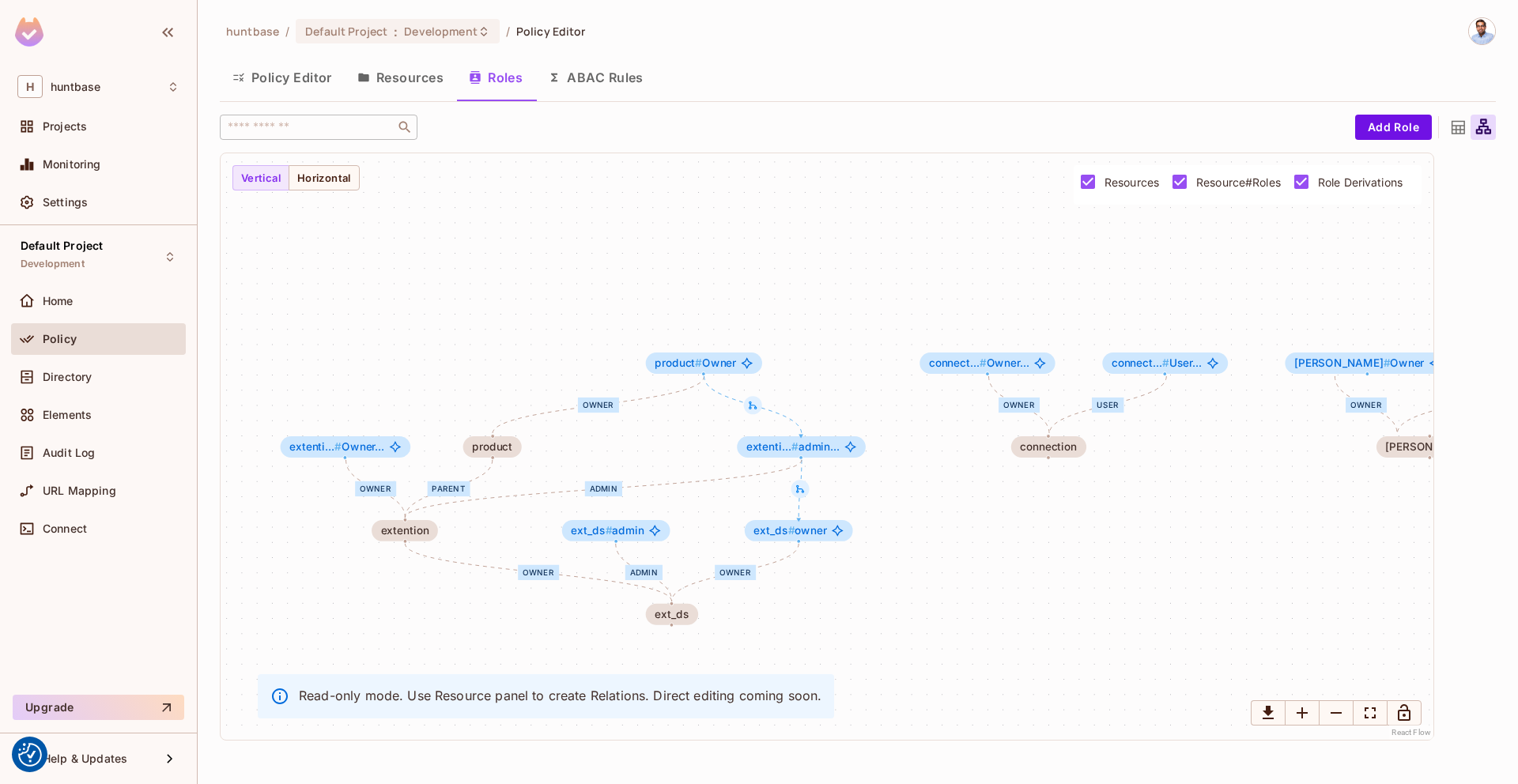
click at [278, 85] on button "Policy Editor" at bounding box center [282, 78] width 125 height 40
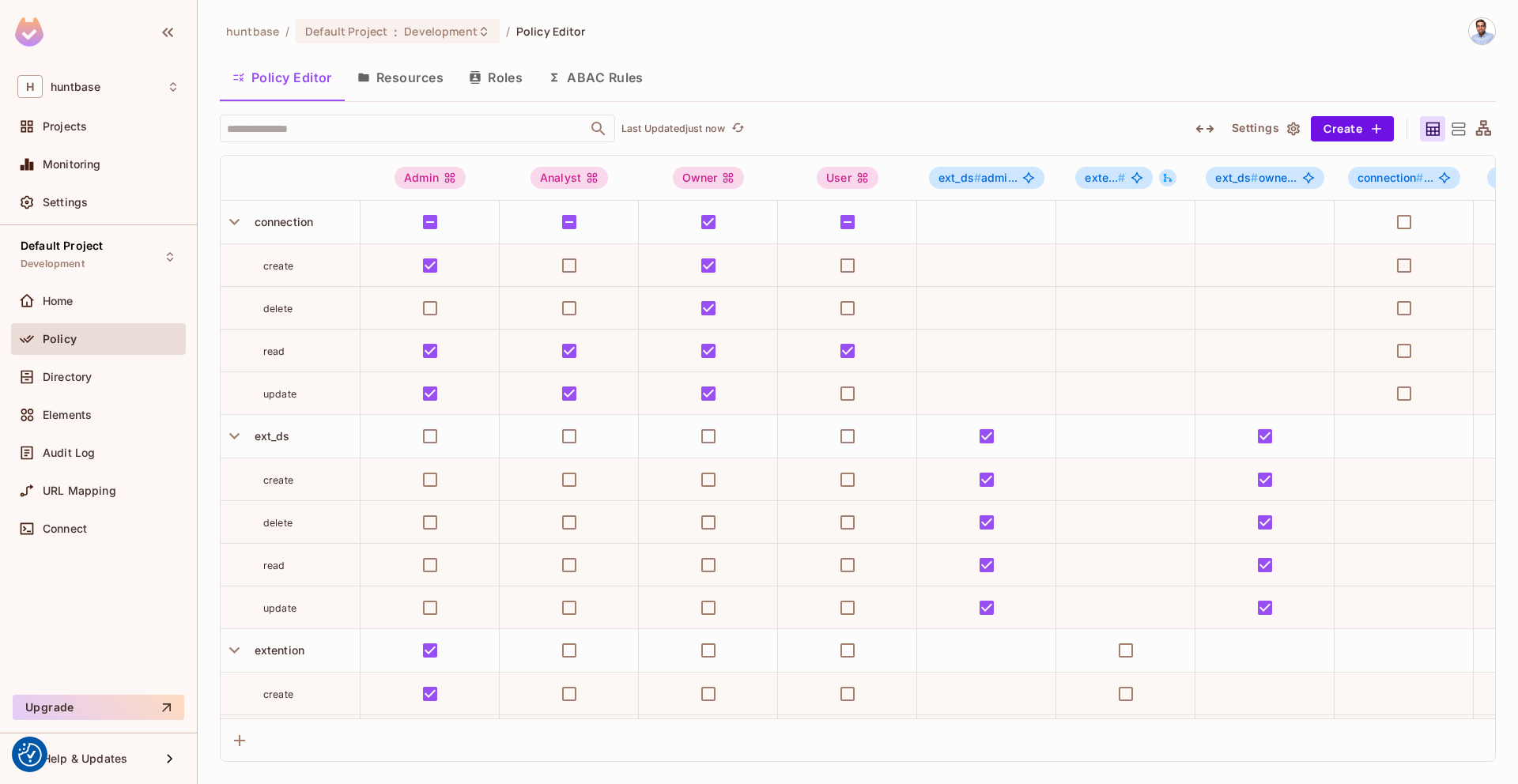
click at [391, 76] on button "Resources" at bounding box center [400, 78] width 112 height 40
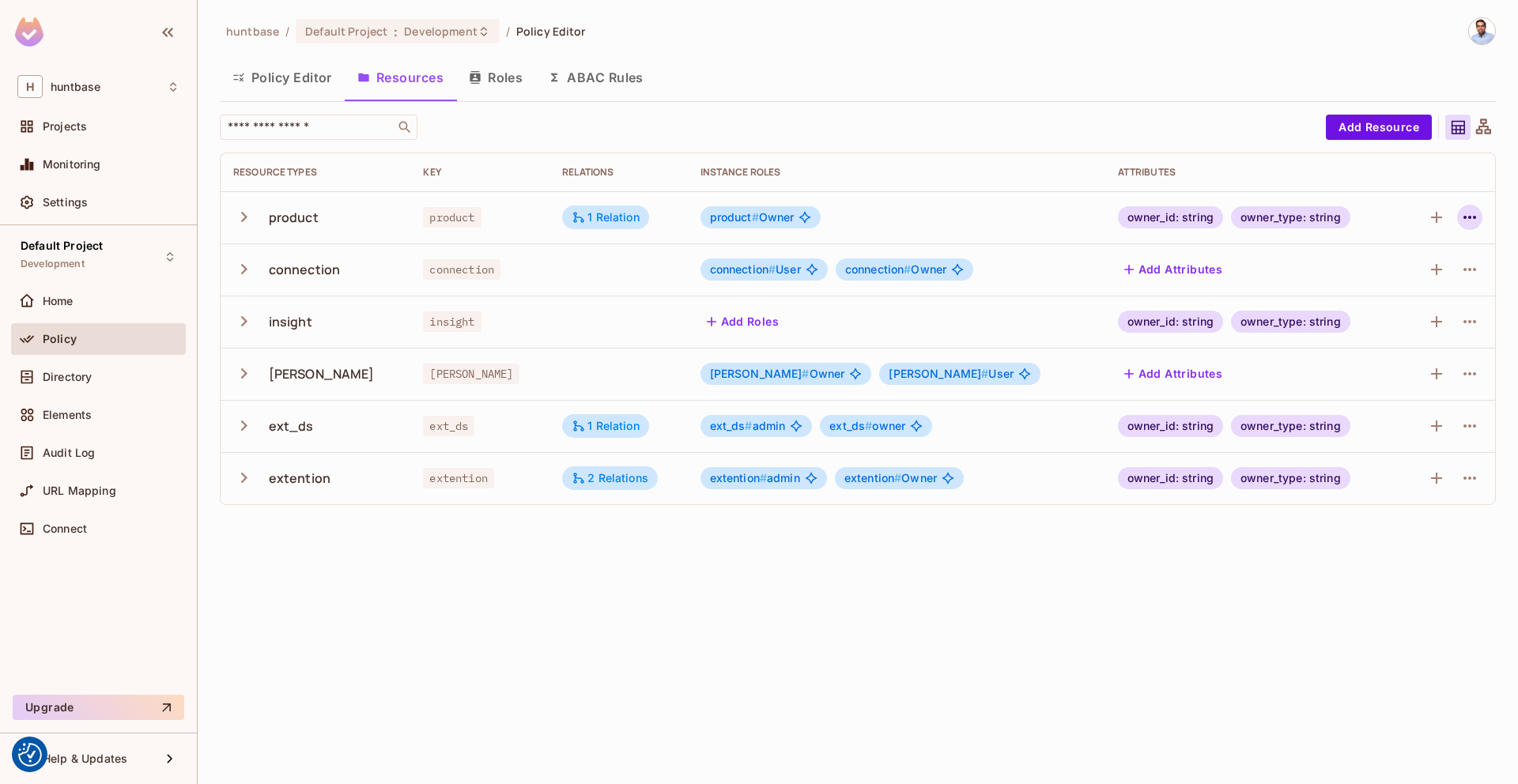
click at [1470, 227] on button "button" at bounding box center [1470, 217] width 25 height 25
click at [1394, 276] on div "Edit Resource" at bounding box center [1401, 280] width 74 height 16
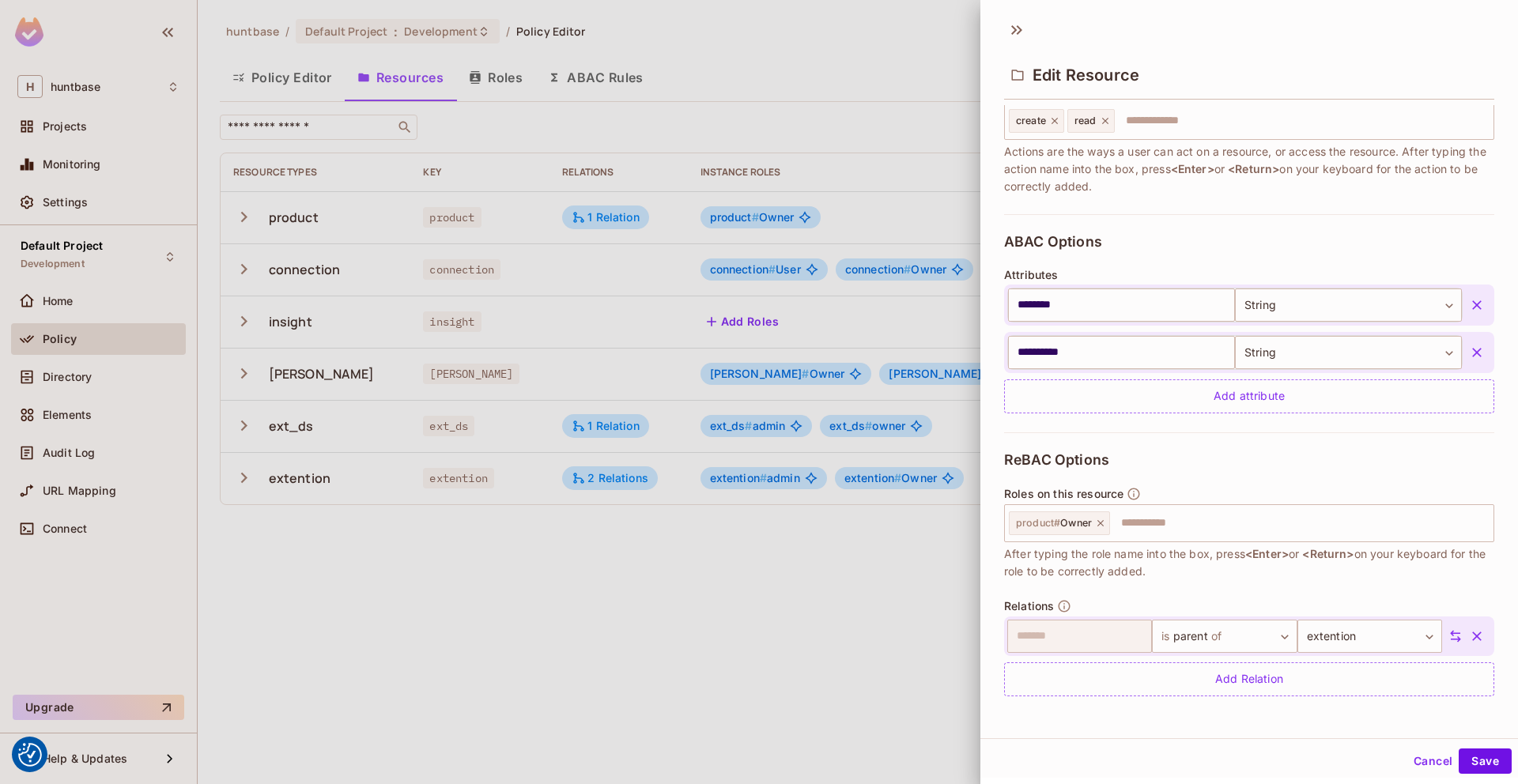
scroll to position [2, 0]
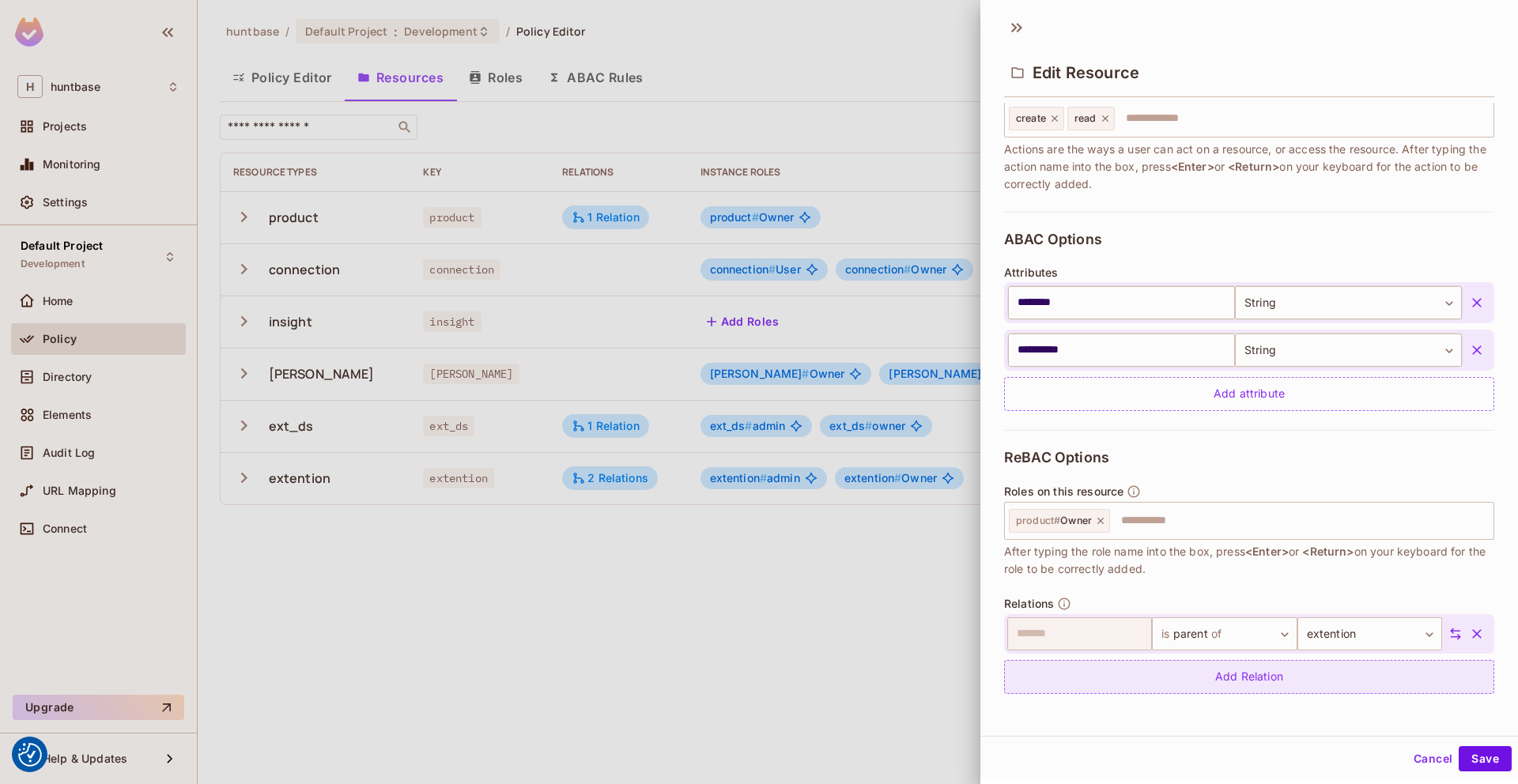
click at [1248, 682] on div "Add Relation" at bounding box center [1249, 676] width 490 height 34
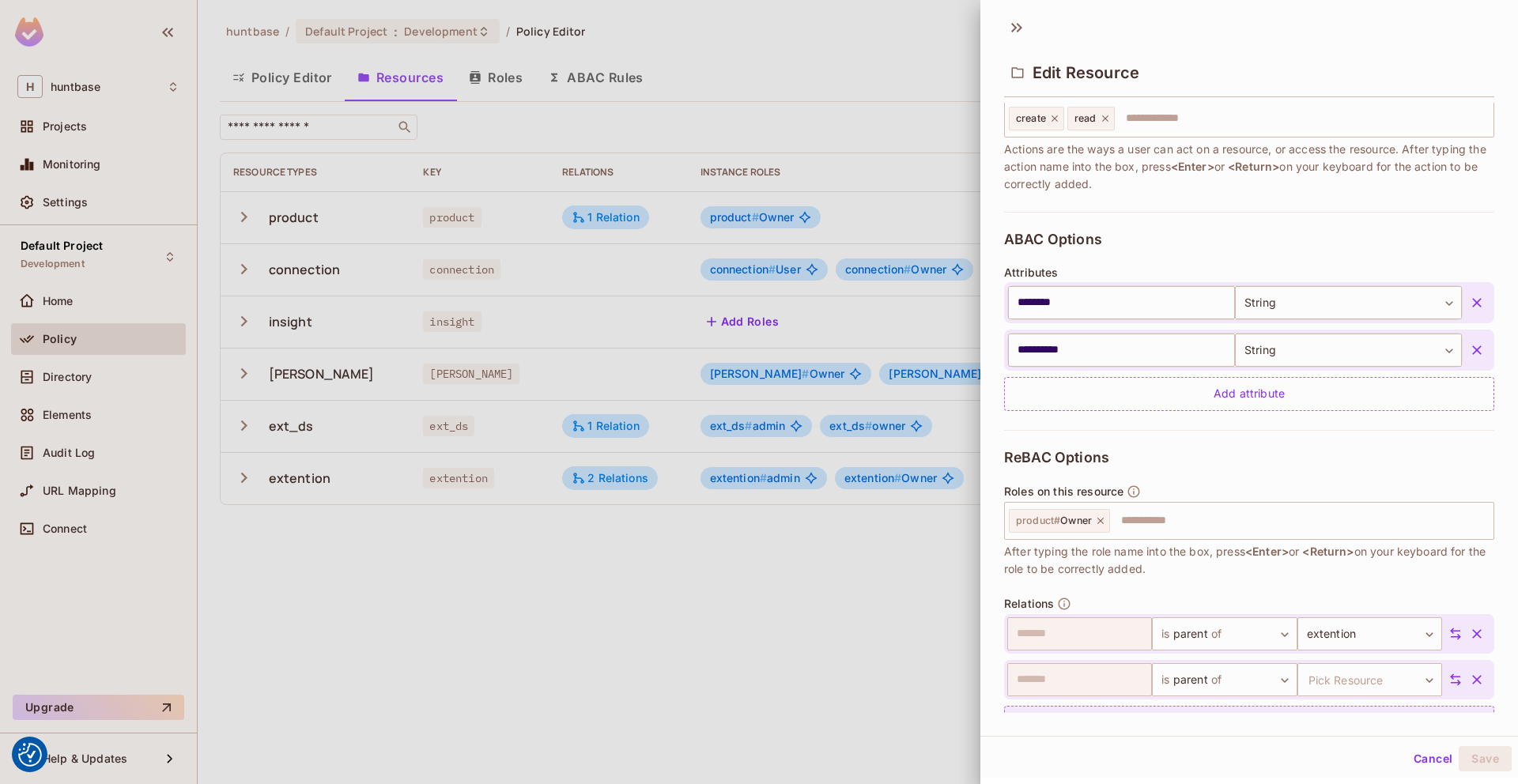
click at [1248, 682] on body "We use cookies to enhance your browsing experience, serve personalized ads or c…" at bounding box center [759, 392] width 1518 height 784
click at [1224, 708] on span "of" at bounding box center [1216, 709] width 15 height 19
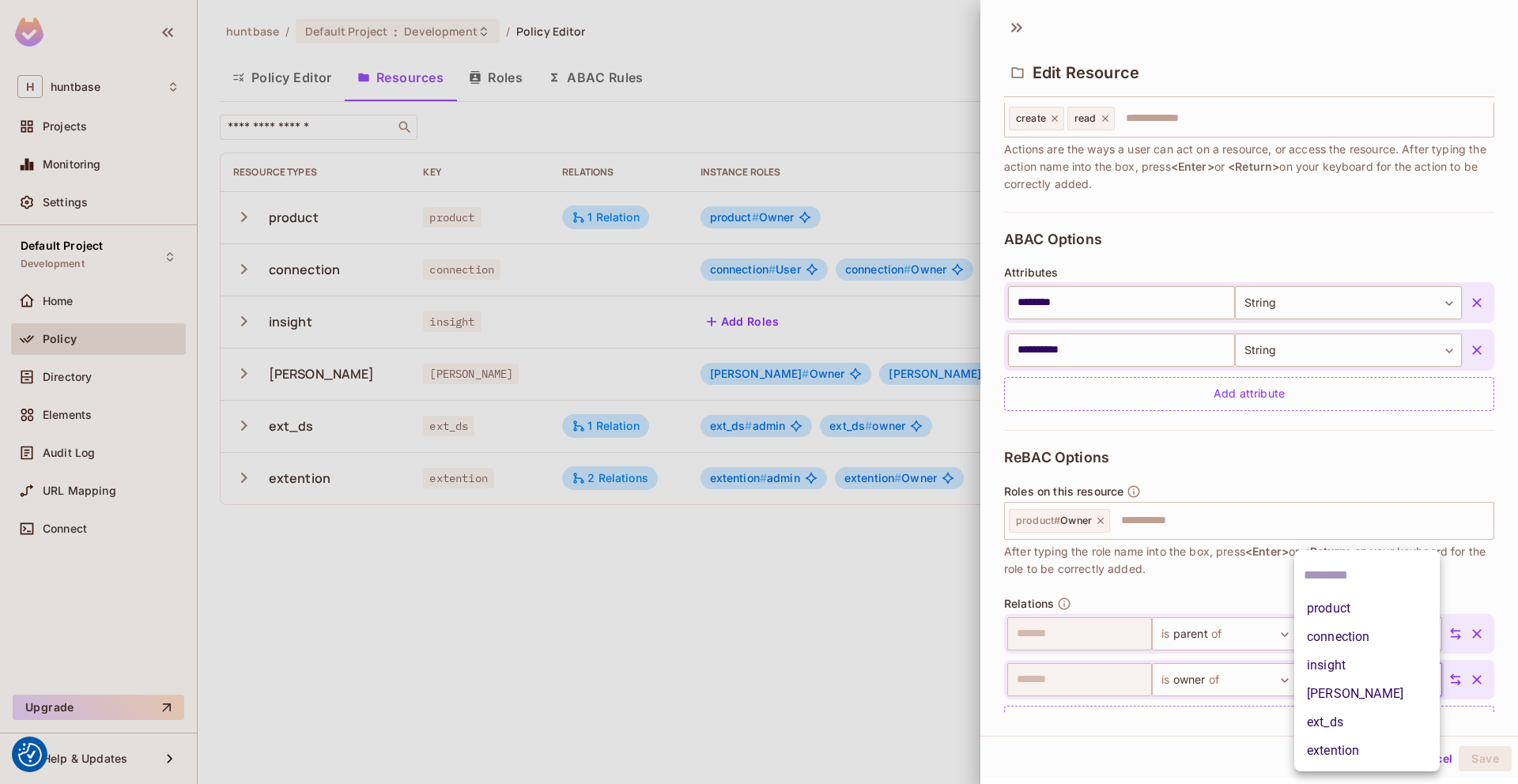
click at [1382, 675] on body "We use cookies to enhance your browsing experience, serve personalized ads or c…" at bounding box center [759, 392] width 1518 height 784
click at [1383, 643] on li "connection" at bounding box center [1367, 637] width 146 height 29
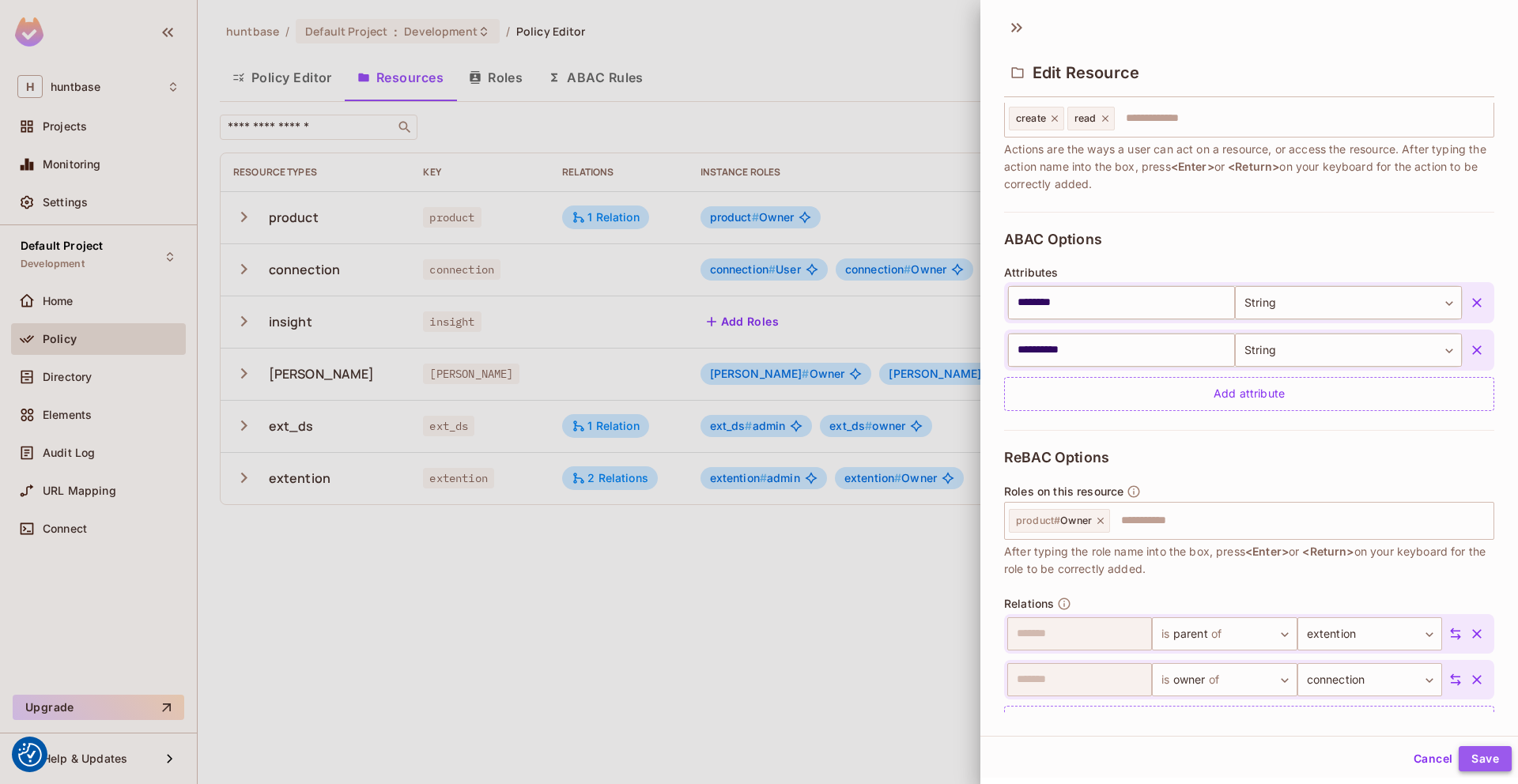
click at [1489, 761] on button "Save" at bounding box center [1485, 759] width 53 height 25
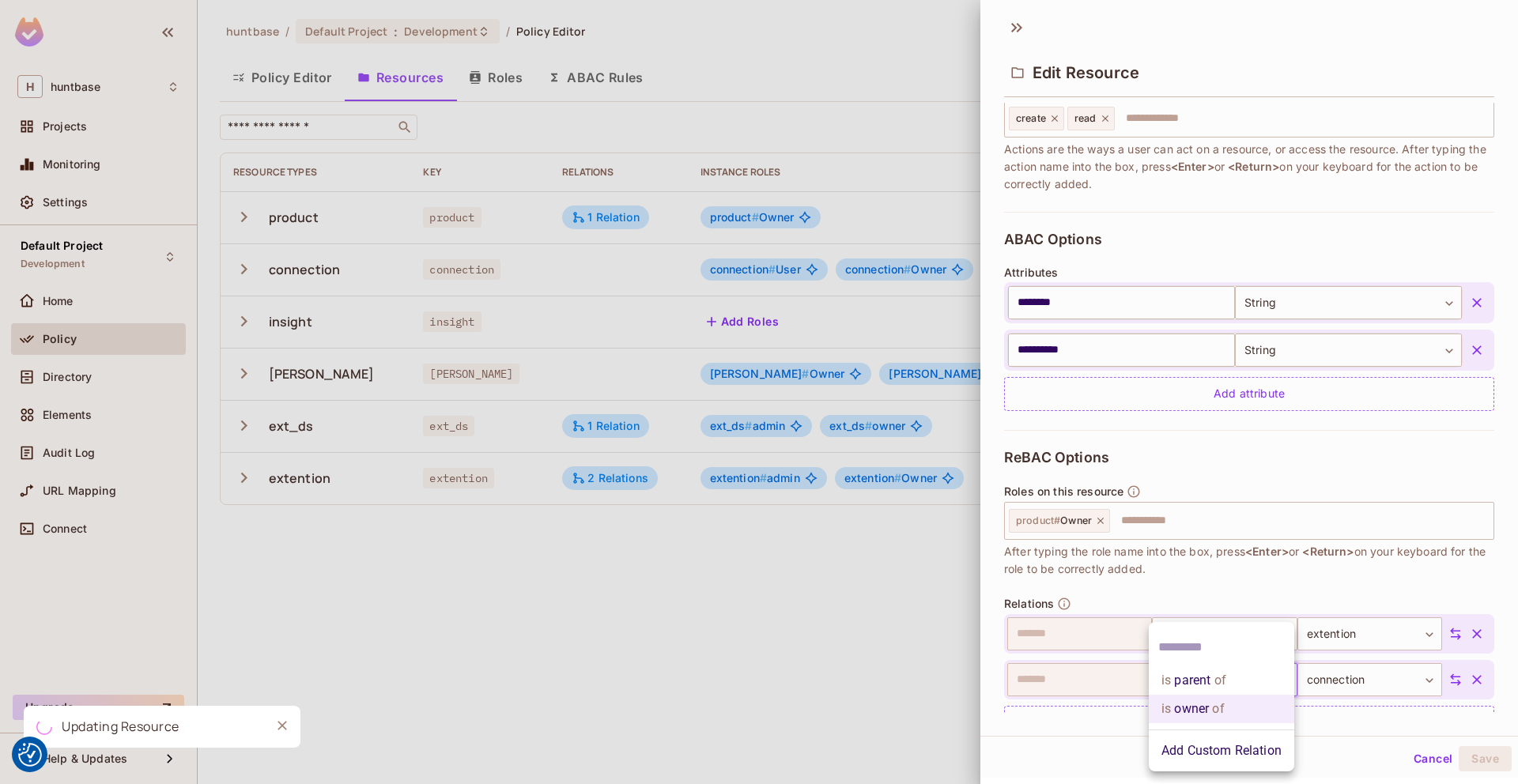
click at [1253, 682] on body "We use cookies to enhance your browsing experience, serve personalized ads or c…" at bounding box center [759, 392] width 1518 height 784
click at [1237, 679] on li "is parent of" at bounding box center [1222, 680] width 146 height 29
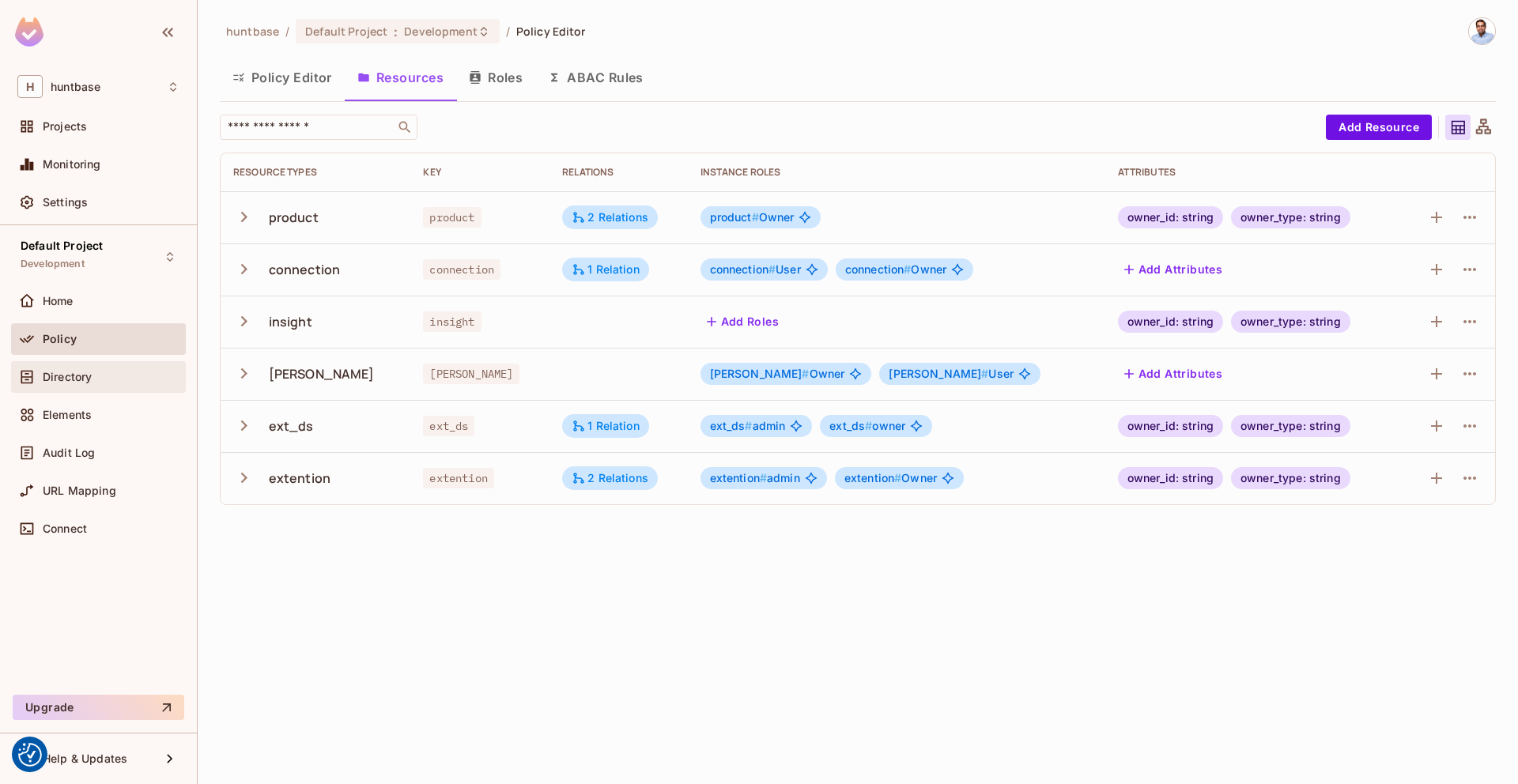
click at [98, 383] on div "Directory" at bounding box center [98, 377] width 162 height 19
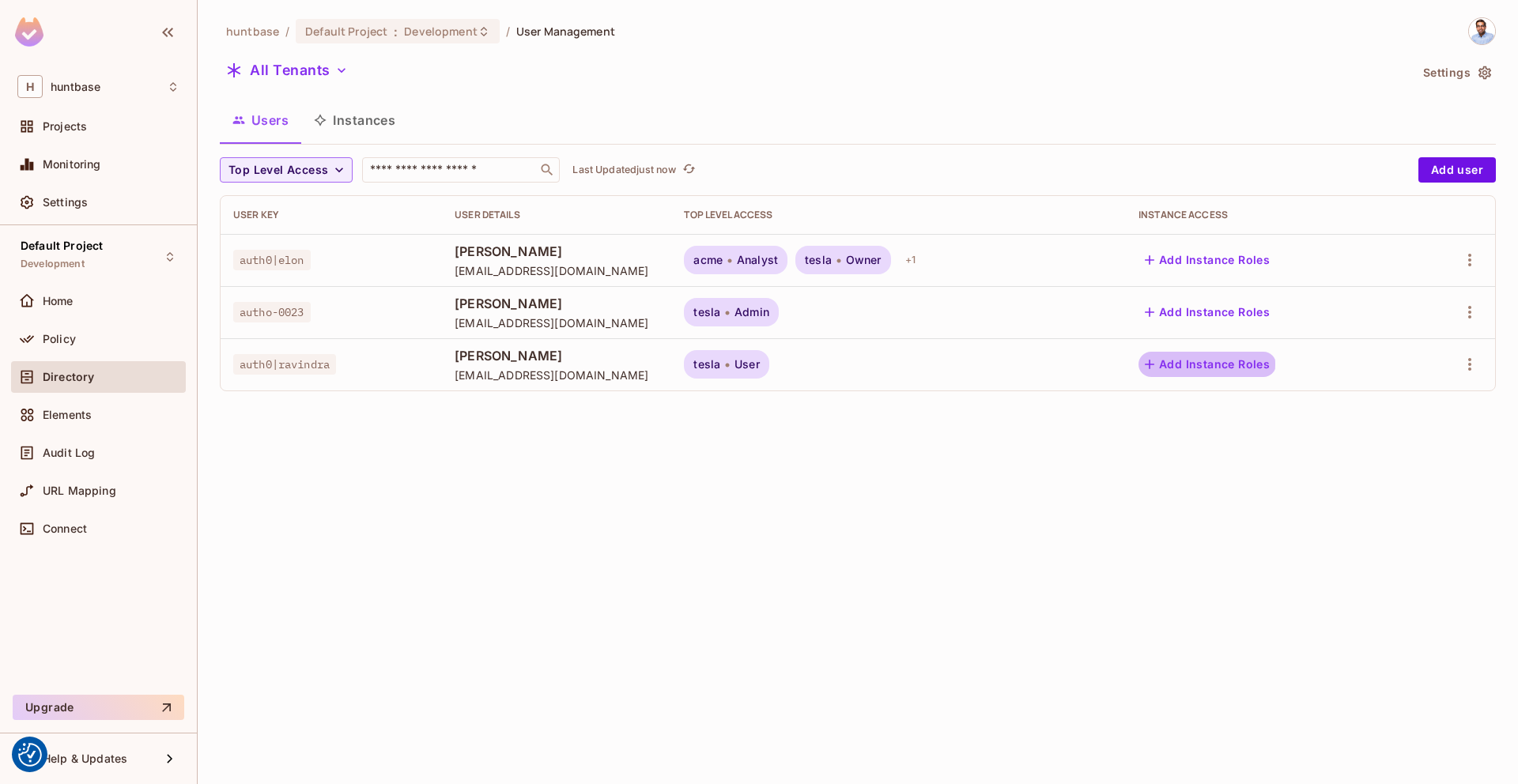
click at [1188, 363] on button "Add Instance Roles" at bounding box center [1207, 364] width 138 height 25
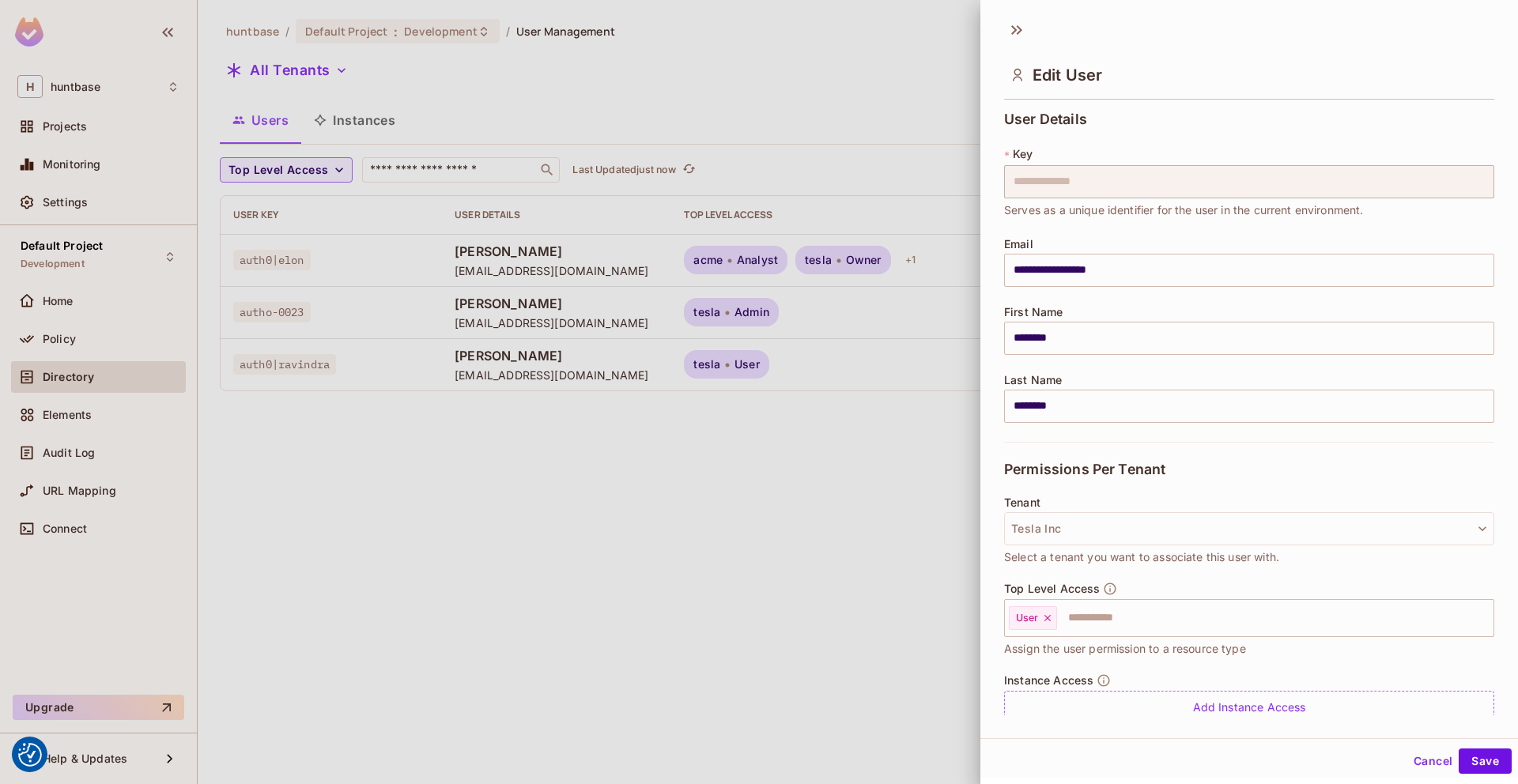
click at [1433, 771] on button "Cancel" at bounding box center [1432, 761] width 51 height 25
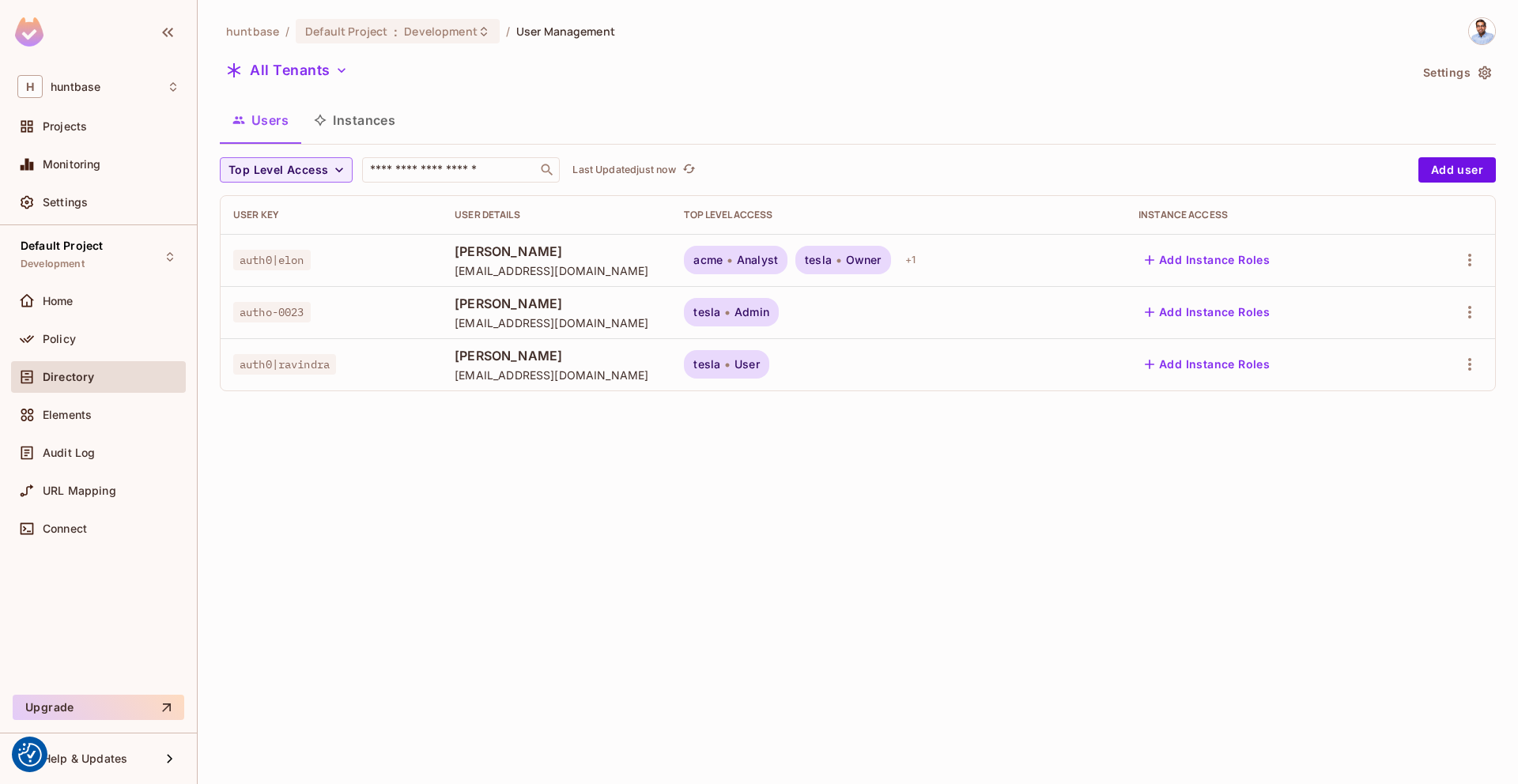
click at [372, 112] on button "Instances" at bounding box center [354, 120] width 107 height 40
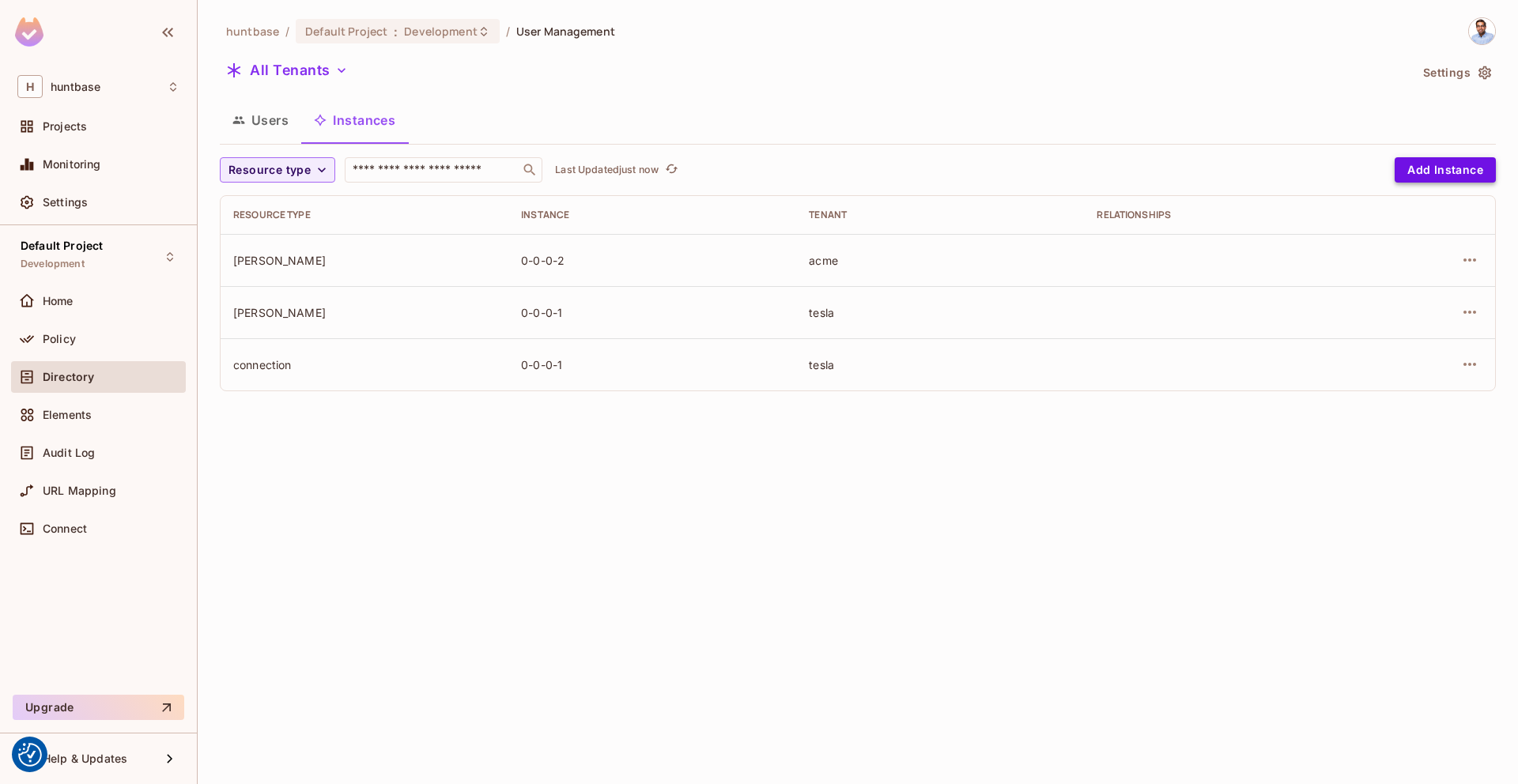
click at [1463, 164] on button "Add Instance" at bounding box center [1445, 170] width 101 height 25
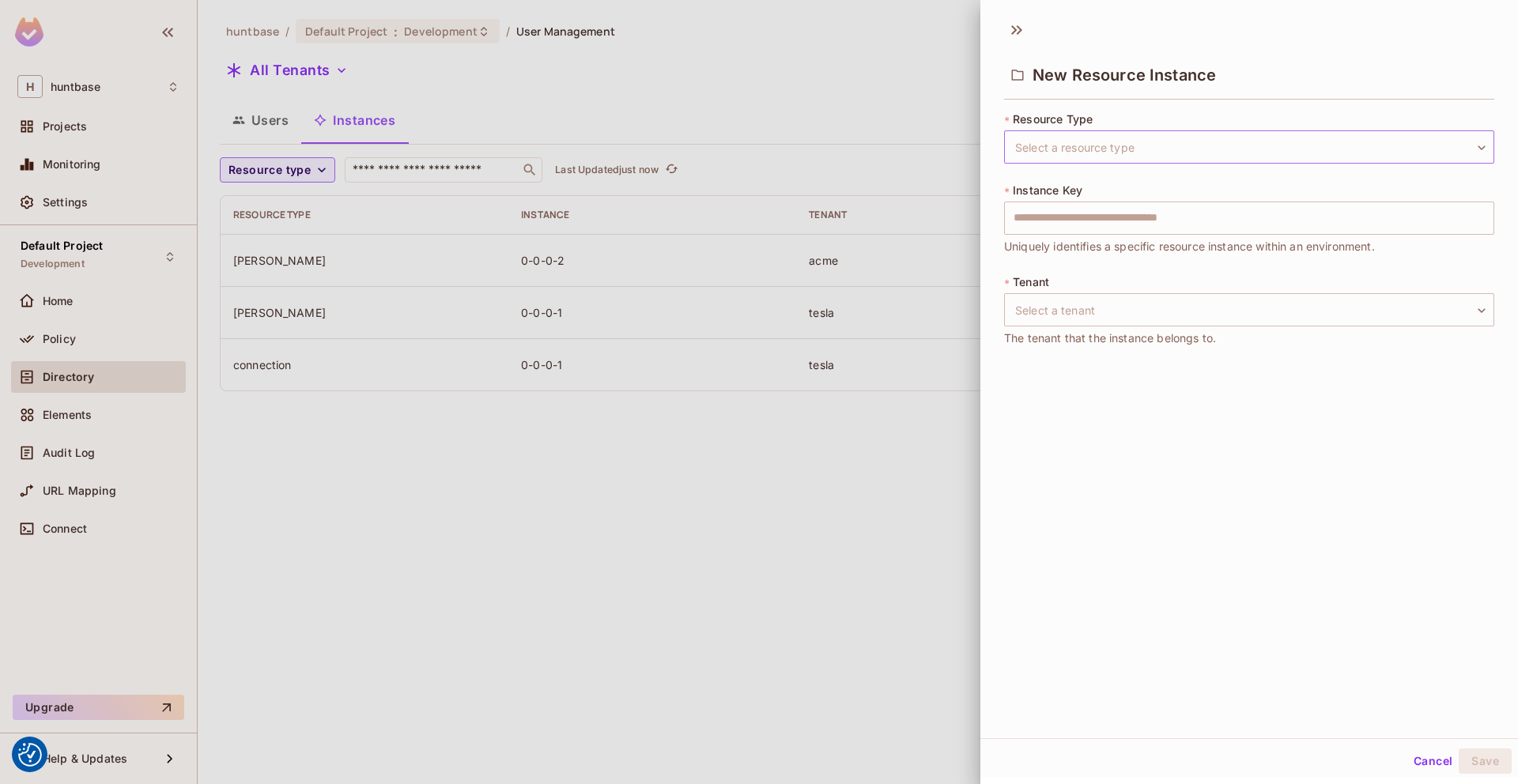
click at [1133, 139] on body "We use cookies to enhance your browsing experience, serve personalized ads or c…" at bounding box center [759, 392] width 1518 height 784
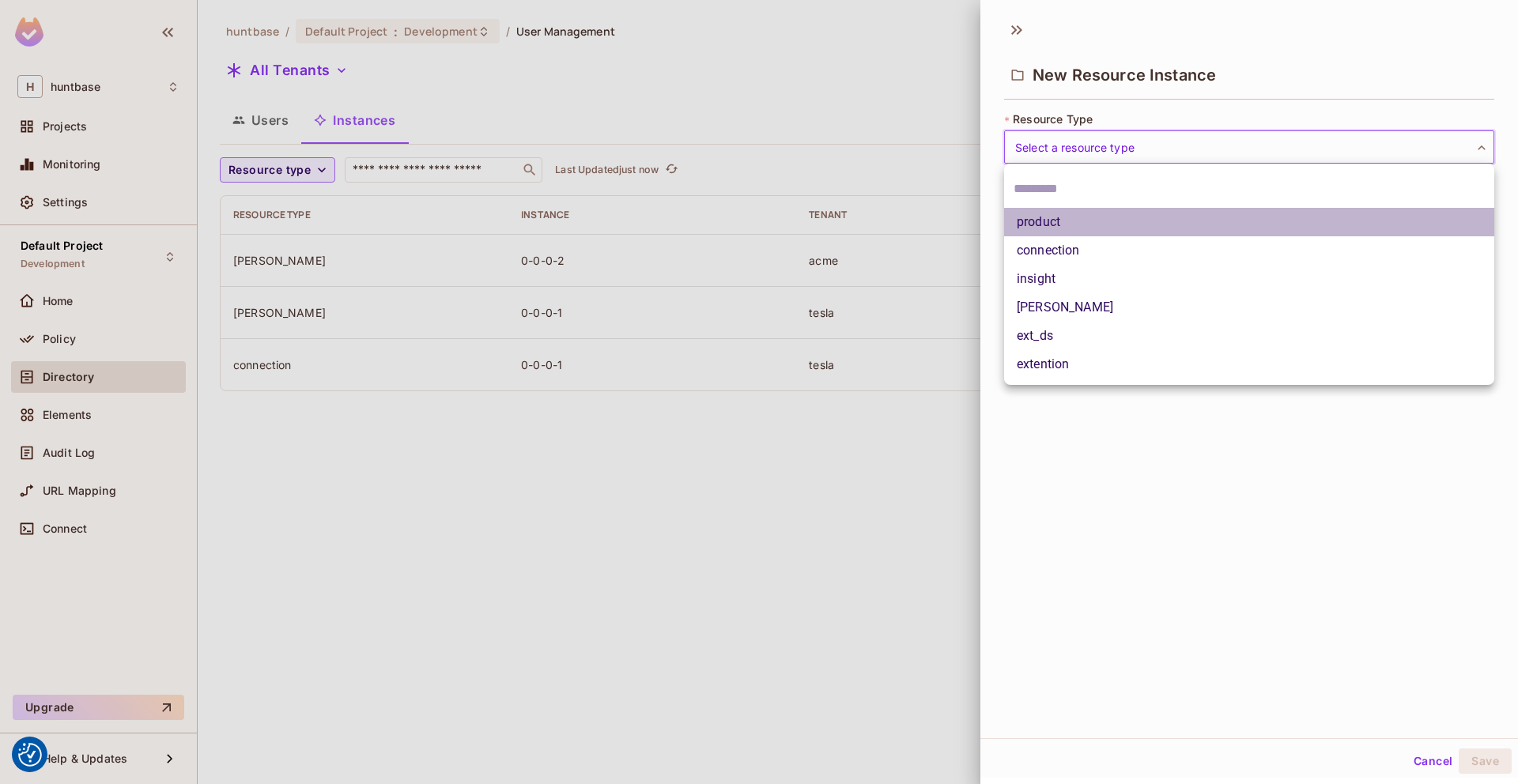
click at [1072, 221] on li "product" at bounding box center [1249, 222] width 490 height 29
type input "*******"
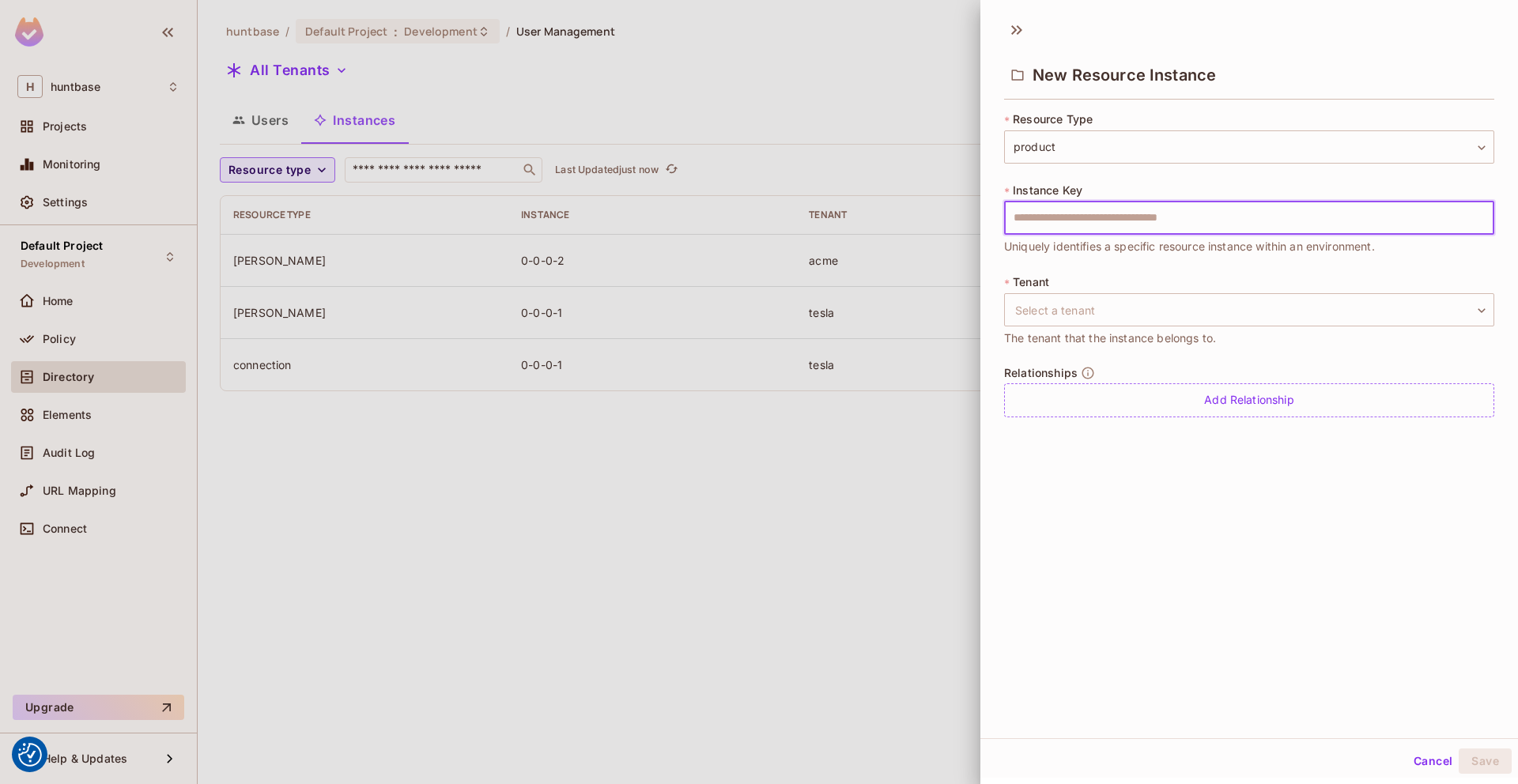
click at [1072, 221] on input "text" at bounding box center [1249, 218] width 490 height 33
type input "*******"
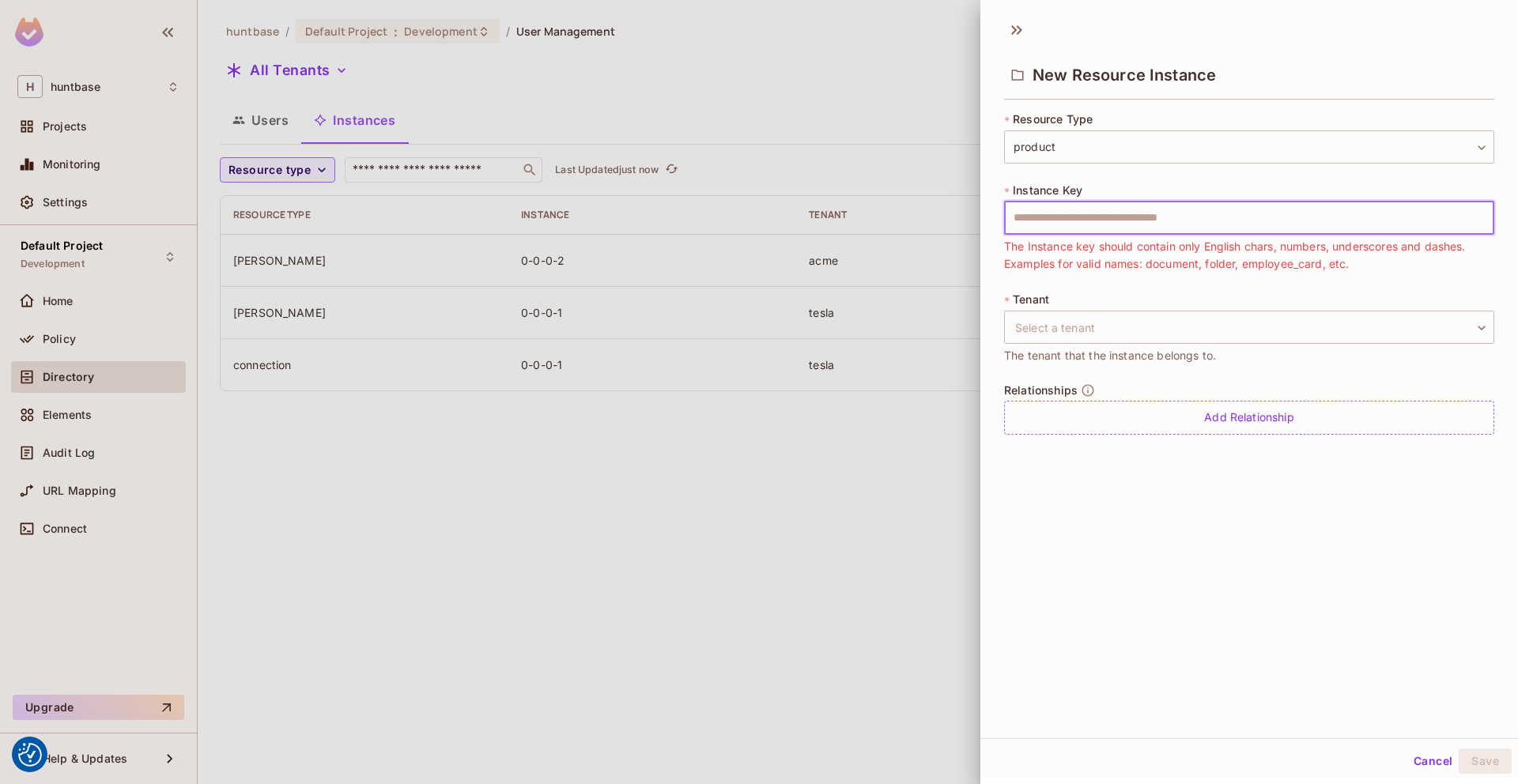
paste input "*******"
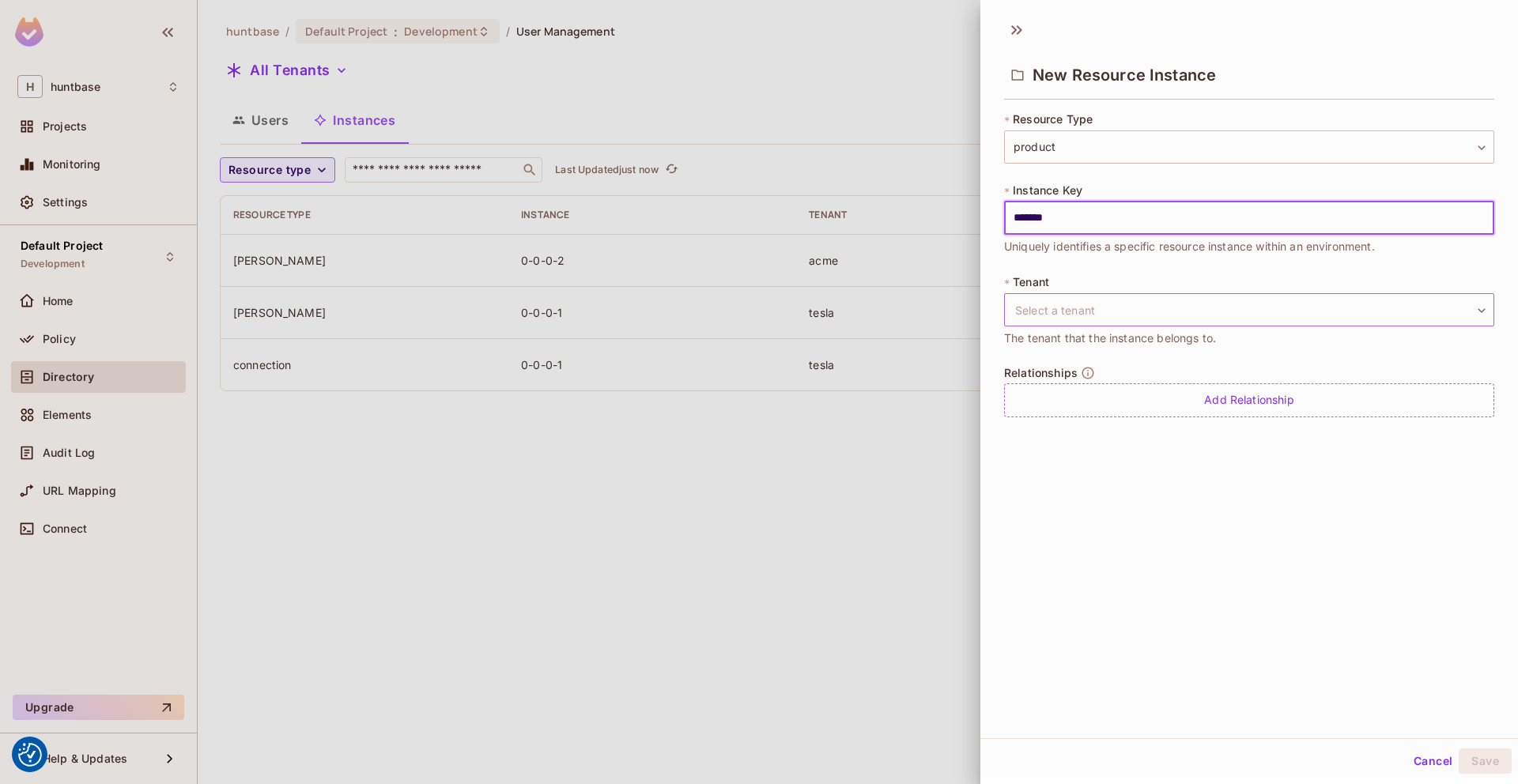
type input "*******"
click at [1055, 308] on body "We use cookies to enhance your browsing experience, serve personalized ads or c…" at bounding box center [759, 392] width 1518 height 784
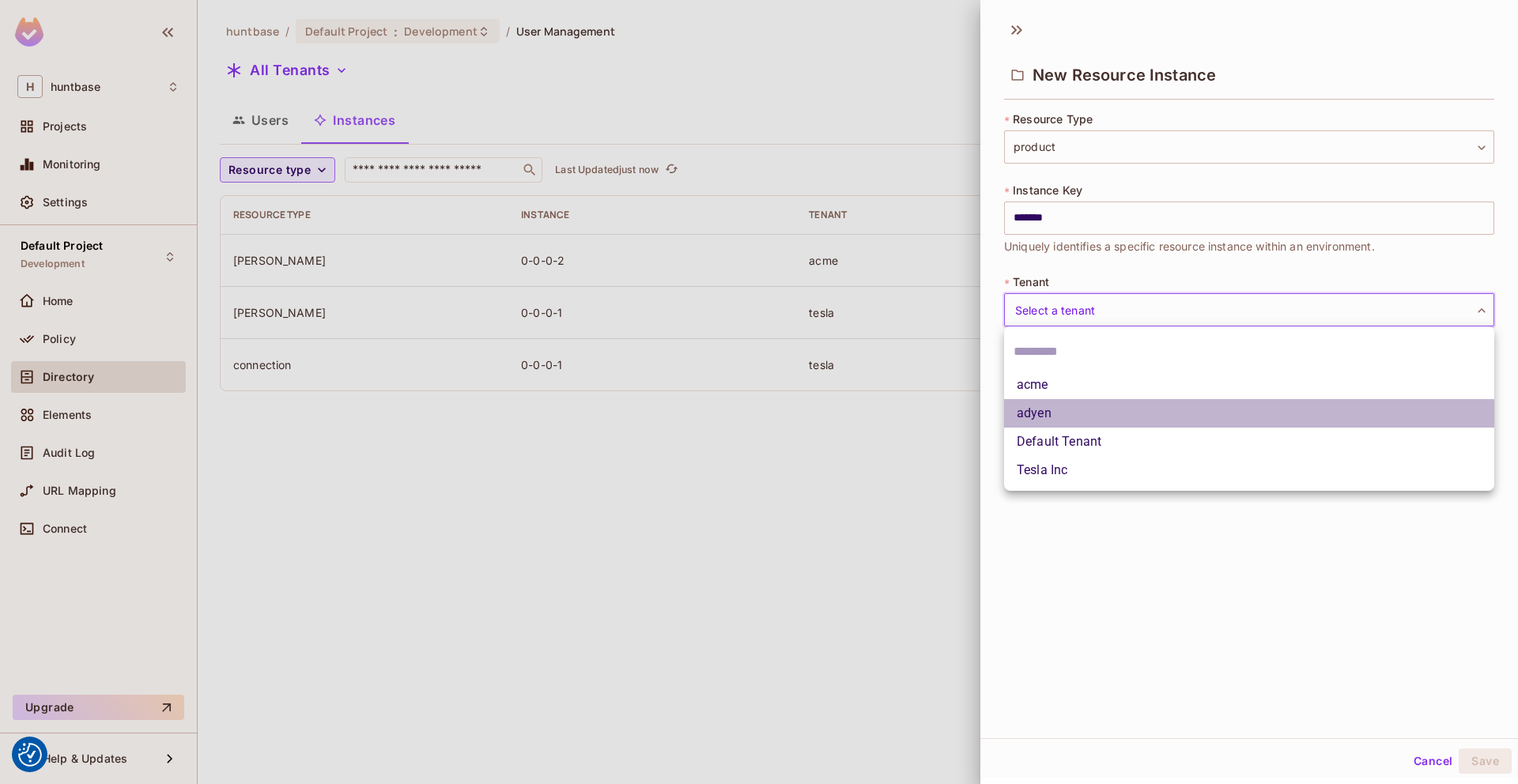
click at [1050, 413] on li "adyen" at bounding box center [1249, 413] width 490 height 29
type input "*****"
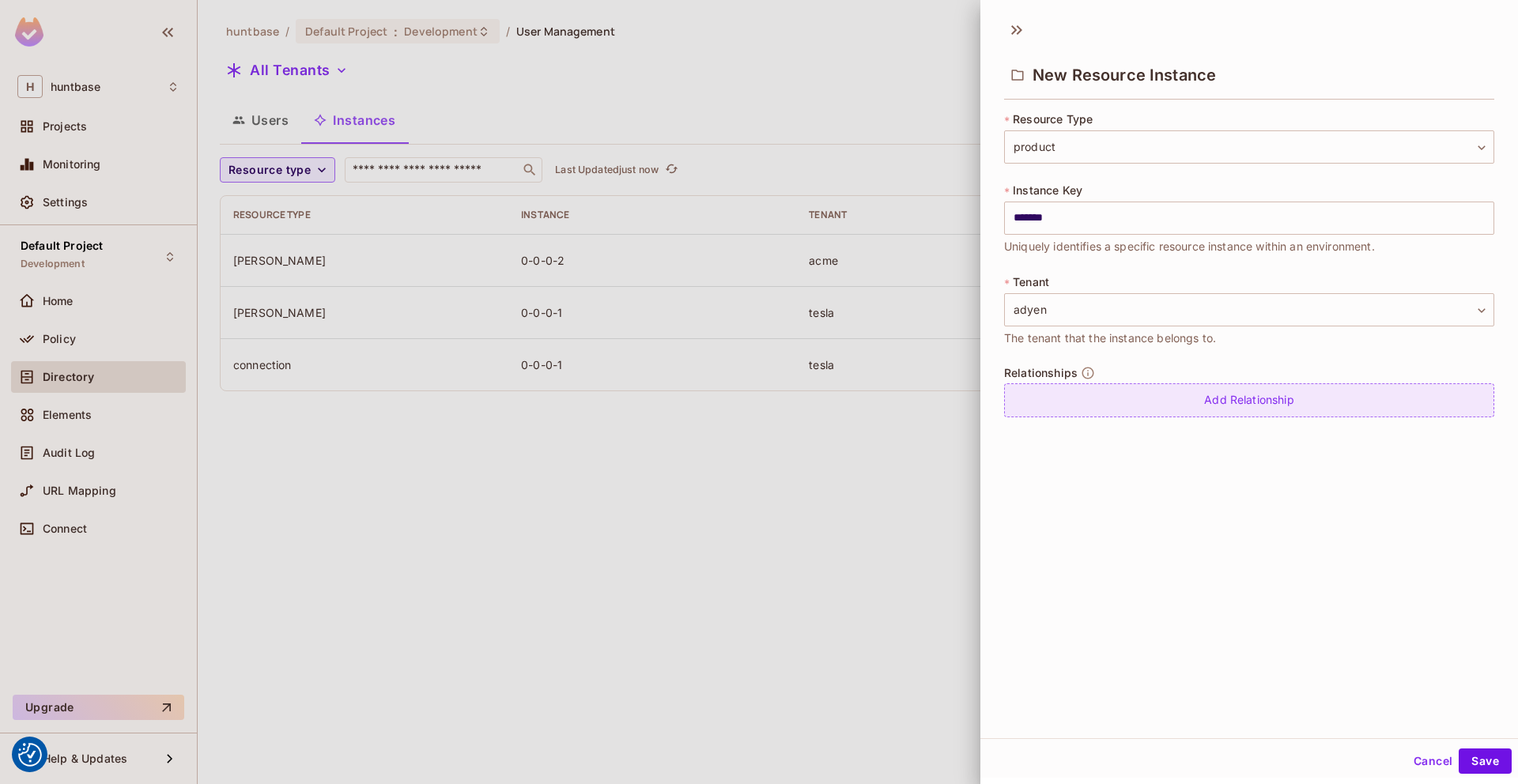
click at [1283, 398] on div "Add Relationship" at bounding box center [1249, 400] width 490 height 34
click at [1443, 399] on body "We use cookies to enhance your browsing experience, serve personalized ads or c…" at bounding box center [759, 392] width 1518 height 784
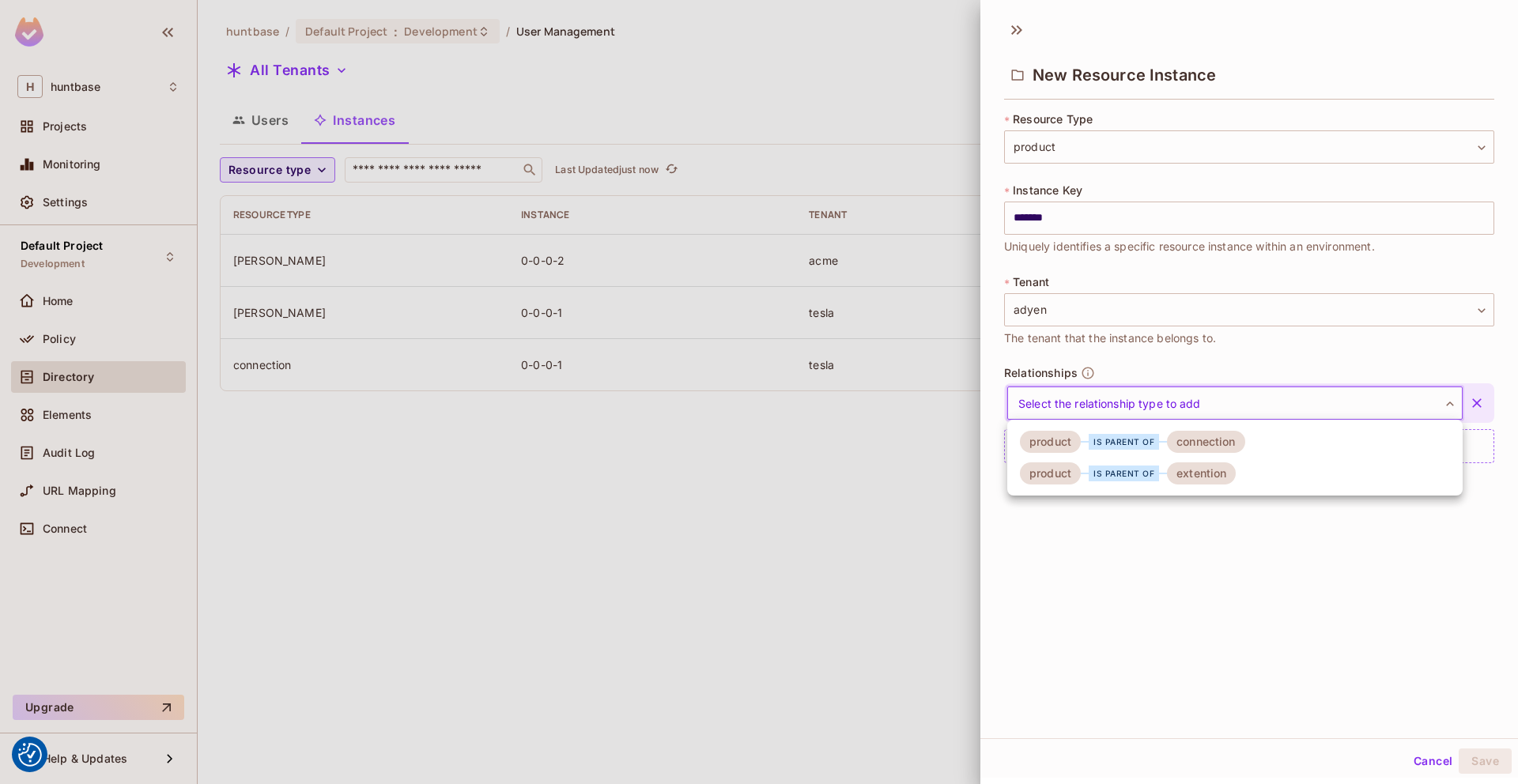
click at [1272, 436] on li "product is parent of connection" at bounding box center [1234, 442] width 456 height 32
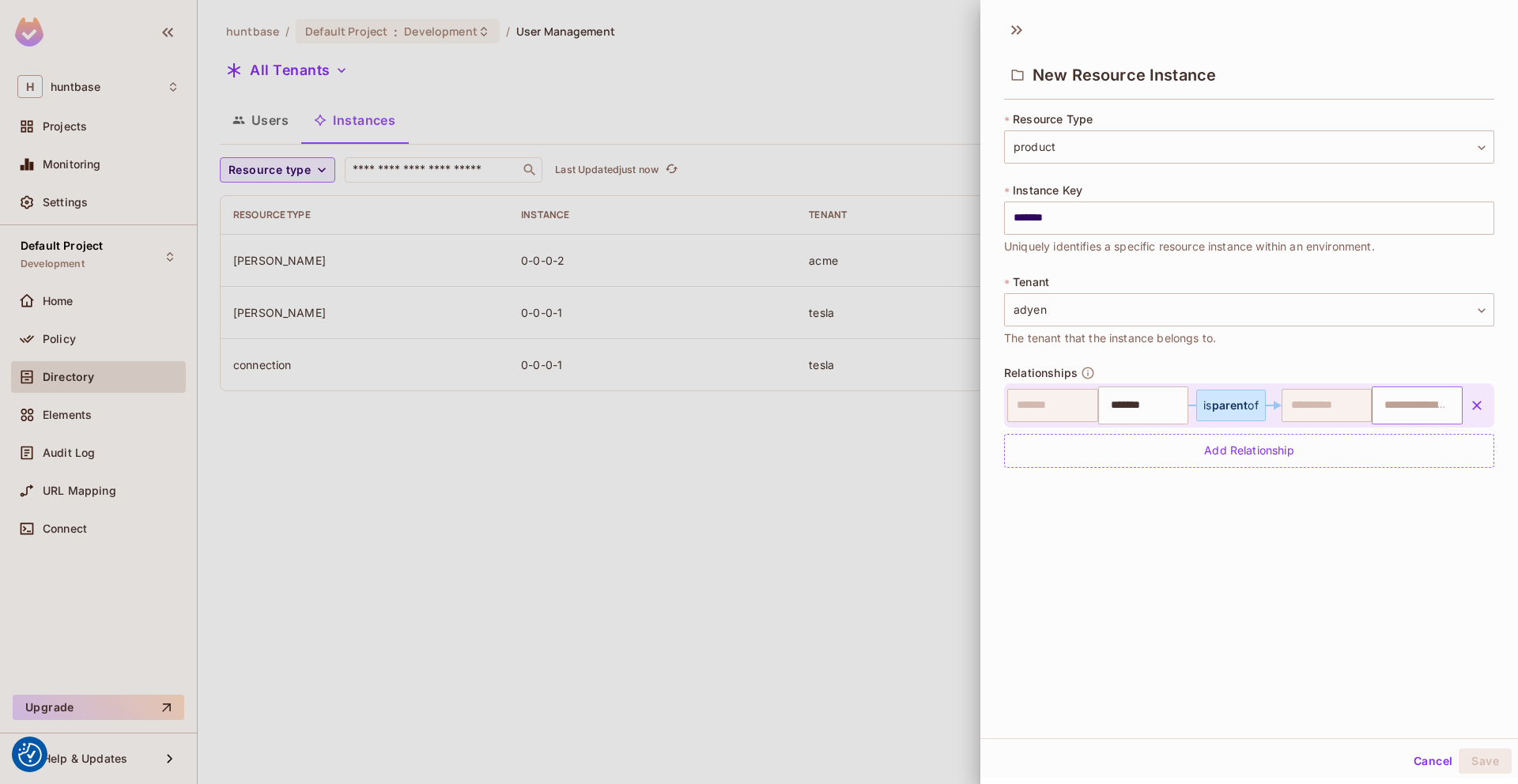
click at [1422, 406] on input "text" at bounding box center [1415, 405] width 81 height 32
type input "****"
click at [1444, 634] on div "New Resource Instance * Resource Type product ******* ​ * Instance Key ******* …" at bounding box center [1249, 375] width 537 height 727
click at [1058, 214] on input "*******" at bounding box center [1249, 218] width 490 height 33
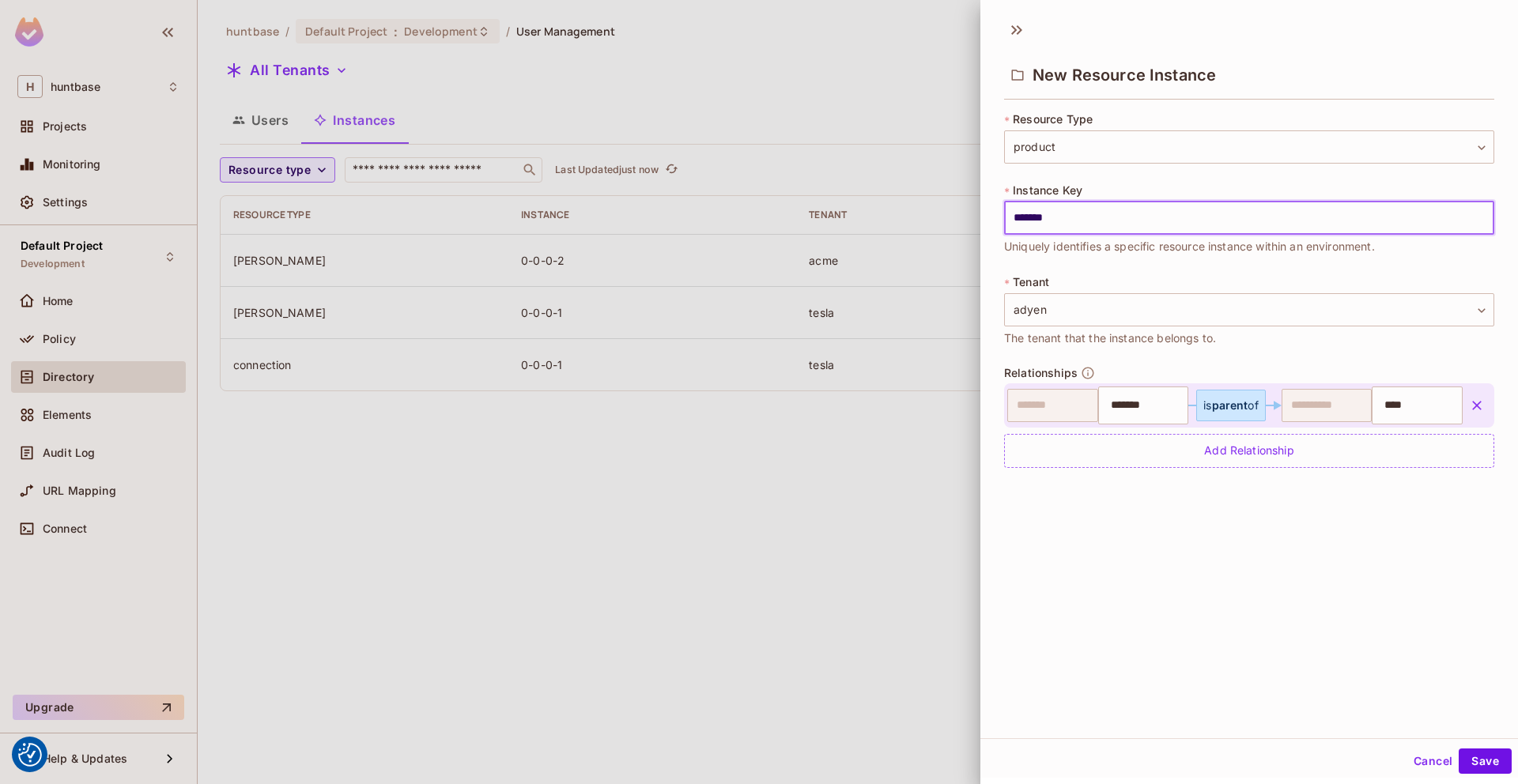
click at [1058, 214] on input "*******" at bounding box center [1249, 218] width 490 height 33
type input "****"
click at [1118, 400] on input "*******" at bounding box center [1142, 405] width 81 height 32
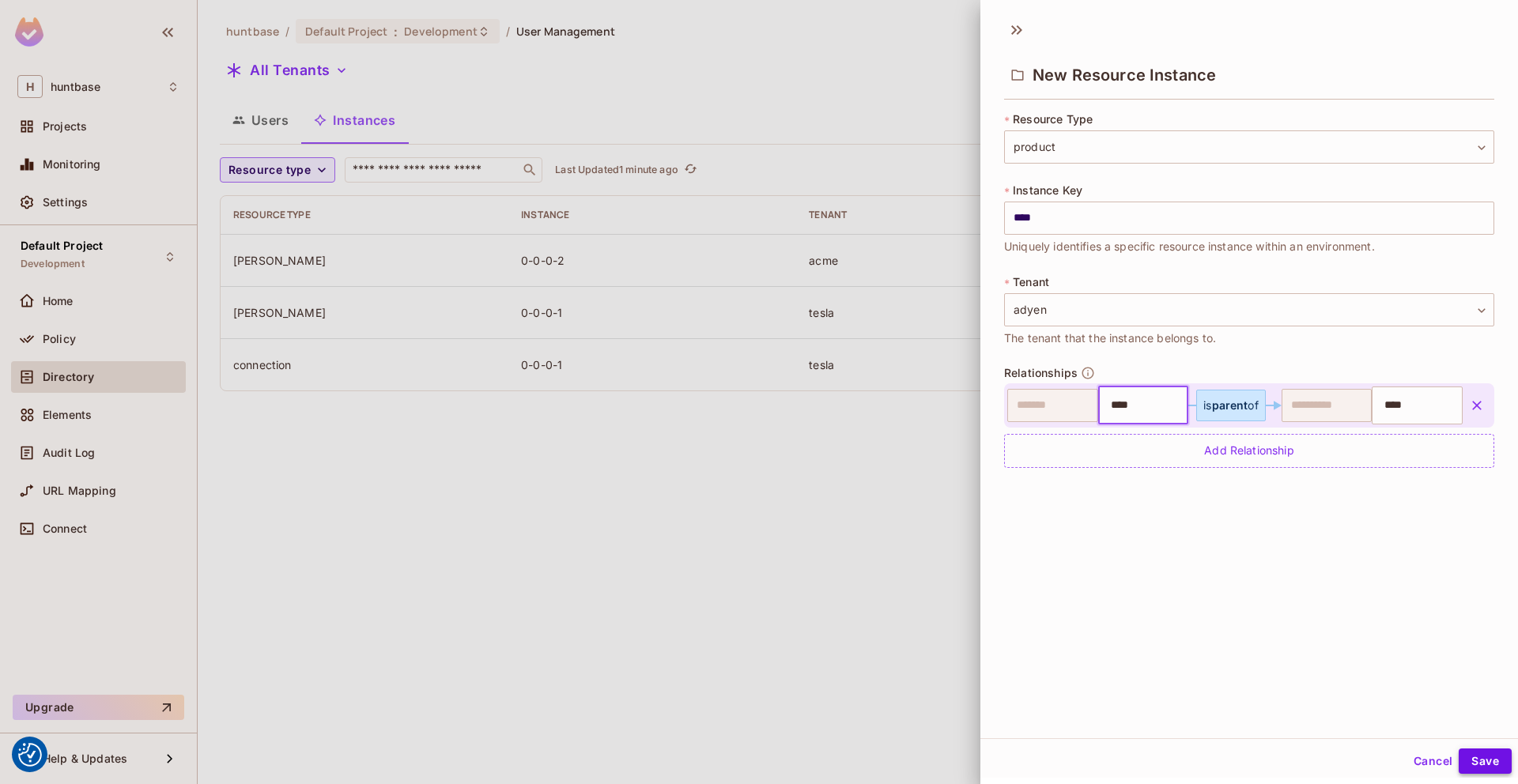
type input "****"
click at [1496, 764] on button "Save" at bounding box center [1485, 761] width 53 height 25
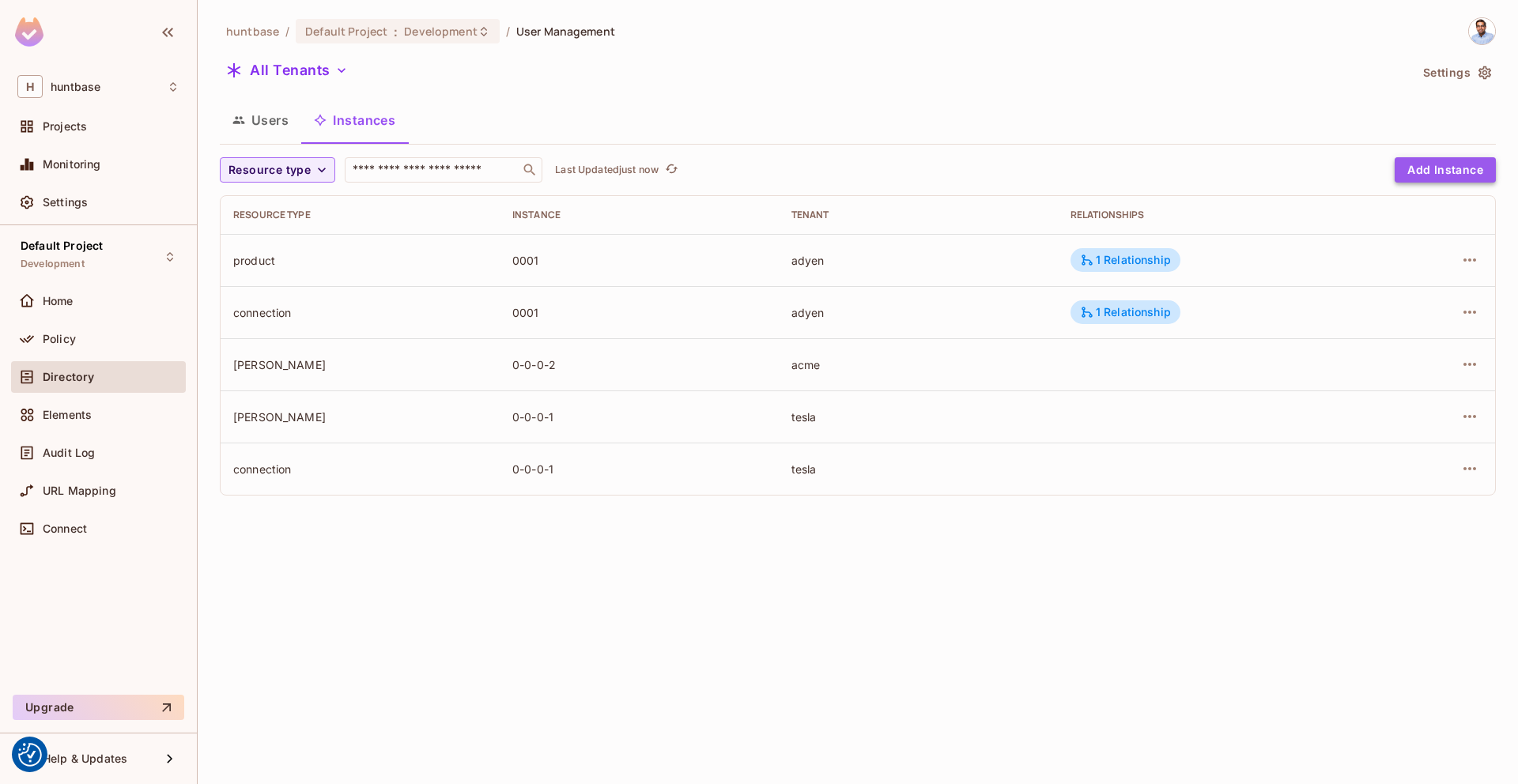
click at [1455, 168] on button "Add Instance" at bounding box center [1445, 170] width 101 height 25
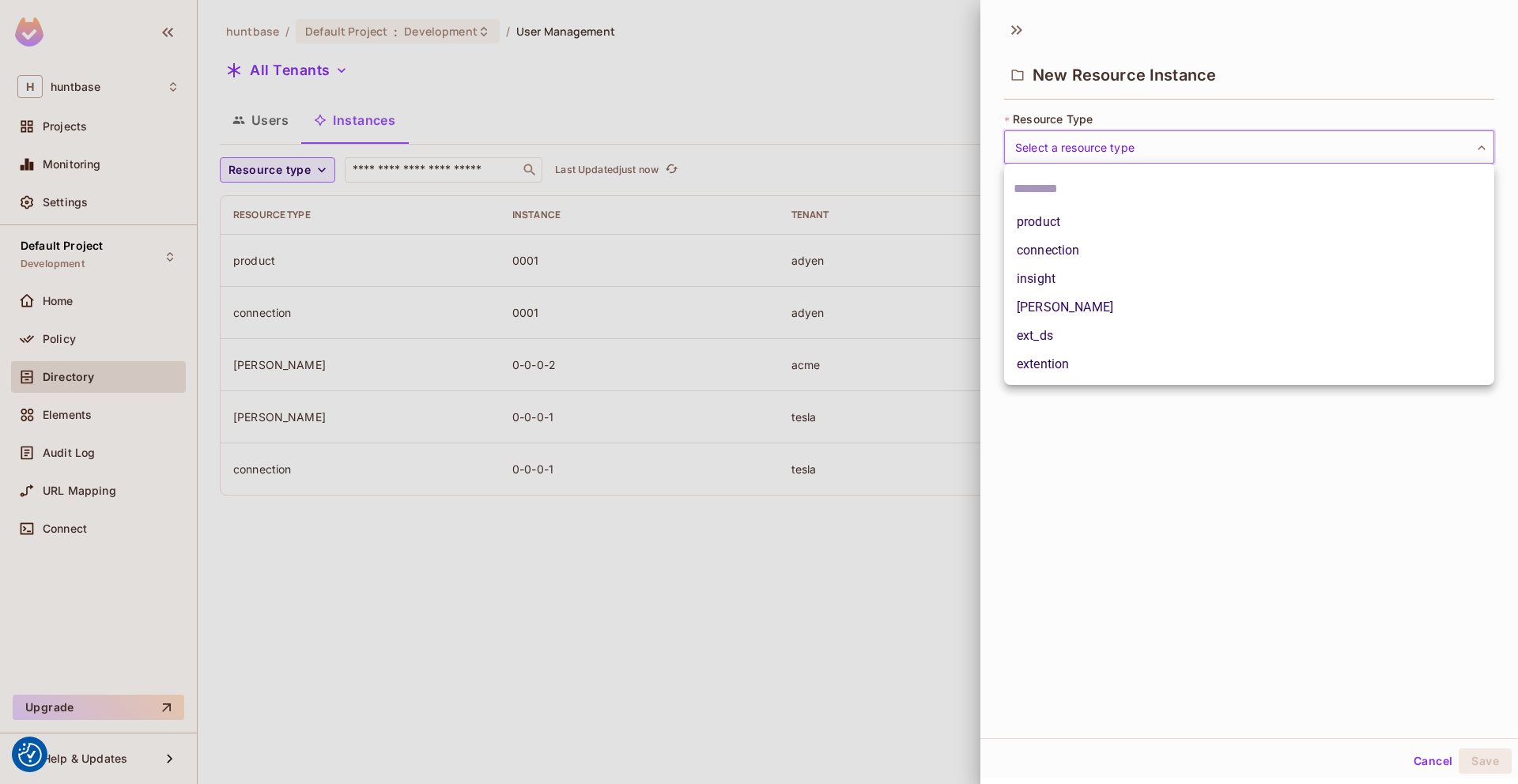
click at [1173, 155] on body "We use cookies to enhance your browsing experience, serve personalized ads or c…" at bounding box center [759, 392] width 1518 height 784
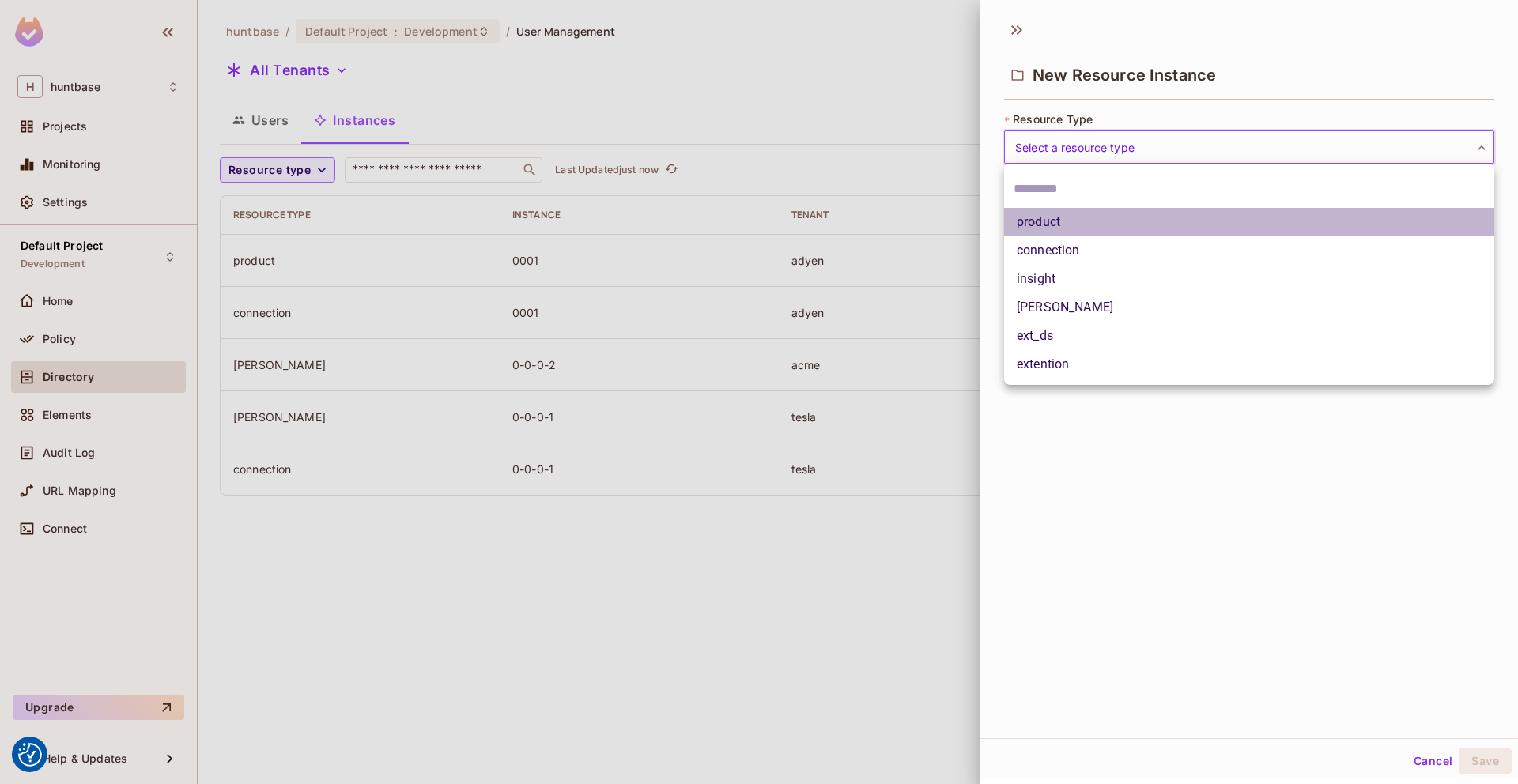
click at [1074, 218] on li "product" at bounding box center [1249, 222] width 490 height 29
type input "*******"
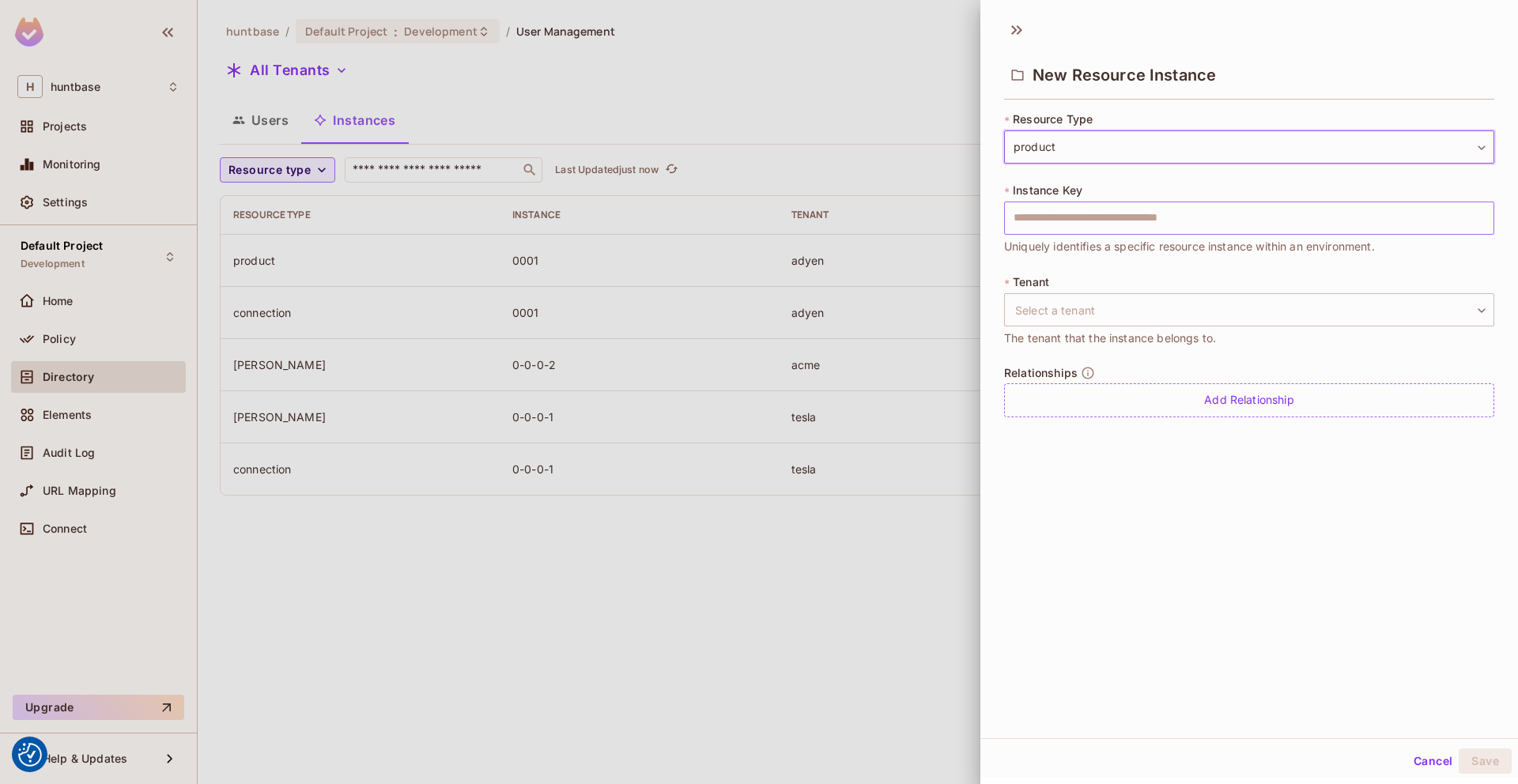
click at [1094, 223] on input "text" at bounding box center [1249, 218] width 490 height 33
type input "****"
click at [1078, 312] on body "We use cookies to enhance your browsing experience, serve personalized ads or c…" at bounding box center [759, 392] width 1518 height 784
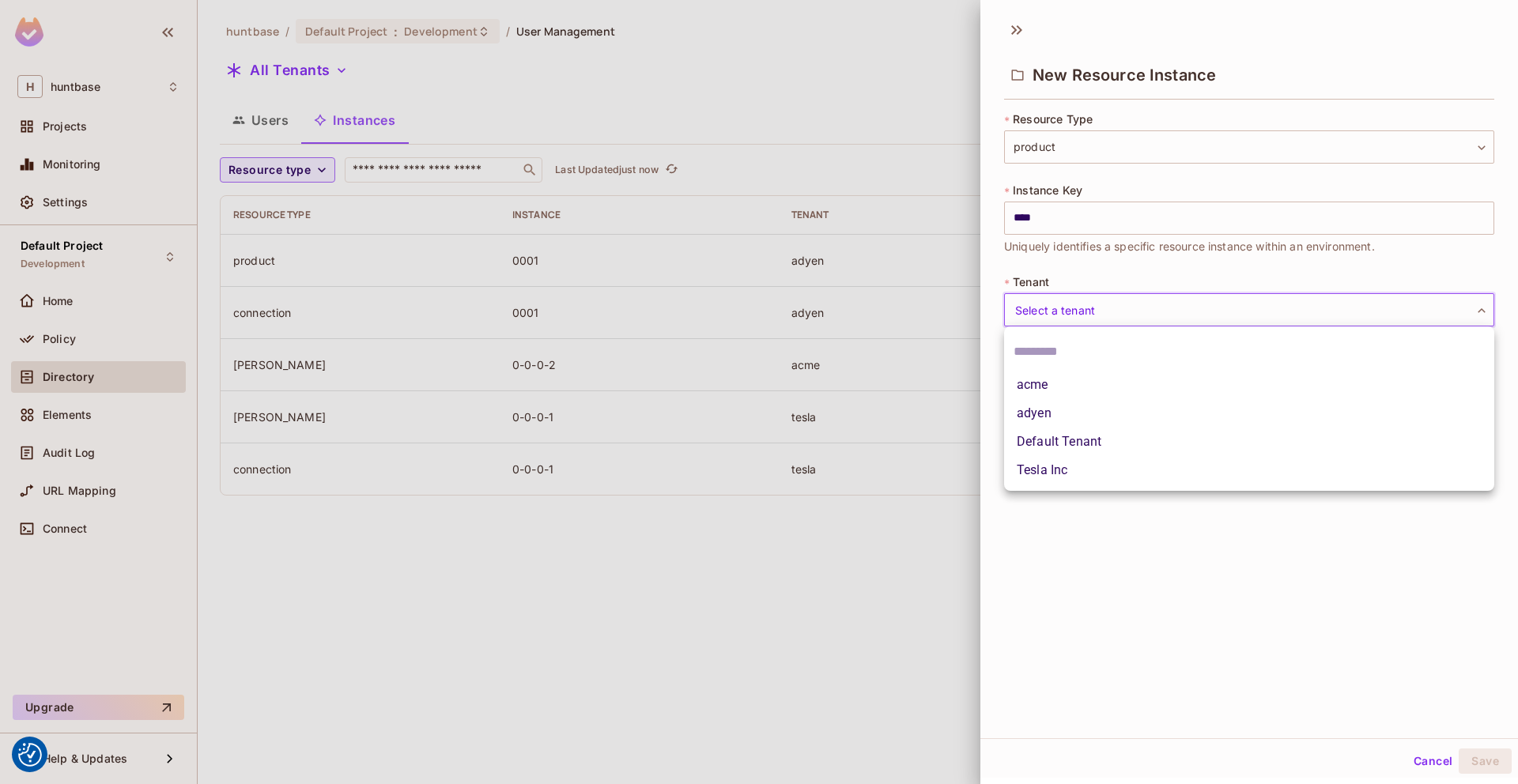
click at [1049, 411] on li "adyen" at bounding box center [1249, 413] width 490 height 29
type input "*****"
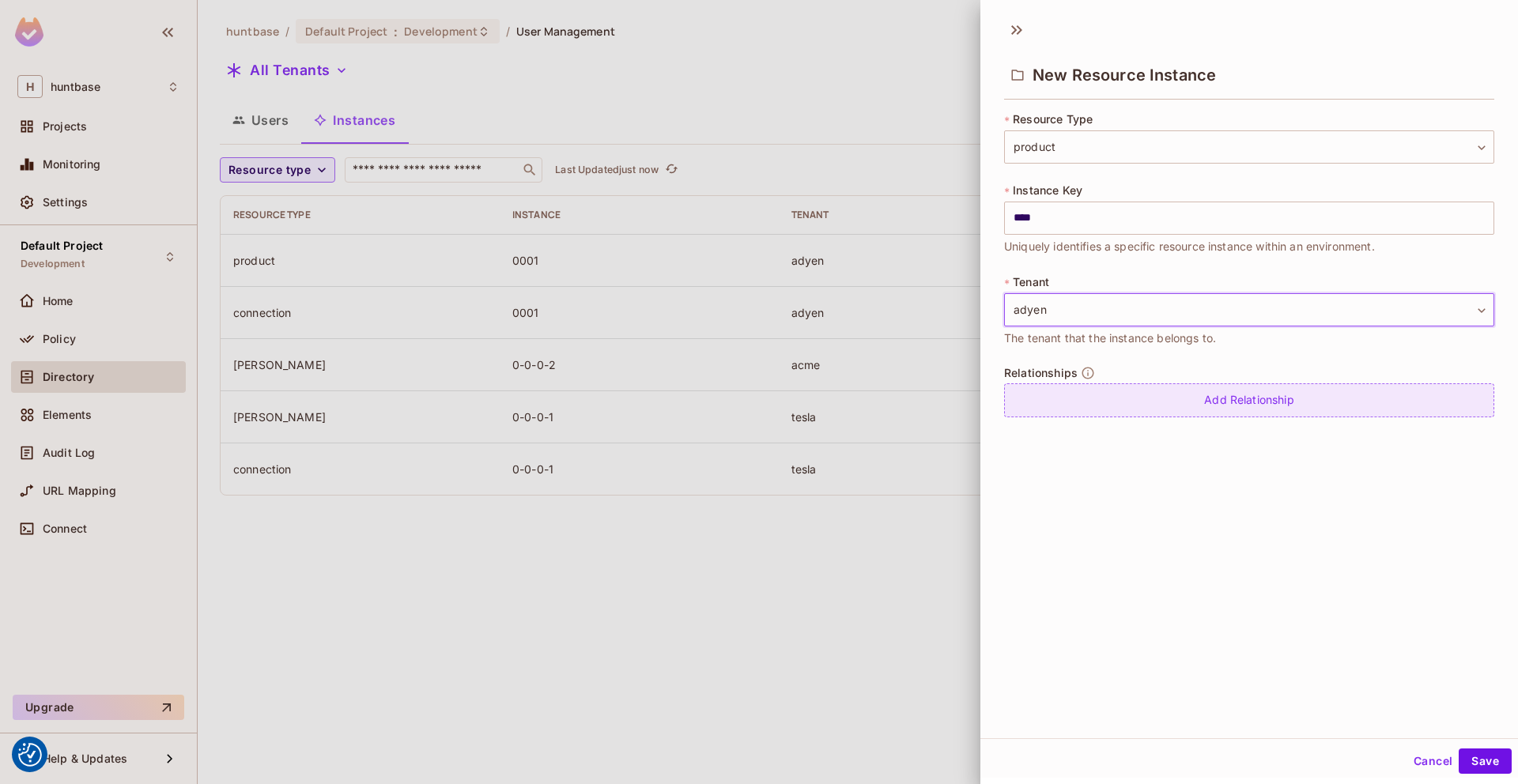
click at [1192, 410] on div "Add Relationship" at bounding box center [1249, 400] width 490 height 34
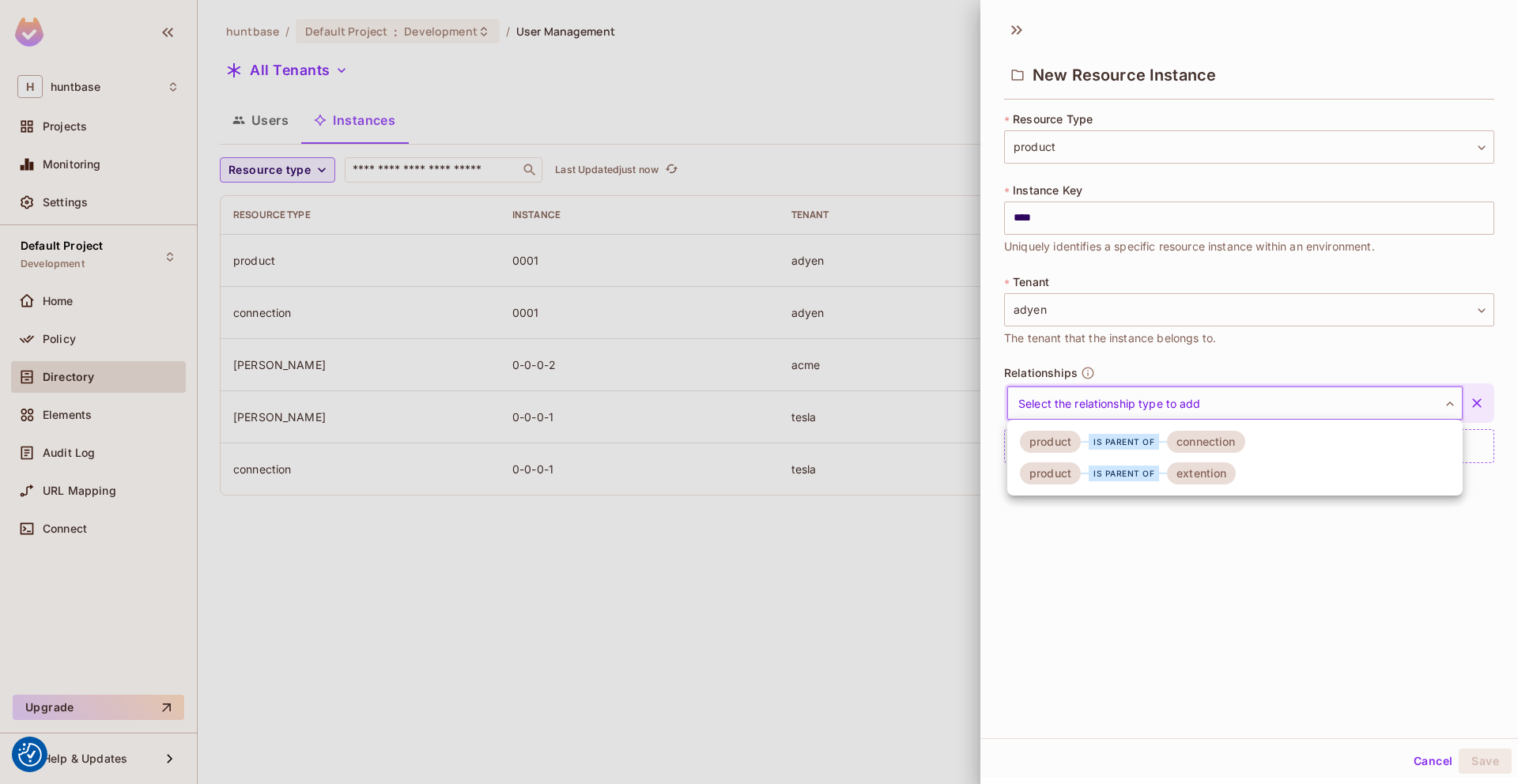
click at [1231, 404] on body "We use cookies to enhance your browsing experience, serve personalized ads or c…" at bounding box center [759, 392] width 1518 height 784
click at [1193, 445] on div "connection" at bounding box center [1206, 442] width 78 height 22
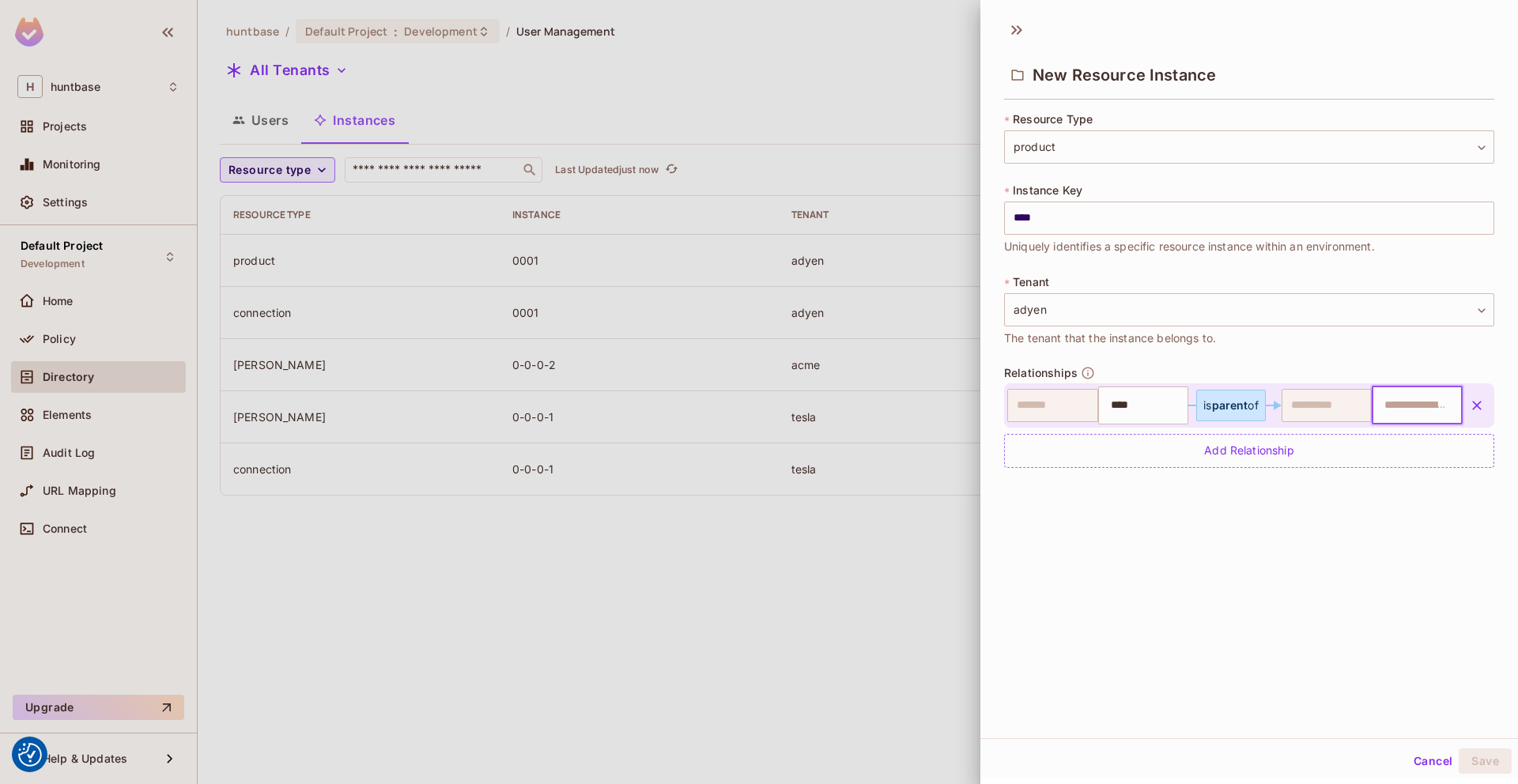
click at [1398, 406] on input "text" at bounding box center [1415, 405] width 81 height 32
type input "****"
drag, startPoint x: 1415, startPoint y: 440, endPoint x: 1417, endPoint y: 426, distance: 14.1
click at [1417, 433] on li "0001" at bounding box center [1417, 445] width 90 height 29
click at [1421, 422] on div "**** ​" at bounding box center [1417, 405] width 91 height 38
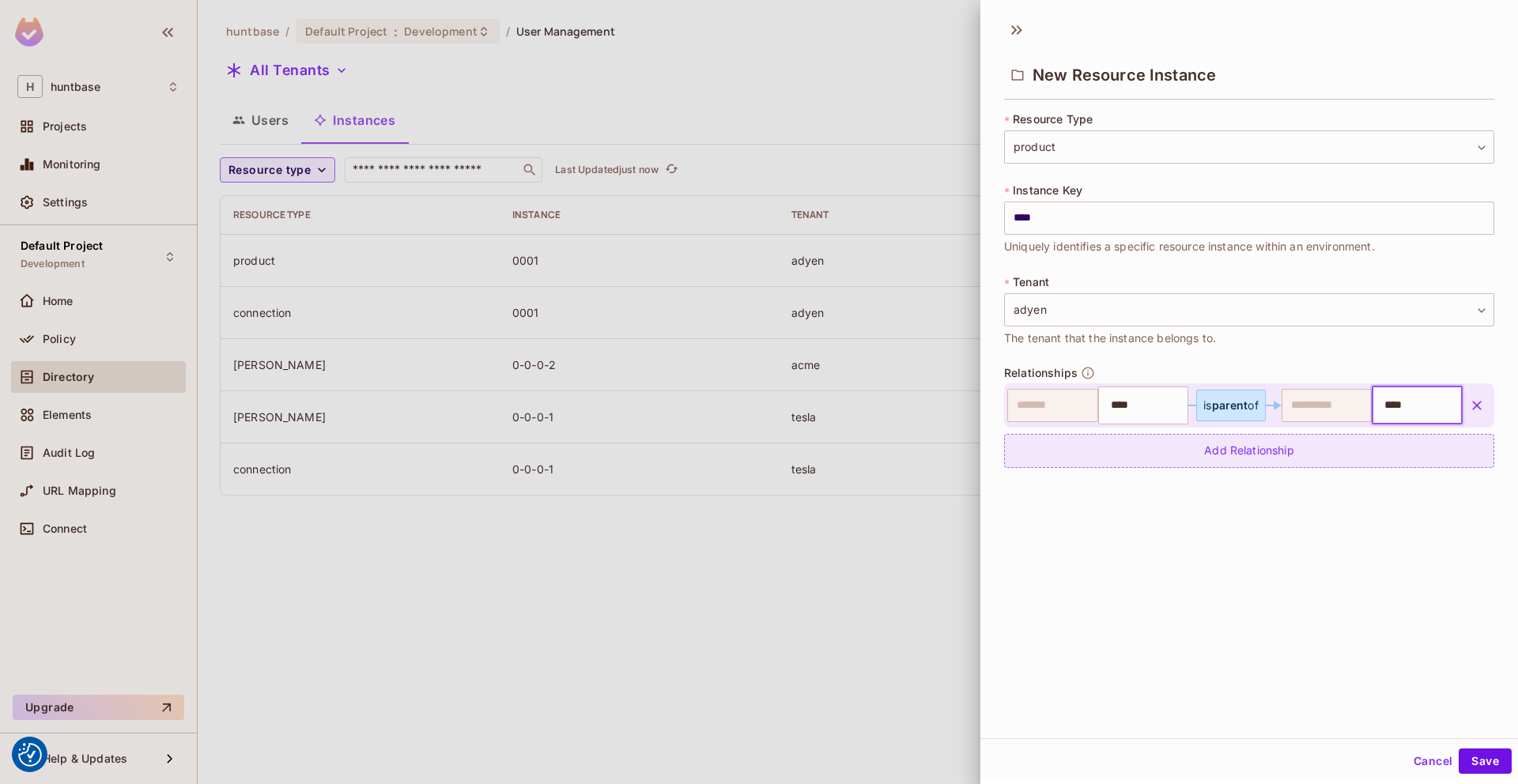
type input "****"
click at [1337, 453] on div "Add Relationship" at bounding box center [1249, 451] width 490 height 34
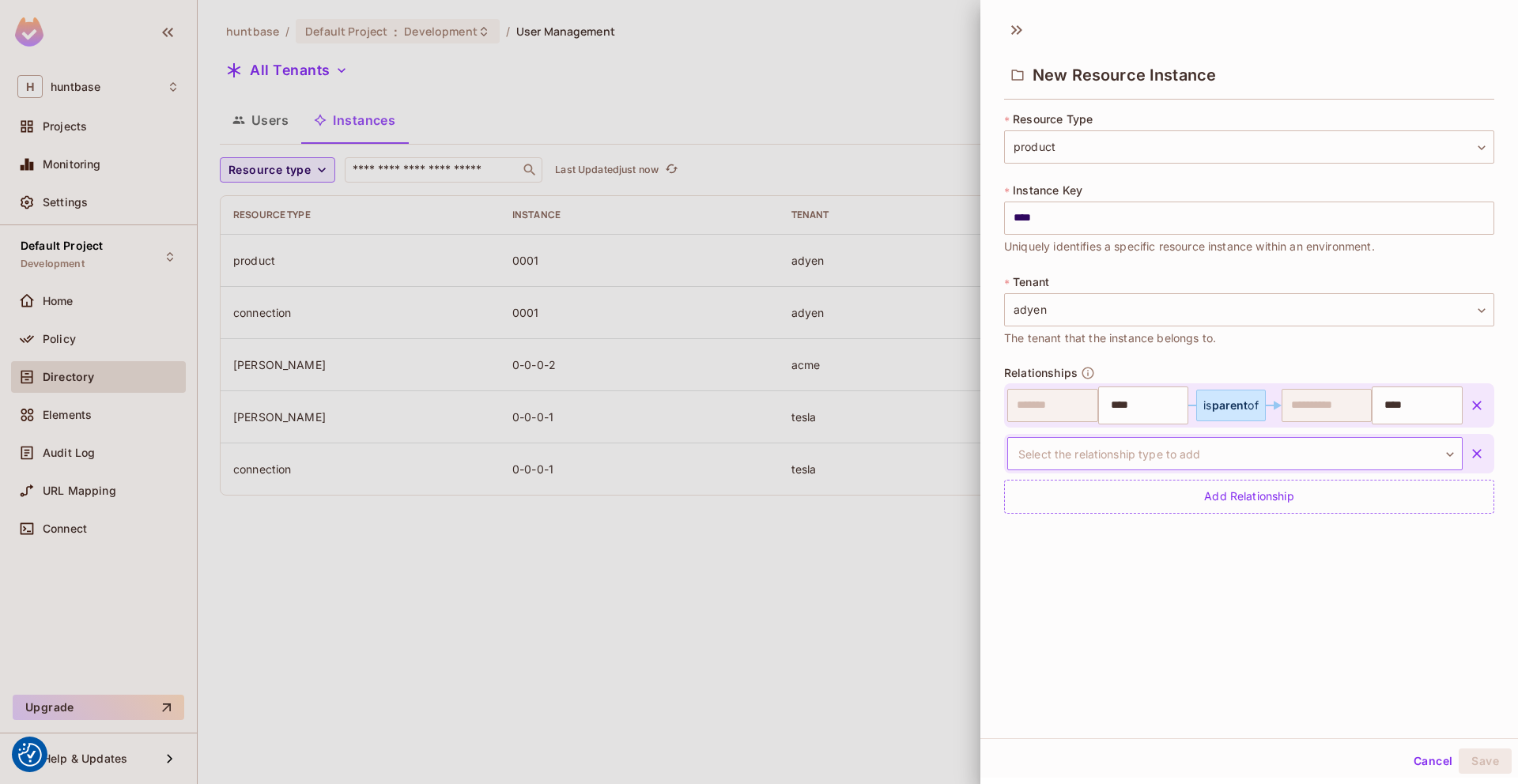
click at [1322, 455] on body "We use cookies to enhance your browsing experience, serve personalized ads or c…" at bounding box center [759, 392] width 1518 height 784
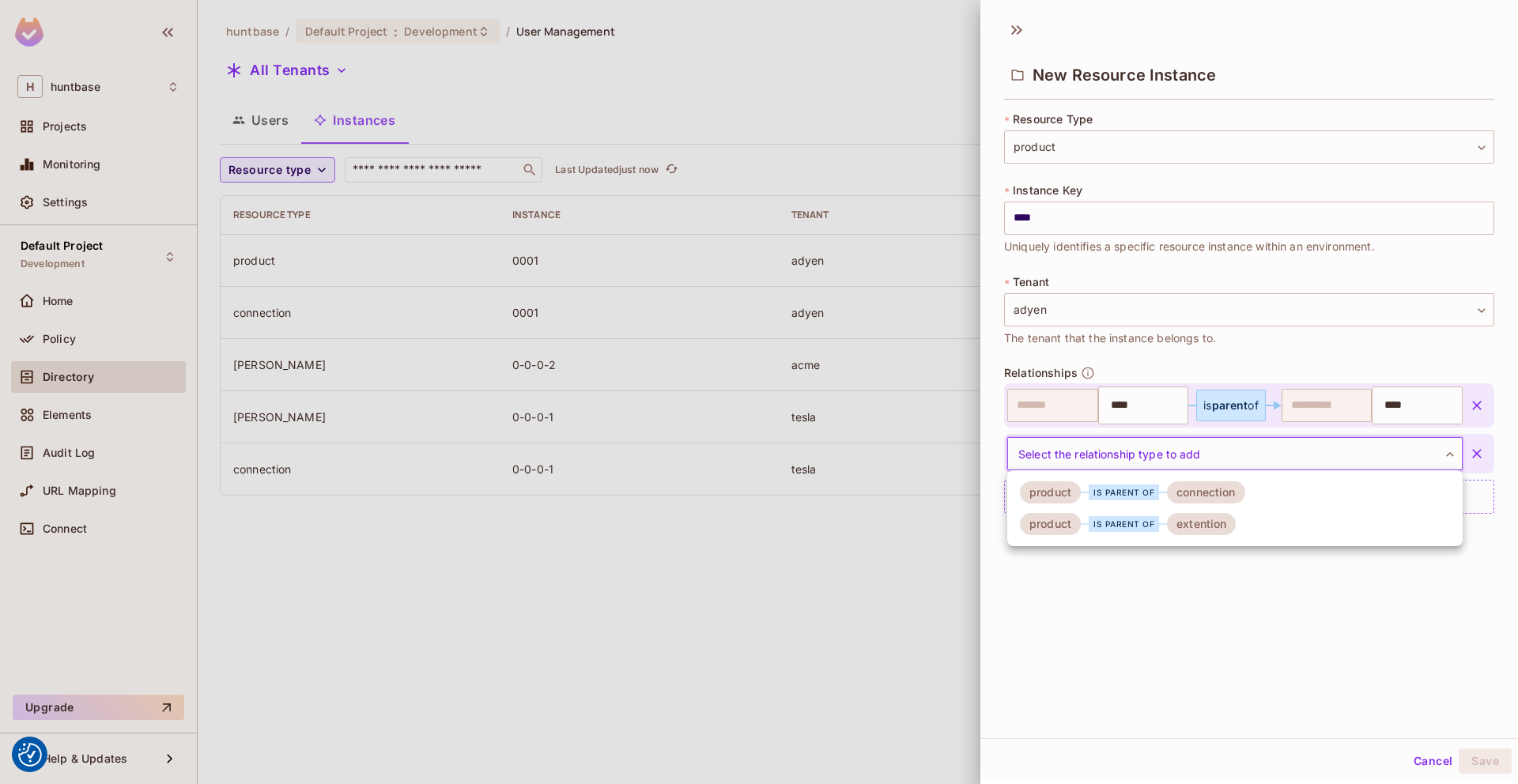
click at [1240, 527] on li "product is parent of extention" at bounding box center [1234, 524] width 456 height 32
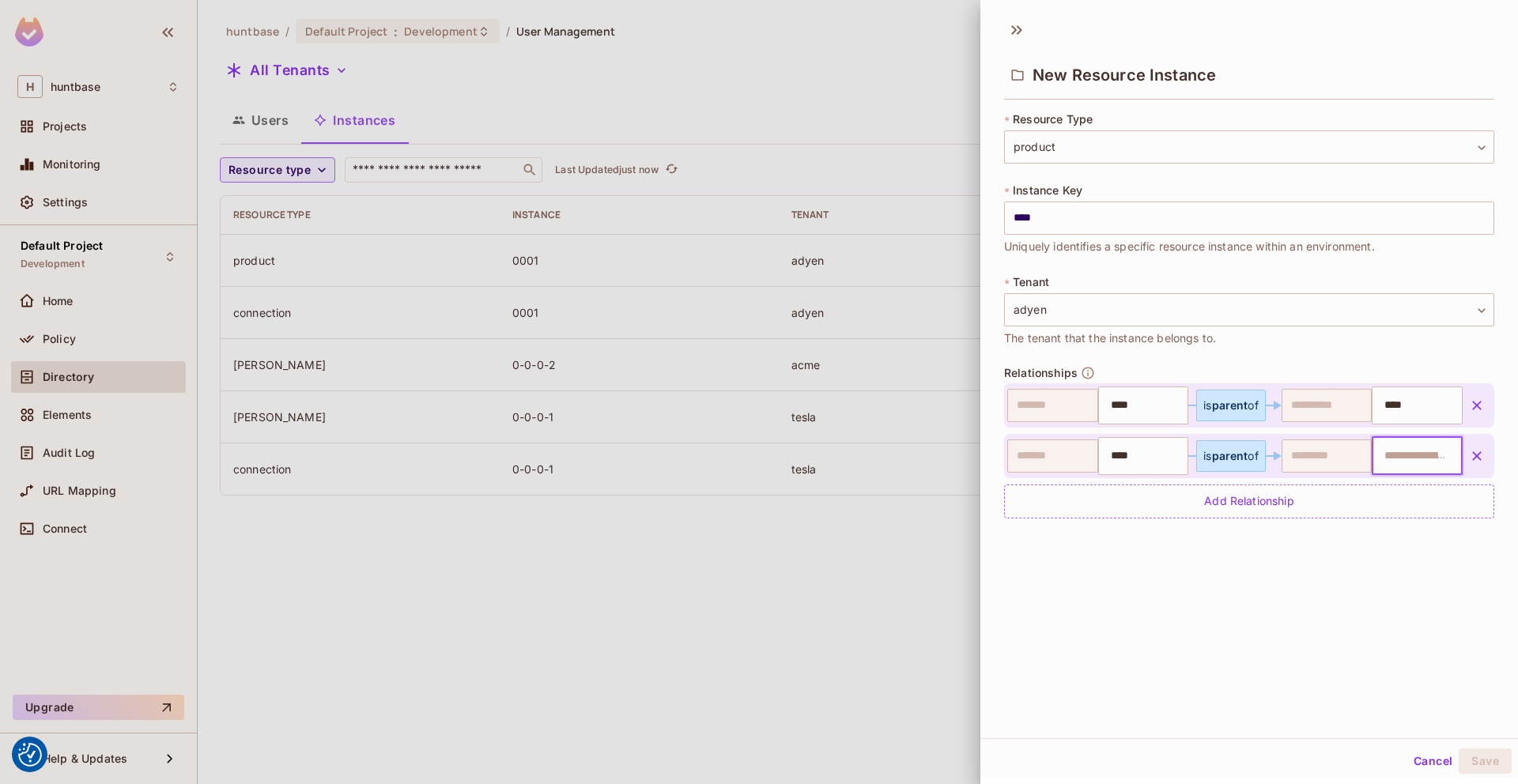
click at [1425, 456] on input "text" at bounding box center [1415, 456] width 81 height 32
type input "****"
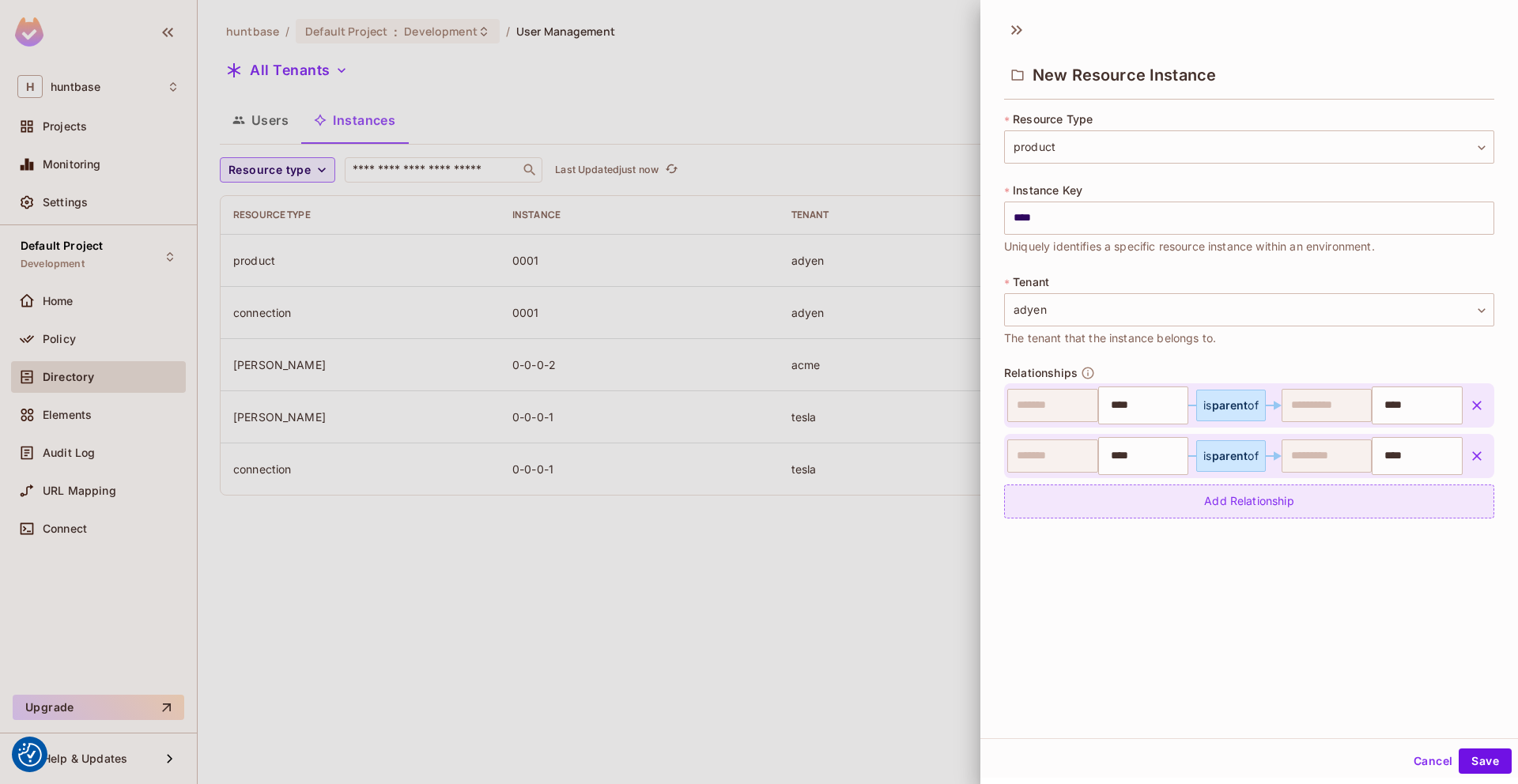
click at [1351, 496] on div "Add Relationship" at bounding box center [1249, 501] width 490 height 34
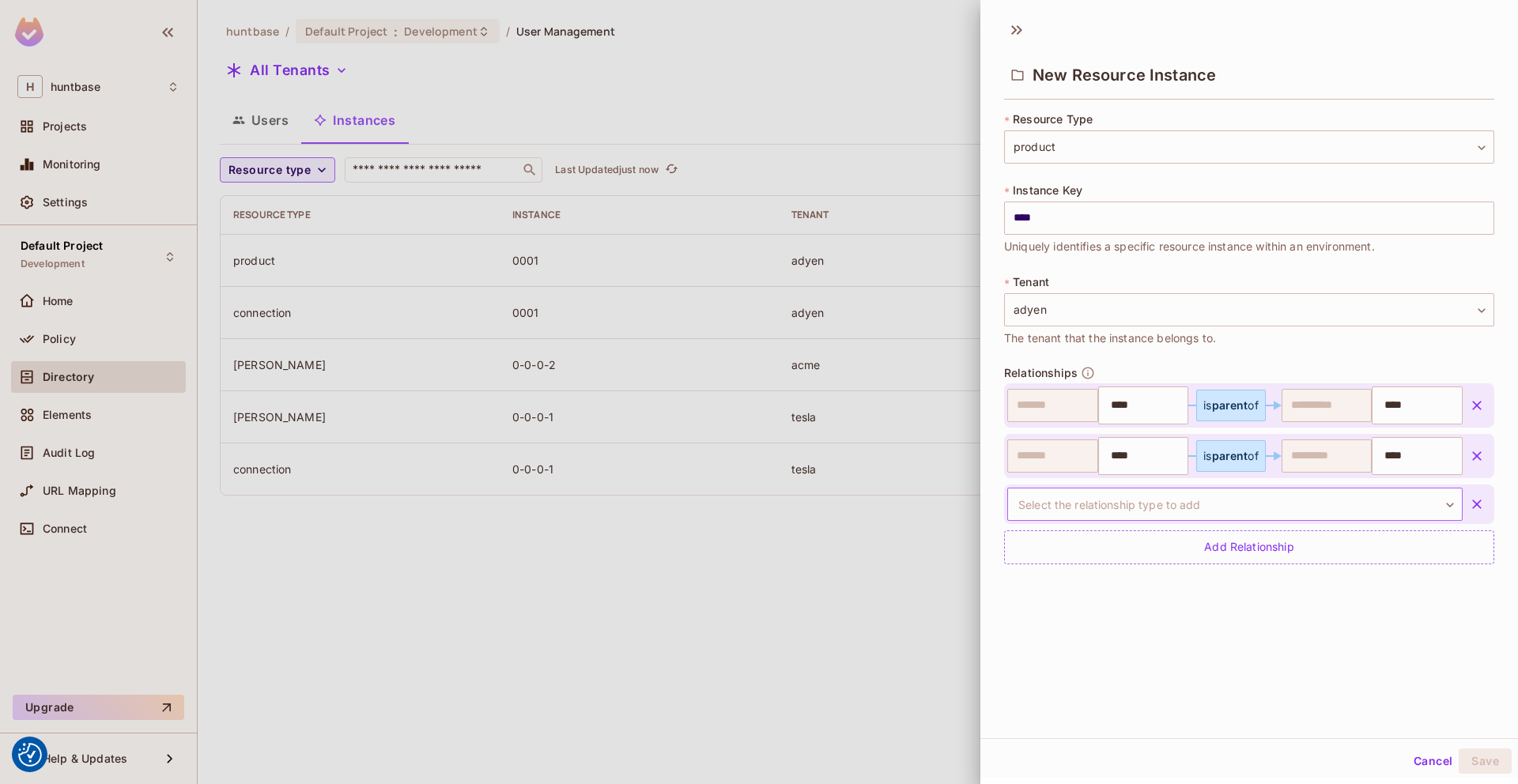
click at [1408, 507] on body "We use cookies to enhance your browsing experience, serve personalized ads or c…" at bounding box center [759, 392] width 1518 height 784
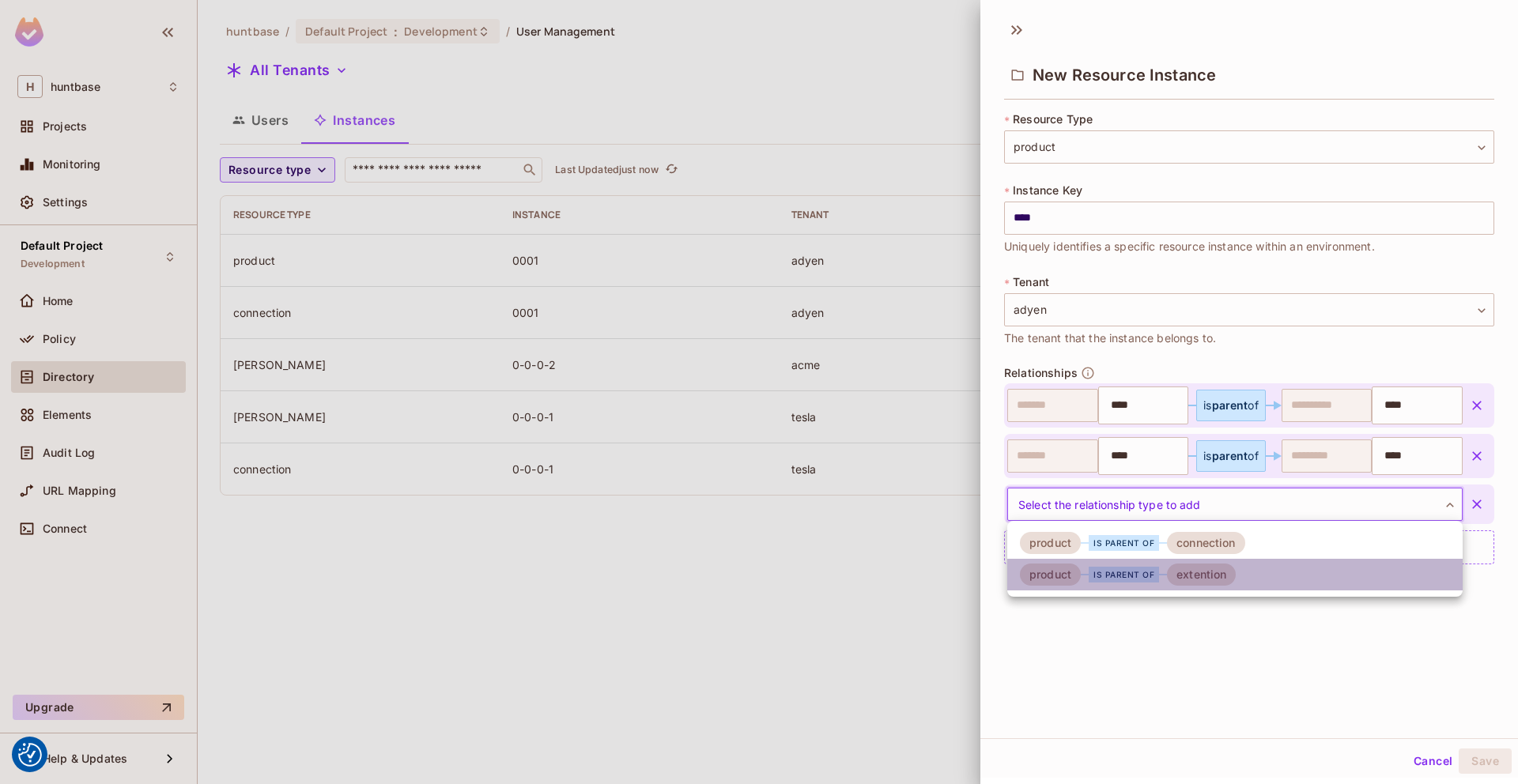
click at [1226, 564] on div "extention" at bounding box center [1201, 574] width 69 height 22
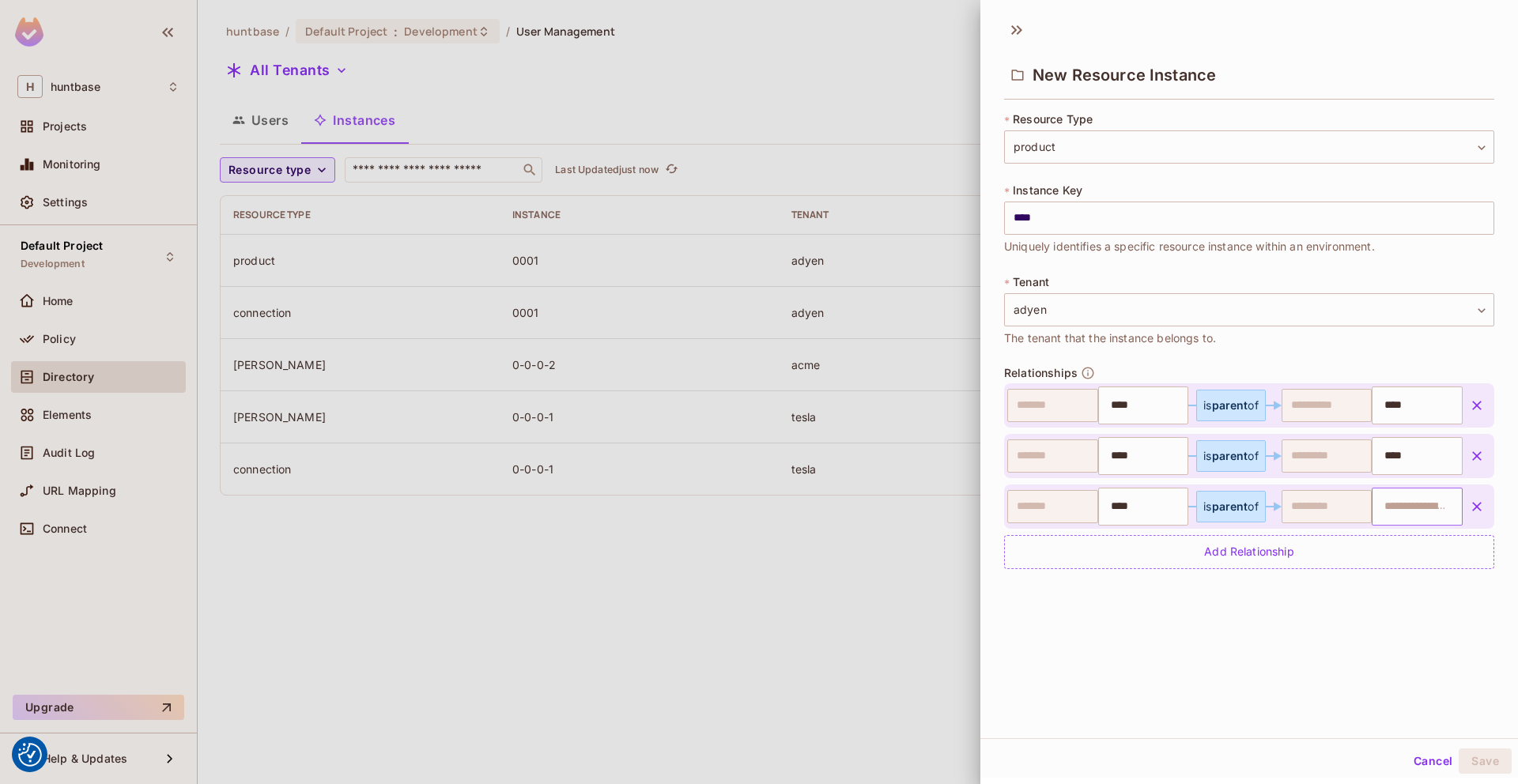
click at [1398, 506] on input "text" at bounding box center [1415, 507] width 81 height 32
type input "****"
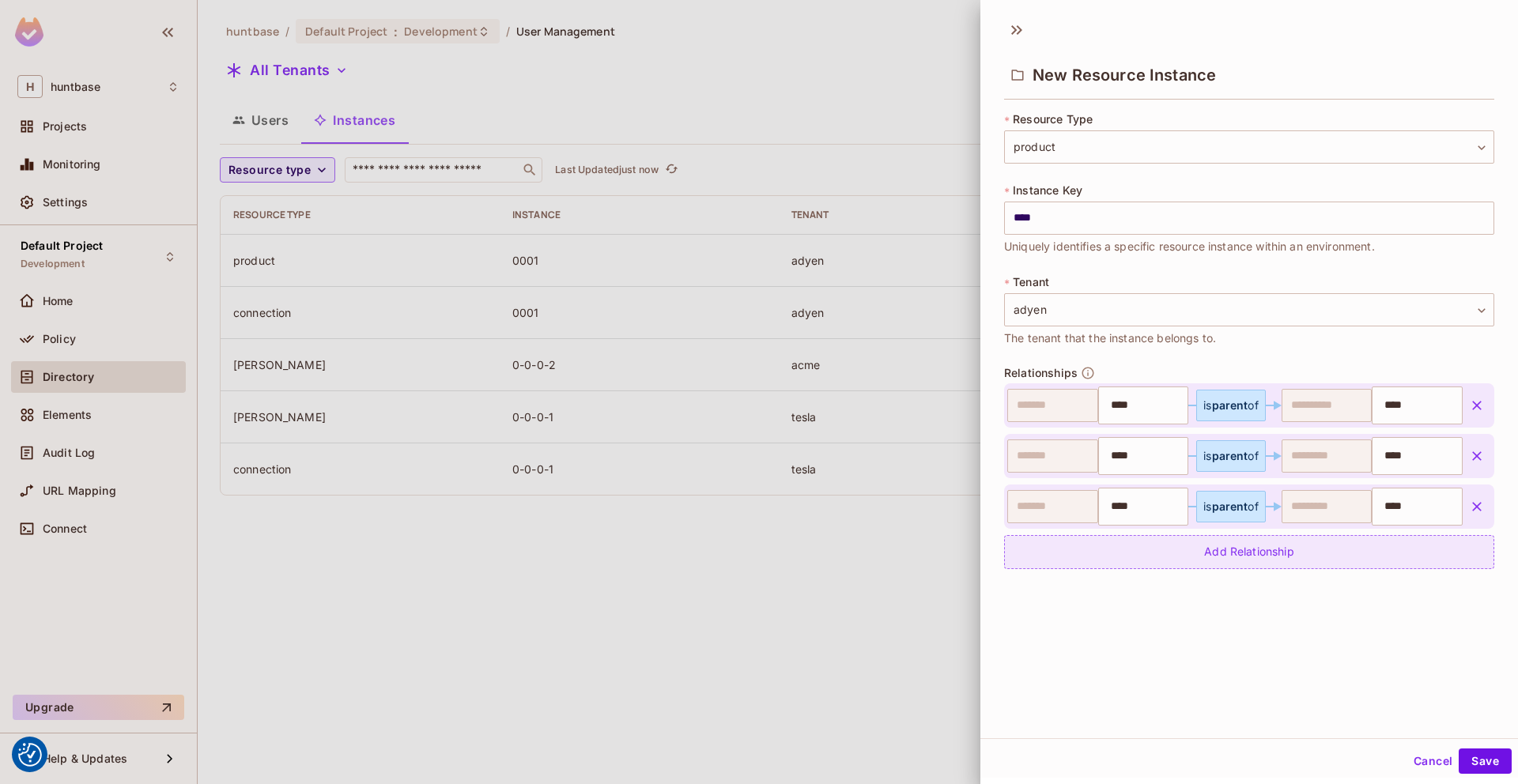
click at [1424, 554] on div "Add Relationship" at bounding box center [1249, 551] width 490 height 34
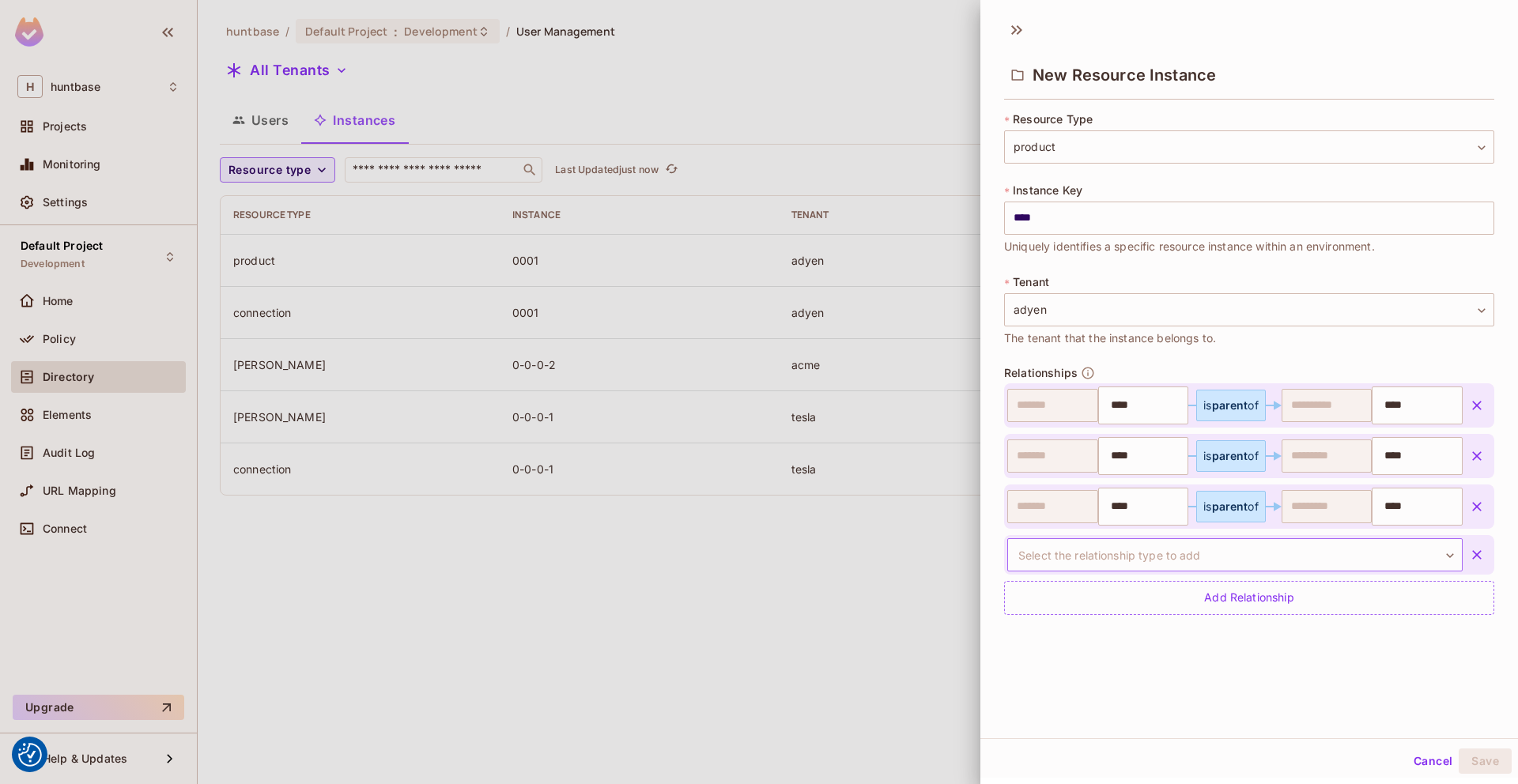
click at [1315, 554] on body "We use cookies to enhance your browsing experience, serve personalized ads or c…" at bounding box center [759, 392] width 1518 height 784
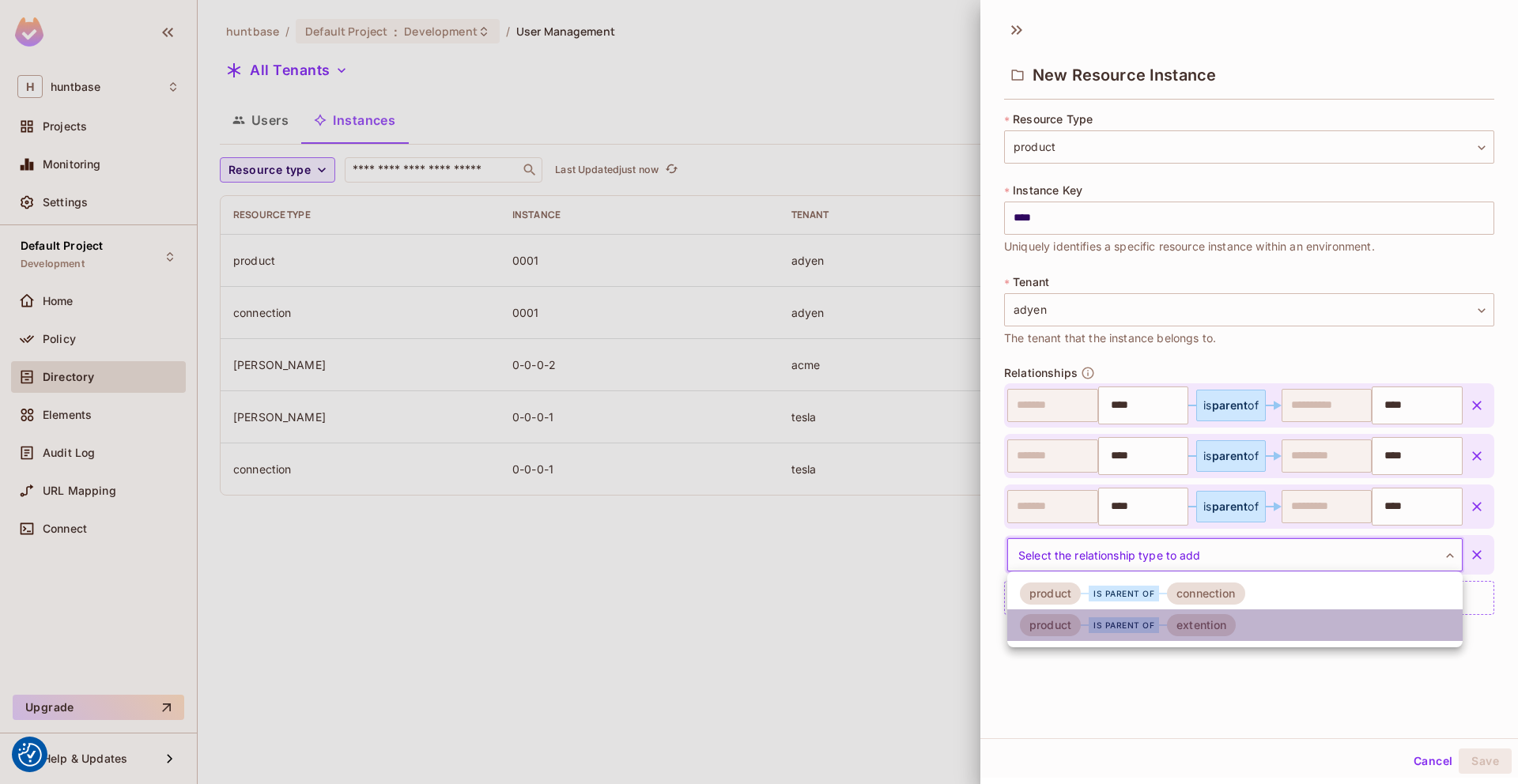
click at [1222, 614] on div "extention" at bounding box center [1201, 625] width 69 height 22
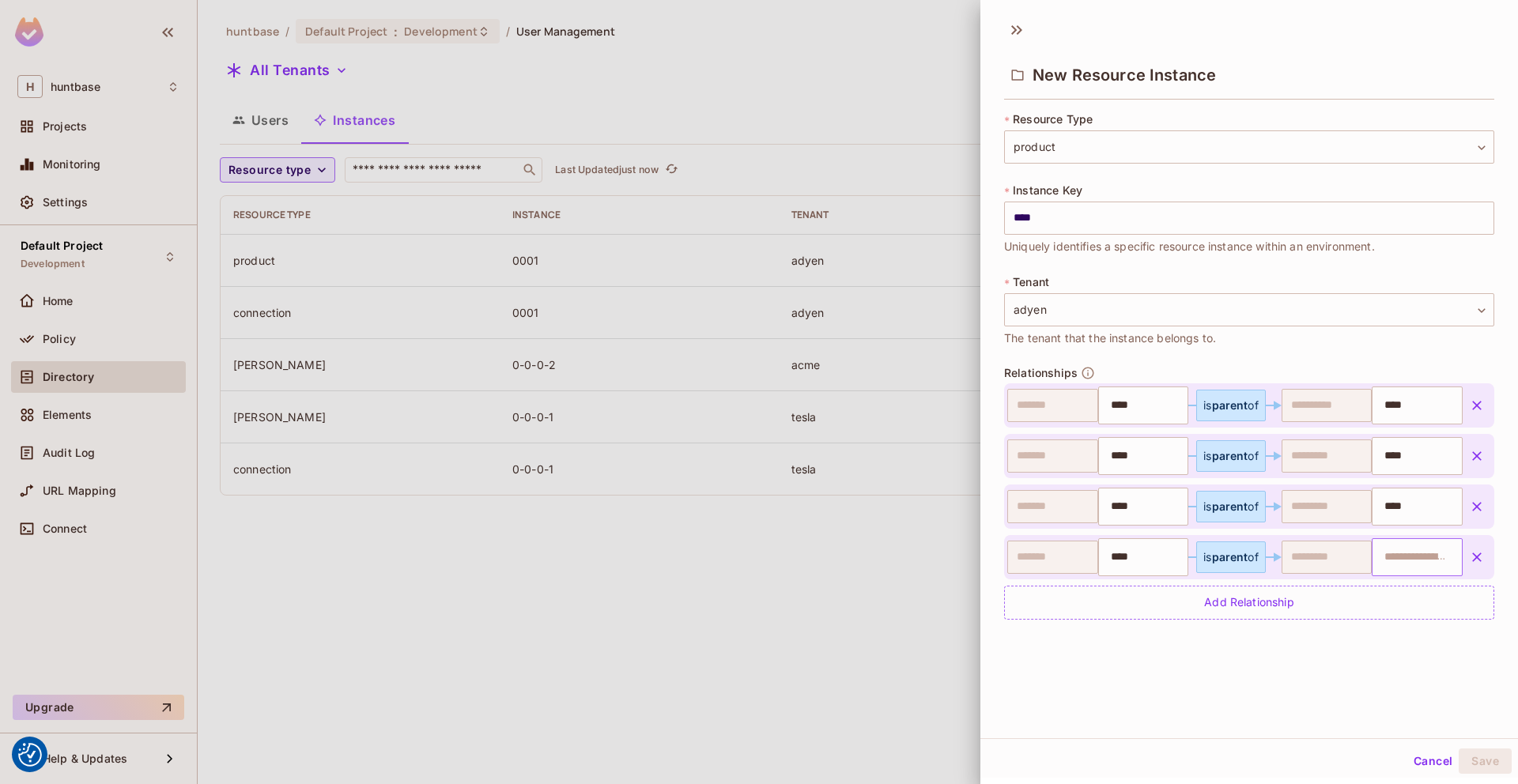
click at [1402, 563] on input "text" at bounding box center [1415, 557] width 81 height 32
type input "****"
click at [1383, 662] on div "New Resource Instance * Resource Type product ******* ​ * Instance Key **** ​ U…" at bounding box center [1249, 375] width 537 height 727
click at [1493, 755] on button "Save" at bounding box center [1485, 761] width 53 height 25
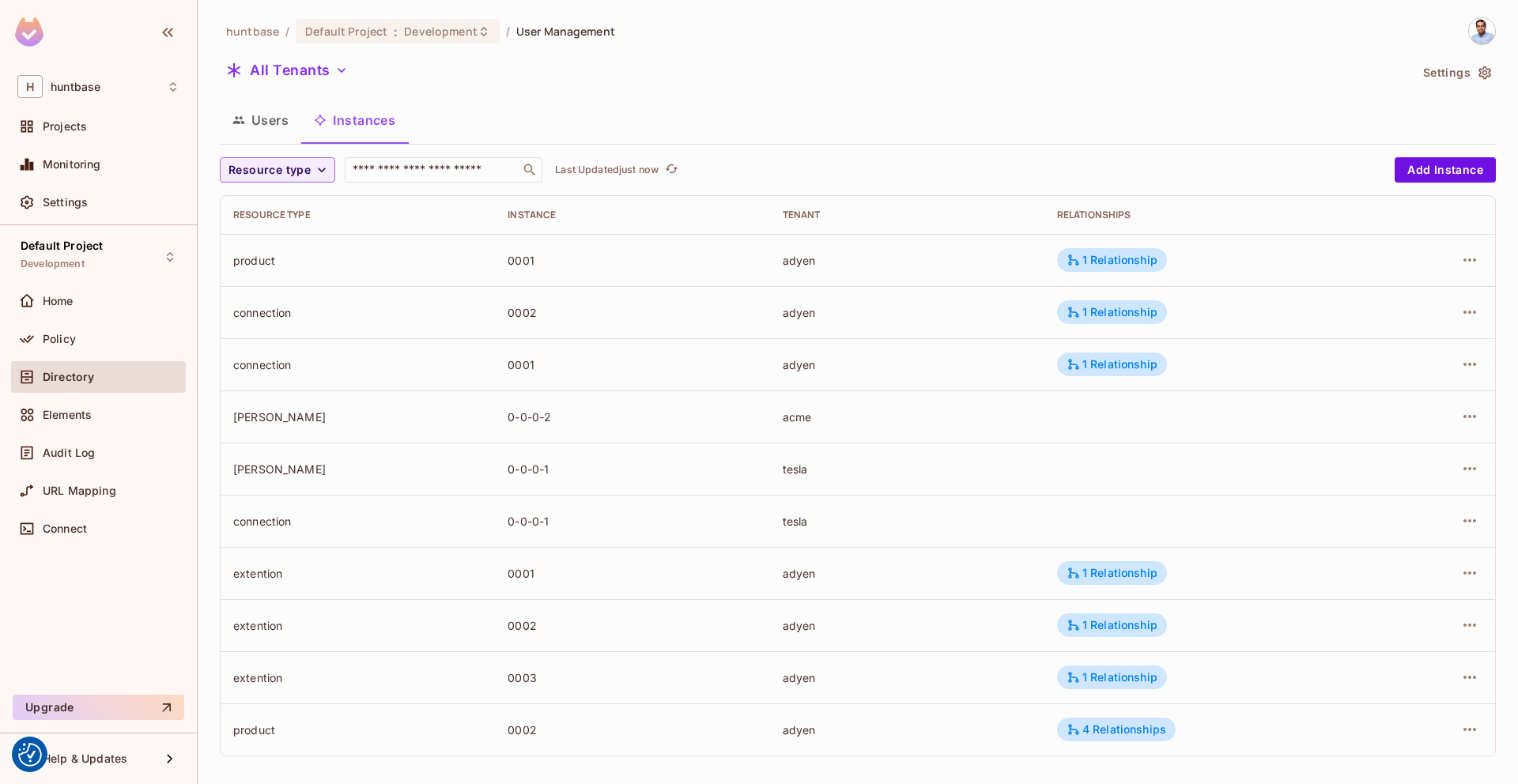
scroll to position [7, 0]
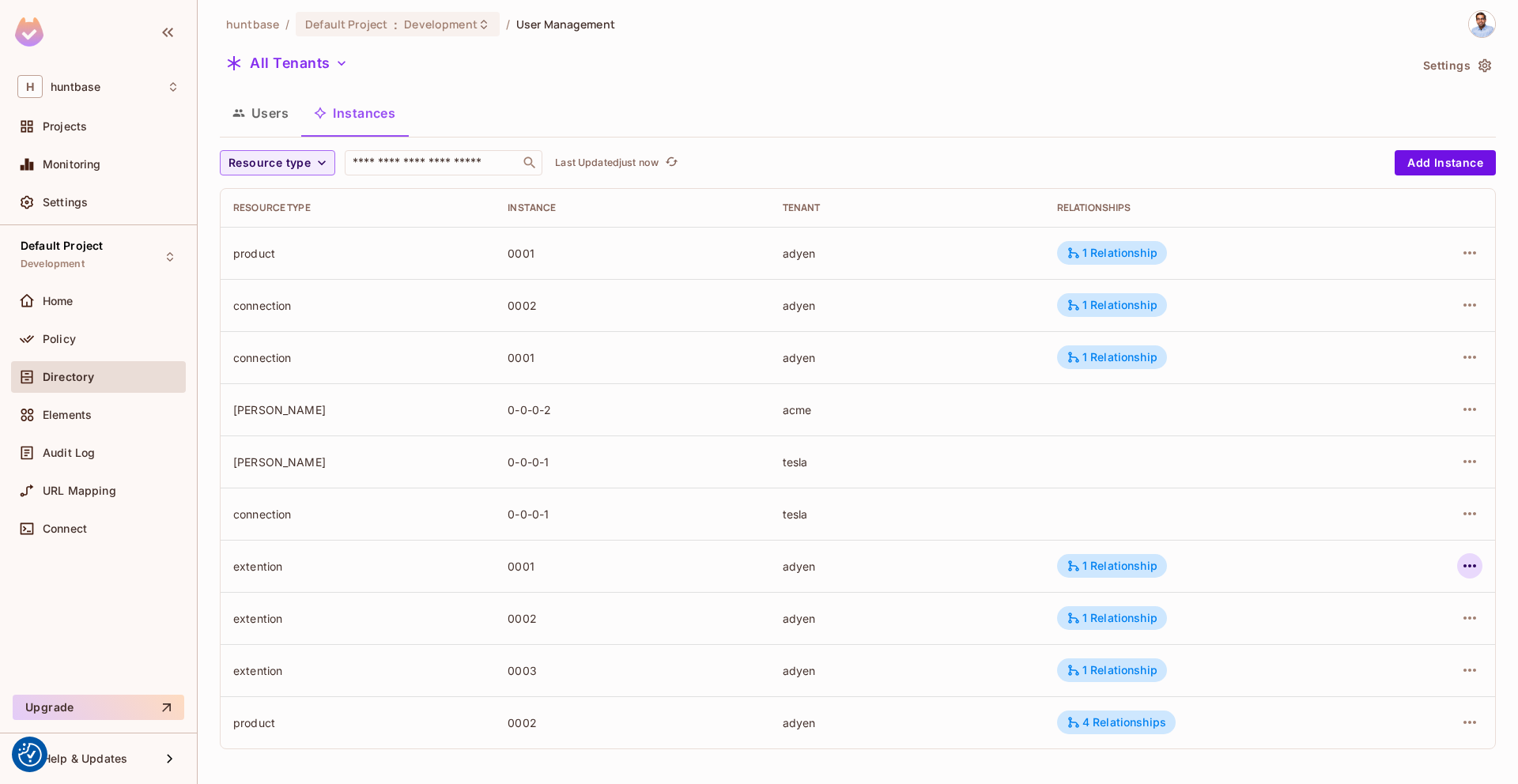
click at [1475, 570] on icon "button" at bounding box center [1470, 565] width 19 height 19
click at [1393, 599] on div "Edit Resource Instance" at bounding box center [1376, 602] width 124 height 16
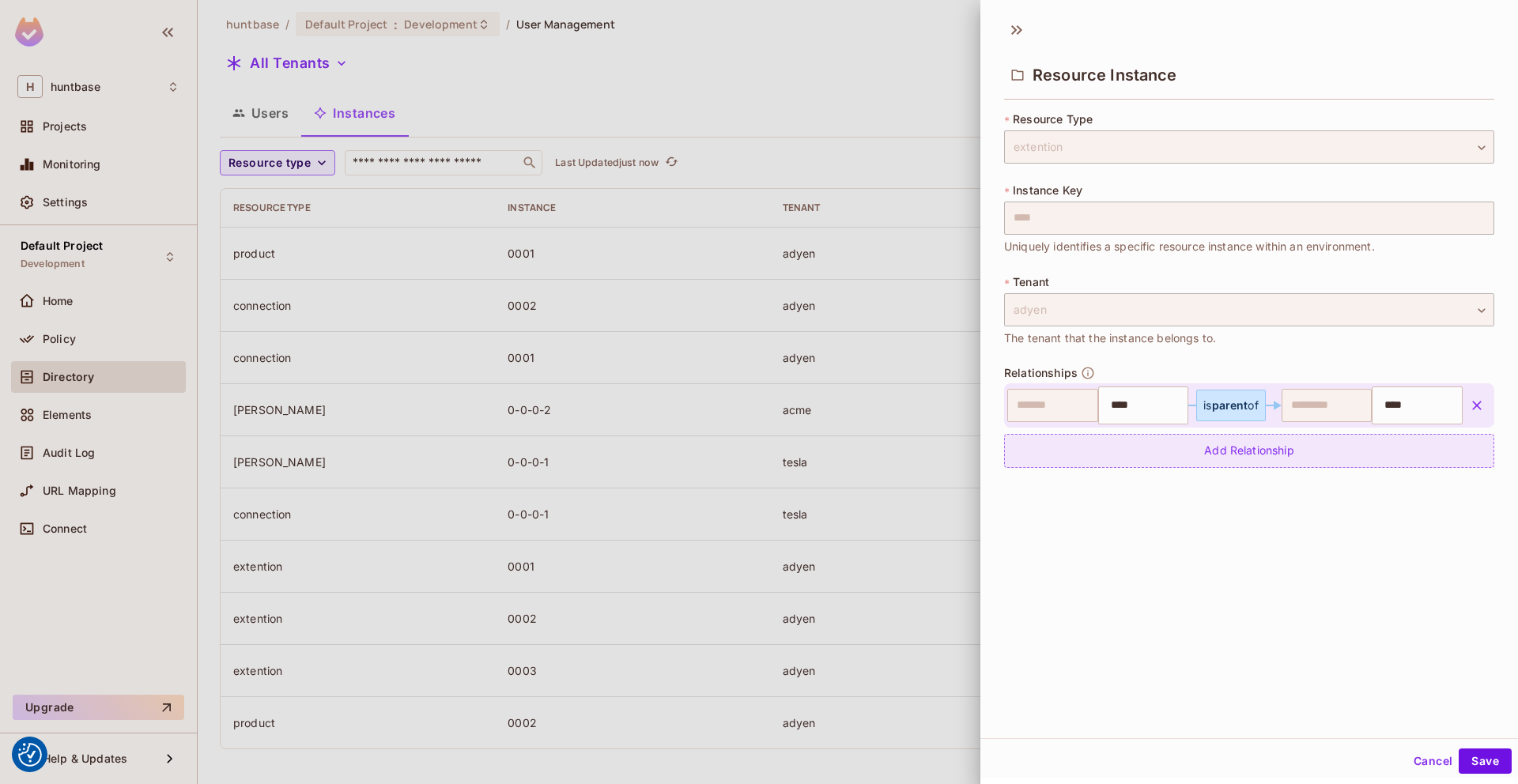
click at [1266, 448] on div "Add Relationship" at bounding box center [1249, 451] width 490 height 34
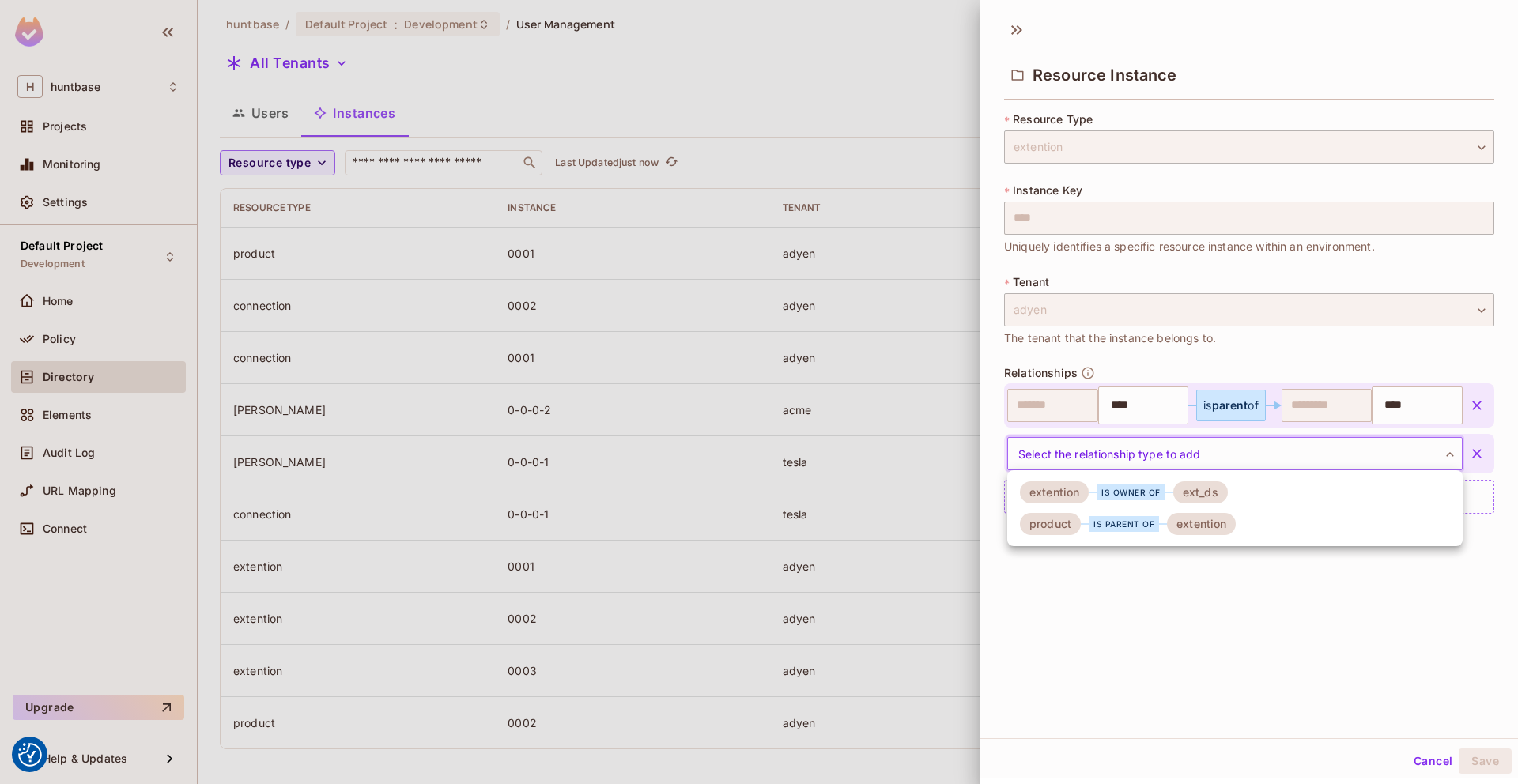
click at [1260, 453] on body "We use cookies to enhance your browsing experience, serve personalized ads or c…" at bounding box center [759, 392] width 1518 height 784
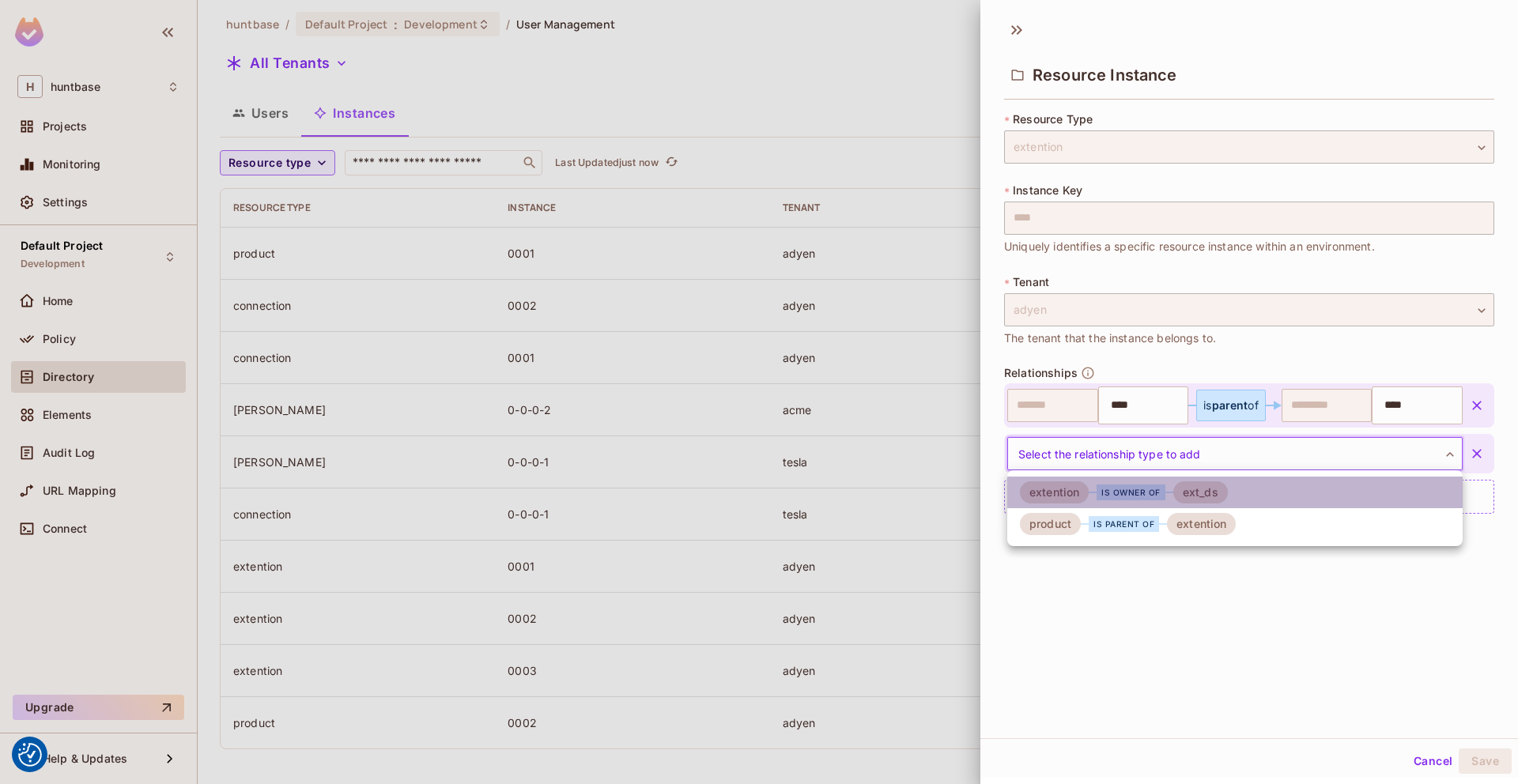
click at [1173, 494] on div "ext_ds" at bounding box center [1200, 493] width 55 height 22
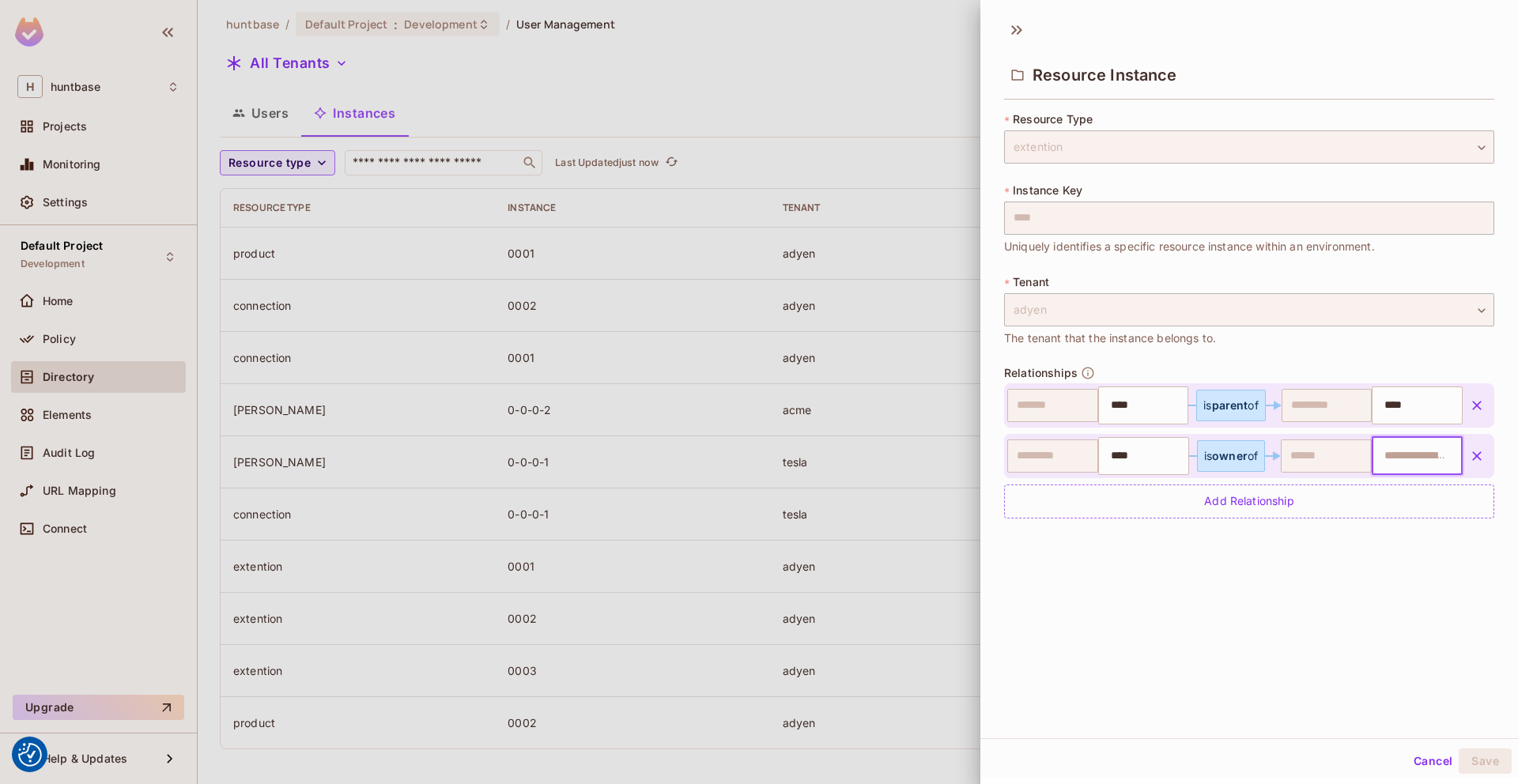
click at [1407, 459] on input "text" at bounding box center [1415, 456] width 81 height 32
type input "****"
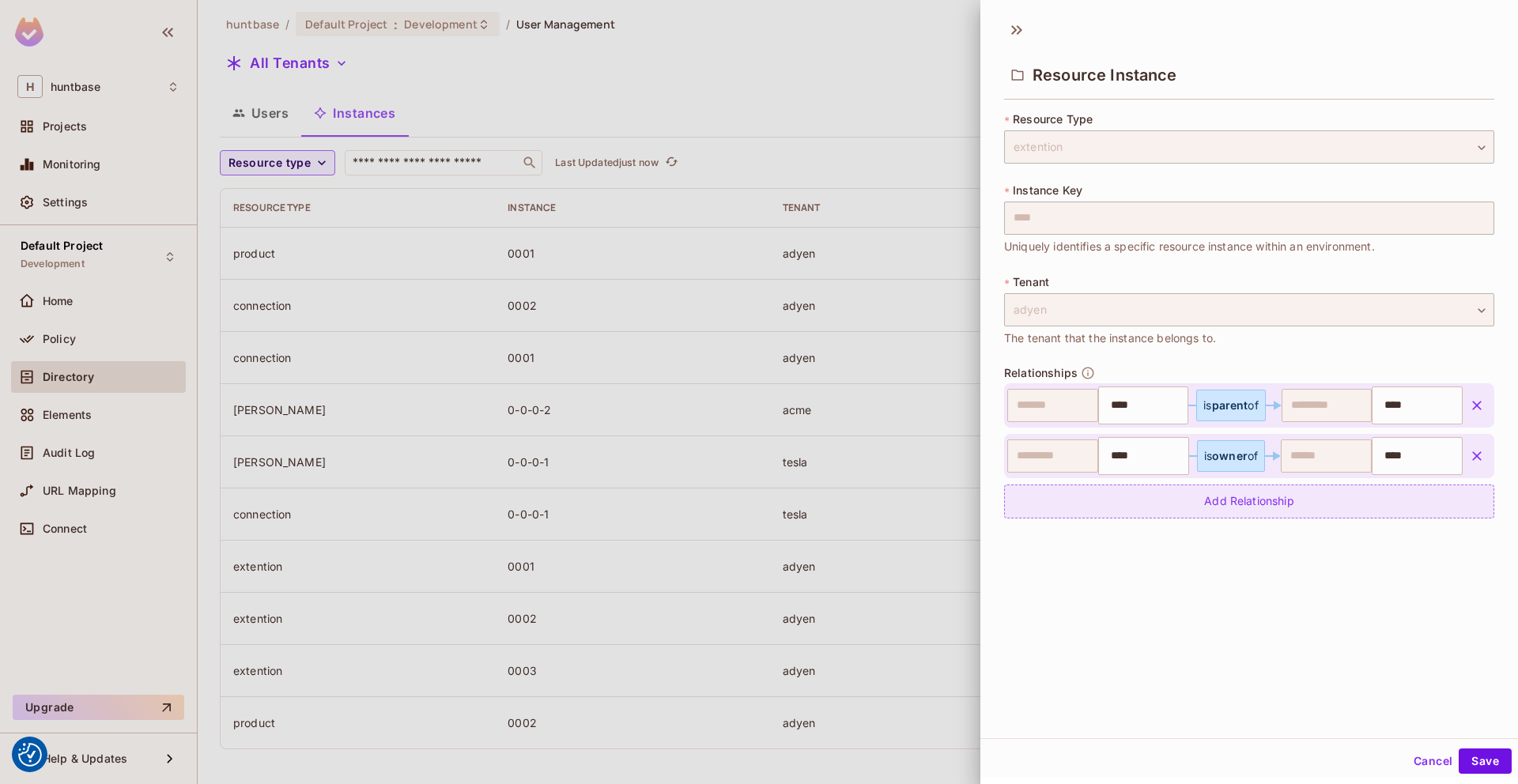
click at [1386, 507] on div "Add Relationship" at bounding box center [1249, 501] width 490 height 34
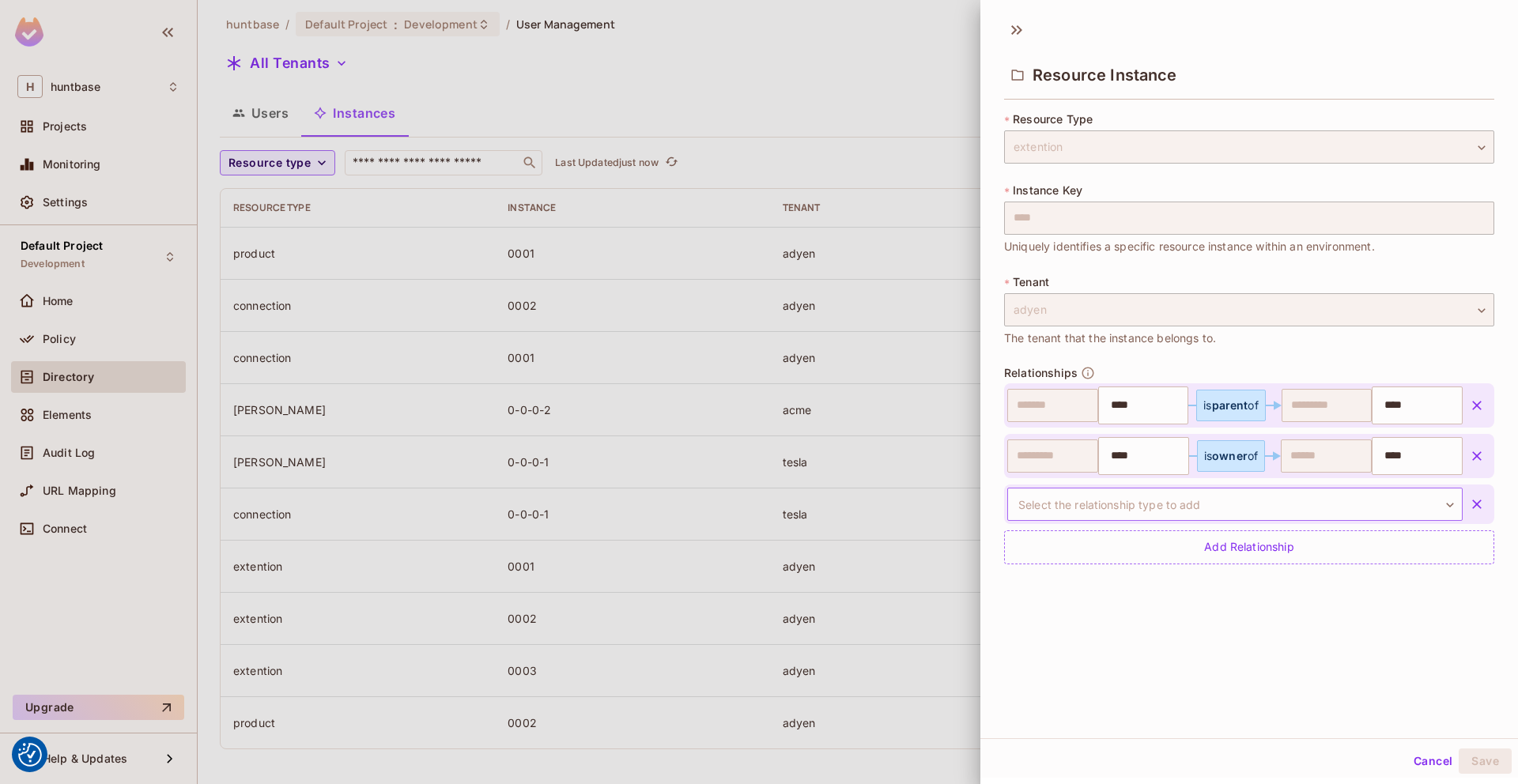
click at [1388, 507] on body "We use cookies to enhance your browsing experience, serve personalized ads or c…" at bounding box center [759, 392] width 1518 height 784
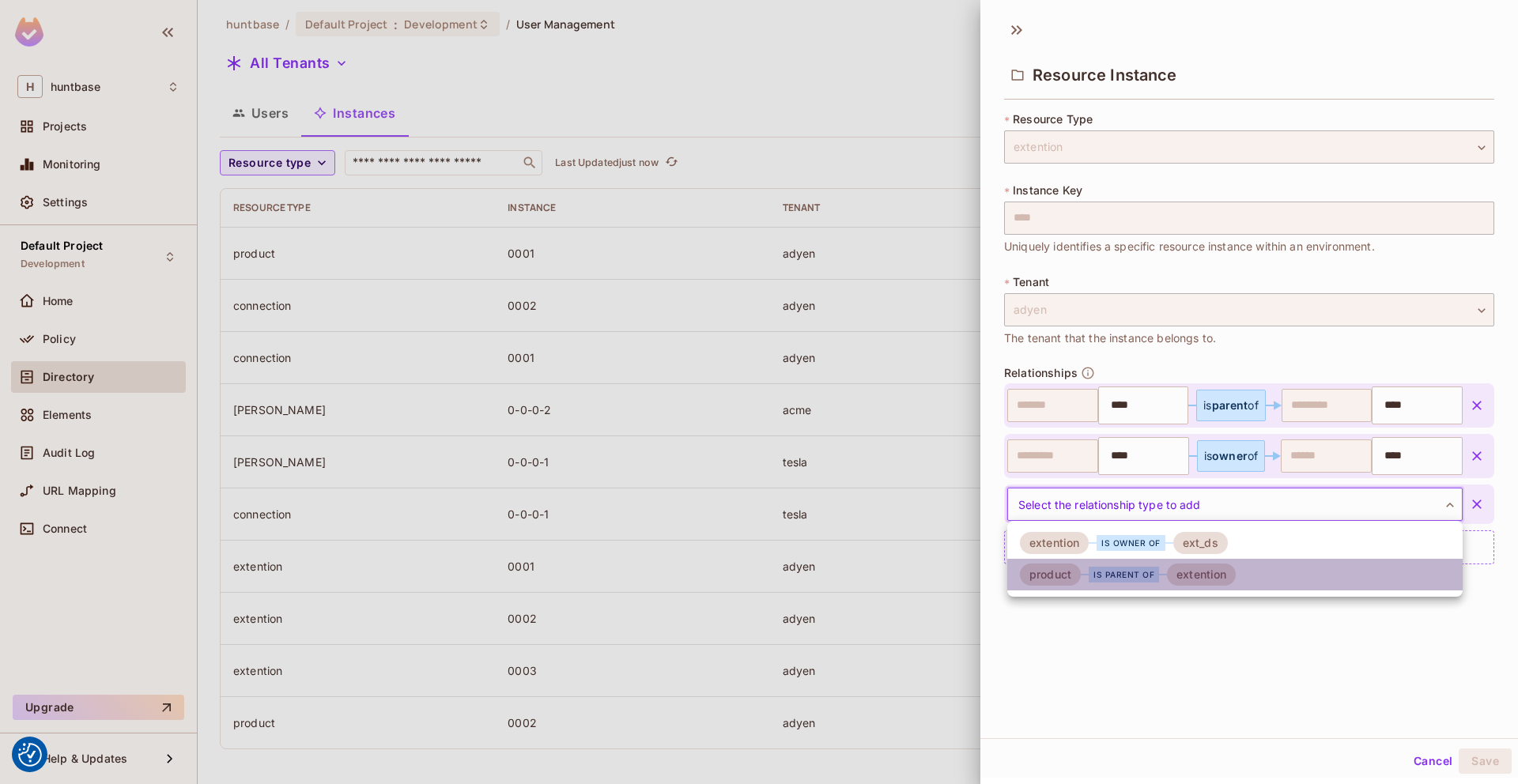
click at [1310, 574] on li "product is parent of extention" at bounding box center [1234, 574] width 456 height 32
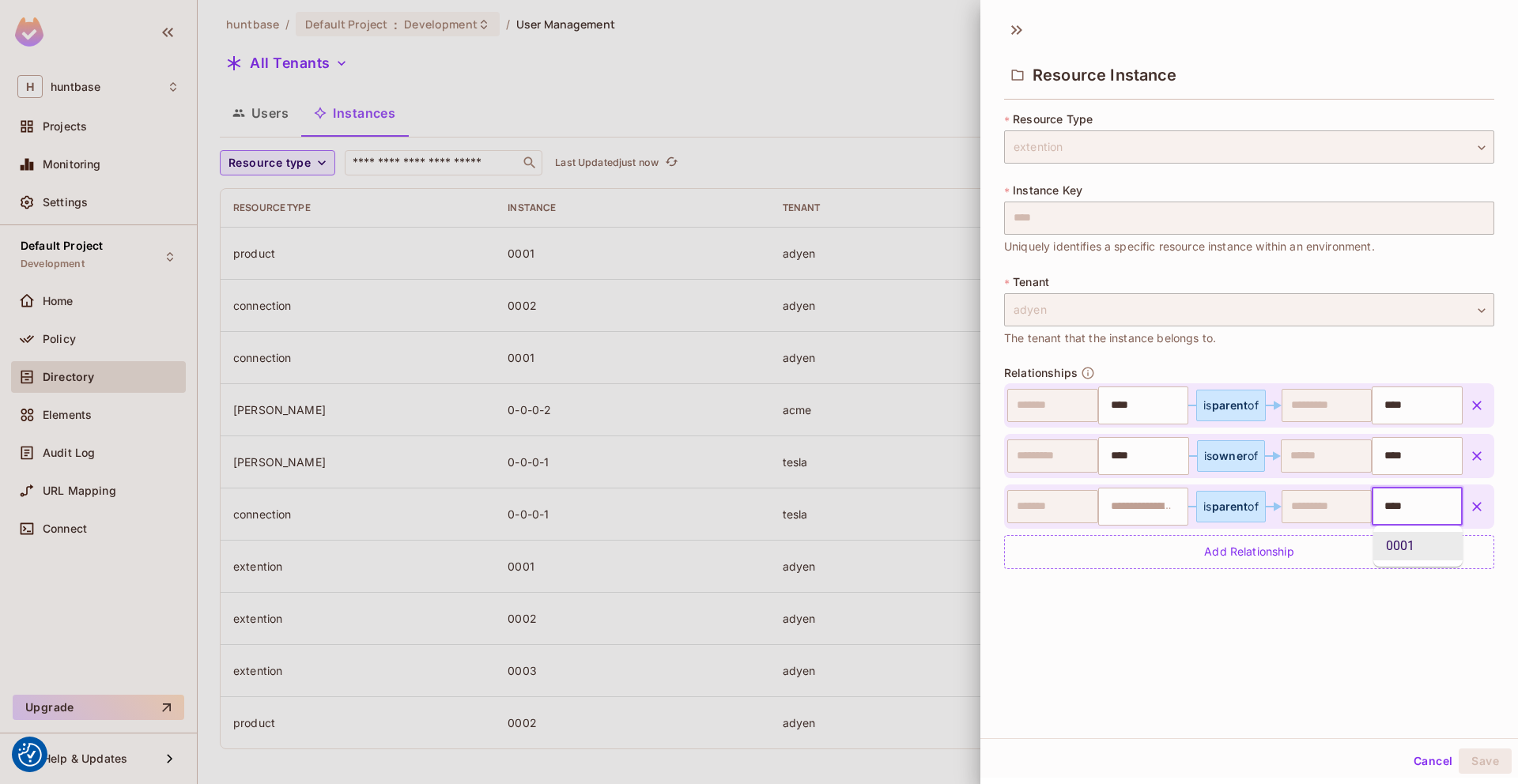
click at [1420, 510] on input "****" at bounding box center [1415, 507] width 81 height 32
type input "****"
click at [1331, 575] on div "* Resource Type extention ********* ​ * Instance Key **** ​ Uniquely identifies…" at bounding box center [1249, 350] width 490 height 477
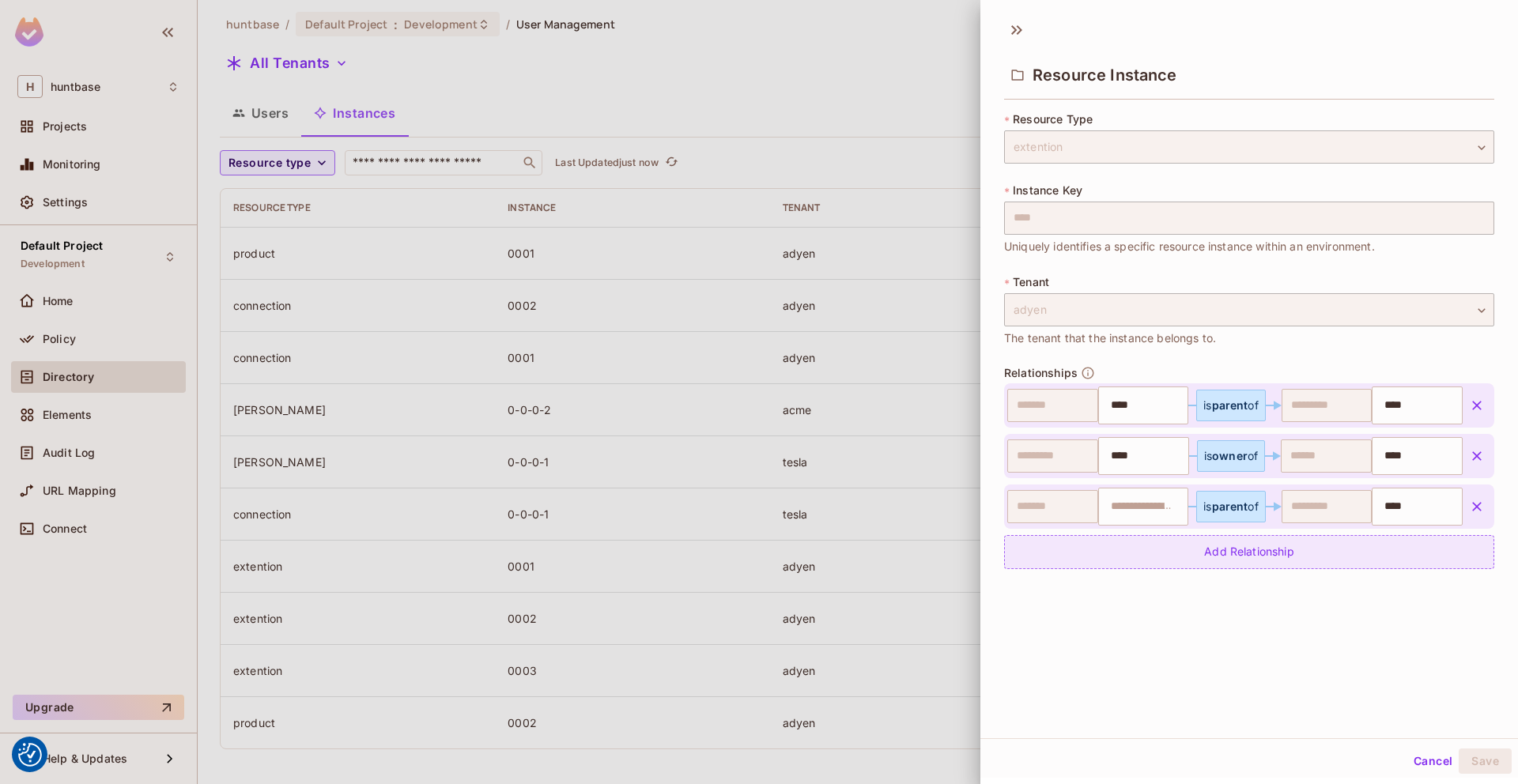
click at [1380, 554] on div "Add Relationship" at bounding box center [1249, 551] width 490 height 34
click at [1403, 558] on body "We use cookies to enhance your browsing experience, serve personalized ads or c…" at bounding box center [759, 392] width 1518 height 784
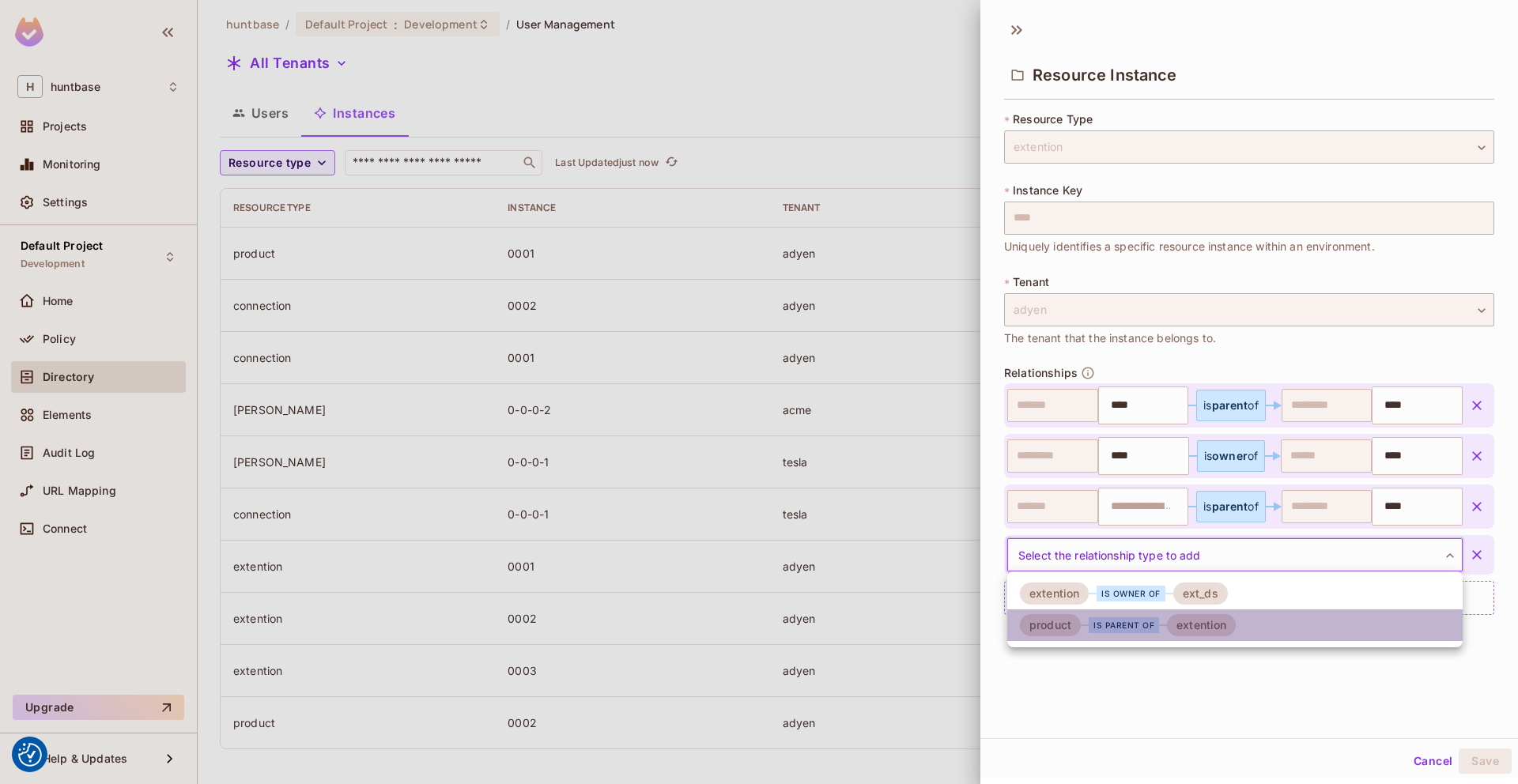
click at [1274, 633] on li "product is parent of extention" at bounding box center [1234, 625] width 456 height 32
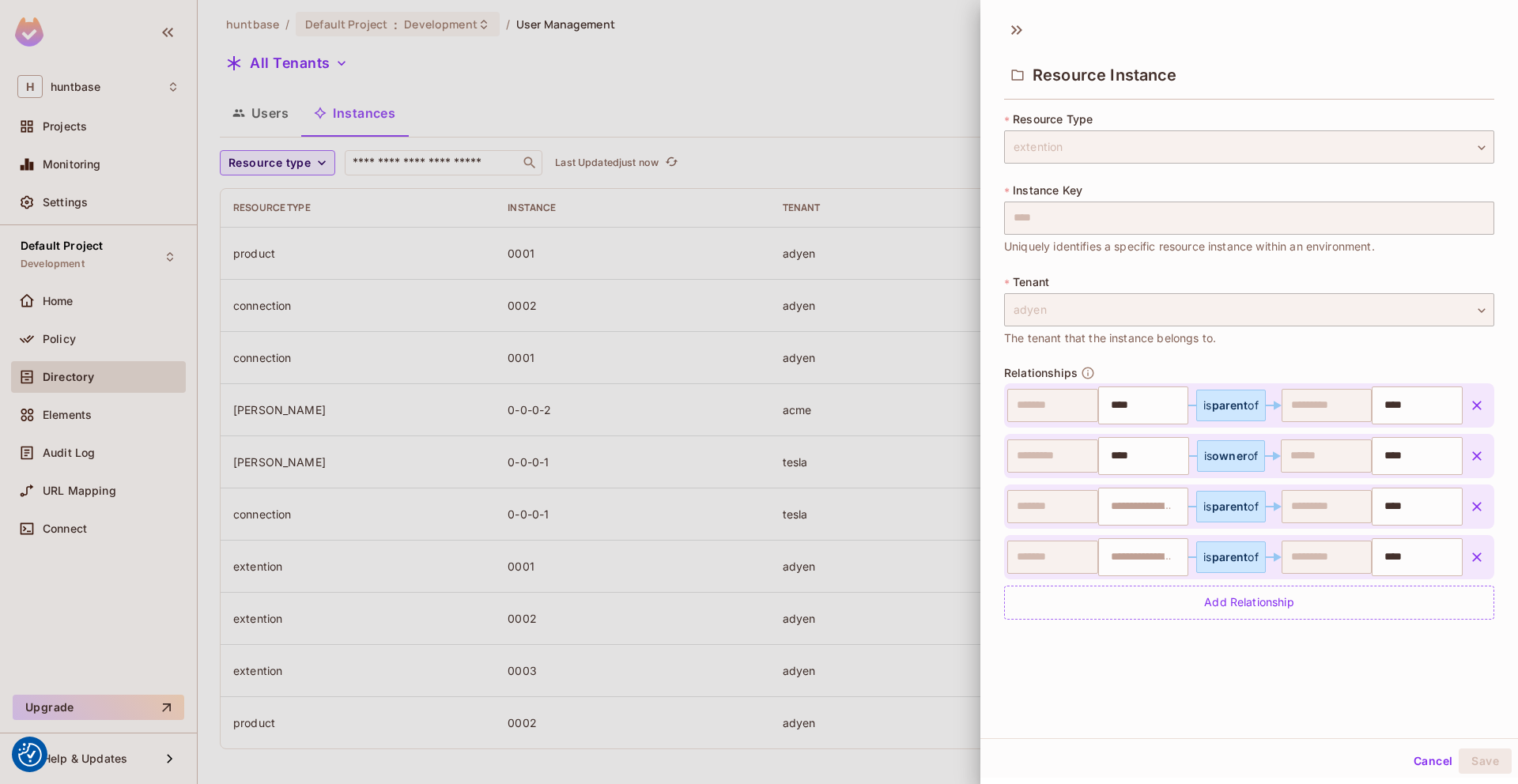
click at [1489, 507] on button "button" at bounding box center [1477, 507] width 29 height 29
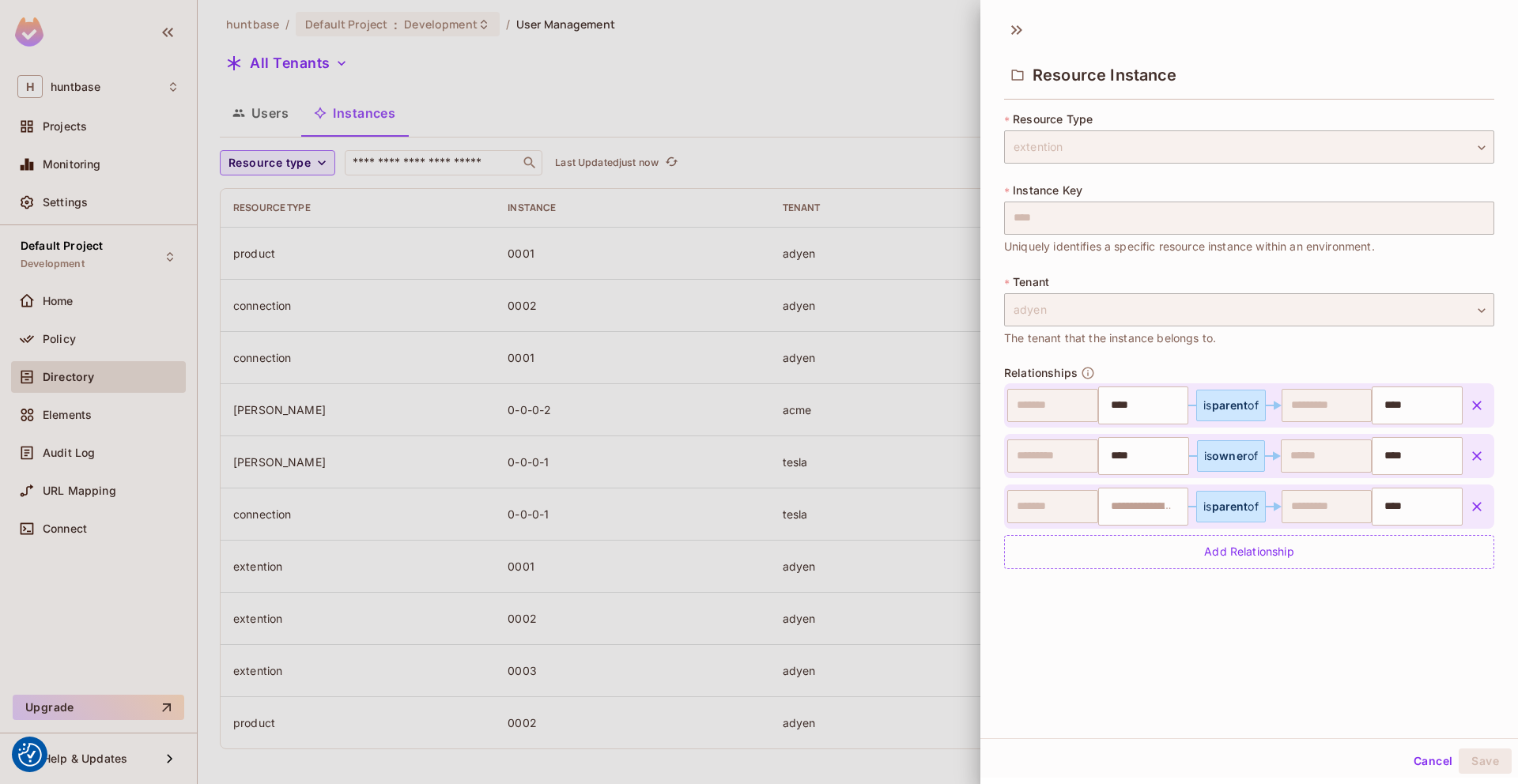
click at [1483, 508] on icon "button" at bounding box center [1477, 507] width 16 height 16
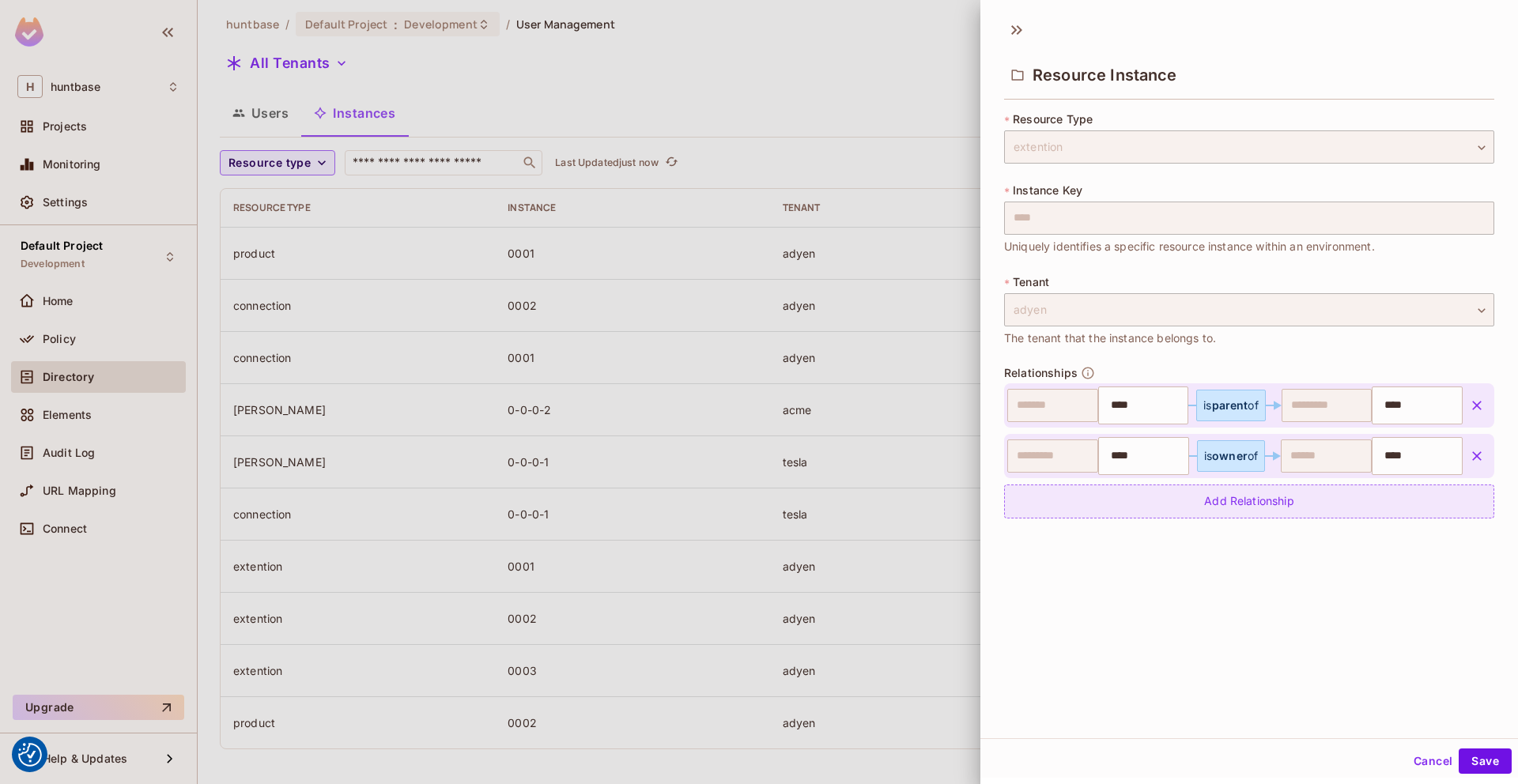
click at [1394, 514] on div "Add Relationship" at bounding box center [1249, 501] width 490 height 34
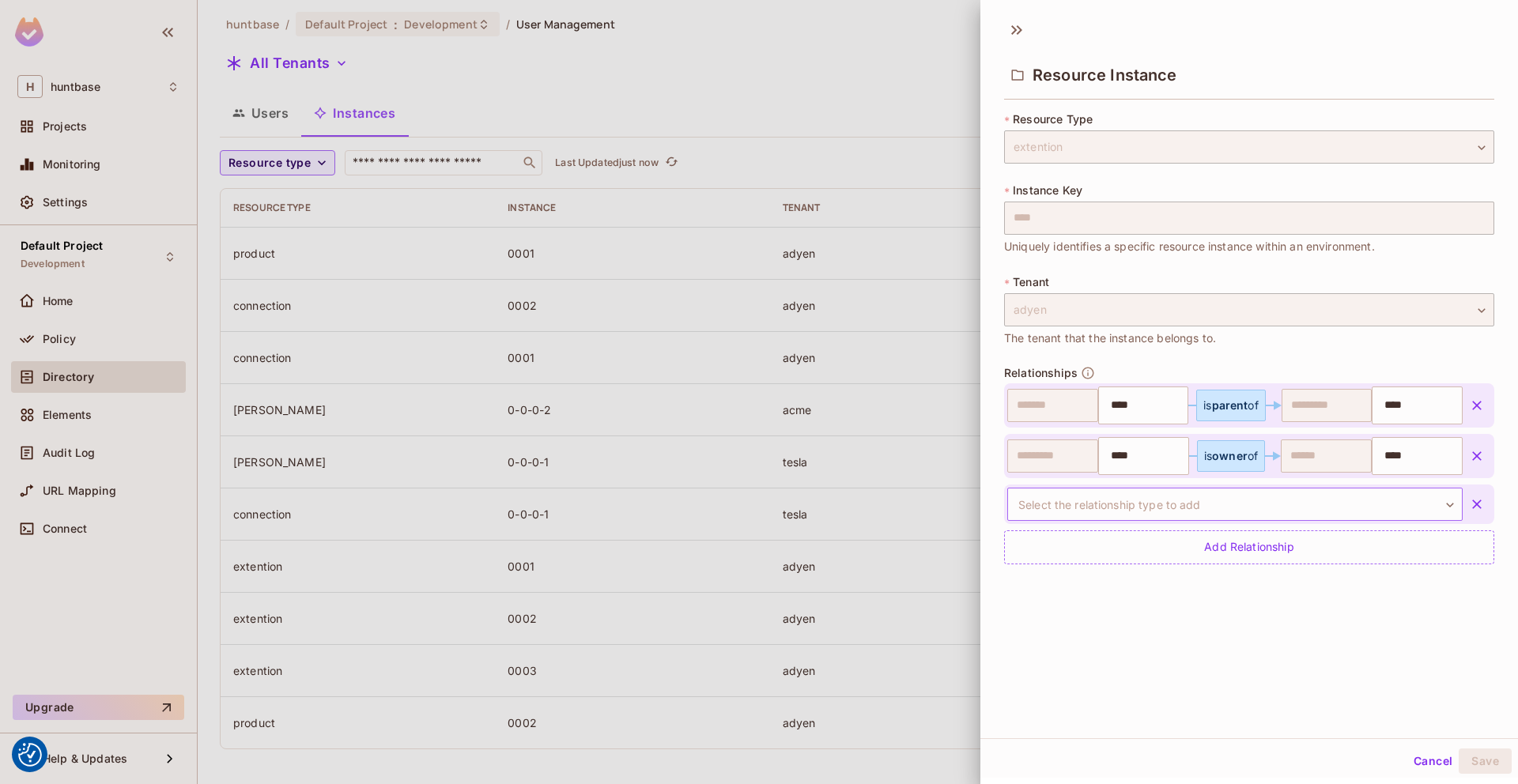
click at [1307, 505] on body "We use cookies to enhance your browsing experience, serve personalized ads or c…" at bounding box center [759, 392] width 1518 height 784
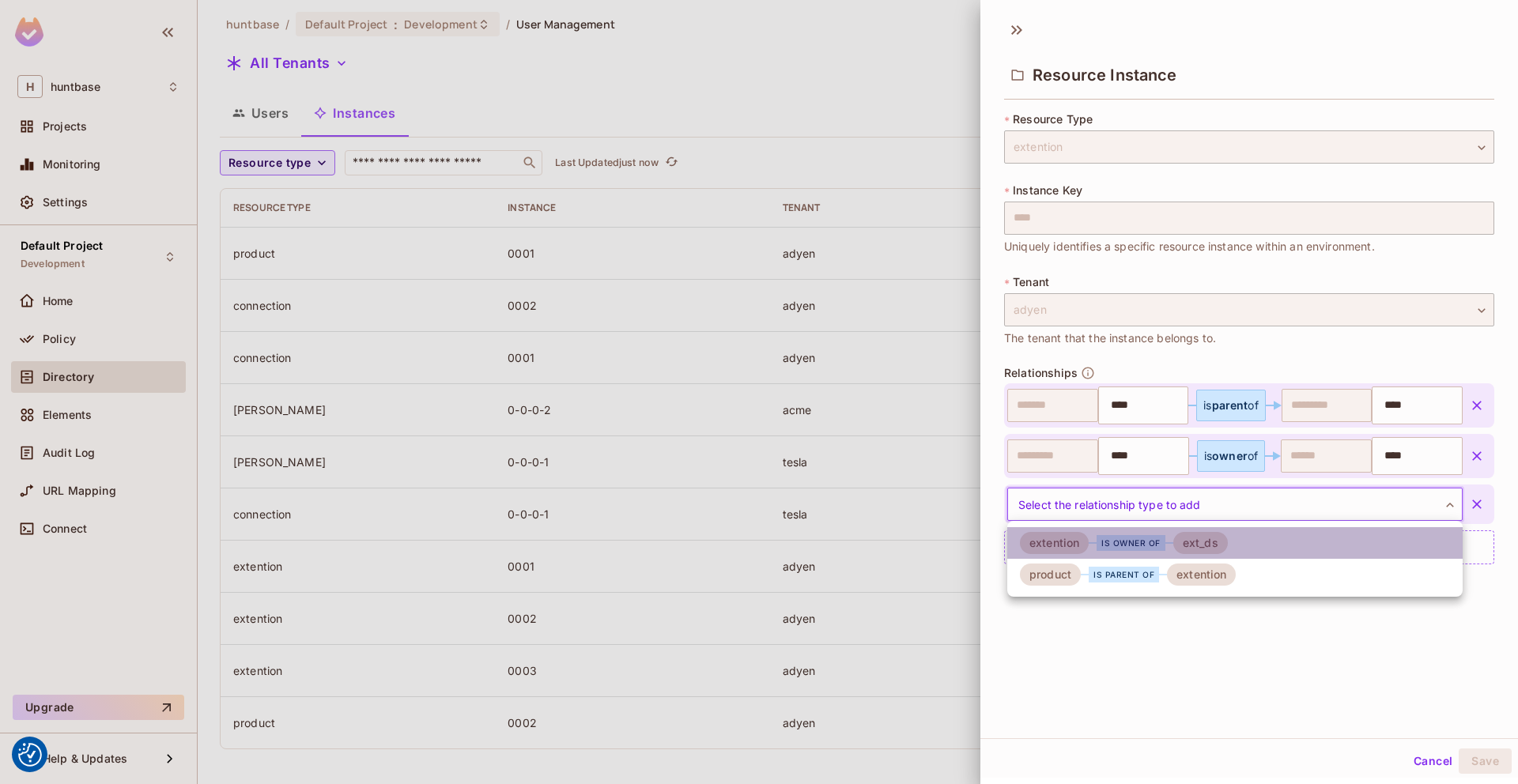
click at [1257, 539] on li "extention is owner of ext_ds" at bounding box center [1234, 543] width 456 height 32
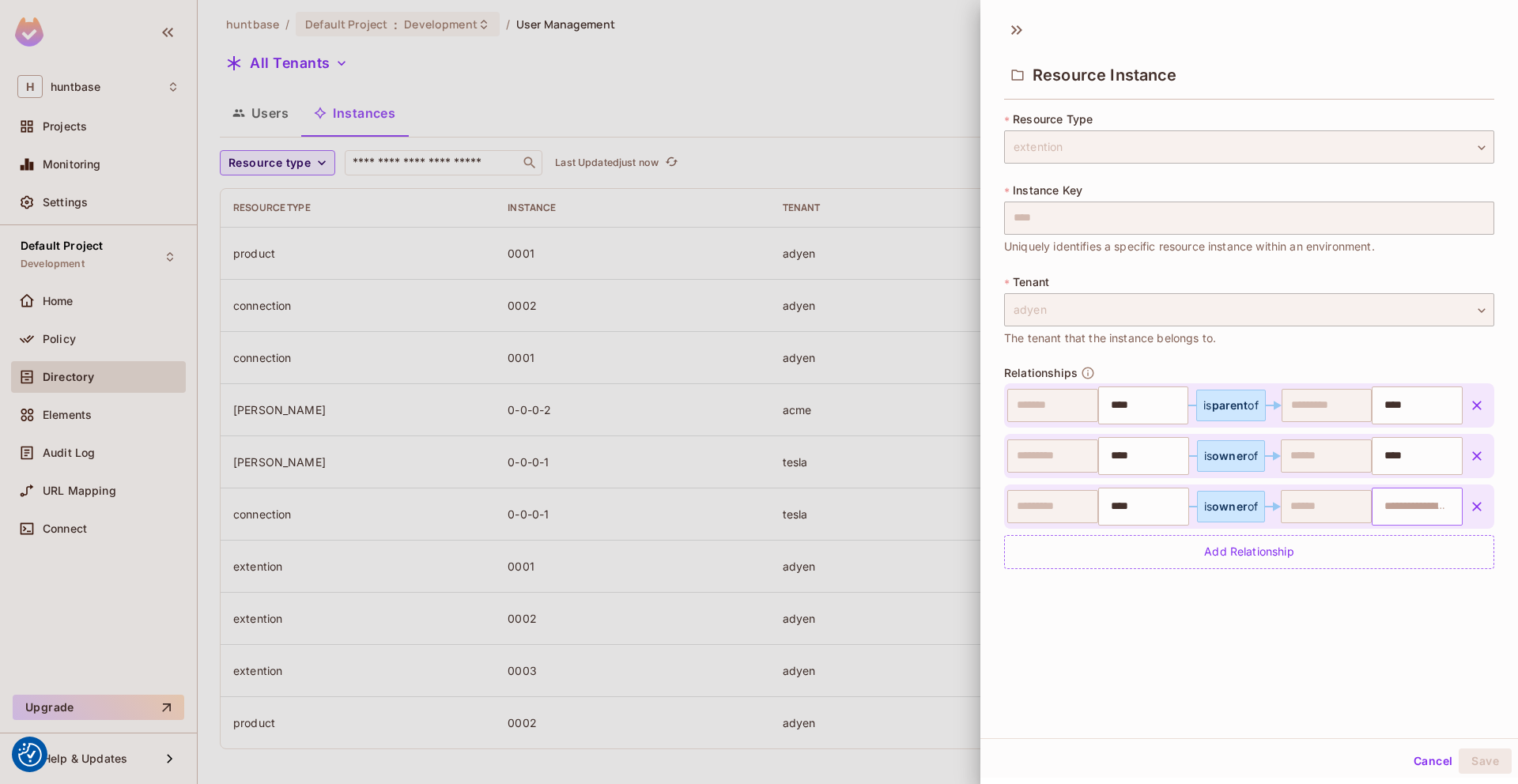
click at [1416, 514] on input "text" at bounding box center [1415, 507] width 81 height 32
type input "****"
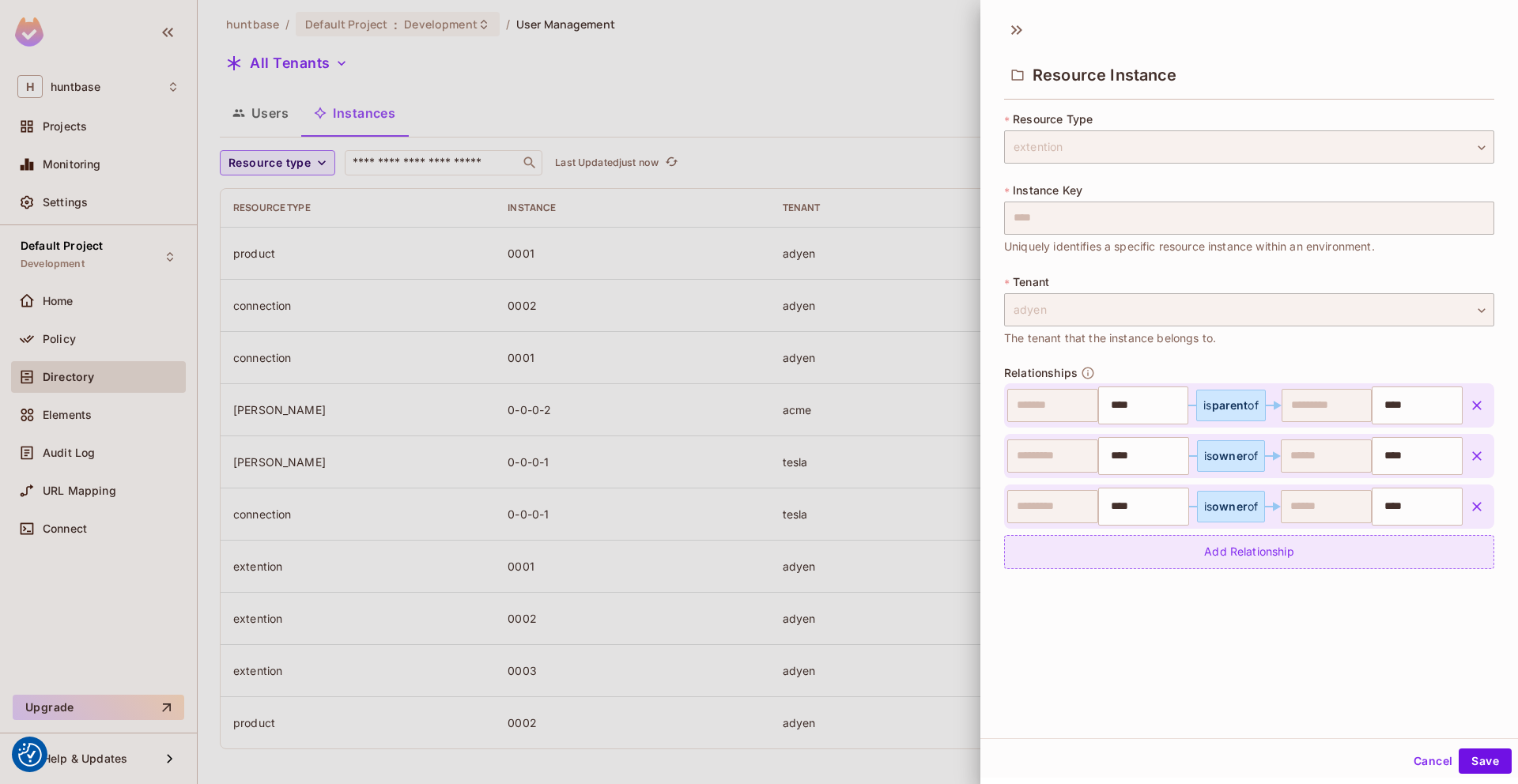
click at [1327, 560] on div "Add Relationship" at bounding box center [1249, 551] width 490 height 34
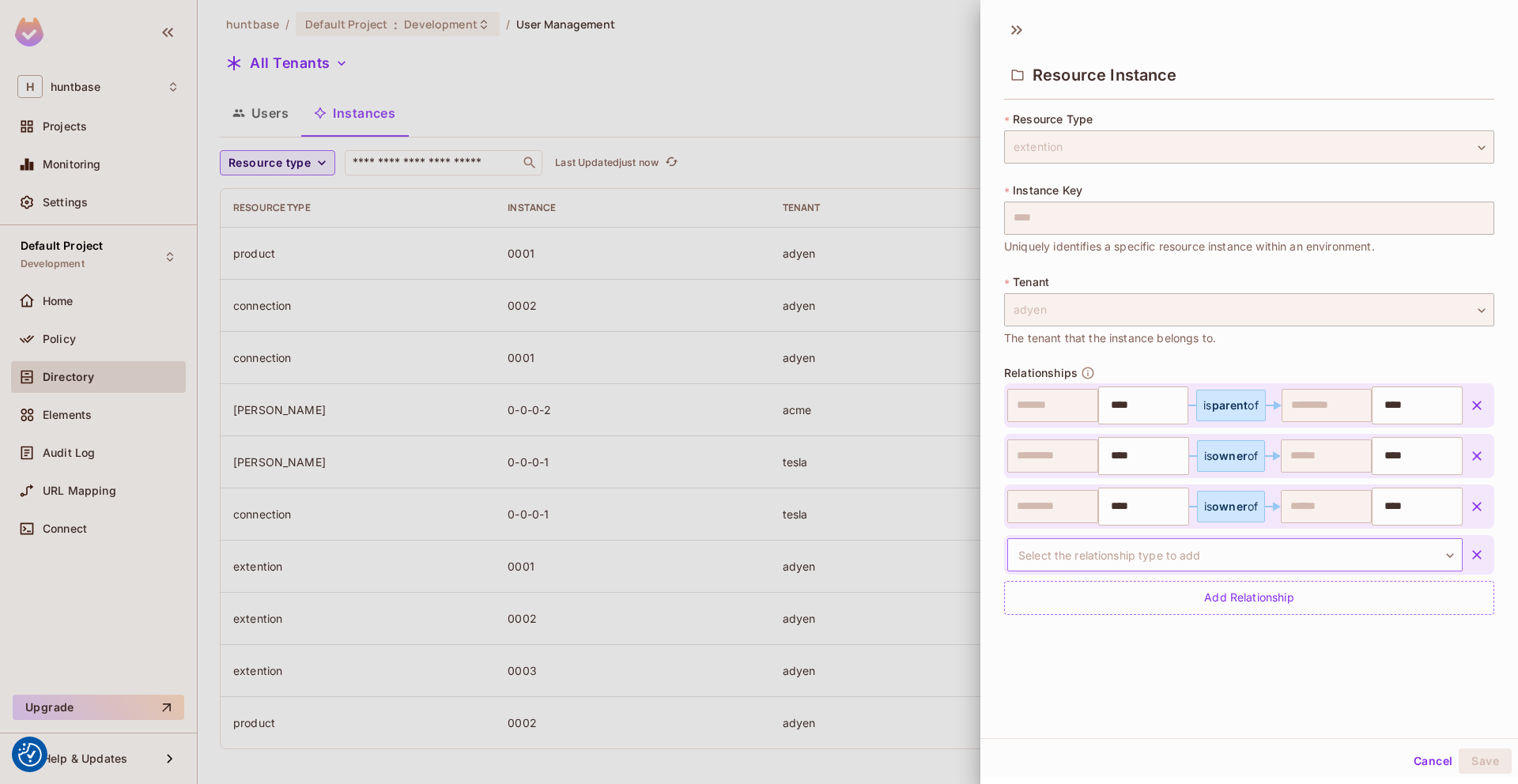
click at [1374, 554] on body "We use cookies to enhance your browsing experience, serve personalized ads or c…" at bounding box center [759, 392] width 1518 height 784
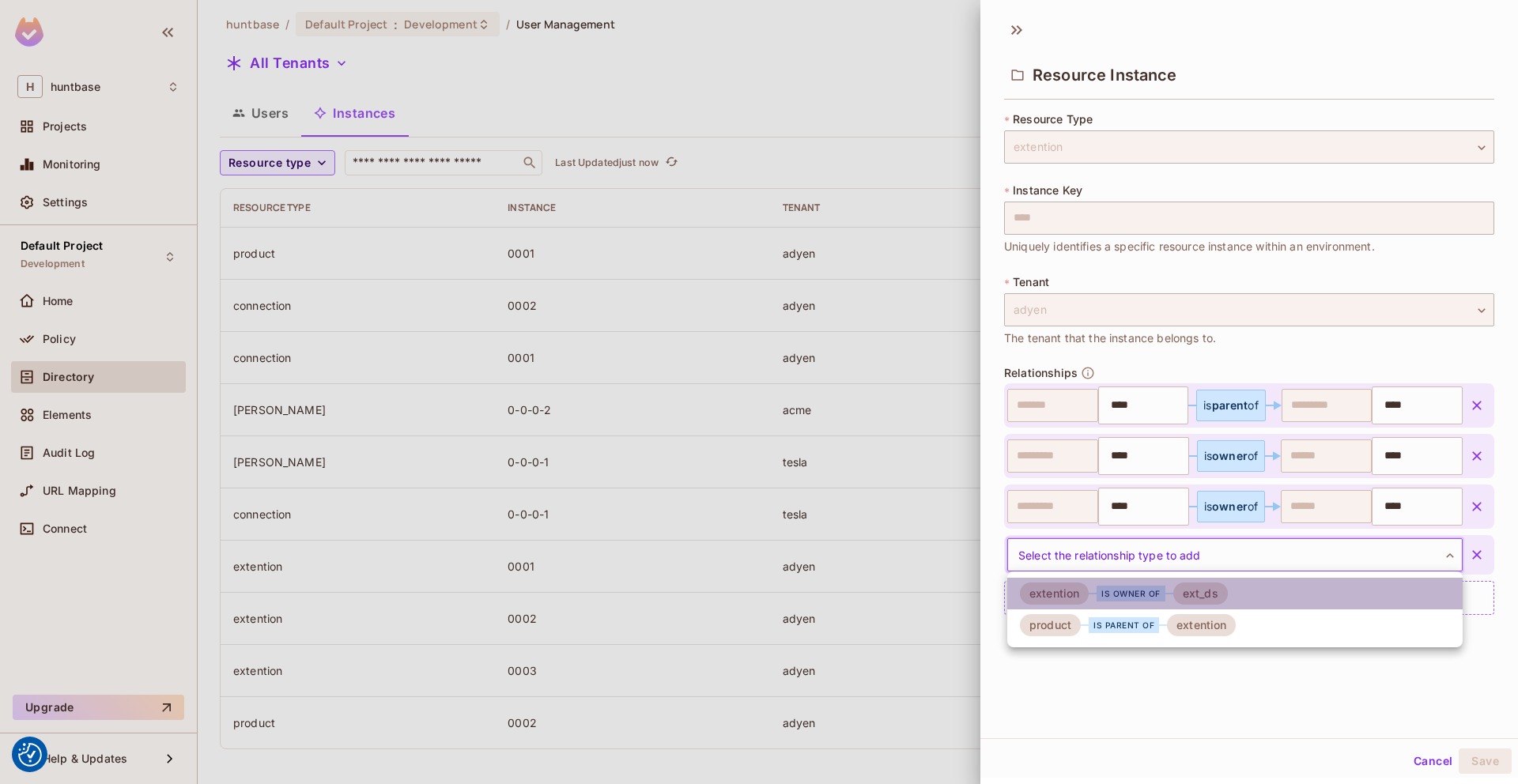
click at [1244, 589] on li "extention is owner of ext_ds" at bounding box center [1234, 593] width 456 height 32
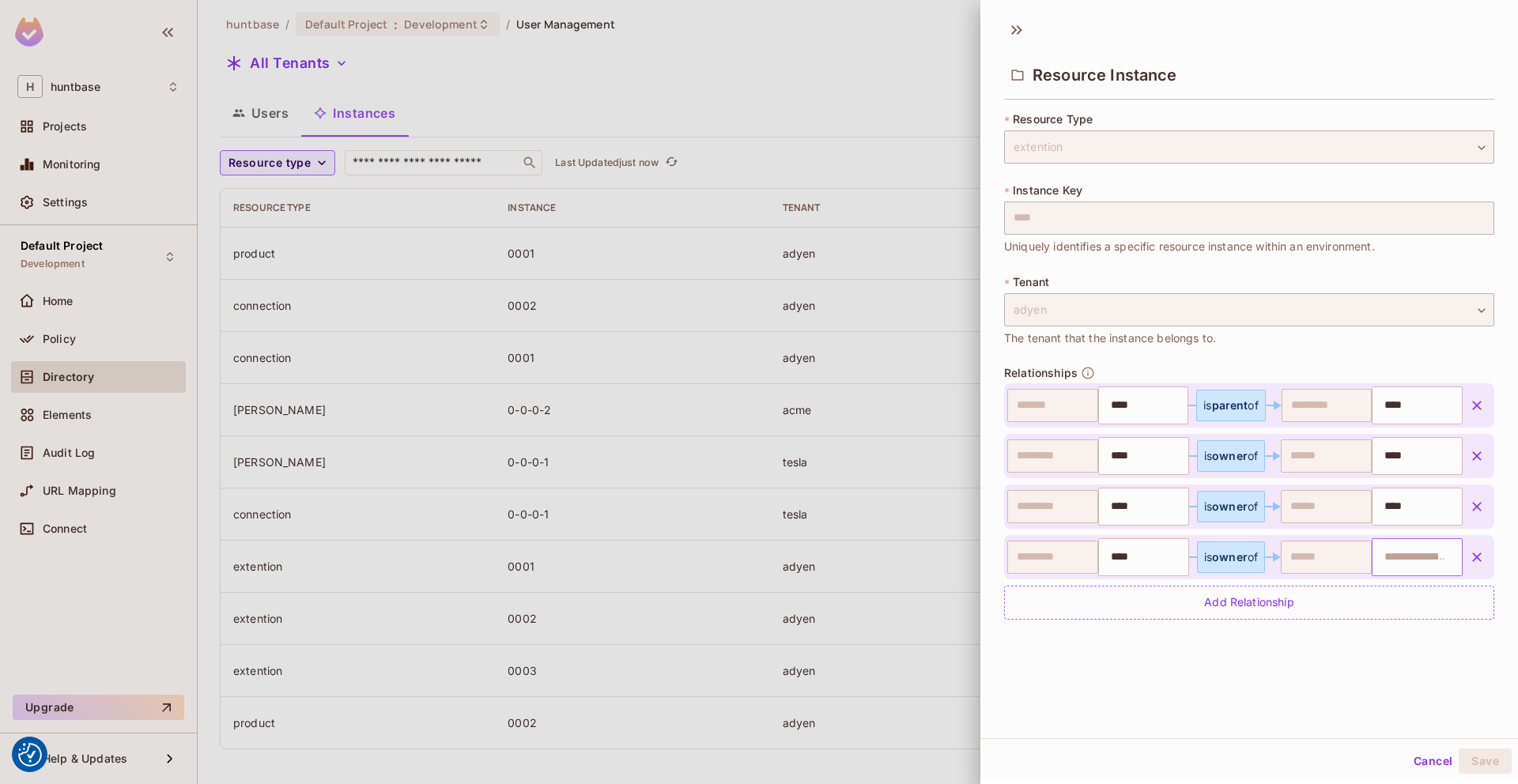
click at [1403, 552] on input "text" at bounding box center [1415, 557] width 81 height 32
type input "****"
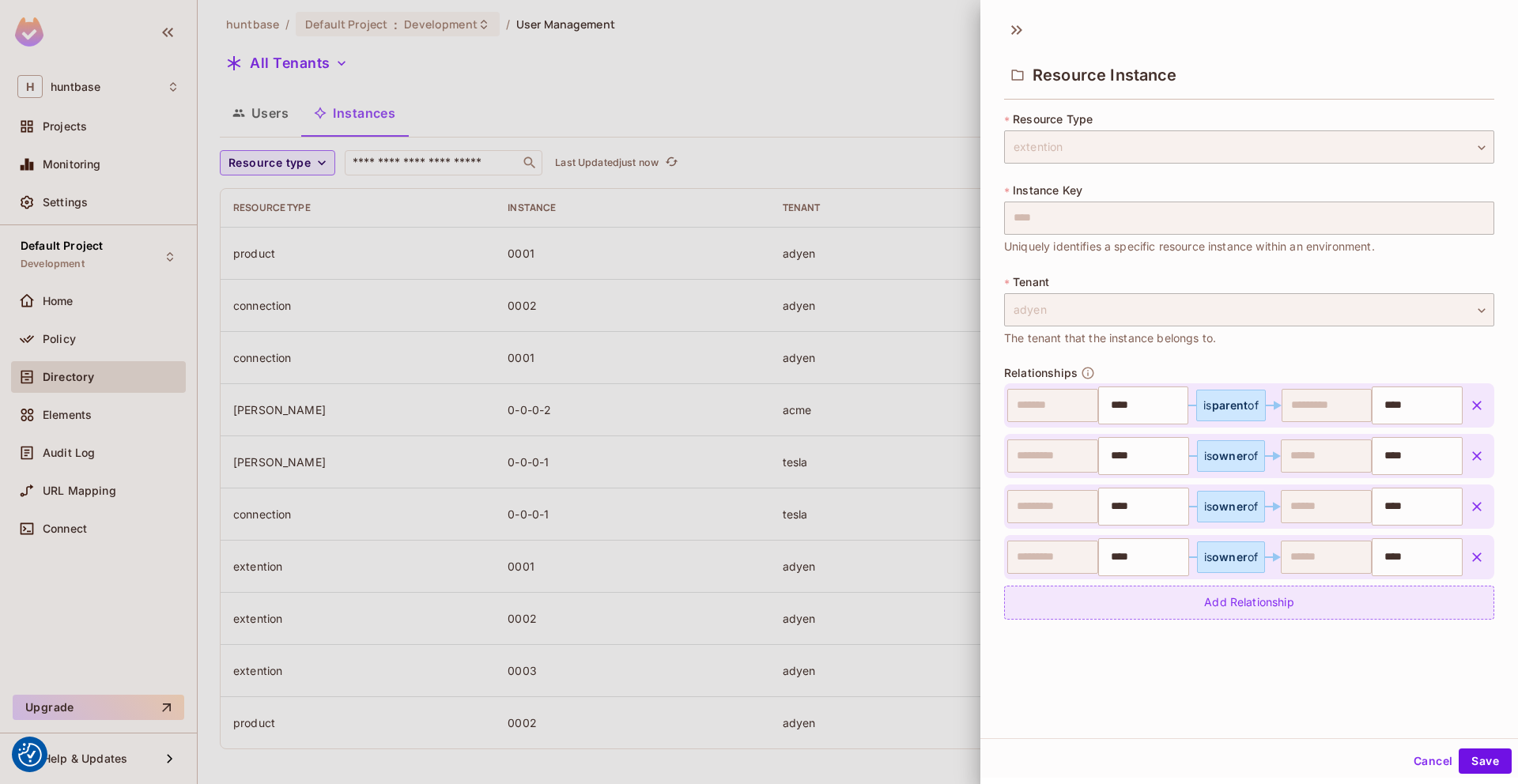
click at [1352, 603] on div "Add Relationship" at bounding box center [1249, 602] width 490 height 34
click at [1411, 618] on body "We use cookies to enhance your browsing experience, serve personalized ads or c…" at bounding box center [759, 392] width 1518 height 784
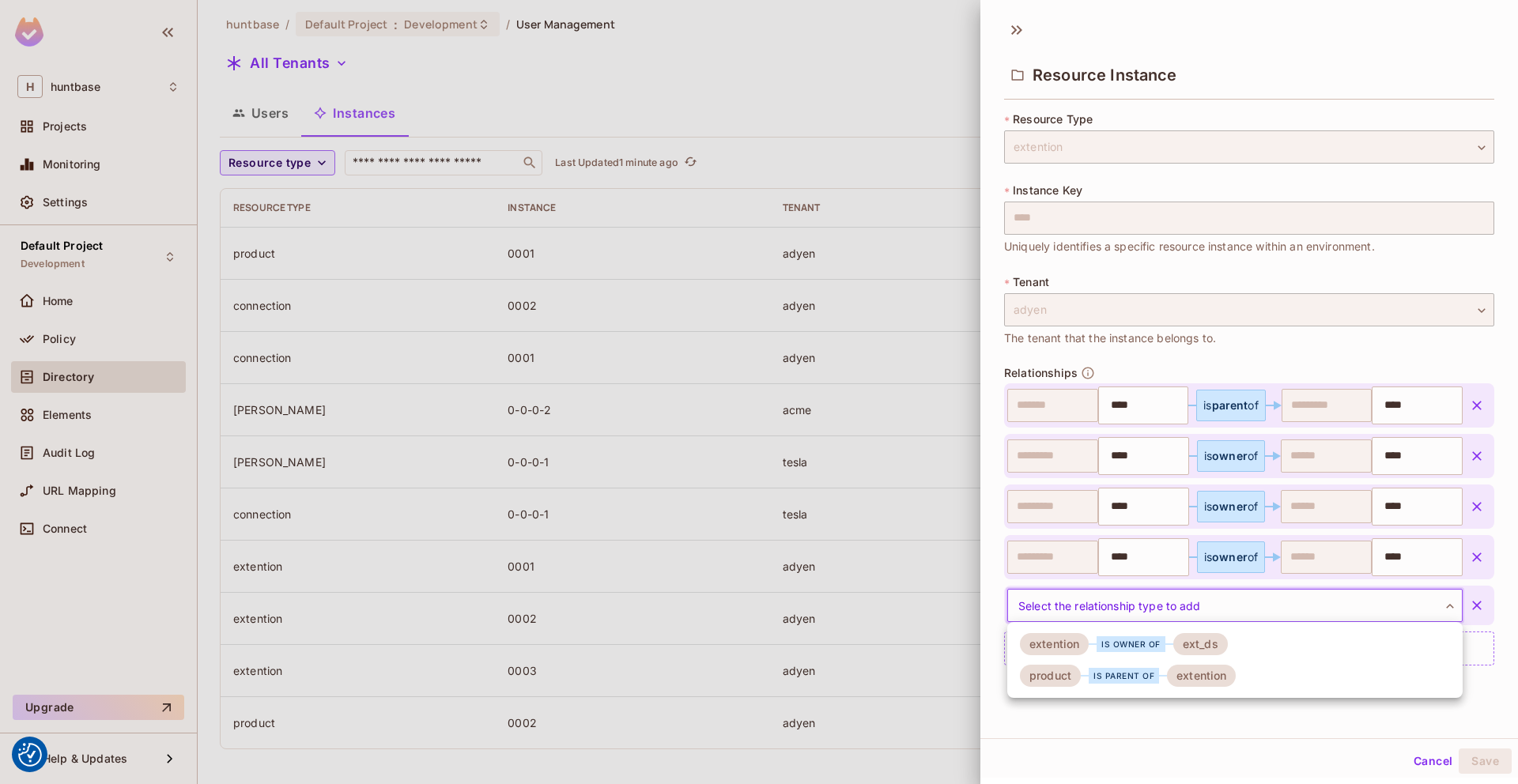
click at [1253, 680] on li "product is parent of extention" at bounding box center [1234, 676] width 456 height 32
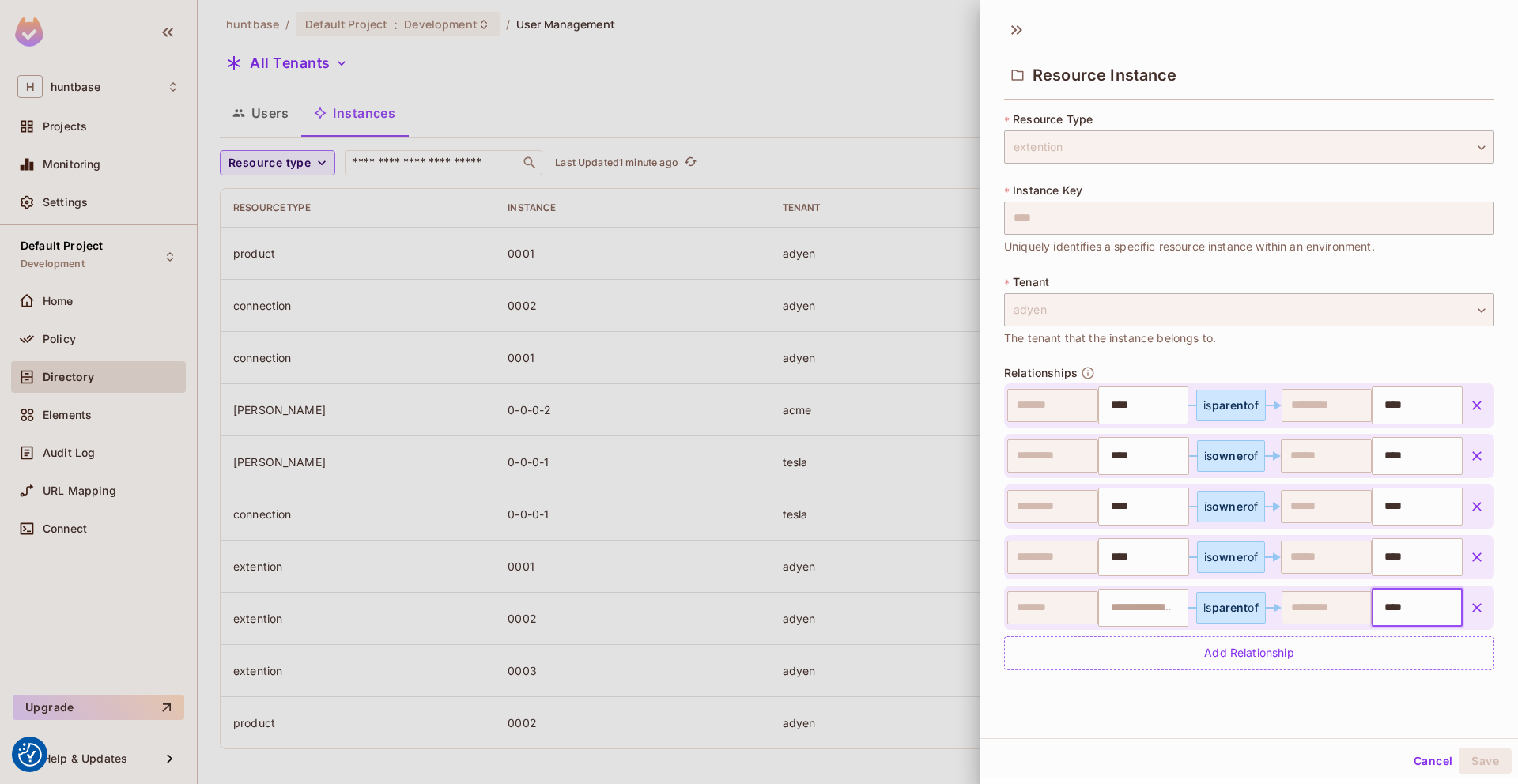
click at [1423, 604] on input "****" at bounding box center [1415, 607] width 81 height 32
type input "****"
click at [1428, 698] on div "Resource Instance * Resource Type extention ********* ​ * Instance Key **** ​ U…" at bounding box center [1249, 375] width 537 height 727
click at [1394, 671] on div "* Resource Type extention ********* ​ * Instance Key **** ​ Uniquely identifies…" at bounding box center [1249, 400] width 490 height 577
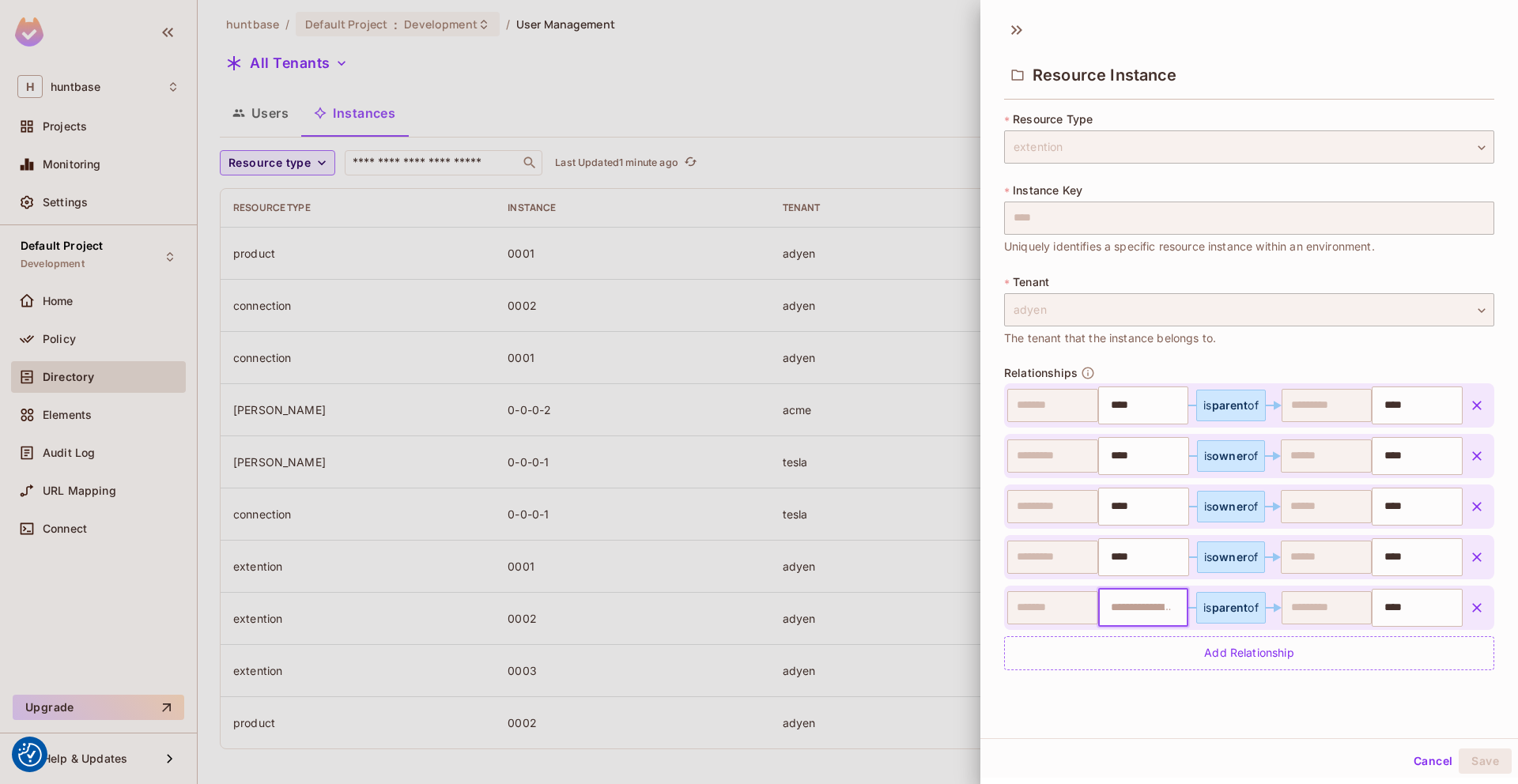
click at [1166, 607] on input "text" at bounding box center [1142, 607] width 81 height 32
click at [1482, 603] on icon "button" at bounding box center [1477, 607] width 16 height 16
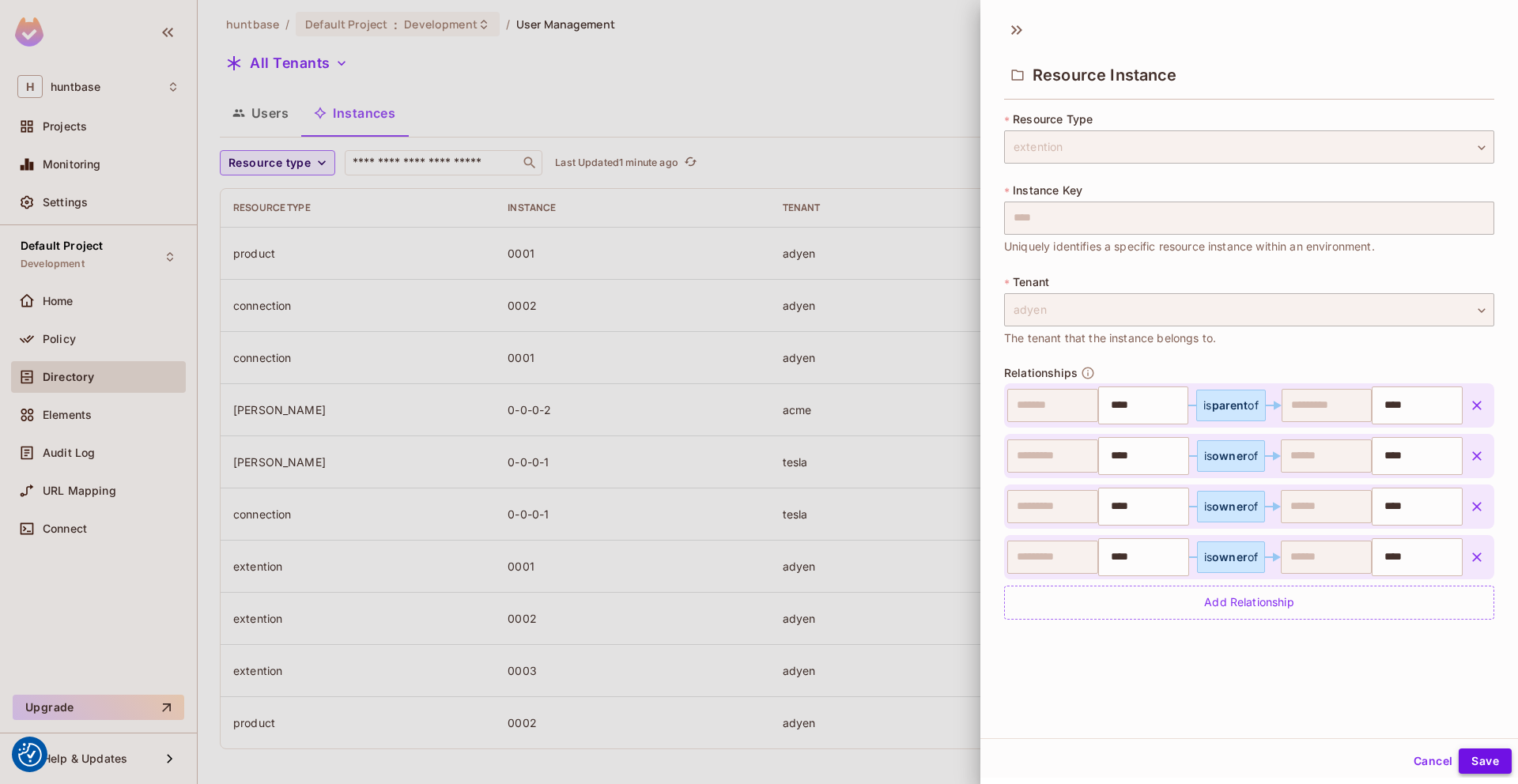
click at [1487, 758] on button "Save" at bounding box center [1485, 761] width 53 height 25
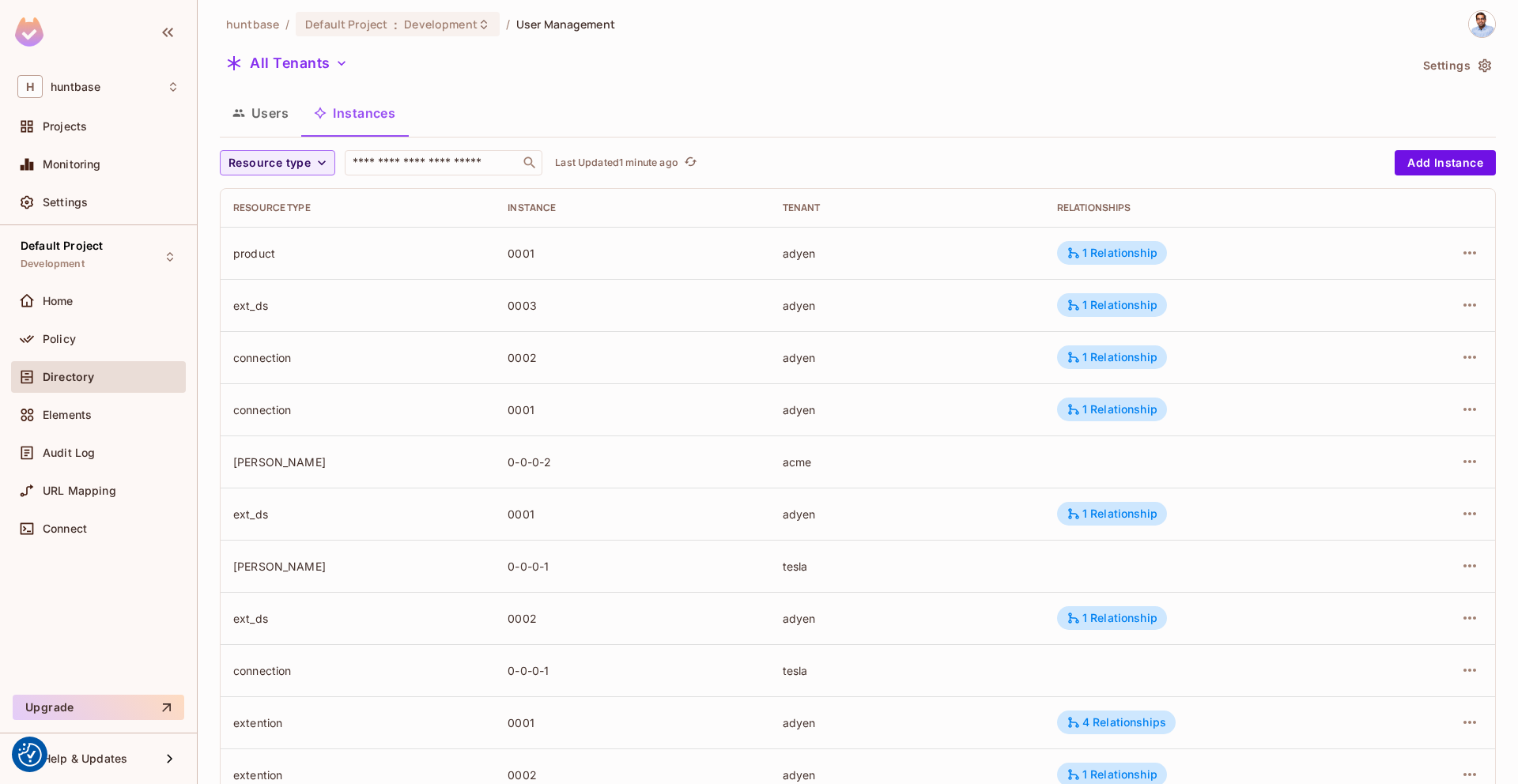
scroll to position [0, 0]
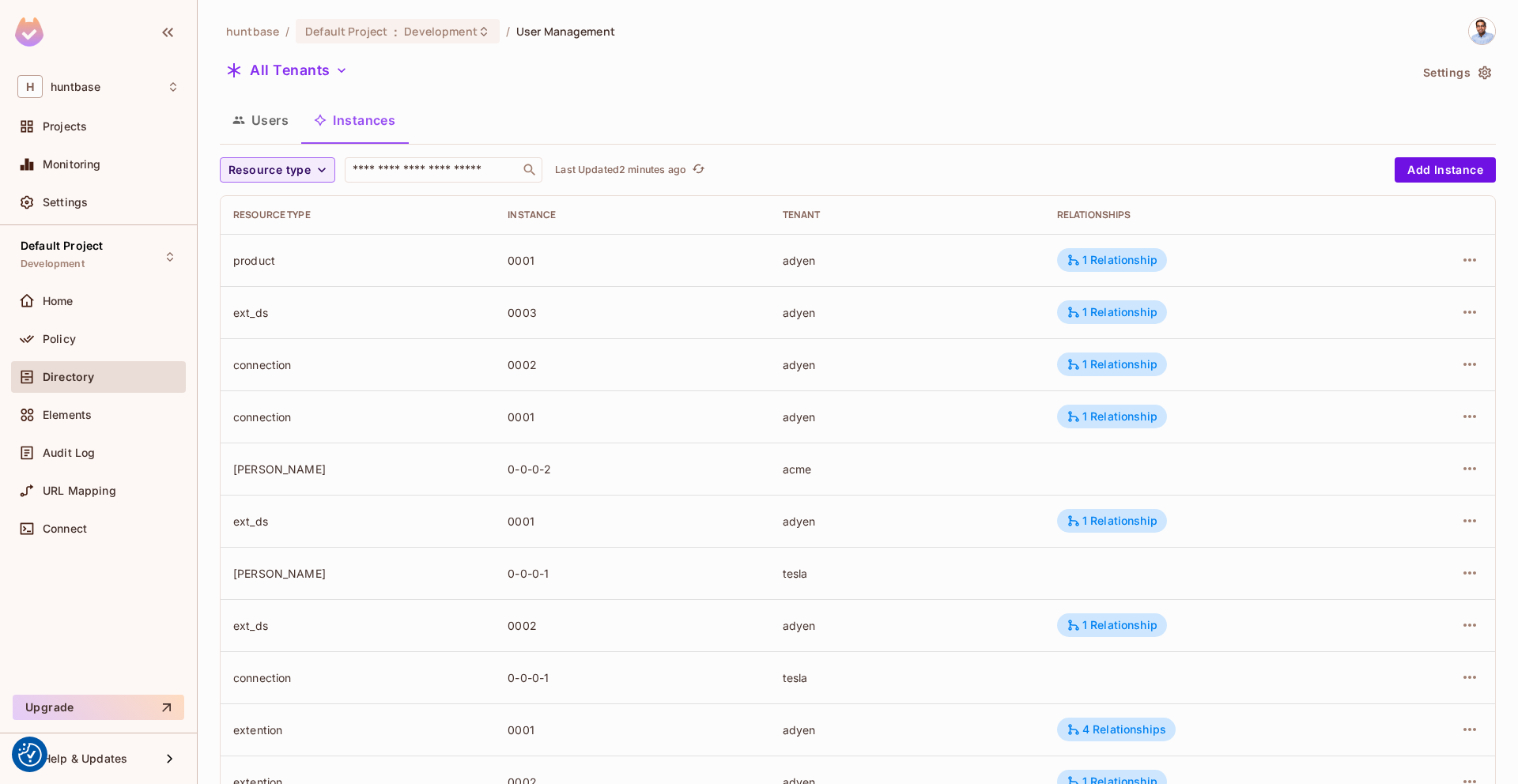
click at [261, 121] on button "Users" at bounding box center [260, 120] width 82 height 40
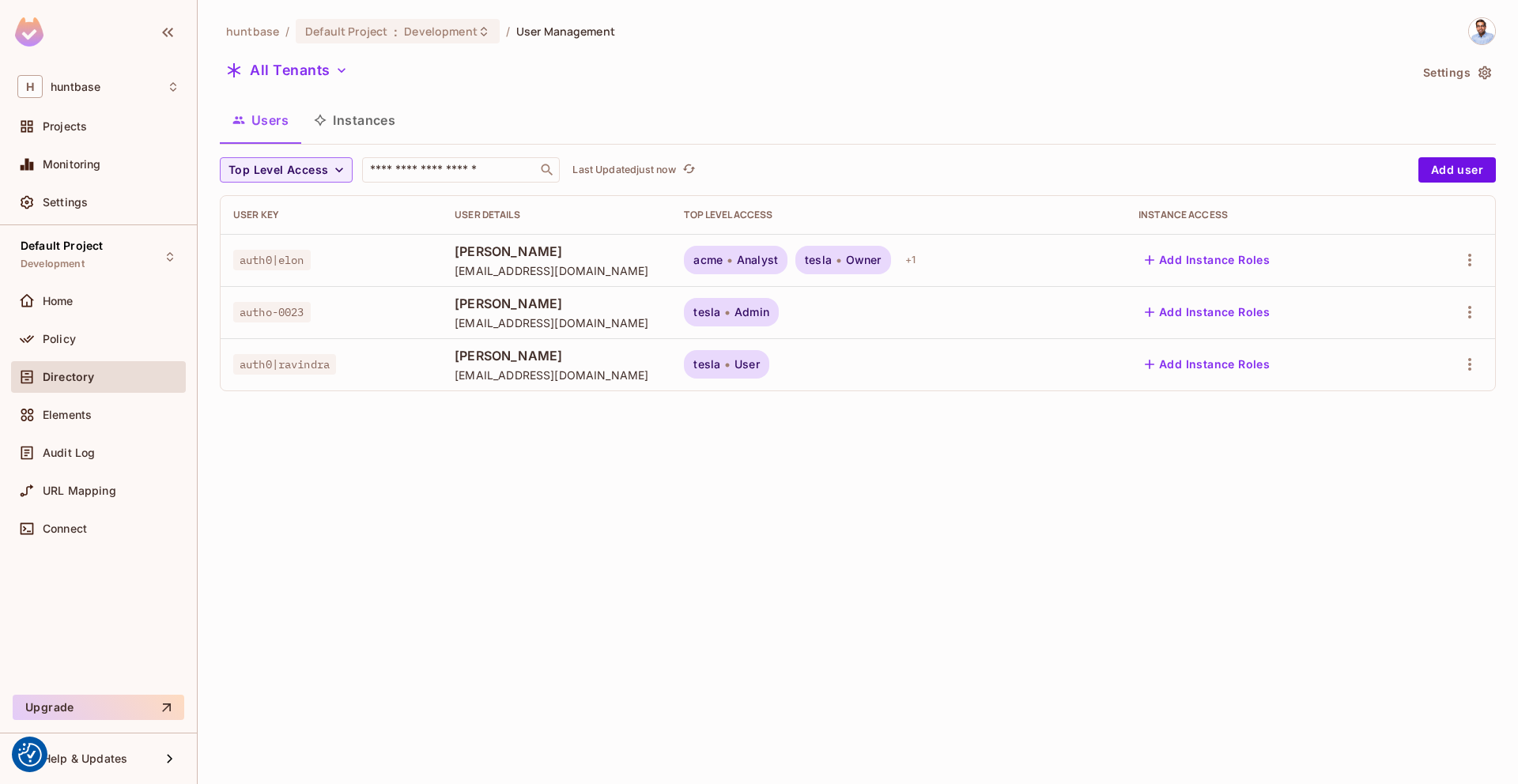
click at [1257, 367] on button "Add Instance Roles" at bounding box center [1207, 364] width 138 height 25
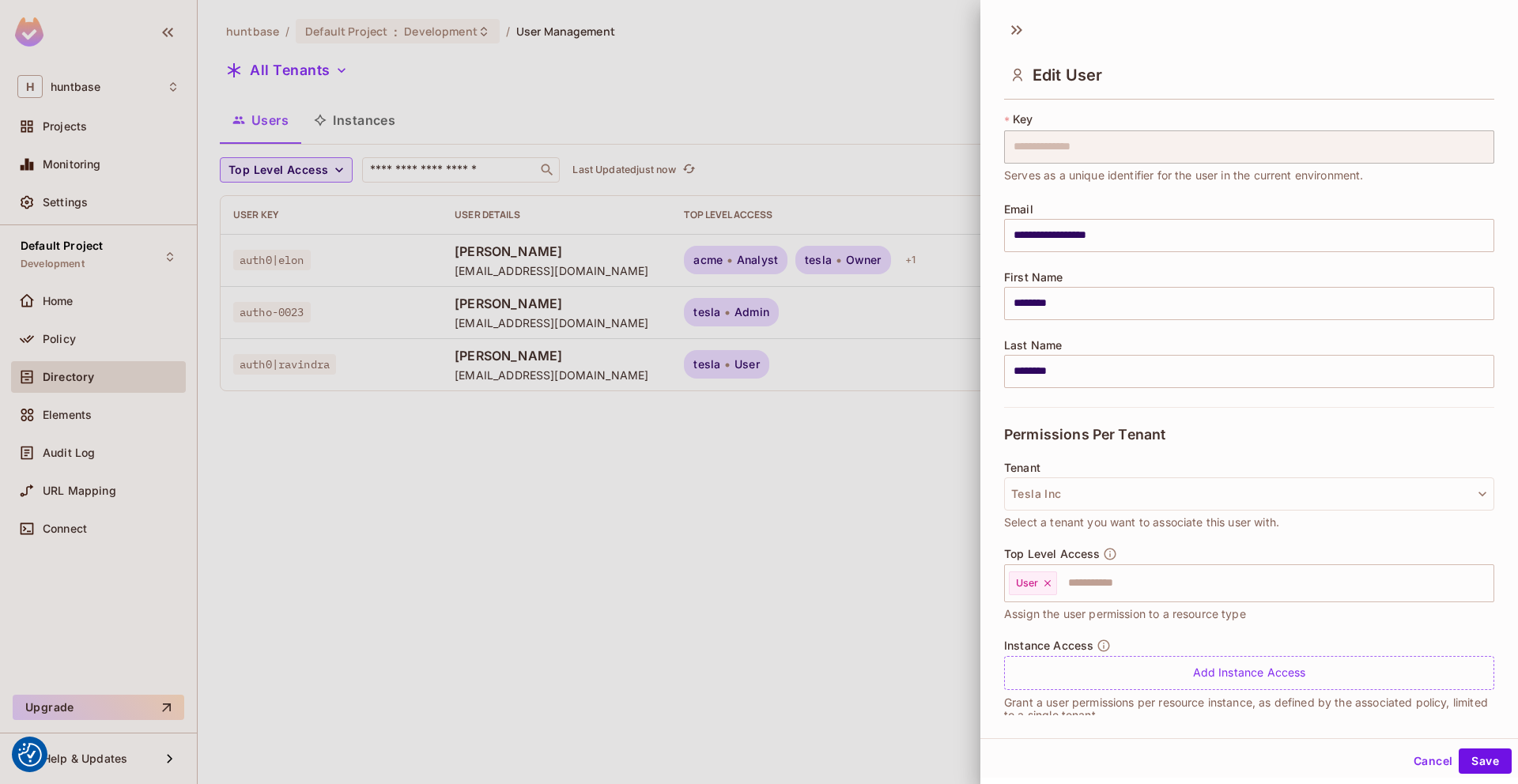
scroll to position [57, 0]
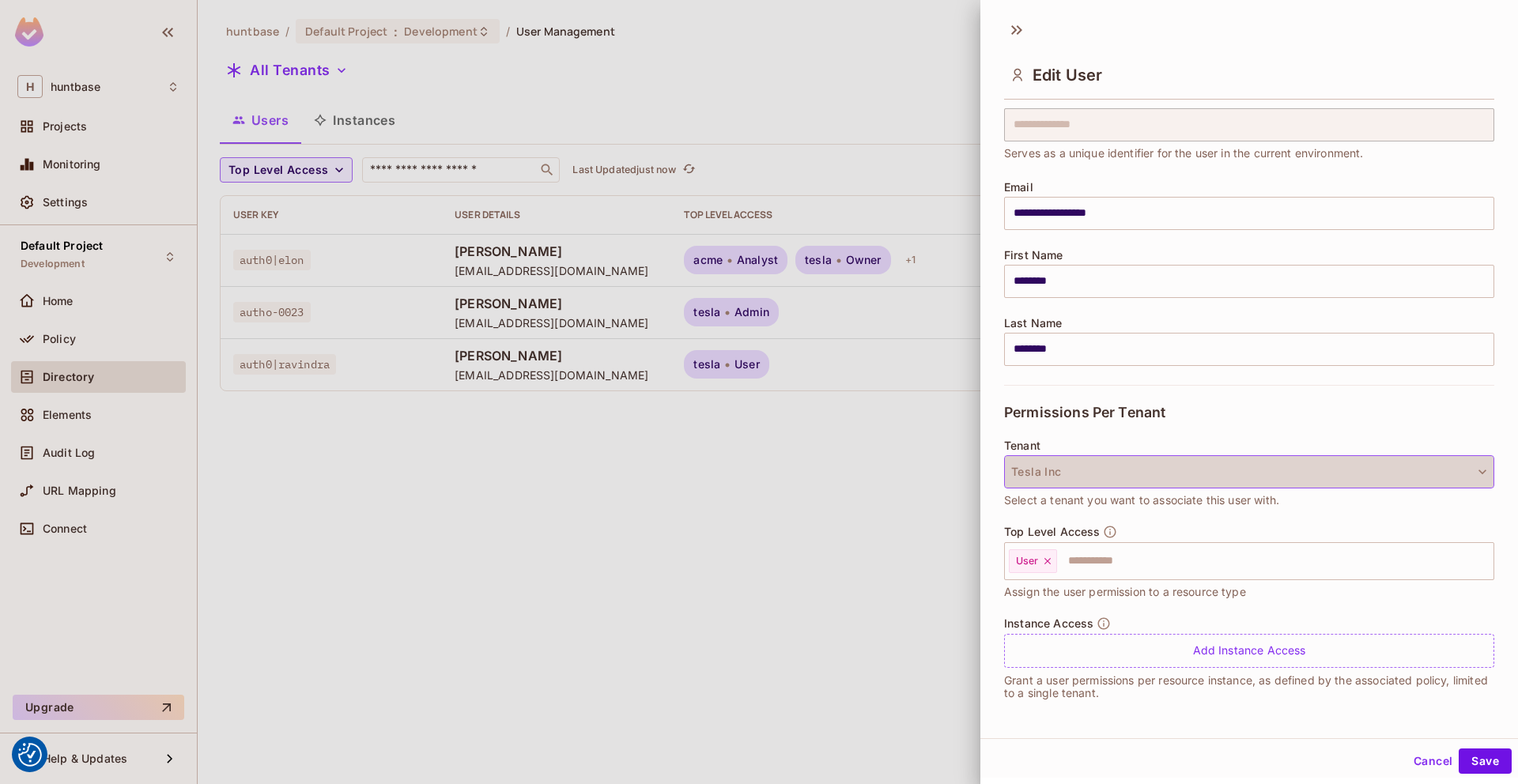
click at [1119, 471] on button "Tesla Inc" at bounding box center [1249, 472] width 490 height 33
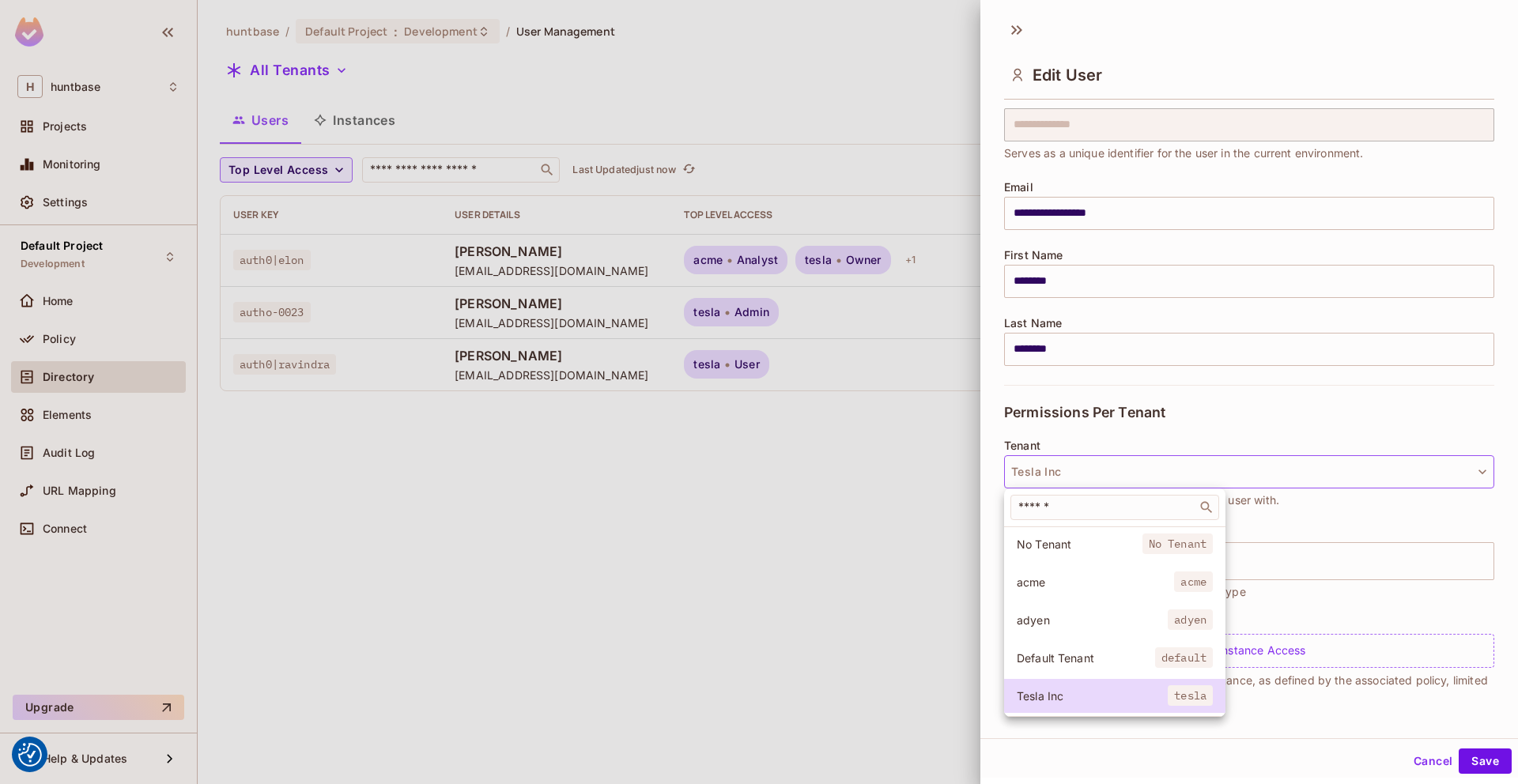
click at [1034, 614] on span "adyen" at bounding box center [1092, 619] width 151 height 15
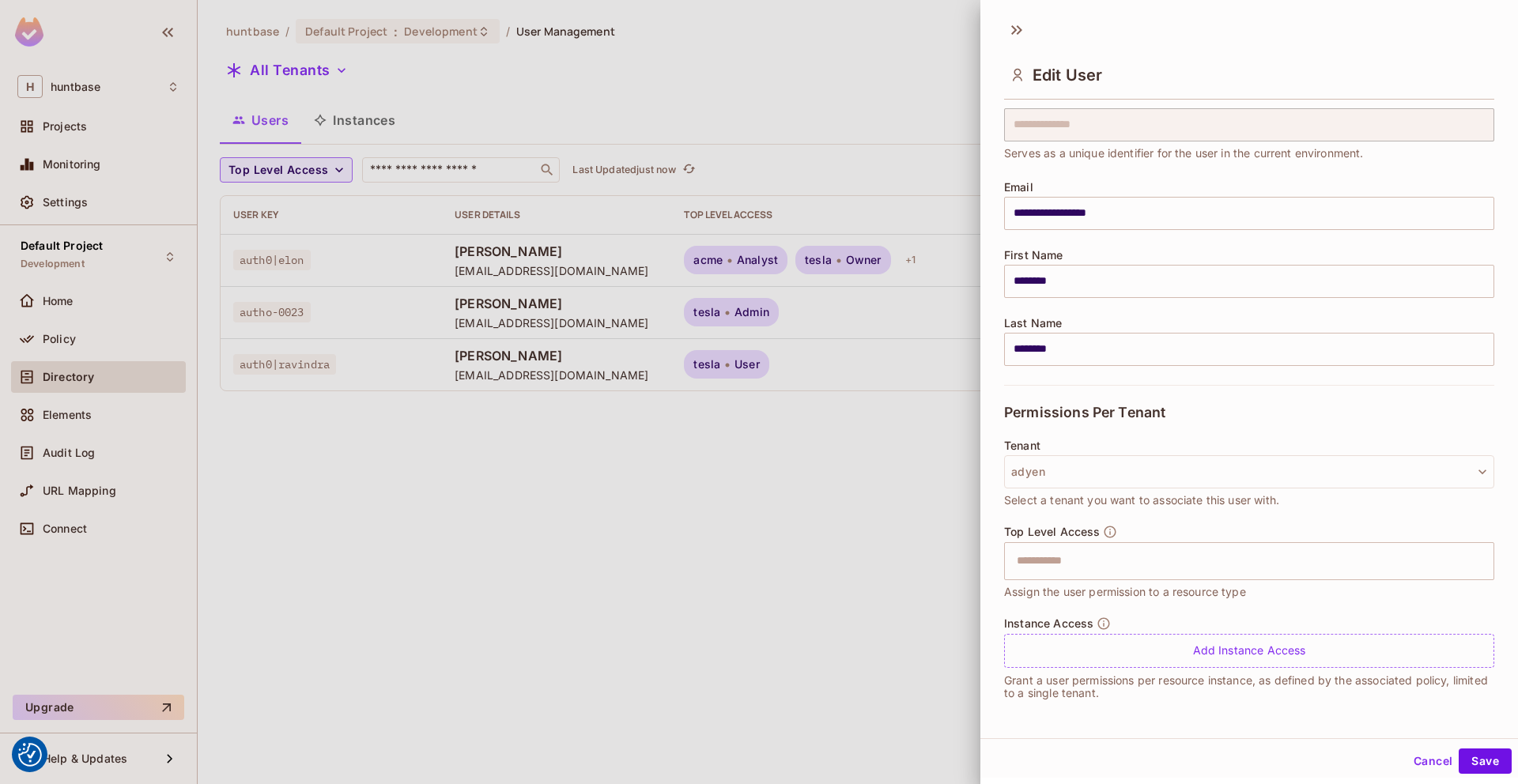
scroll to position [2, 0]
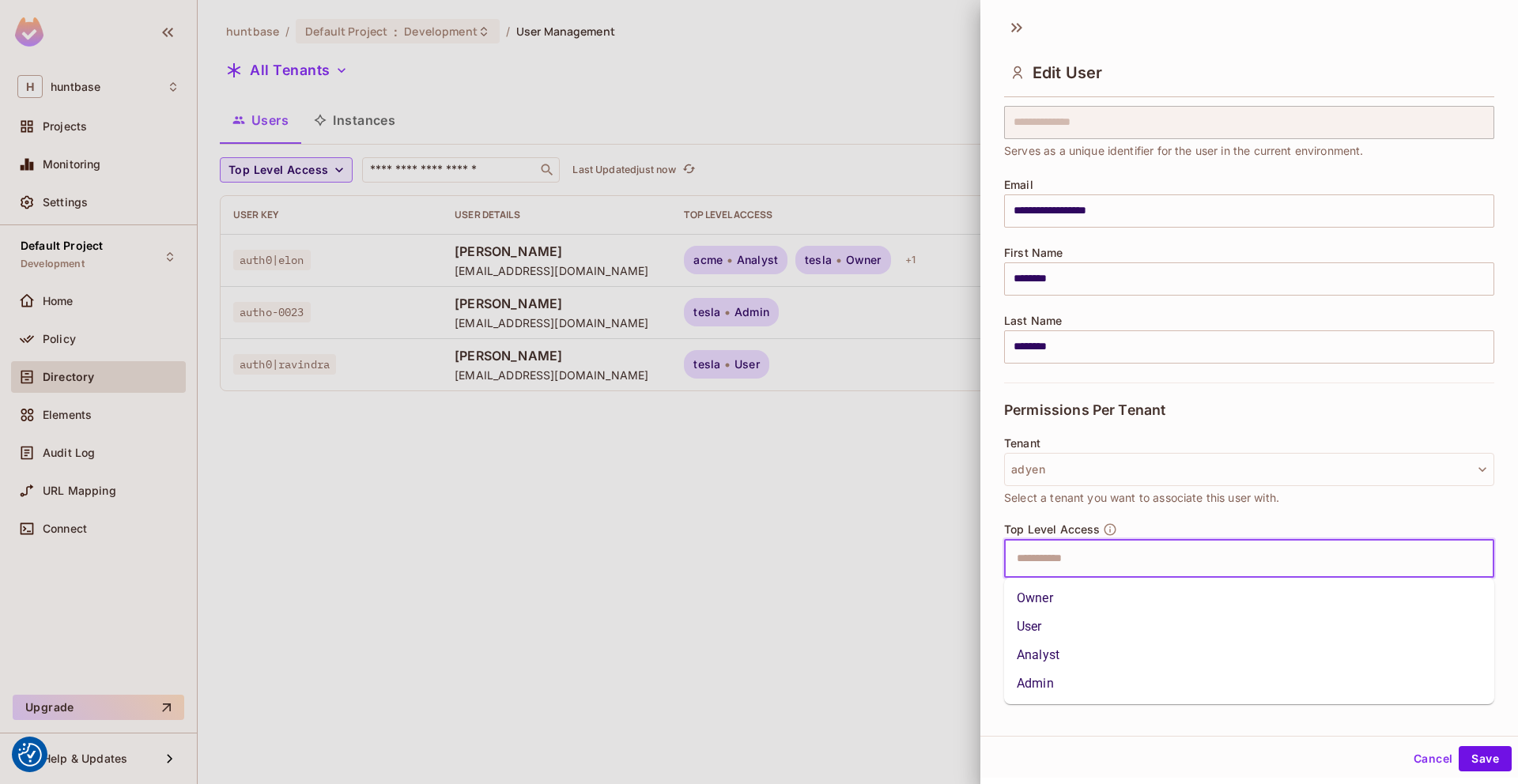
click at [1155, 547] on input "text" at bounding box center [1235, 558] width 456 height 32
click at [1081, 594] on li "Owner" at bounding box center [1249, 598] width 490 height 29
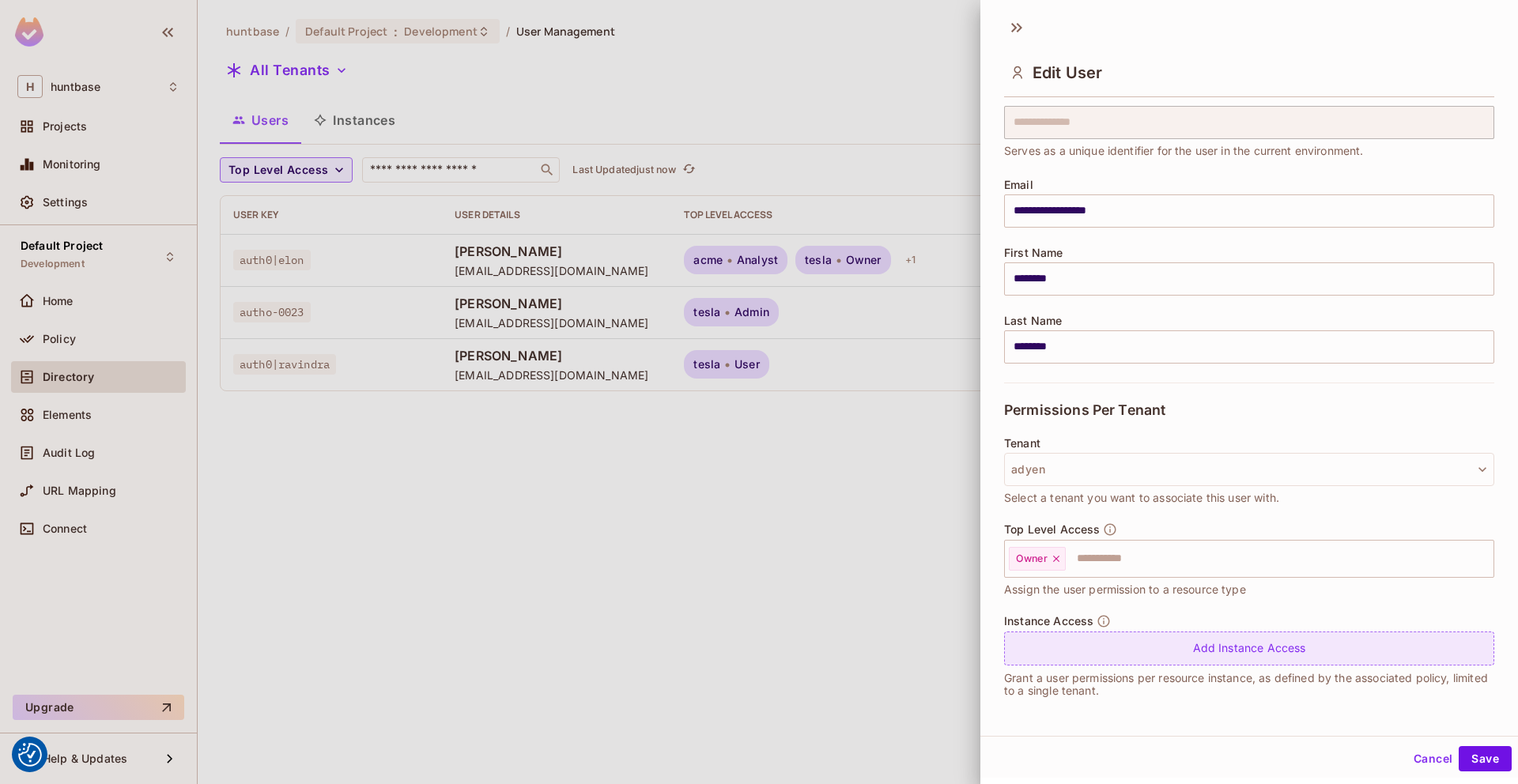
click at [1146, 648] on div "Add Instance Access" at bounding box center [1249, 648] width 490 height 34
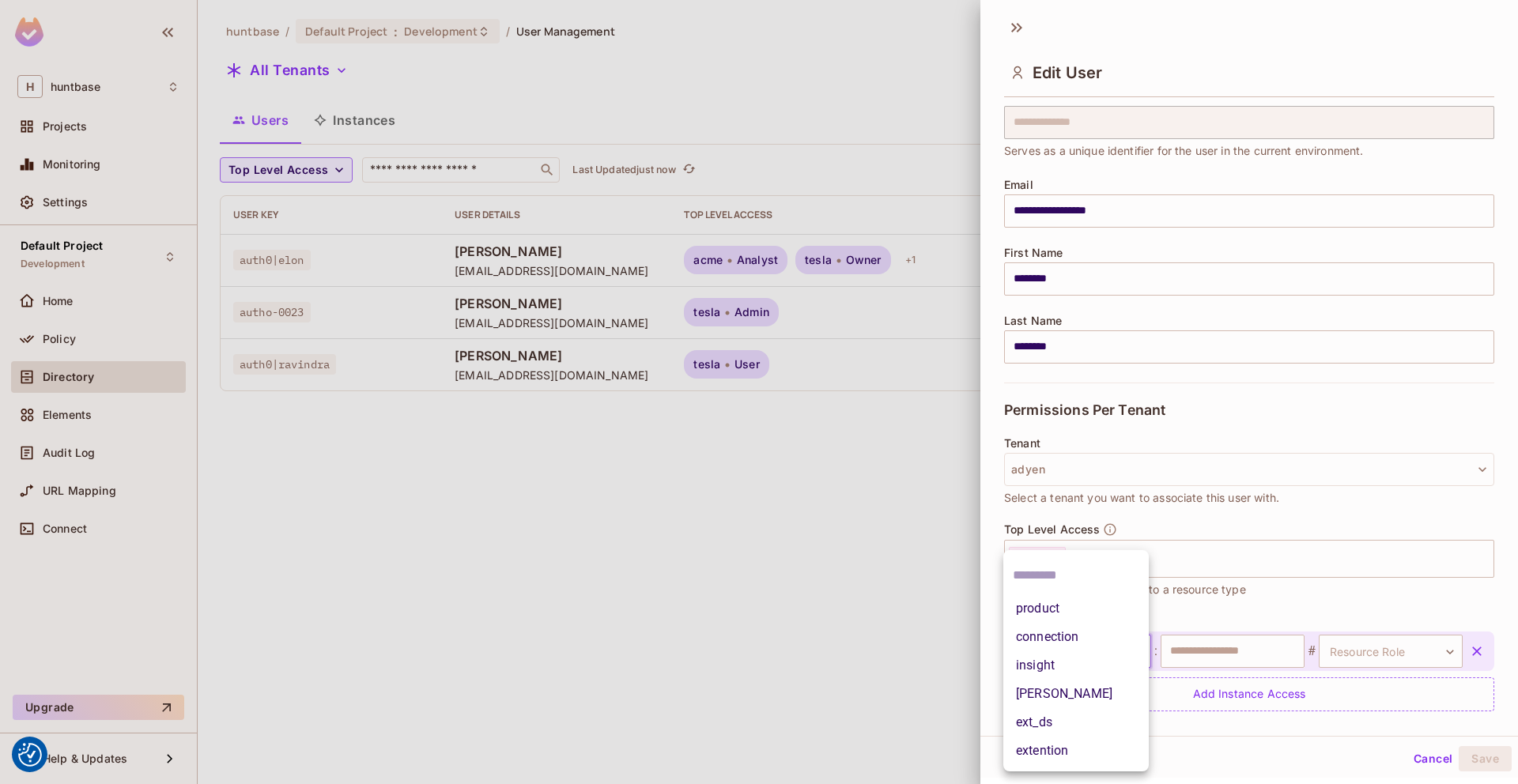
click at [1123, 645] on body "We use cookies to enhance your browsing experience, serve personalized ads or c…" at bounding box center [759, 392] width 1518 height 784
click at [1112, 612] on li "product" at bounding box center [1076, 608] width 146 height 29
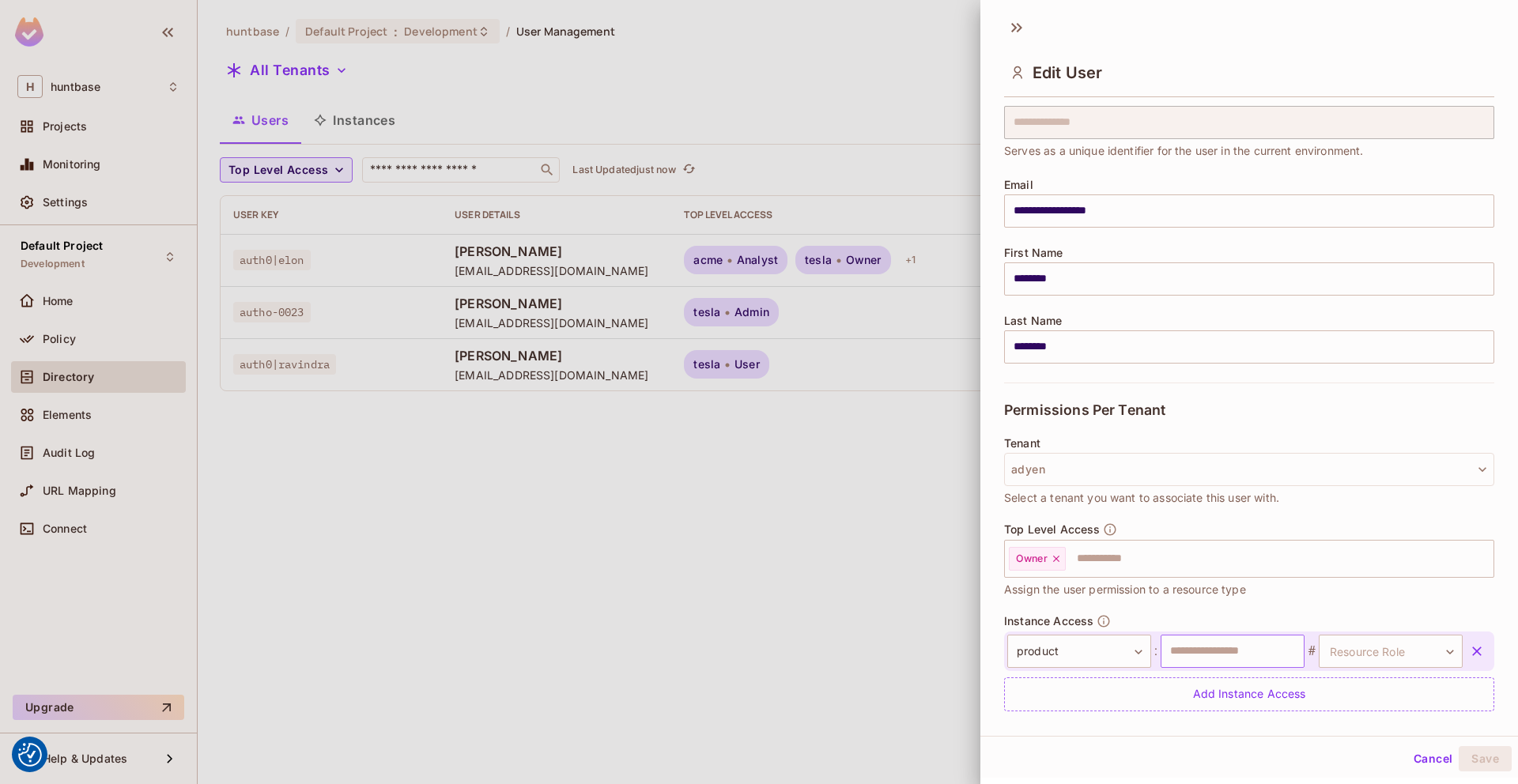
click at [1223, 645] on input "text" at bounding box center [1233, 651] width 144 height 33
click at [1260, 656] on input "text" at bounding box center [1233, 651] width 144 height 33
click at [1248, 649] on input "text" at bounding box center [1233, 651] width 144 height 33
type input "****"
click at [1398, 649] on body "We use cookies to enhance your browsing experience, serve personalized ads or c…" at bounding box center [759, 392] width 1518 height 784
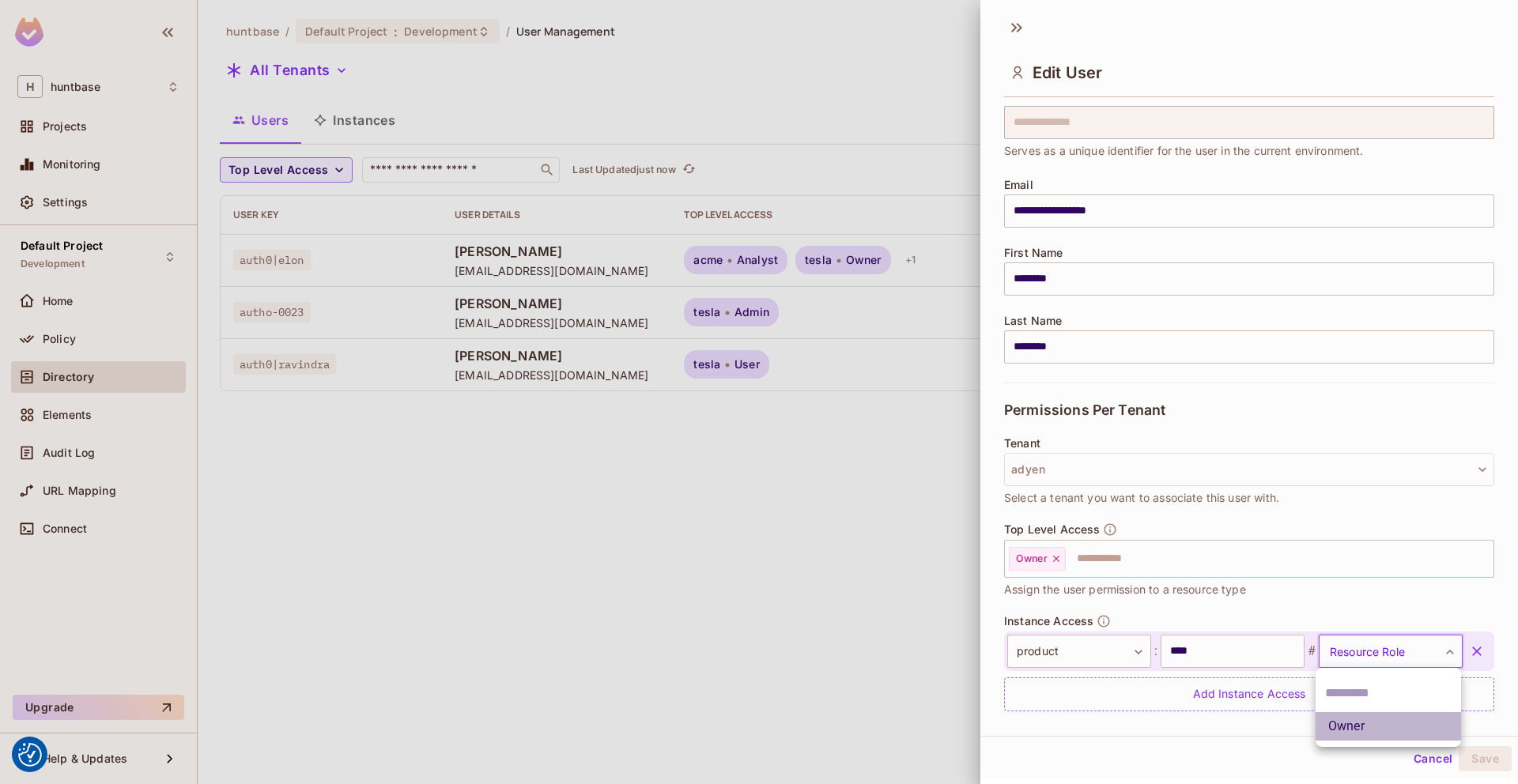
click at [1362, 726] on li "Owner" at bounding box center [1388, 726] width 146 height 29
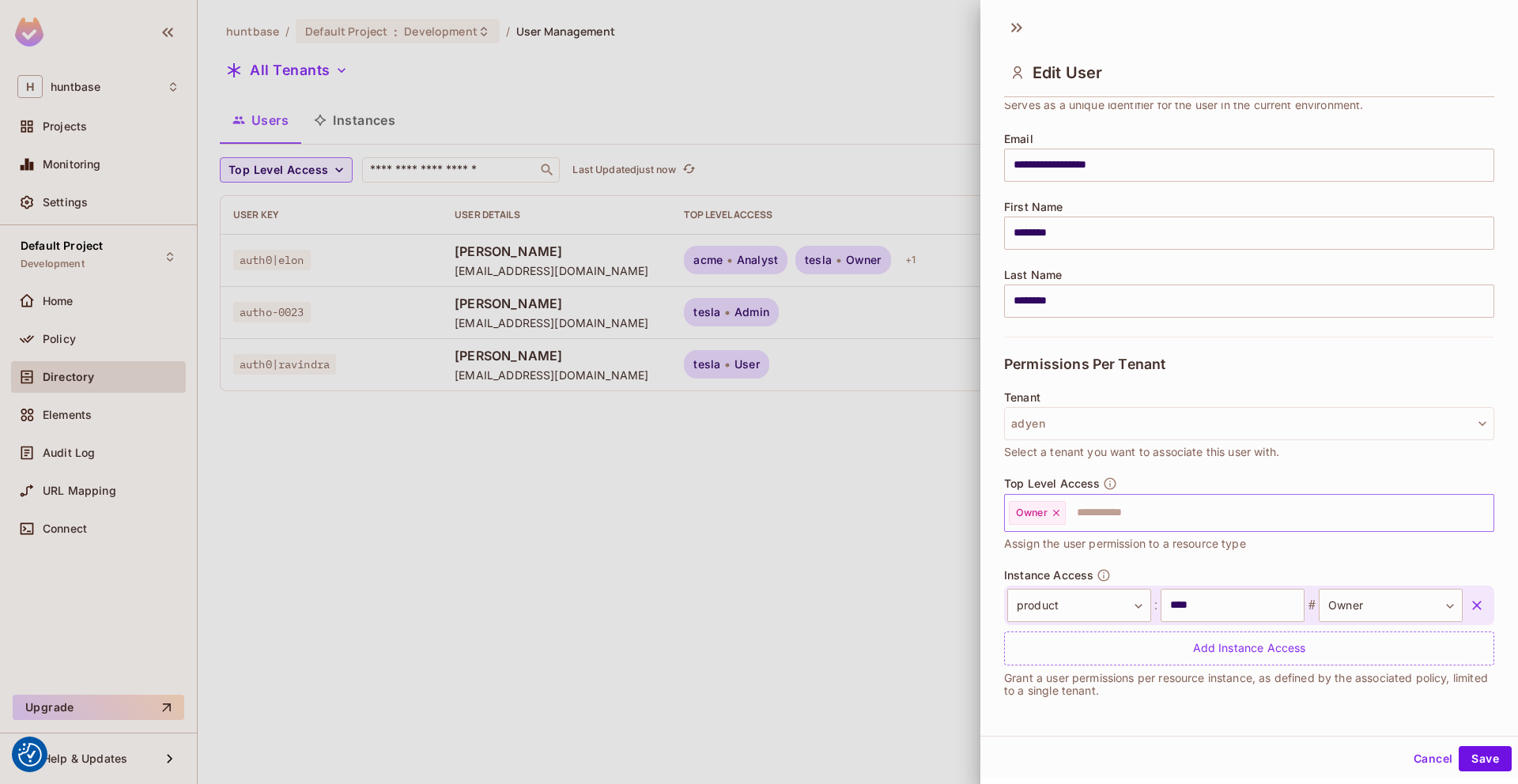
click at [1196, 513] on input "text" at bounding box center [1265, 513] width 396 height 32
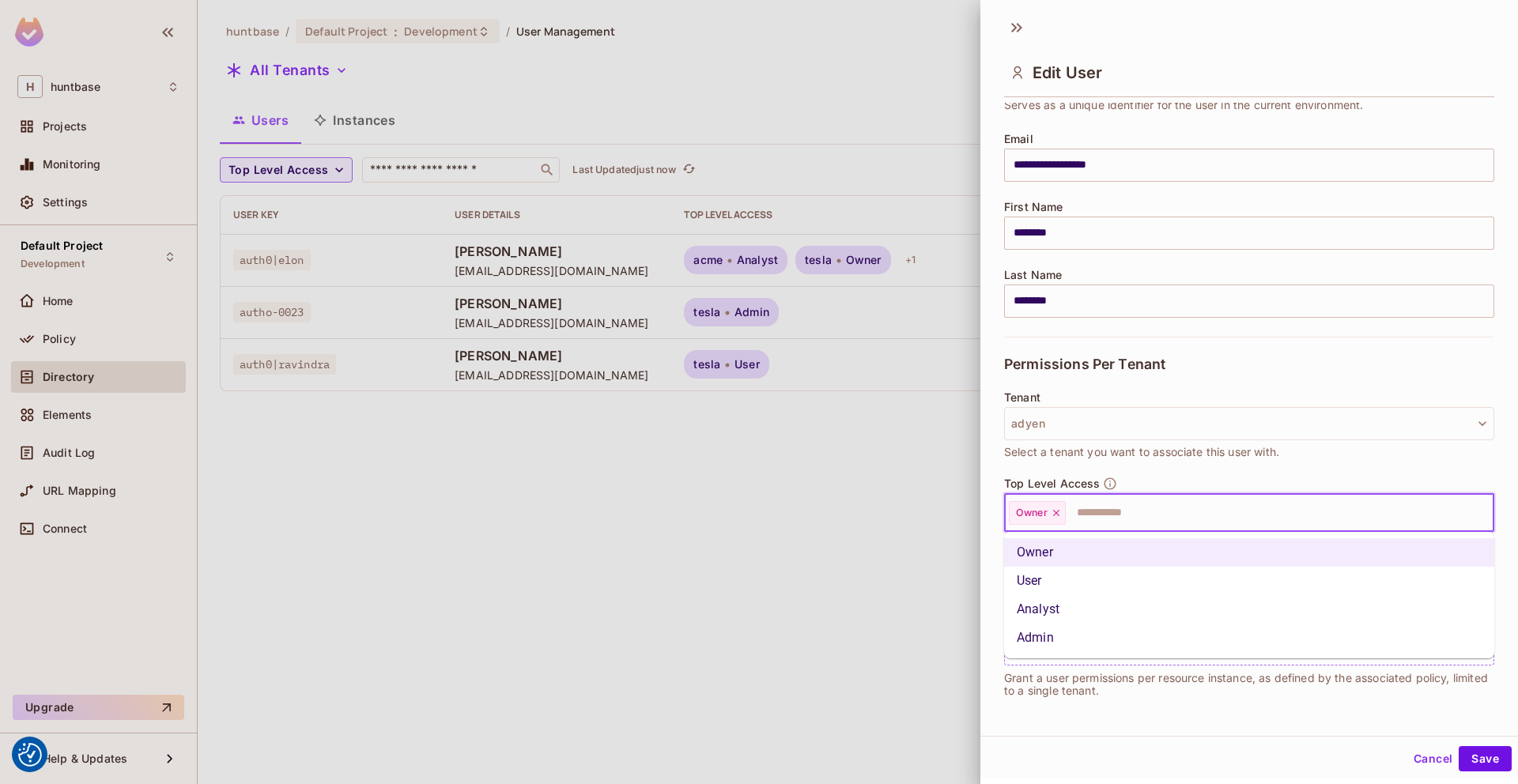
click at [1066, 636] on li "Admin" at bounding box center [1249, 637] width 490 height 29
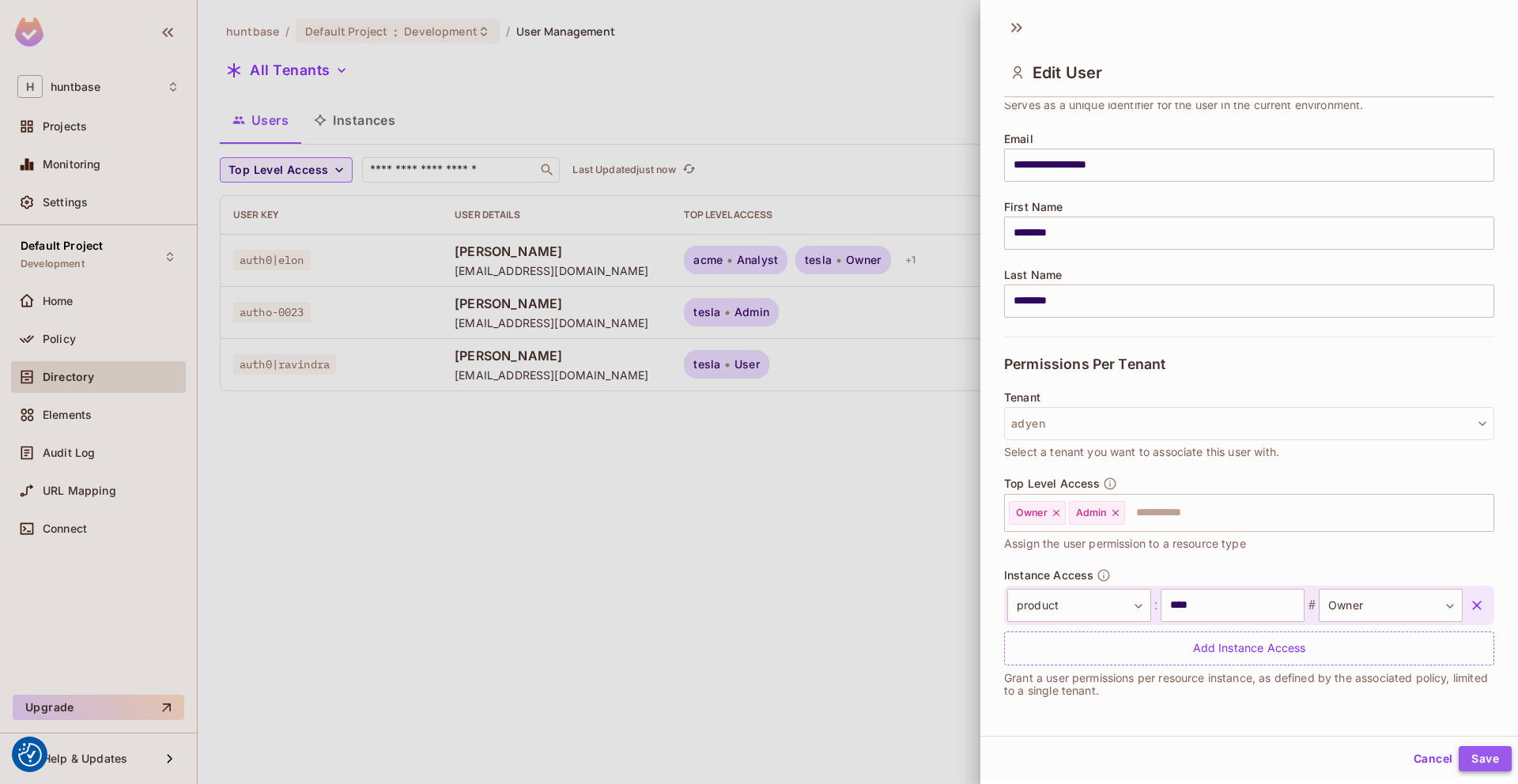
click at [1489, 756] on button "Save" at bounding box center [1485, 759] width 53 height 25
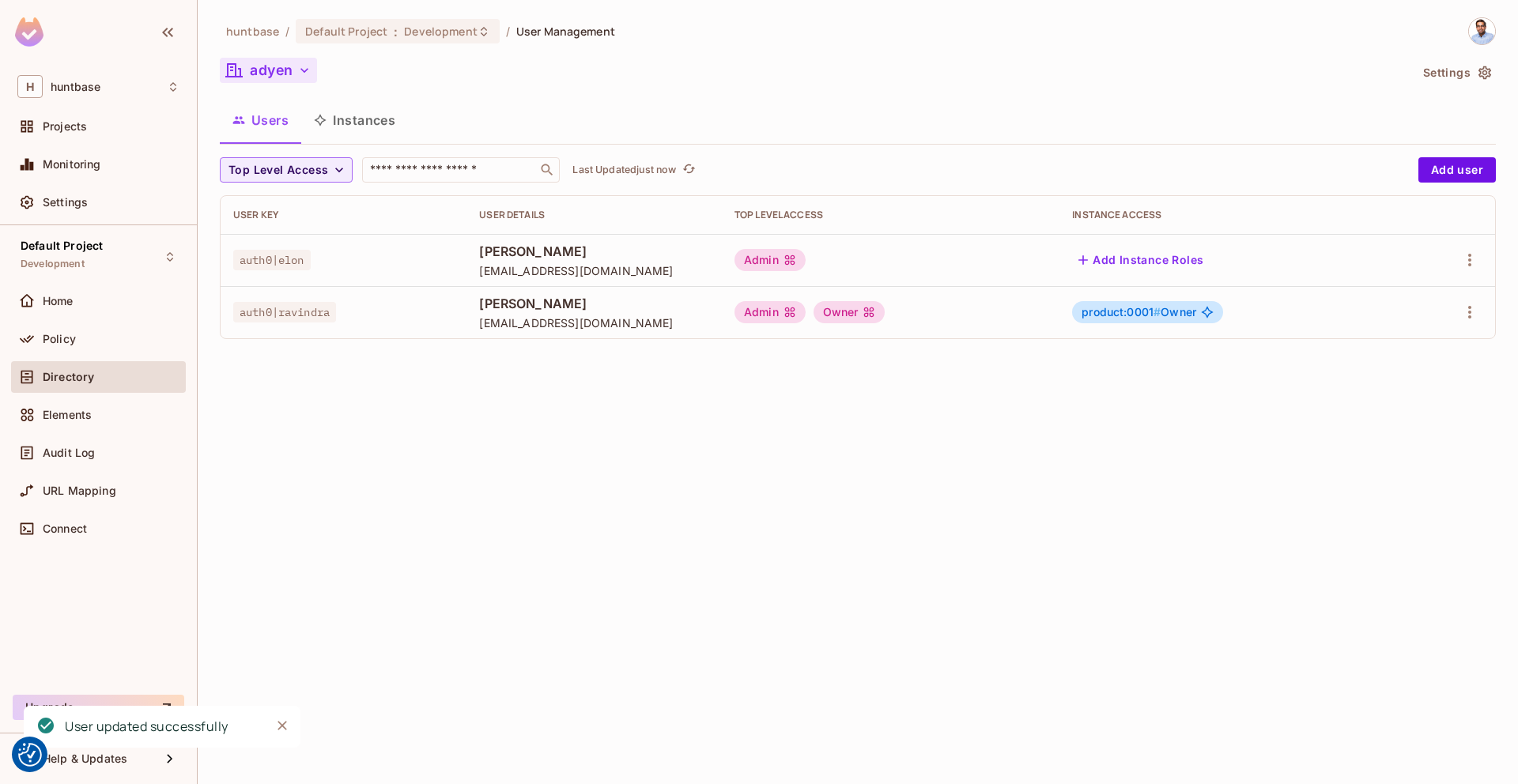
click at [294, 68] on button "adyen" at bounding box center [268, 70] width 97 height 25
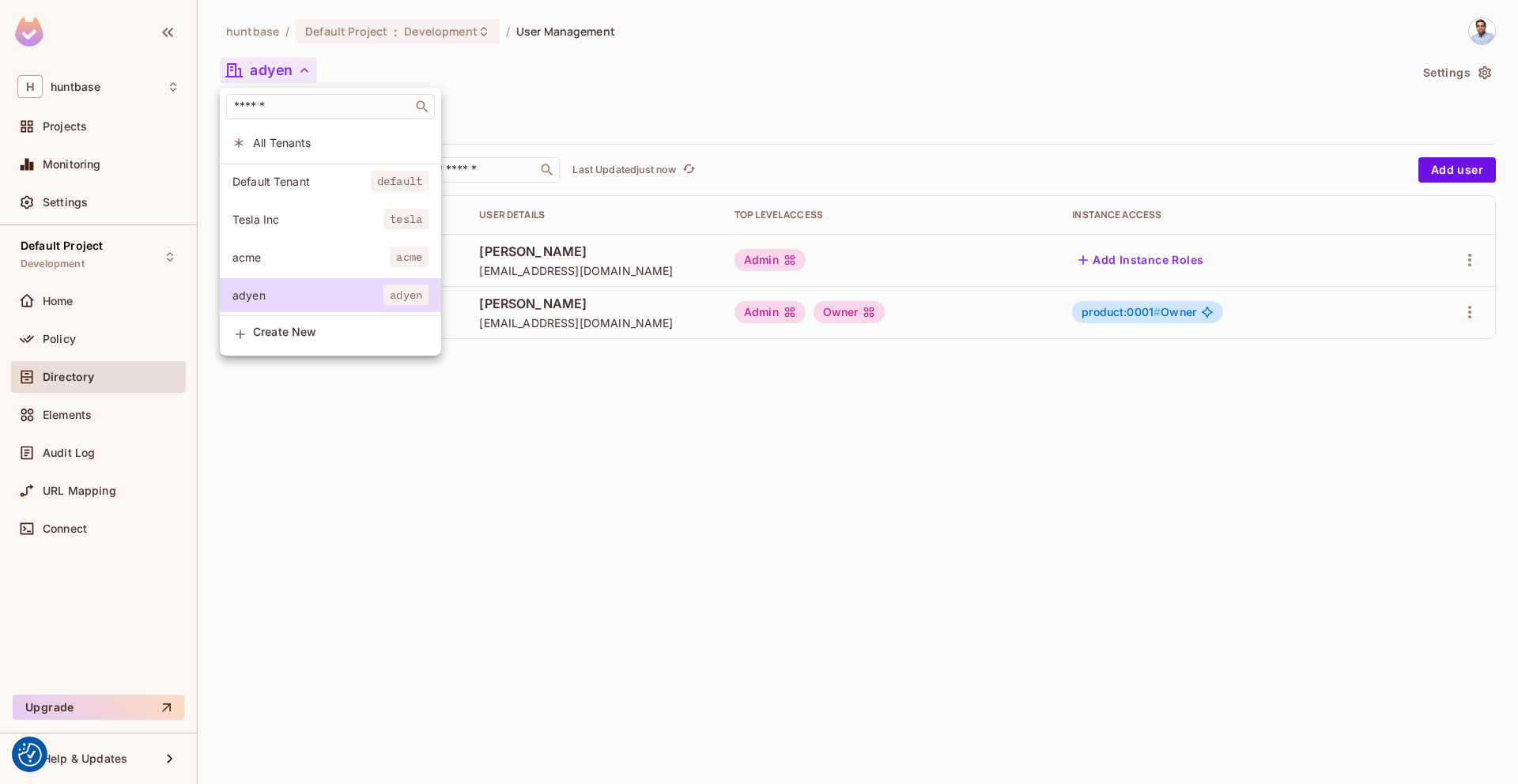
click at [277, 142] on span "All Tenants" at bounding box center [341, 143] width 176 height 15
